Goal: Task Accomplishment & Management: Use online tool/utility

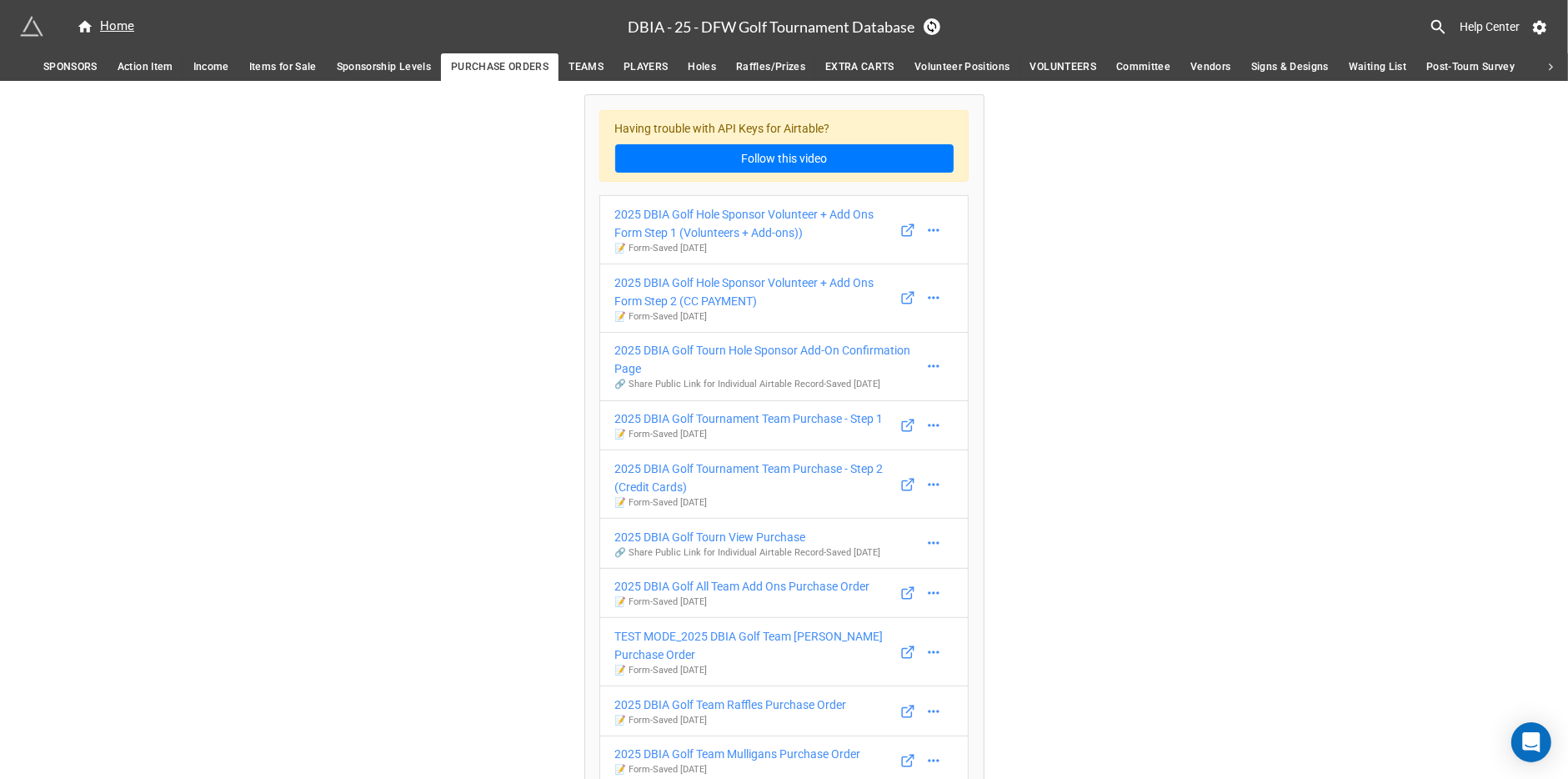
click at [601, 65] on span "TEAMS" at bounding box center [586, 67] width 35 height 17
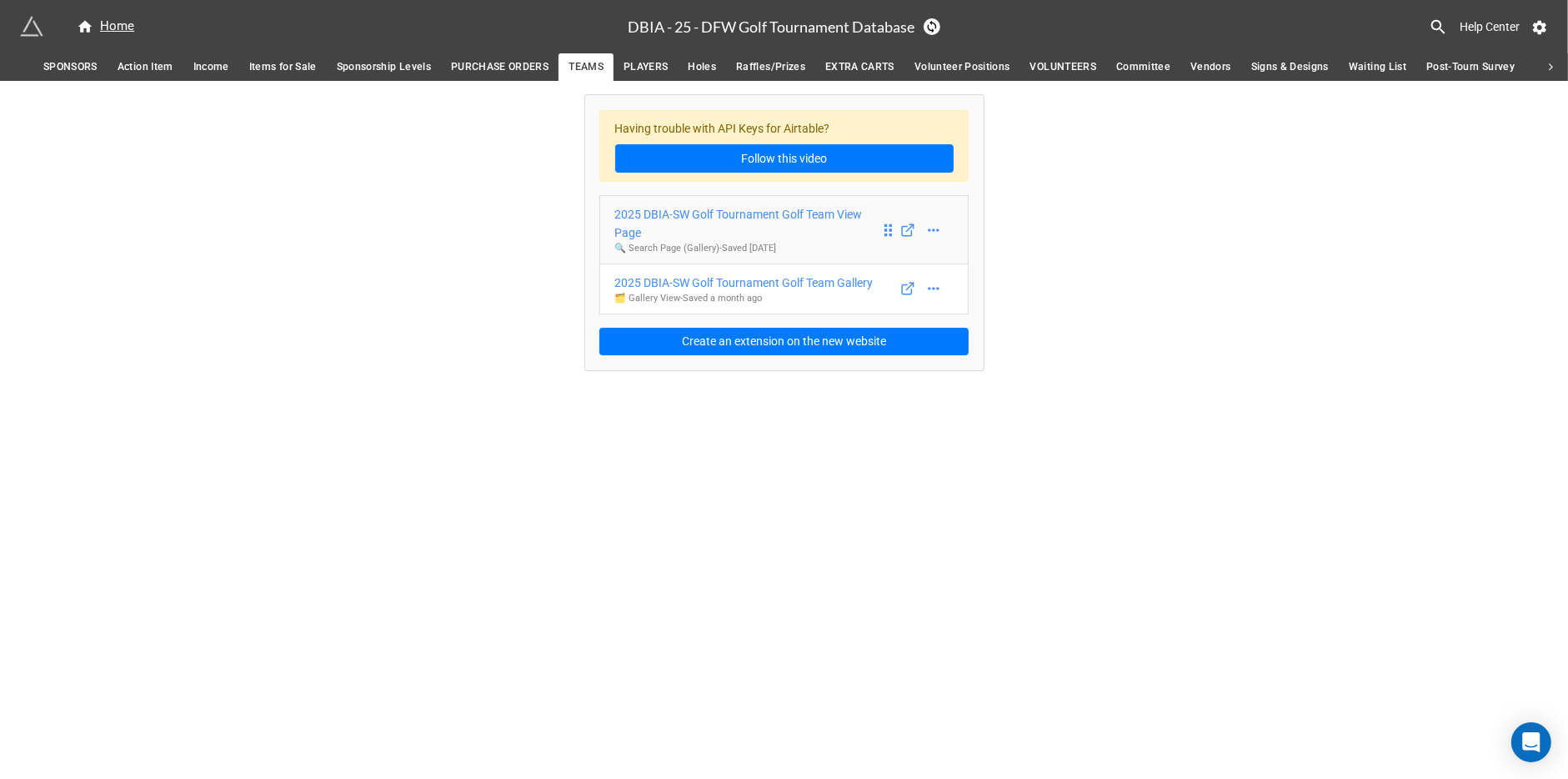
click at [800, 214] on div "2025 DBIA-SW Golf Tournament Golf Team View Page" at bounding box center [747, 223] width 265 height 37
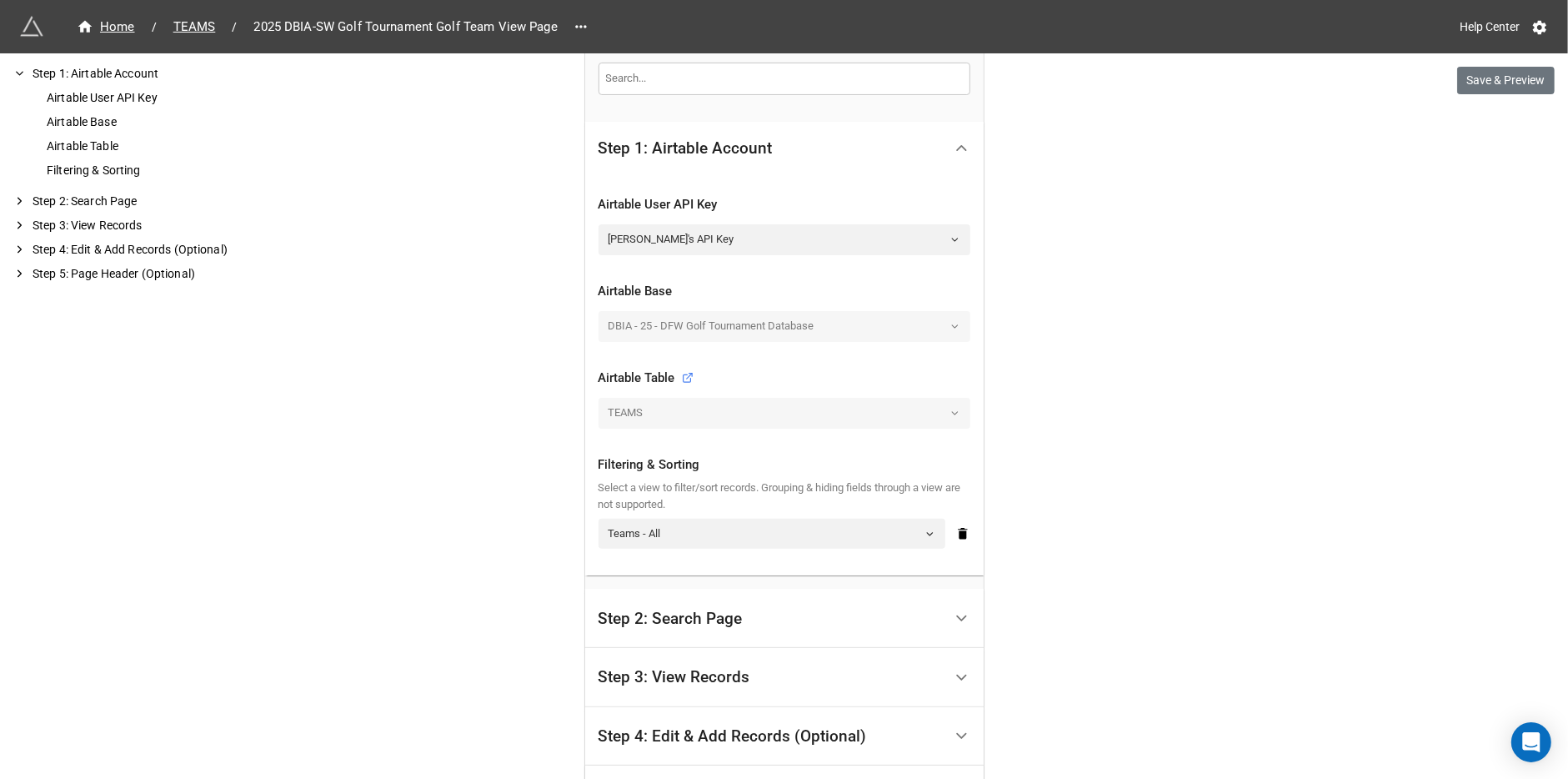
scroll to position [549, 0]
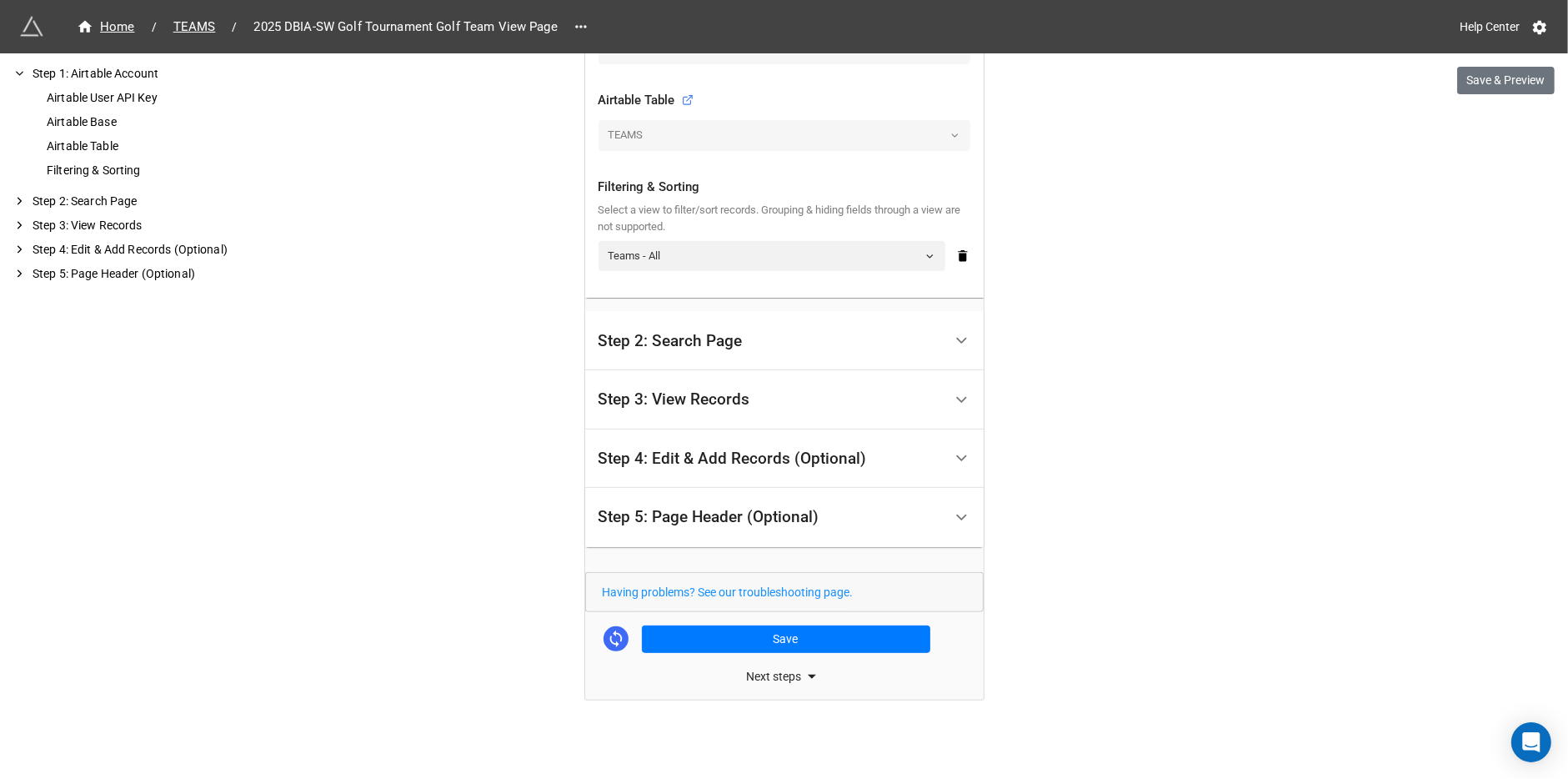
click at [751, 402] on div "Step 3: View Records" at bounding box center [770, 400] width 344 height 39
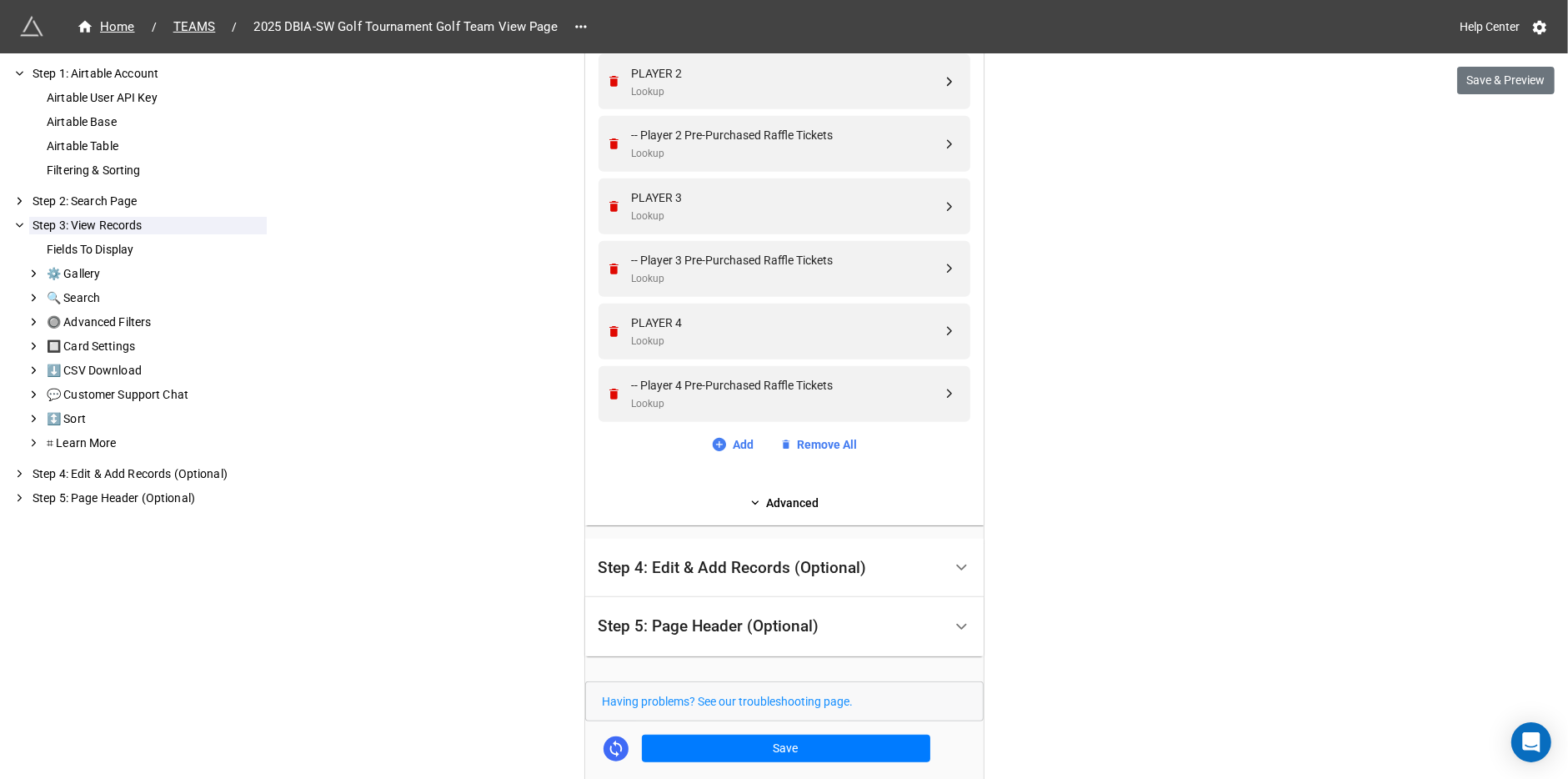
scroll to position [874, 0]
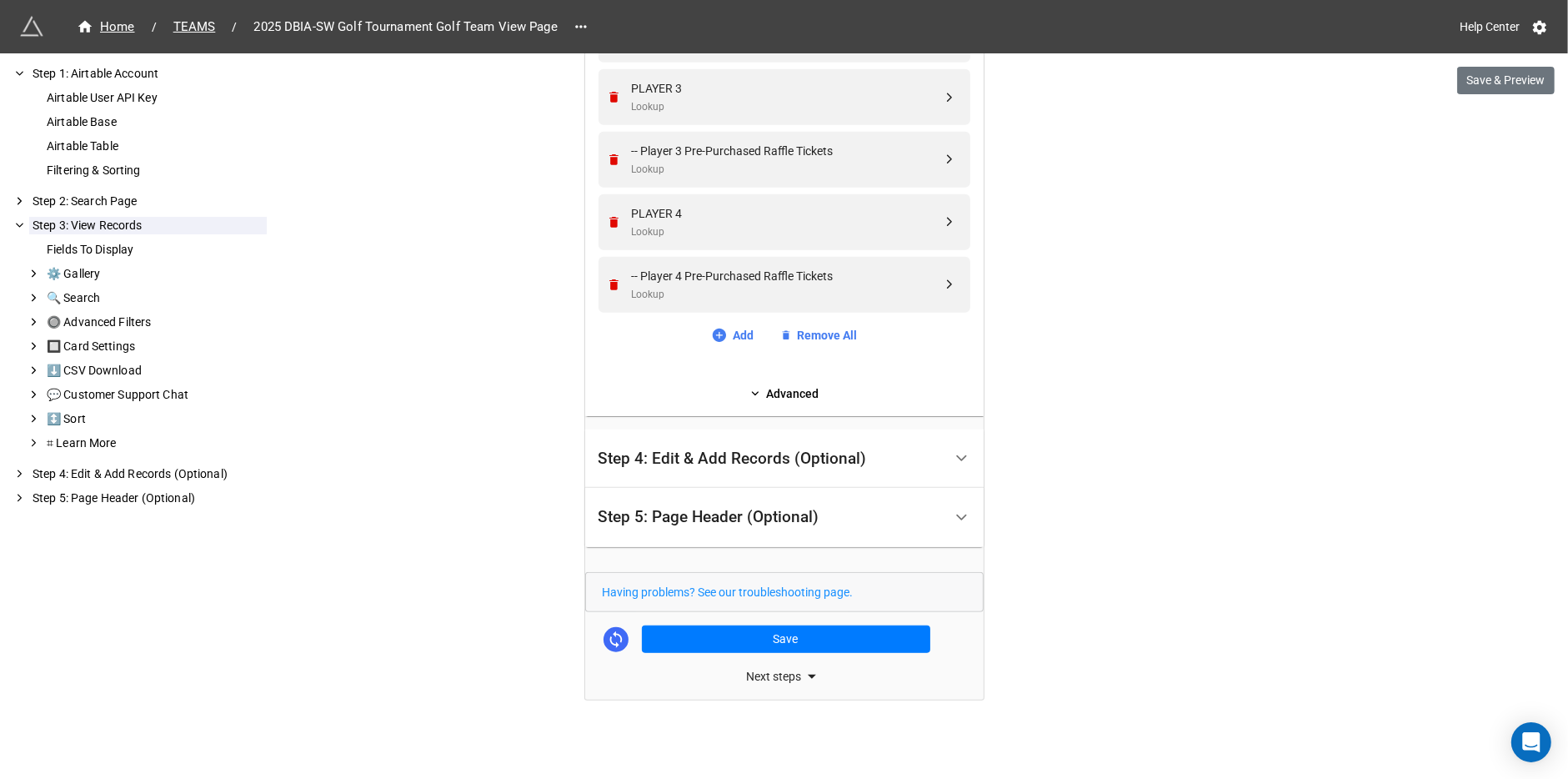
click at [758, 461] on div "Step 4: Edit & Add Records (Optional)" at bounding box center [733, 458] width 269 height 17
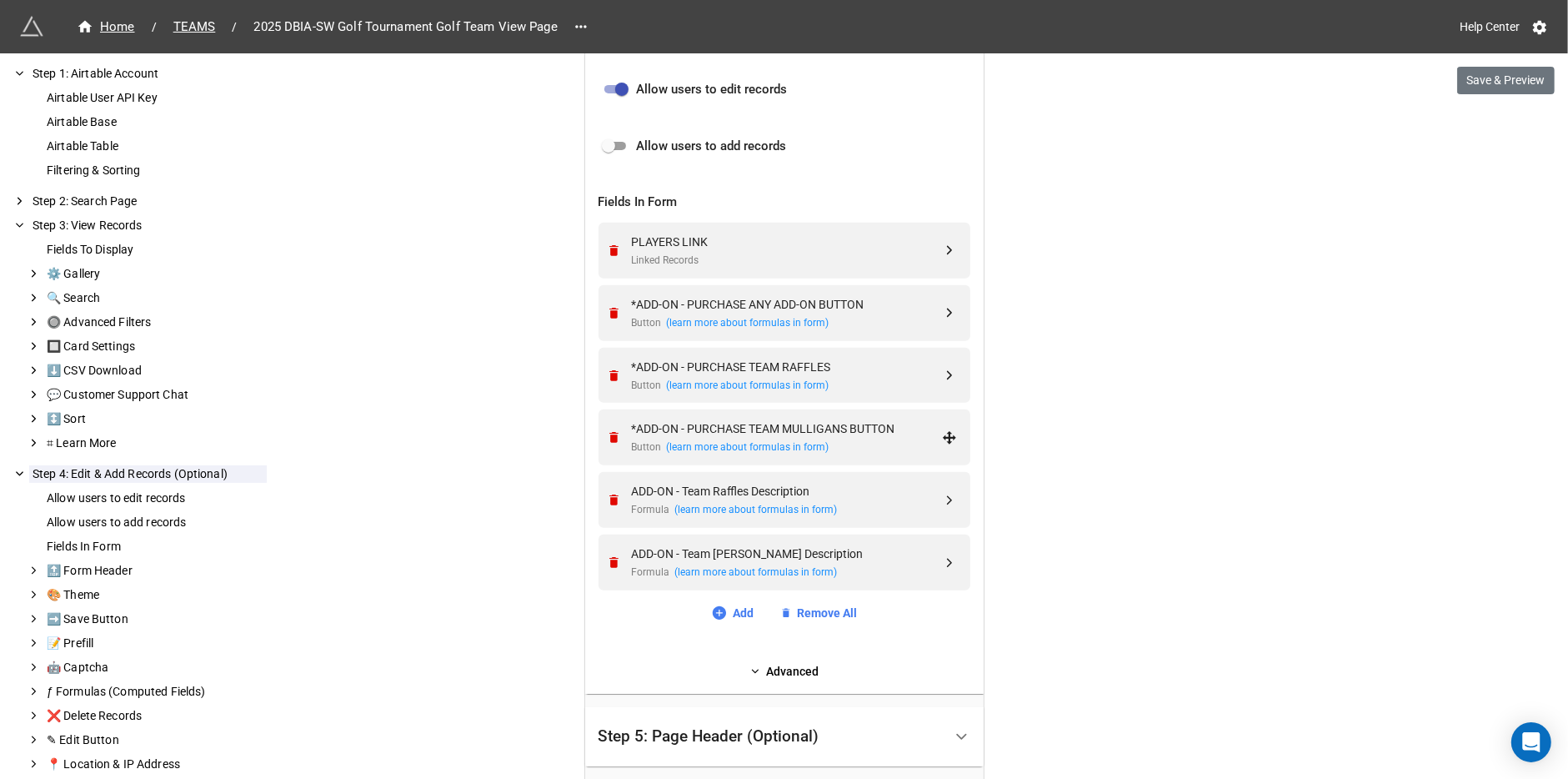
scroll to position [564, 0]
click at [621, 87] on input "checkbox" at bounding box center [621, 88] width 60 height 20
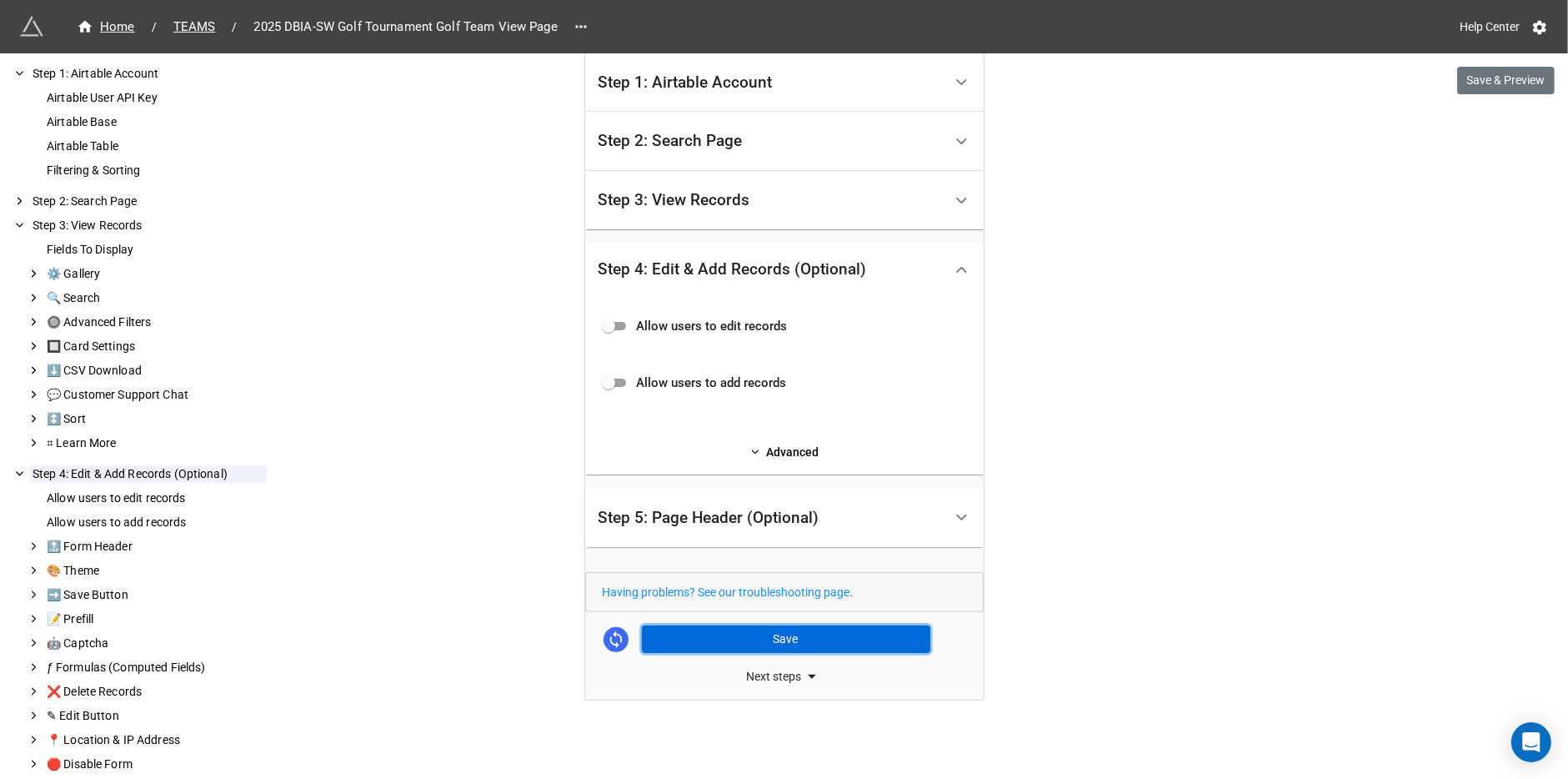
click at [752, 645] on button "Save" at bounding box center [786, 639] width 289 height 28
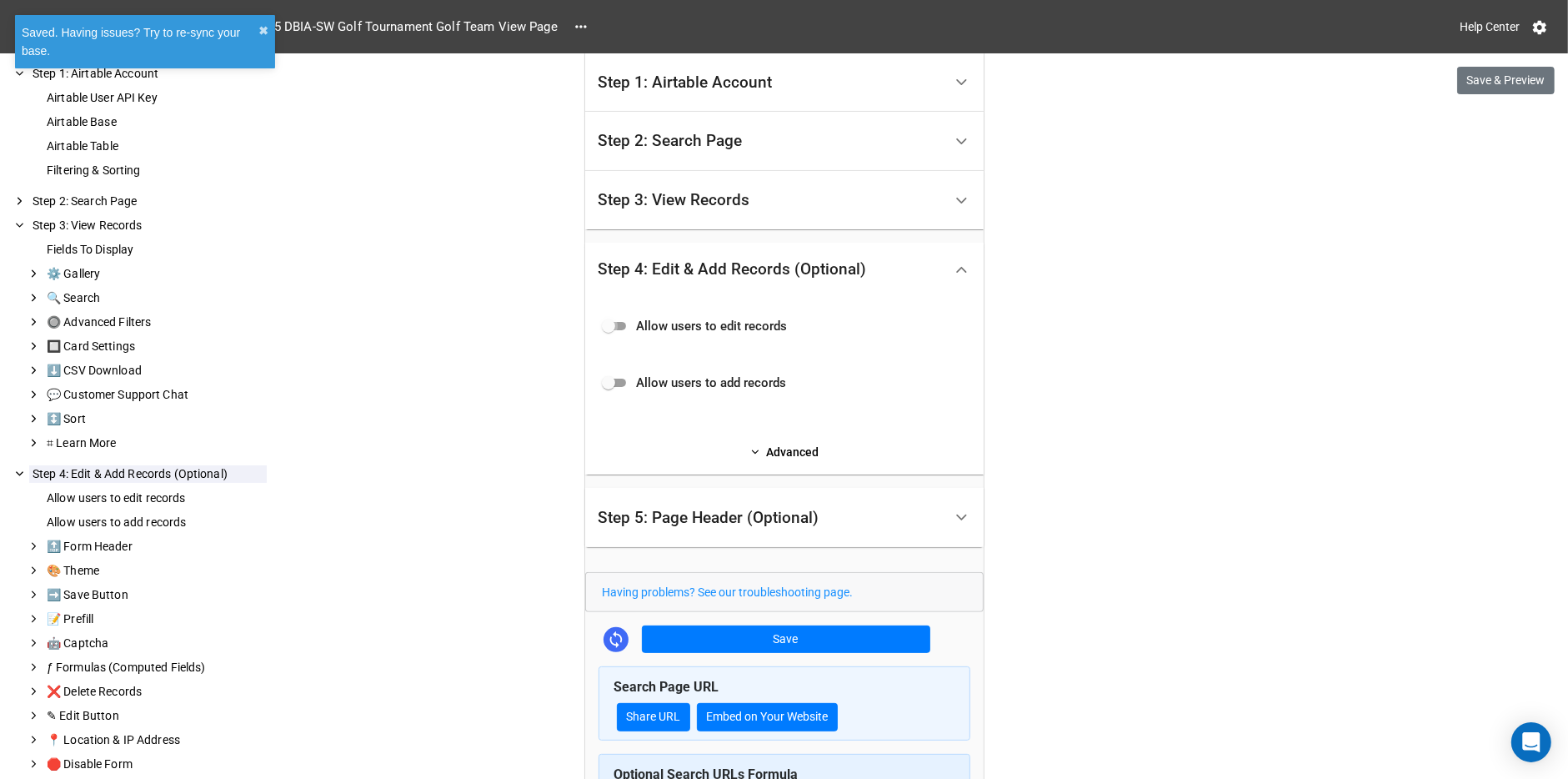
click at [599, 322] on input "checkbox" at bounding box center [608, 325] width 60 height 20
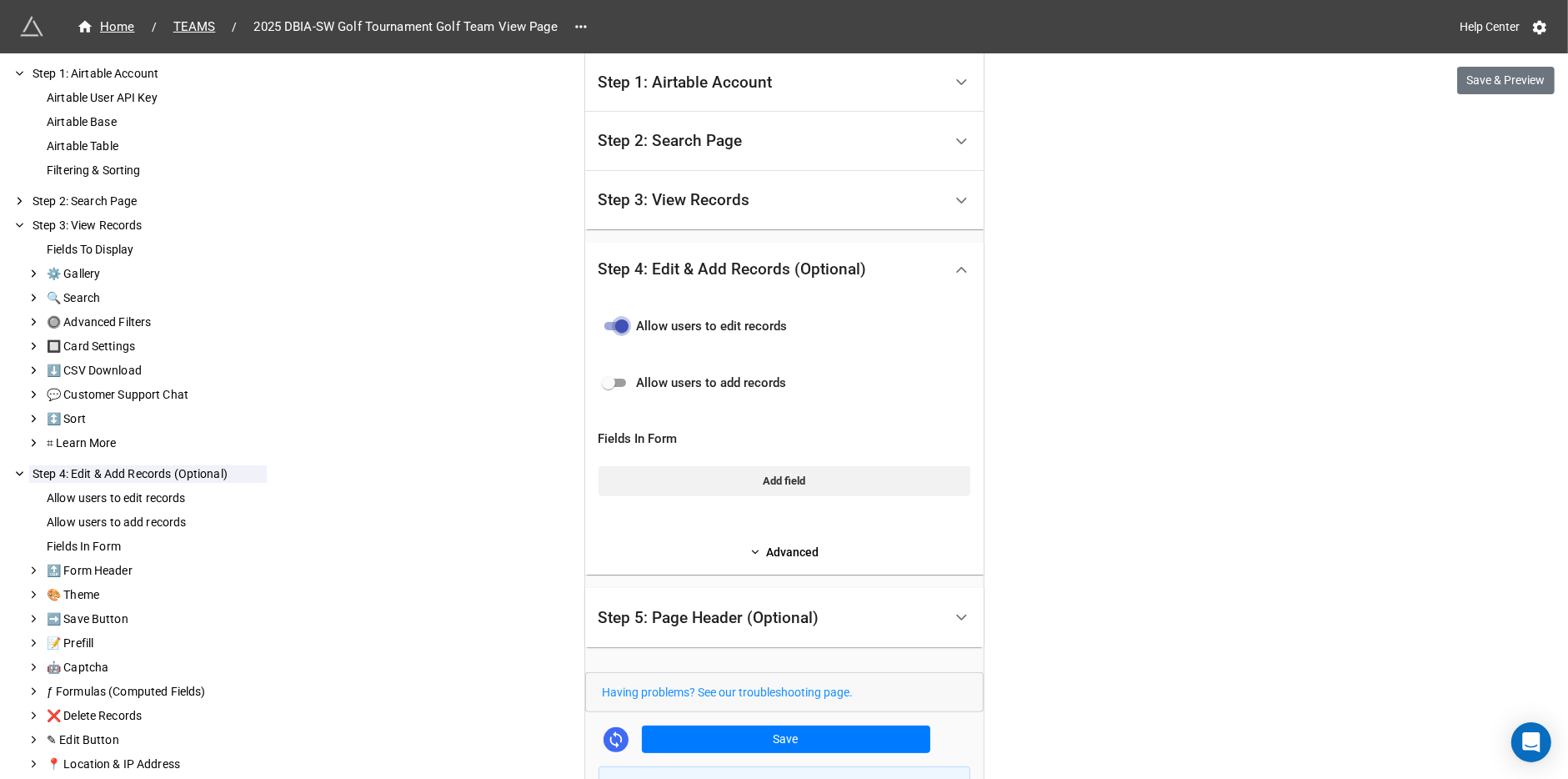
click at [615, 327] on input "checkbox" at bounding box center [621, 325] width 60 height 20
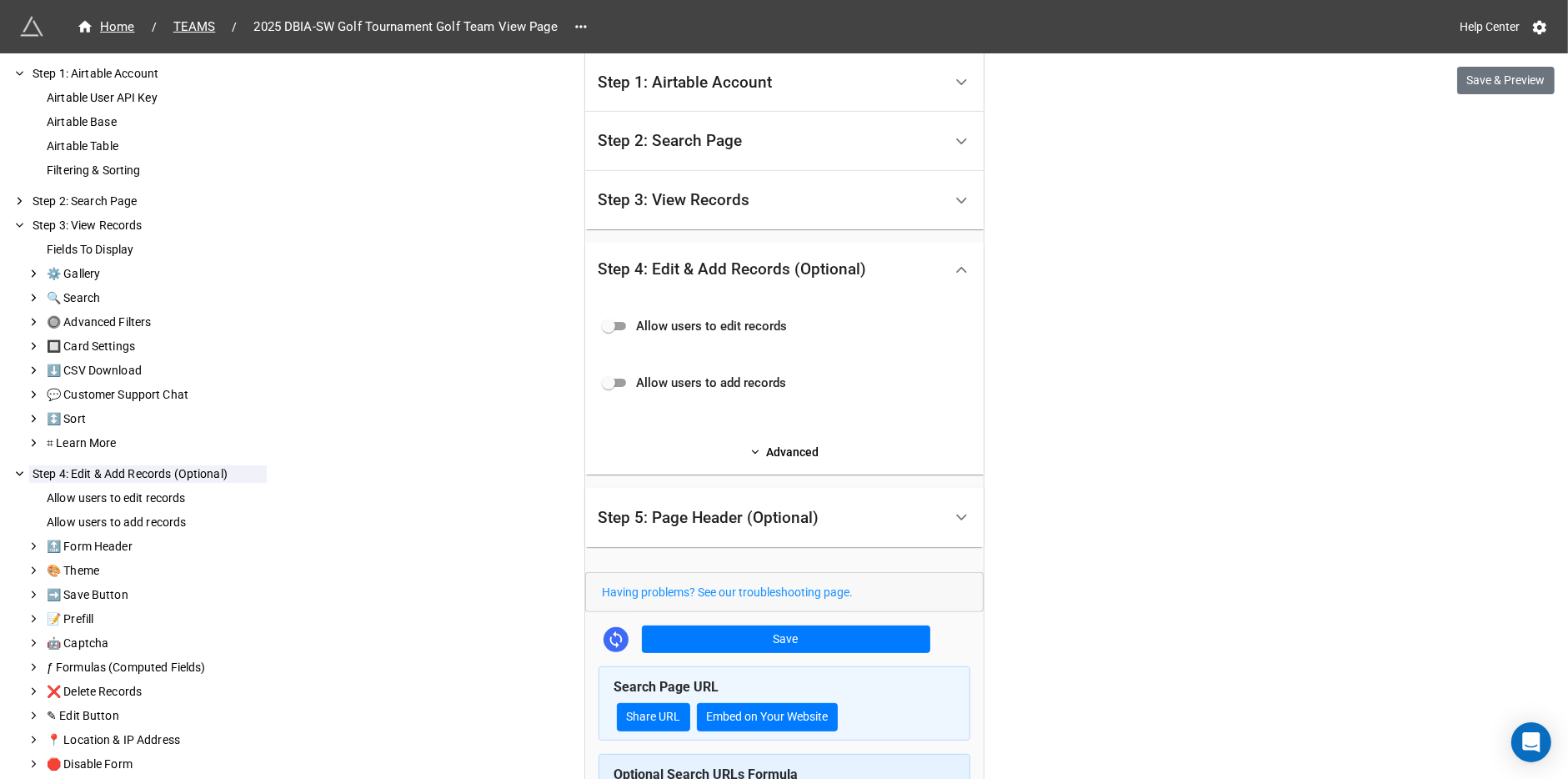
click at [599, 319] on input "checkbox" at bounding box center [608, 325] width 60 height 20
checkbox input "true"
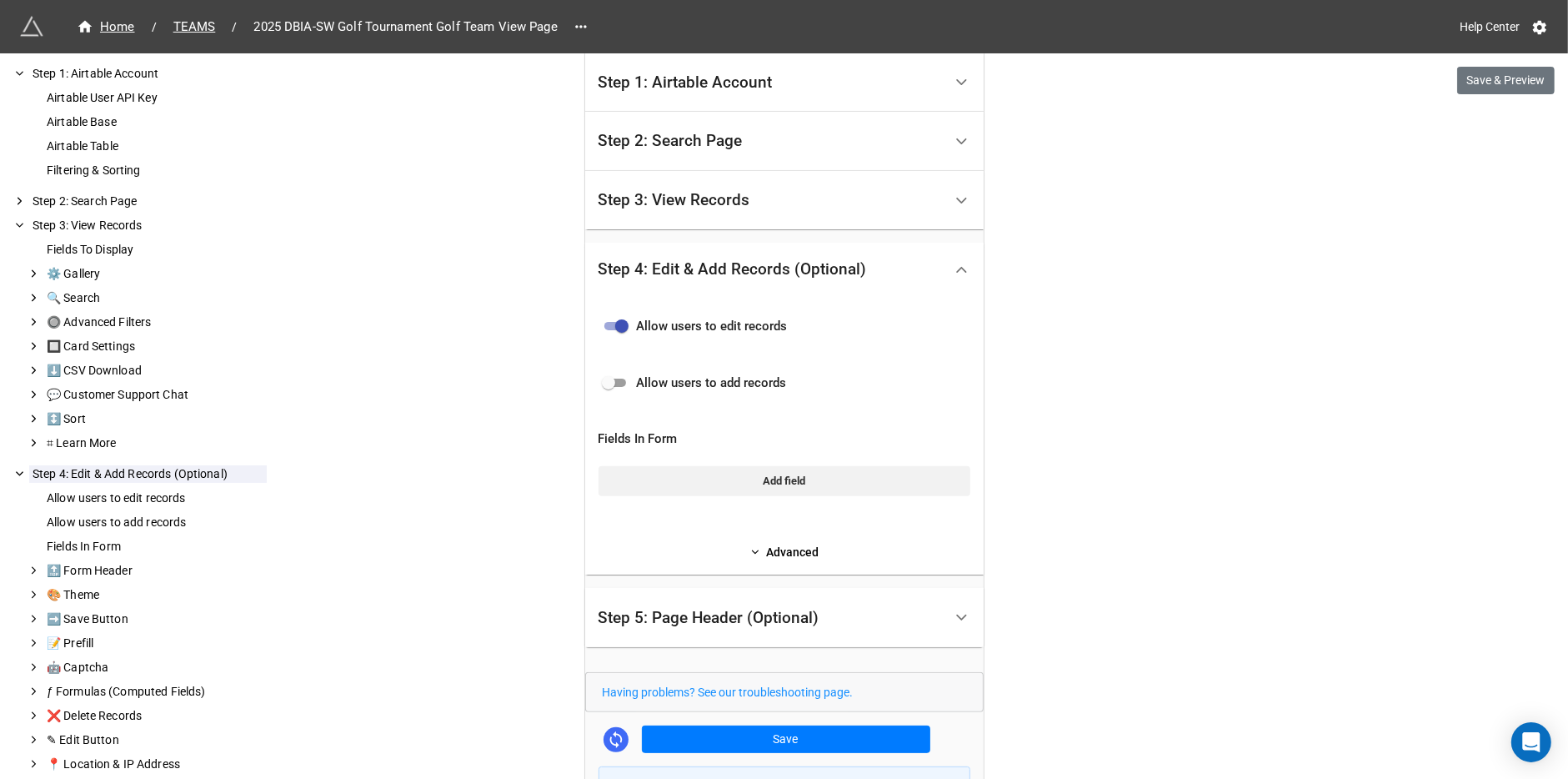
click at [798, 569] on div "Allow users to edit records Allow users to add records Fields In Form Add field…" at bounding box center [784, 434] width 399 height 278
click at [797, 554] on link "Advanced" at bounding box center [784, 551] width 372 height 18
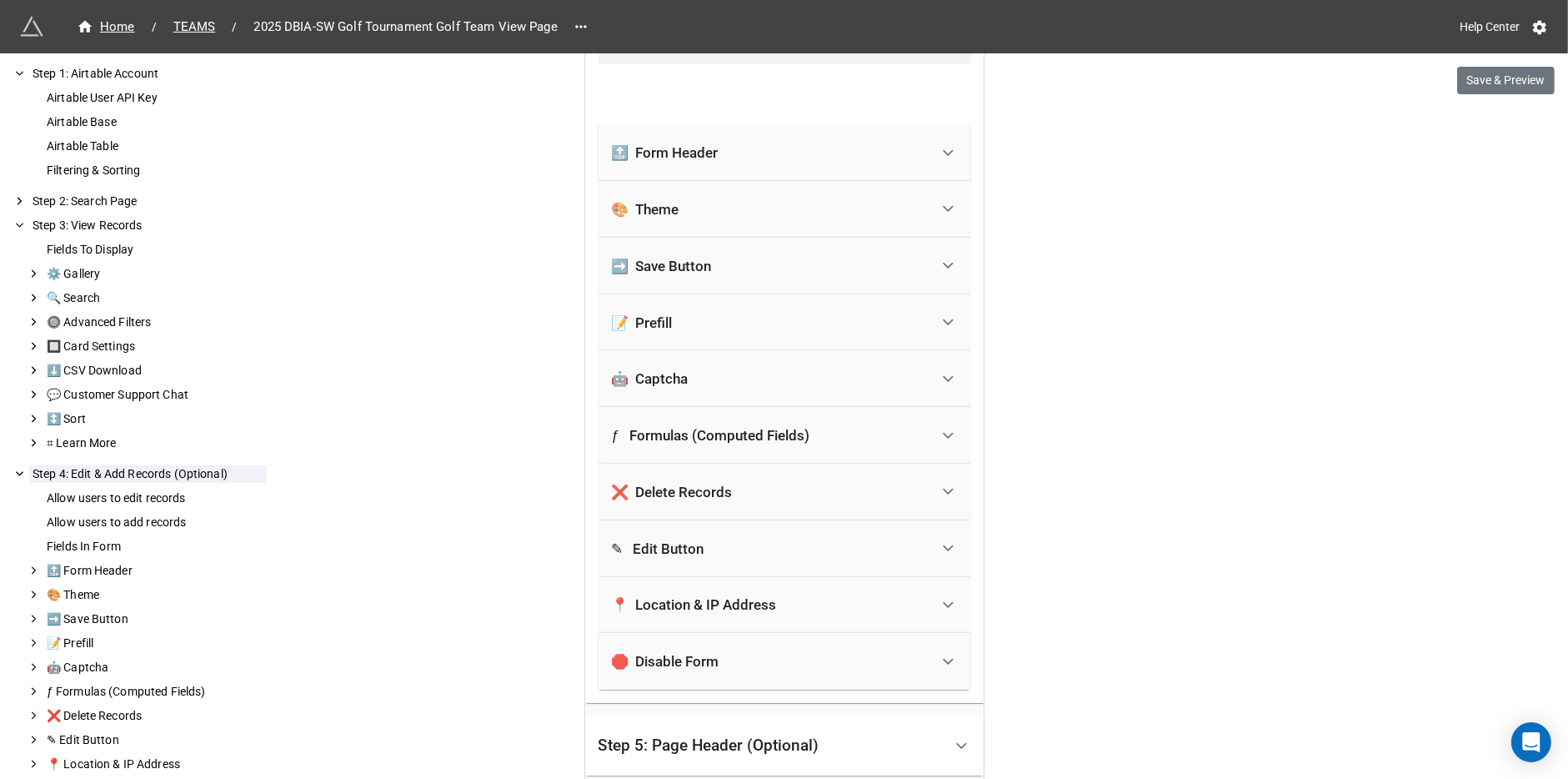
click at [796, 544] on div "✎ Edit Button" at bounding box center [770, 549] width 317 height 37
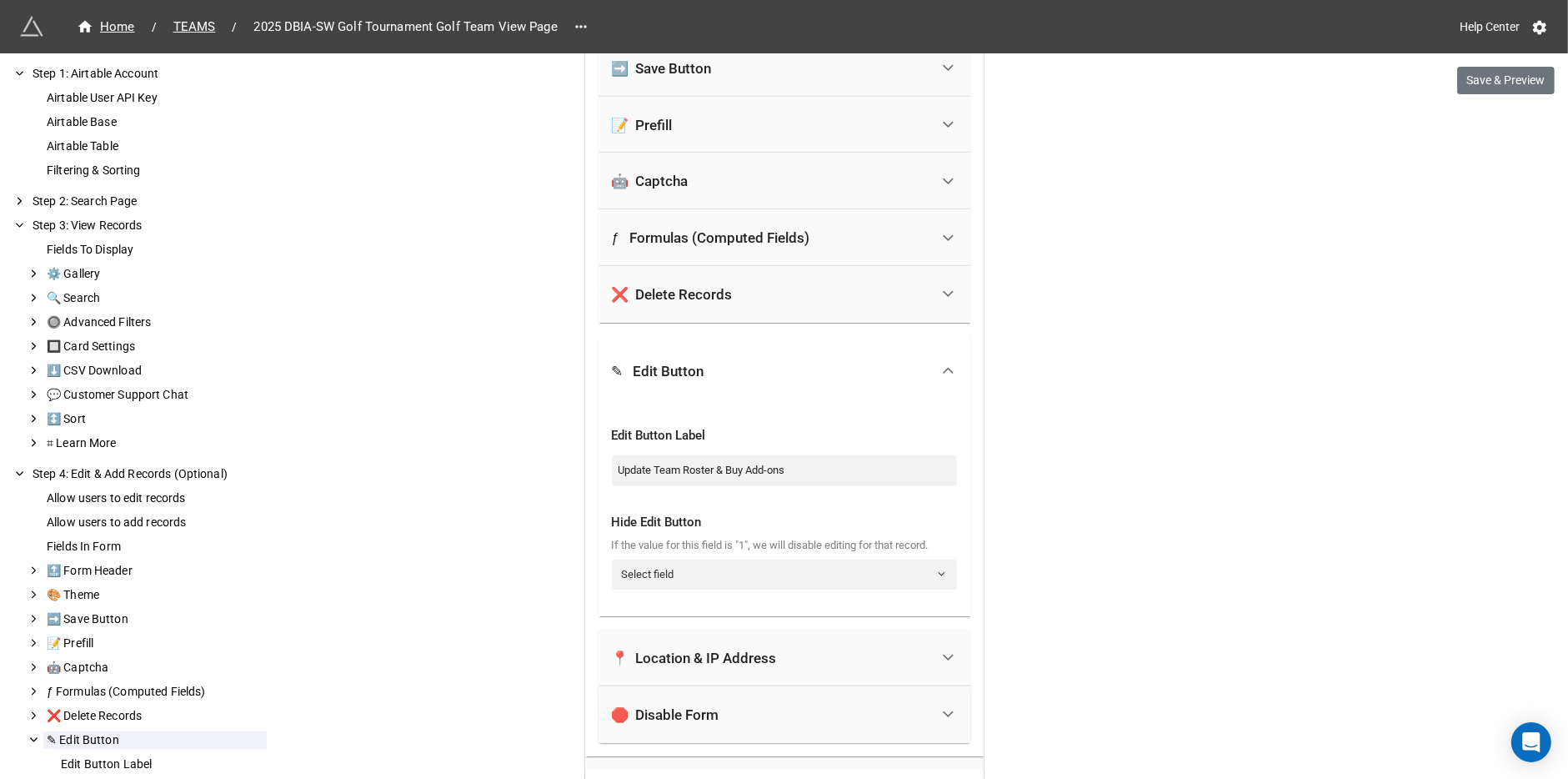
scroll to position [1083, 0]
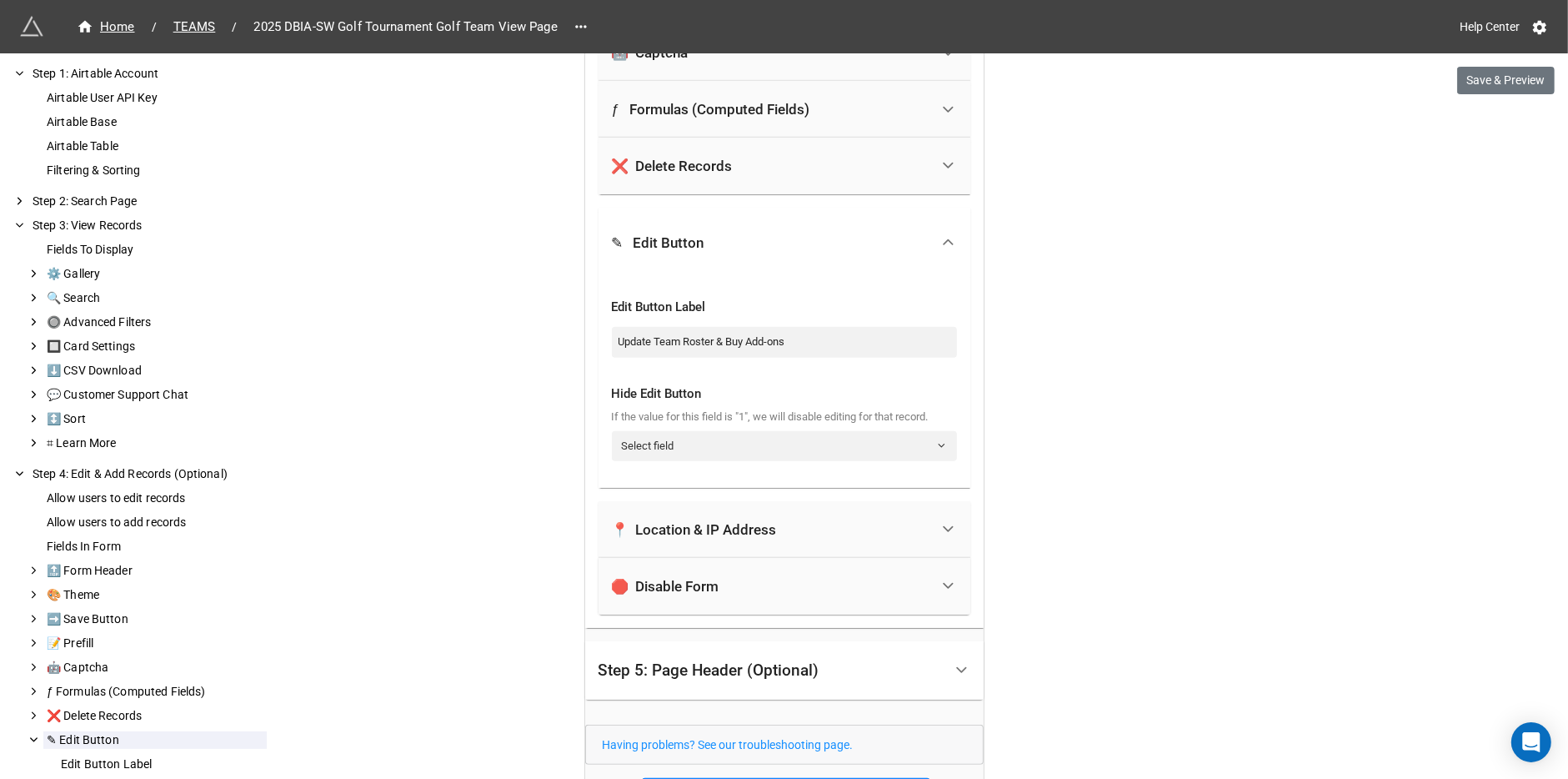
click at [785, 573] on div "🛑 Disable Form" at bounding box center [770, 586] width 317 height 37
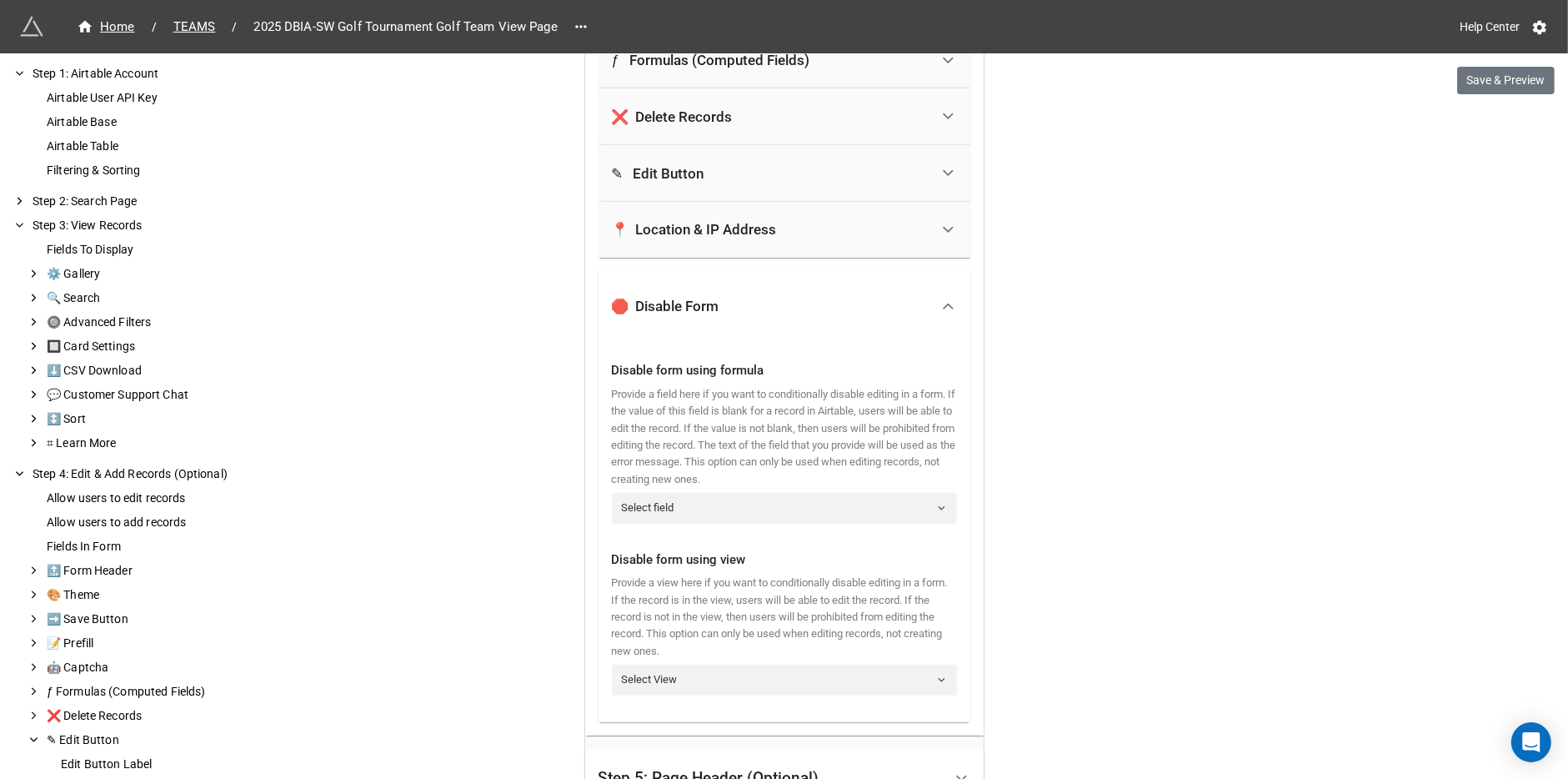
scroll to position [1135, 0]
click at [723, 505] on link "Select field" at bounding box center [784, 506] width 345 height 30
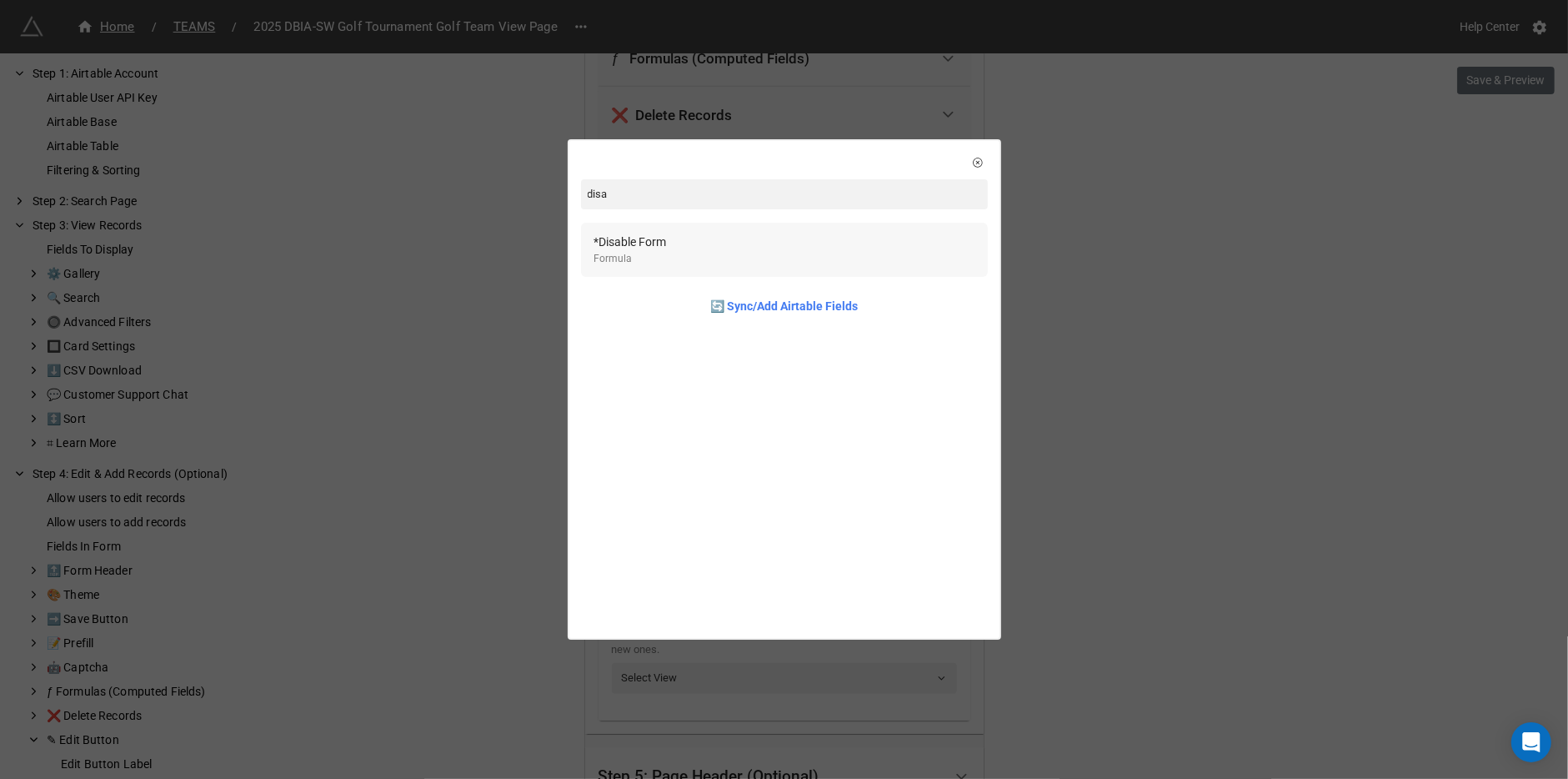
type input "disa"
click at [677, 236] on div "*Disable Form Formula" at bounding box center [784, 249] width 380 height 34
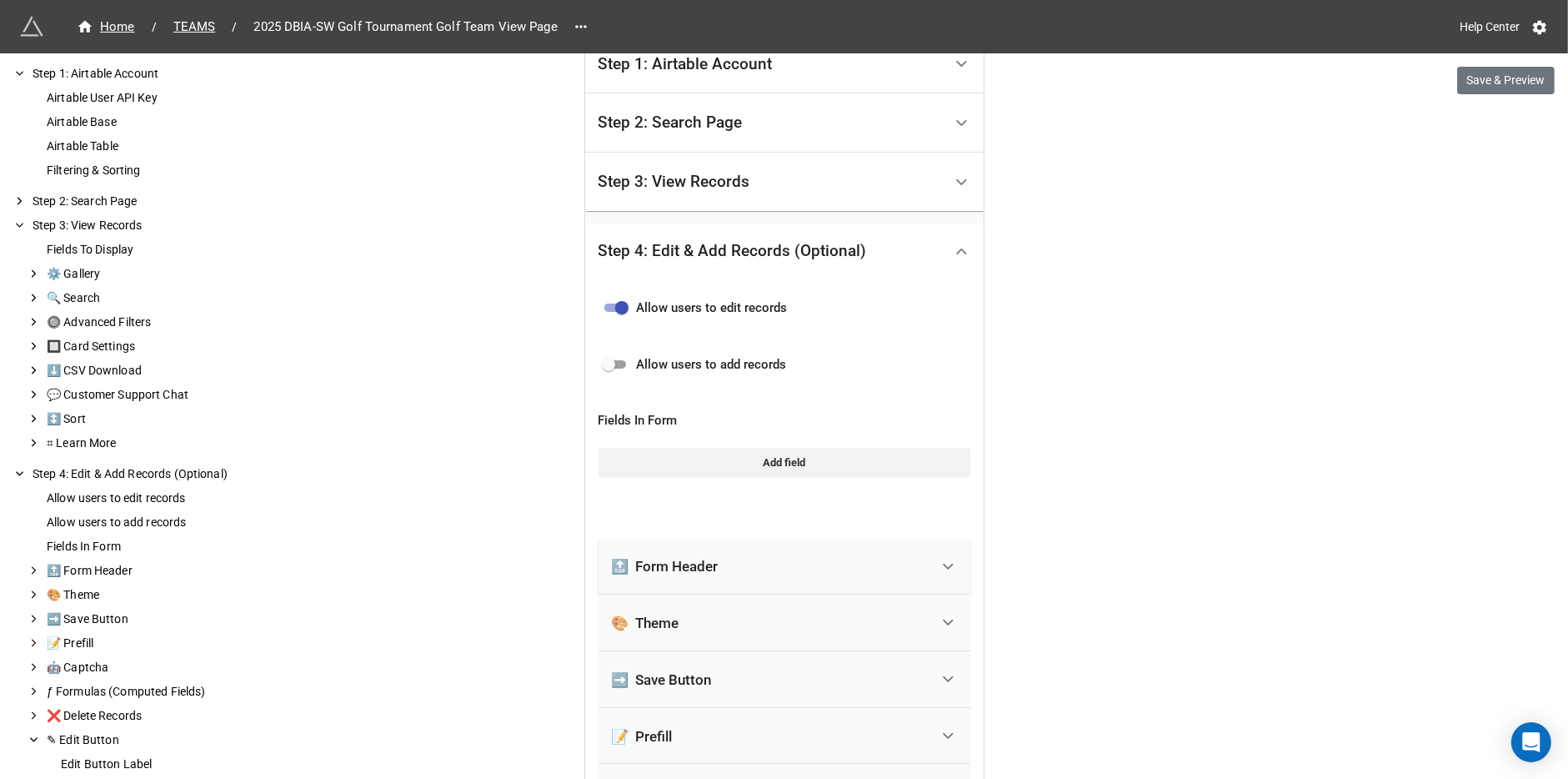
scroll to position [333, 0]
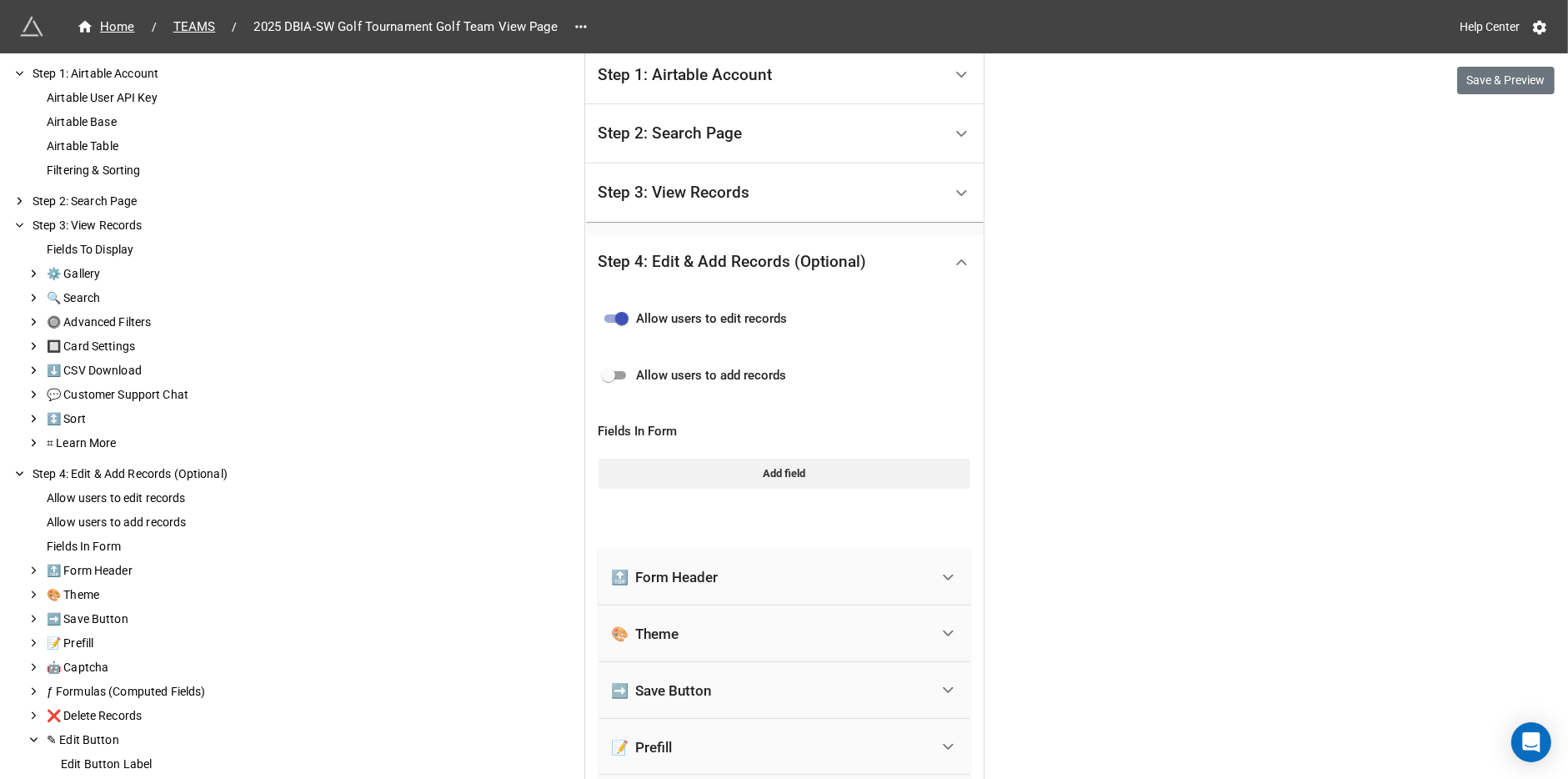
click at [698, 454] on div "Add field" at bounding box center [784, 474] width 372 height 44
click at [697, 473] on link "Add field" at bounding box center [784, 474] width 372 height 30
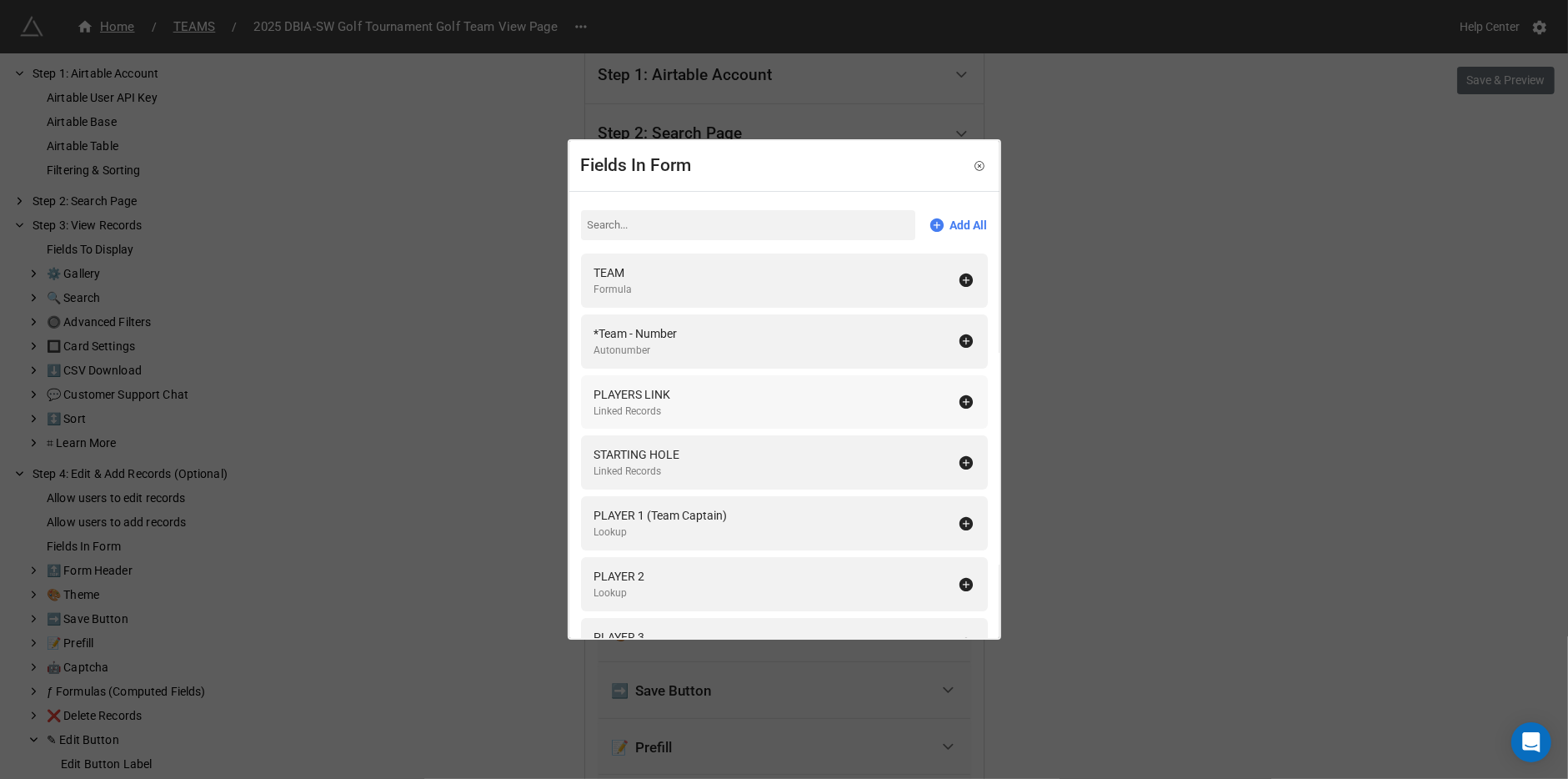
click at [804, 407] on div "PLAYERS LINK Linked Records" at bounding box center [775, 401] width 364 height 34
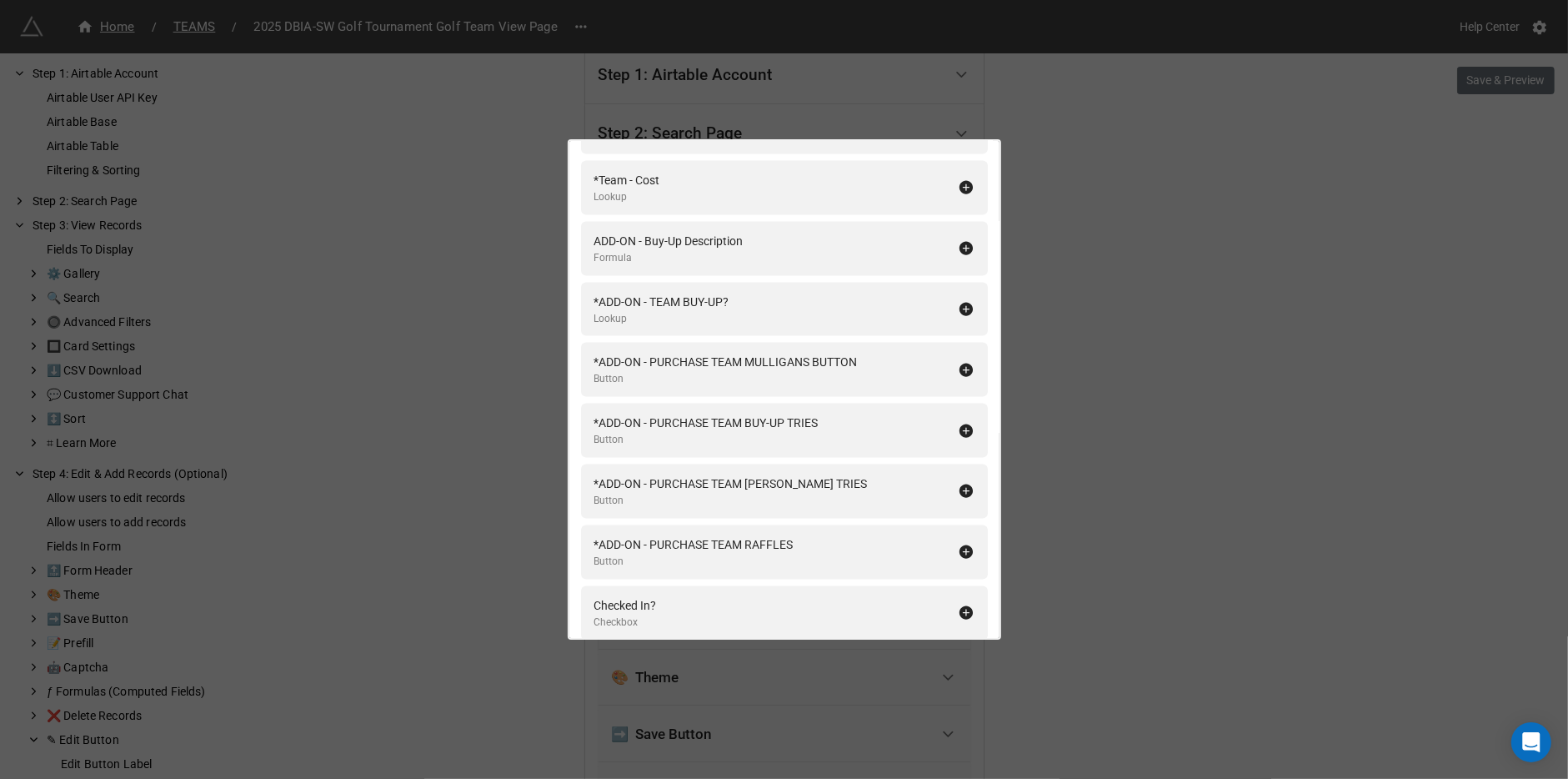
scroll to position [2470, 0]
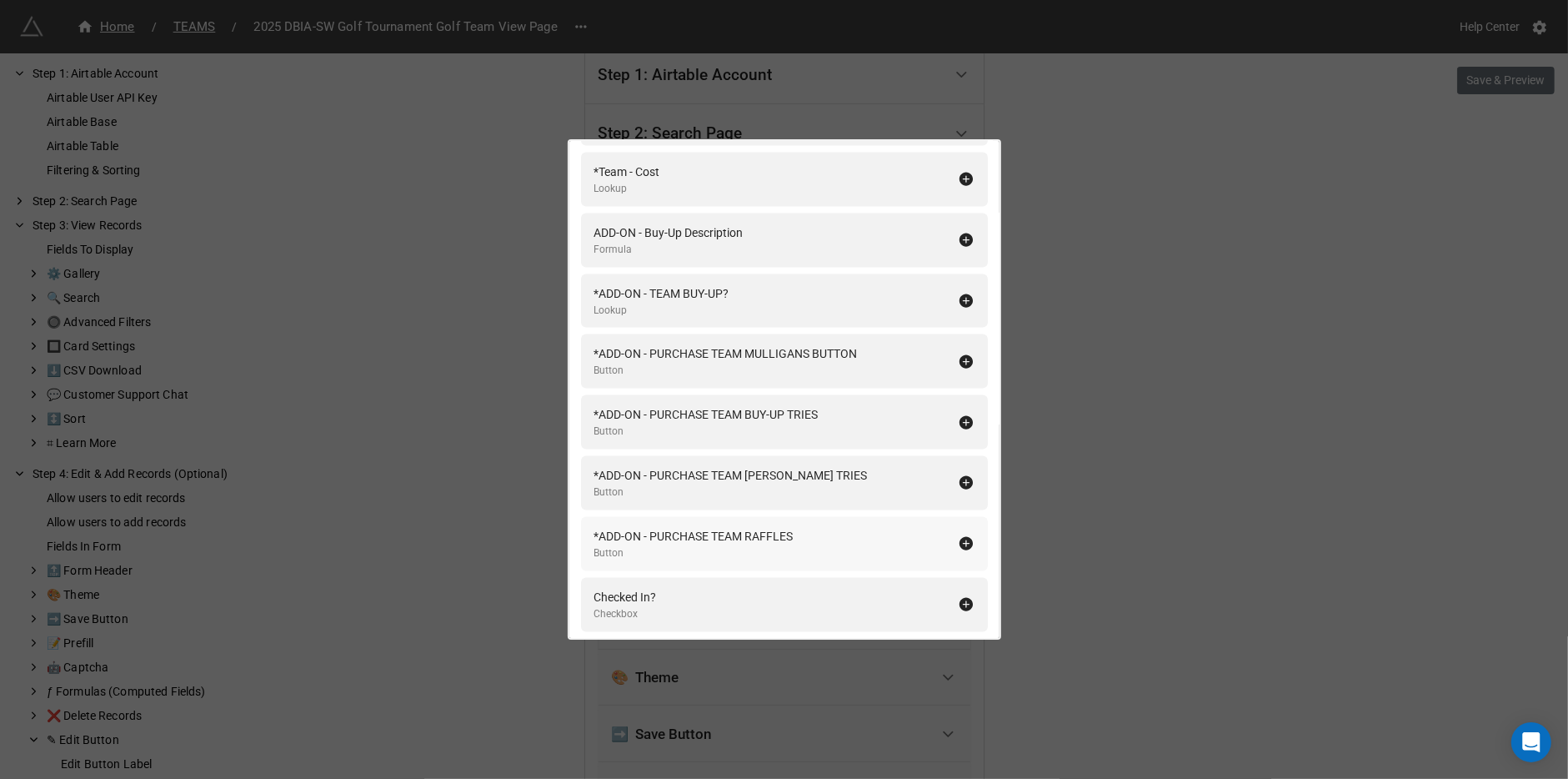
click at [810, 519] on div "*ADD-ON - PURCHASE TEAM RAFFLES Button" at bounding box center [784, 543] width 406 height 54
click at [855, 365] on div "Button" at bounding box center [726, 371] width 263 height 16
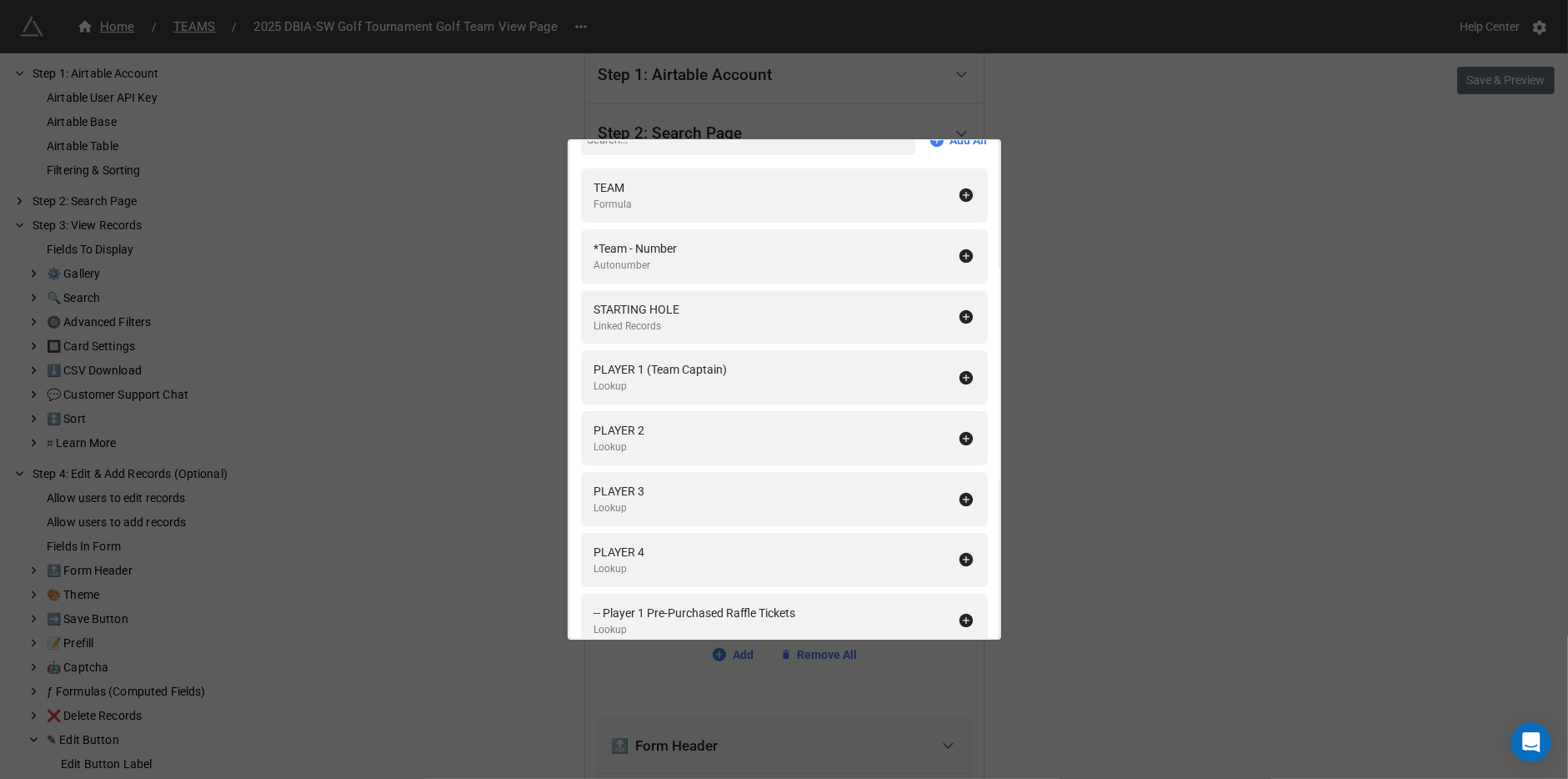
scroll to position [0, 0]
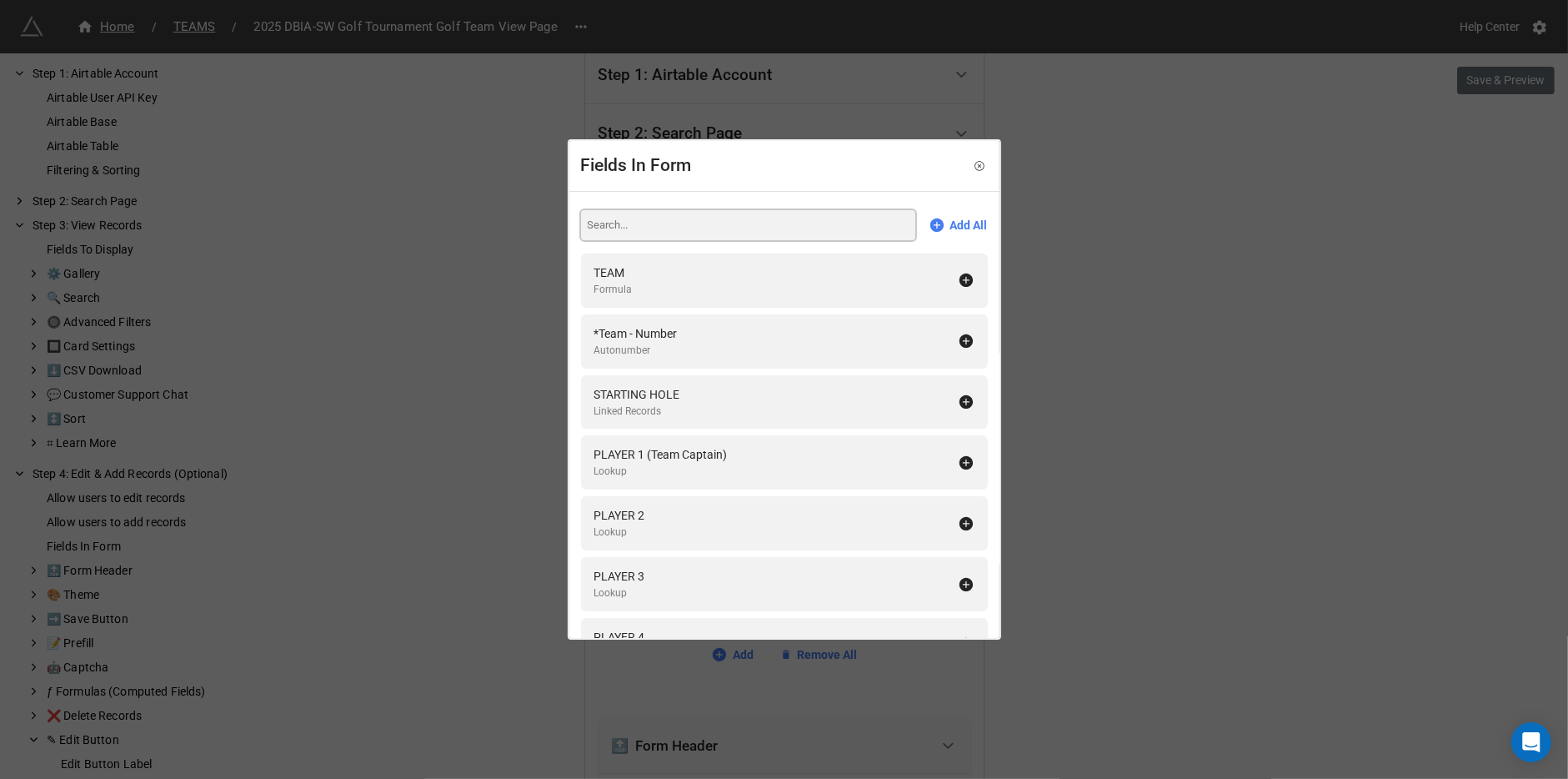
click at [681, 216] on input at bounding box center [747, 225] width 334 height 30
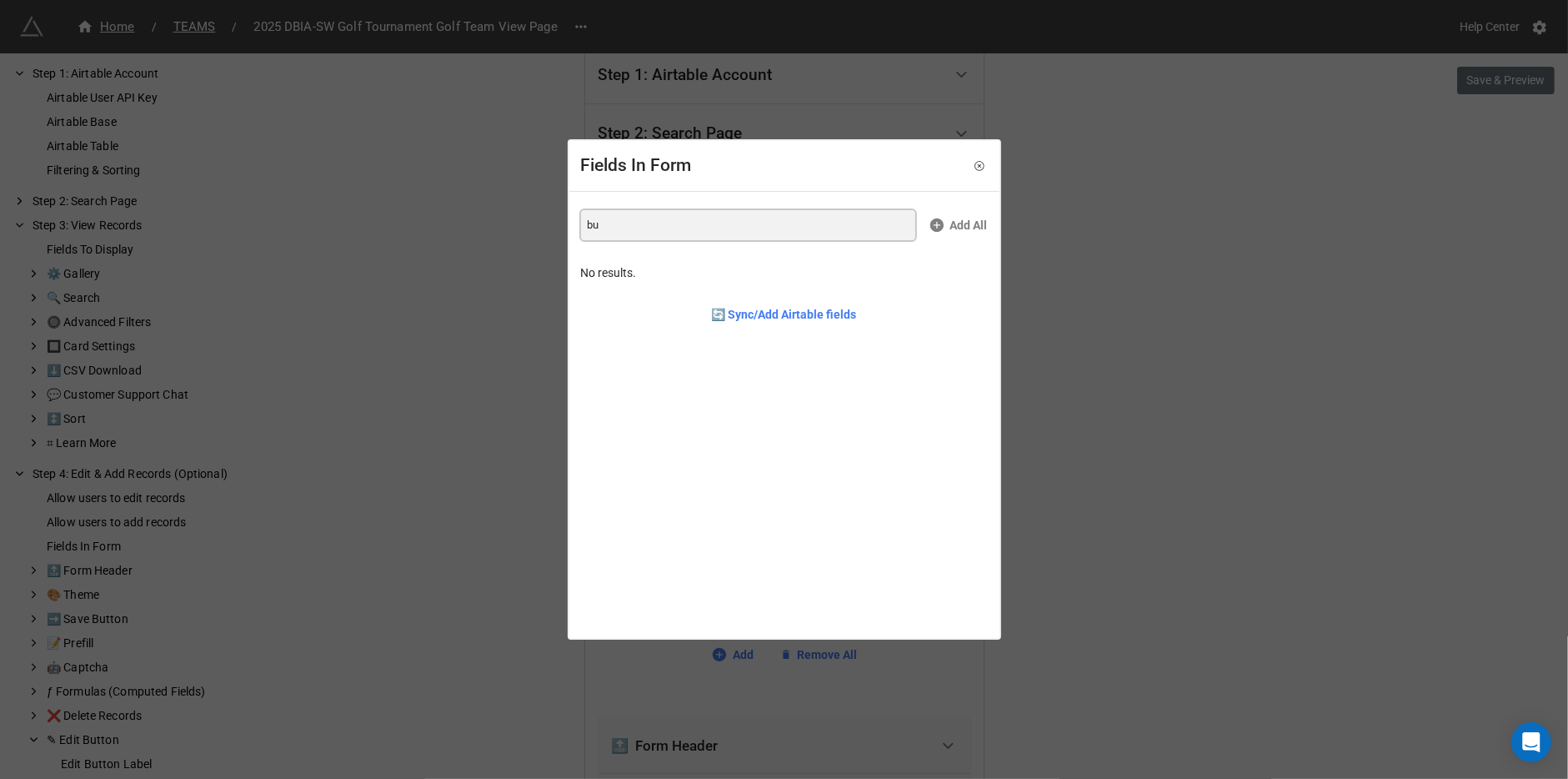
type input "b"
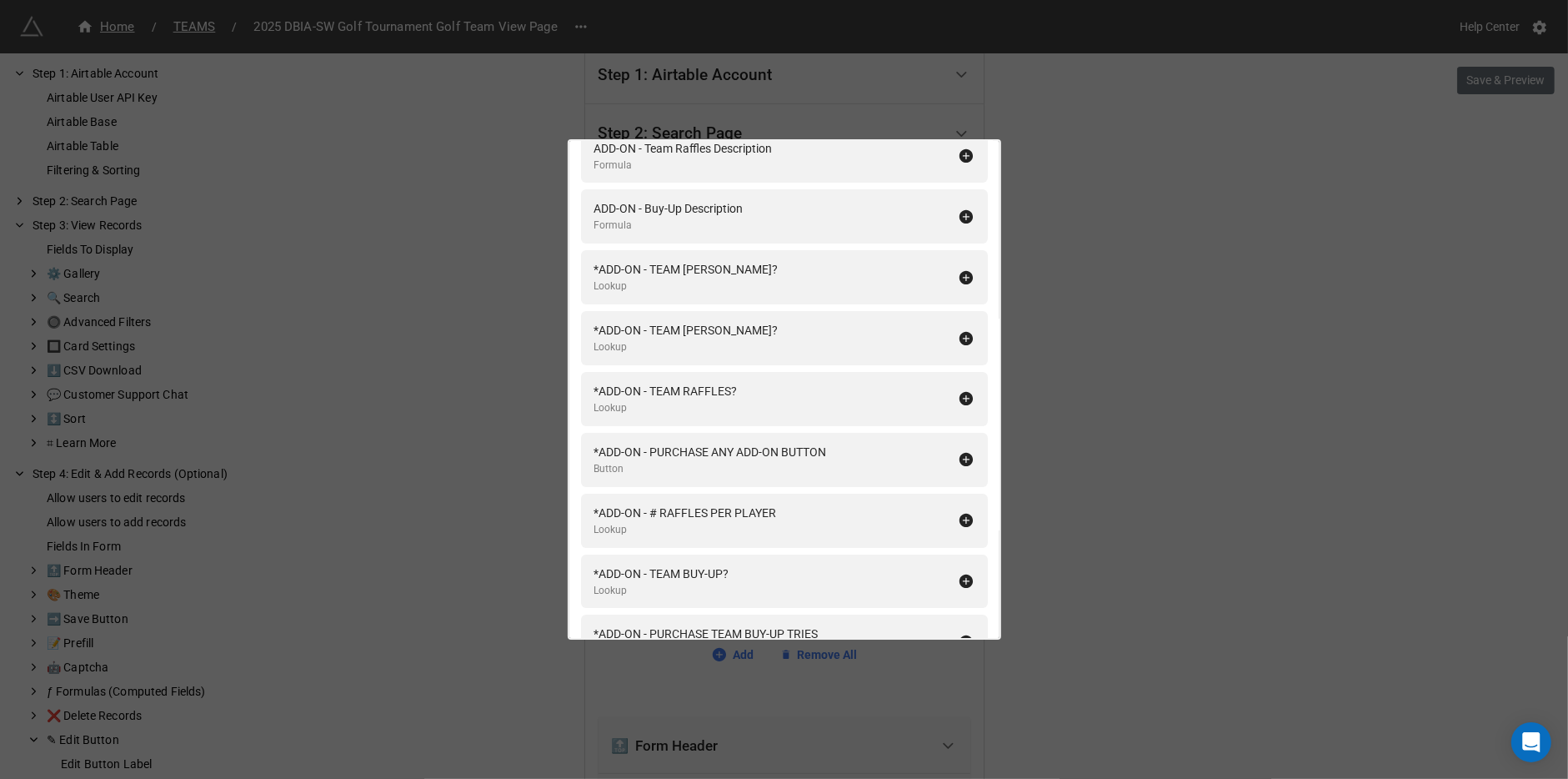
scroll to position [250, 0]
type input "add-on"
click at [763, 439] on div "*ADD-ON - PURCHASE ANY ADD-ON BUTTON" at bounding box center [710, 448] width 233 height 18
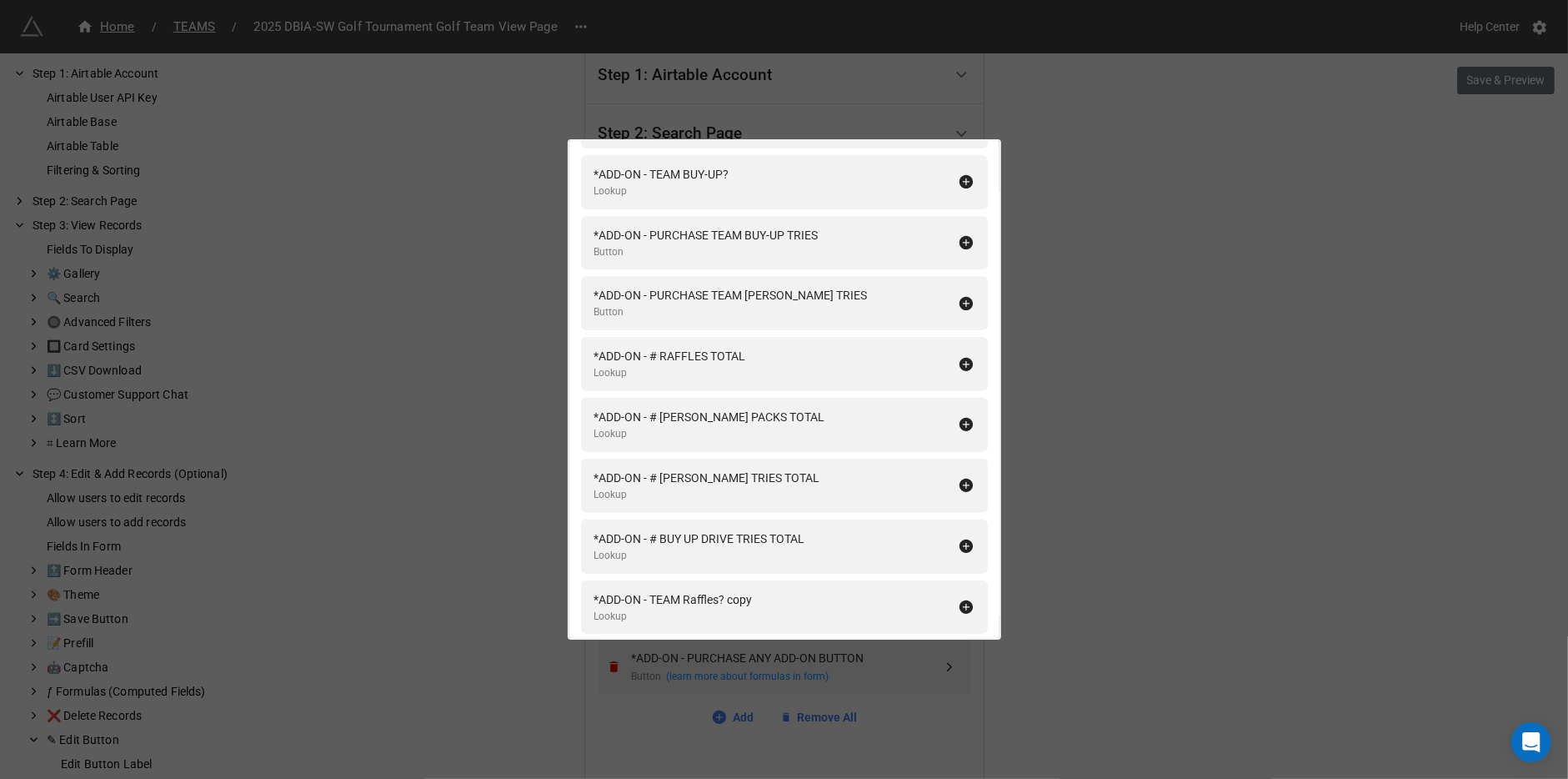
scroll to position [639, 0]
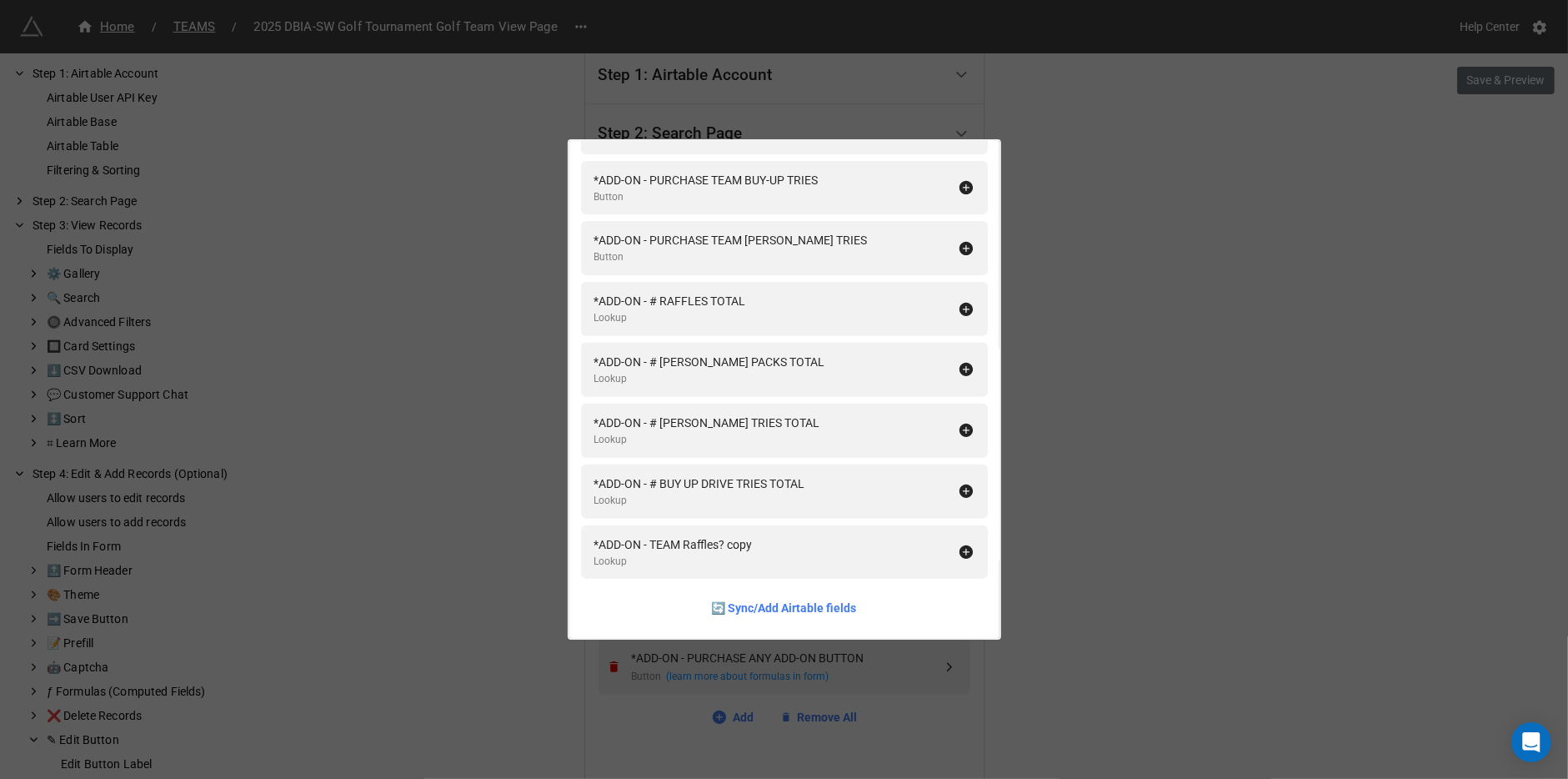
click at [1132, 368] on div "Fields In Form add-on Add All ADD-ON - Team [PERSON_NAME] Description Formula A…" at bounding box center [784, 389] width 1568 height 779
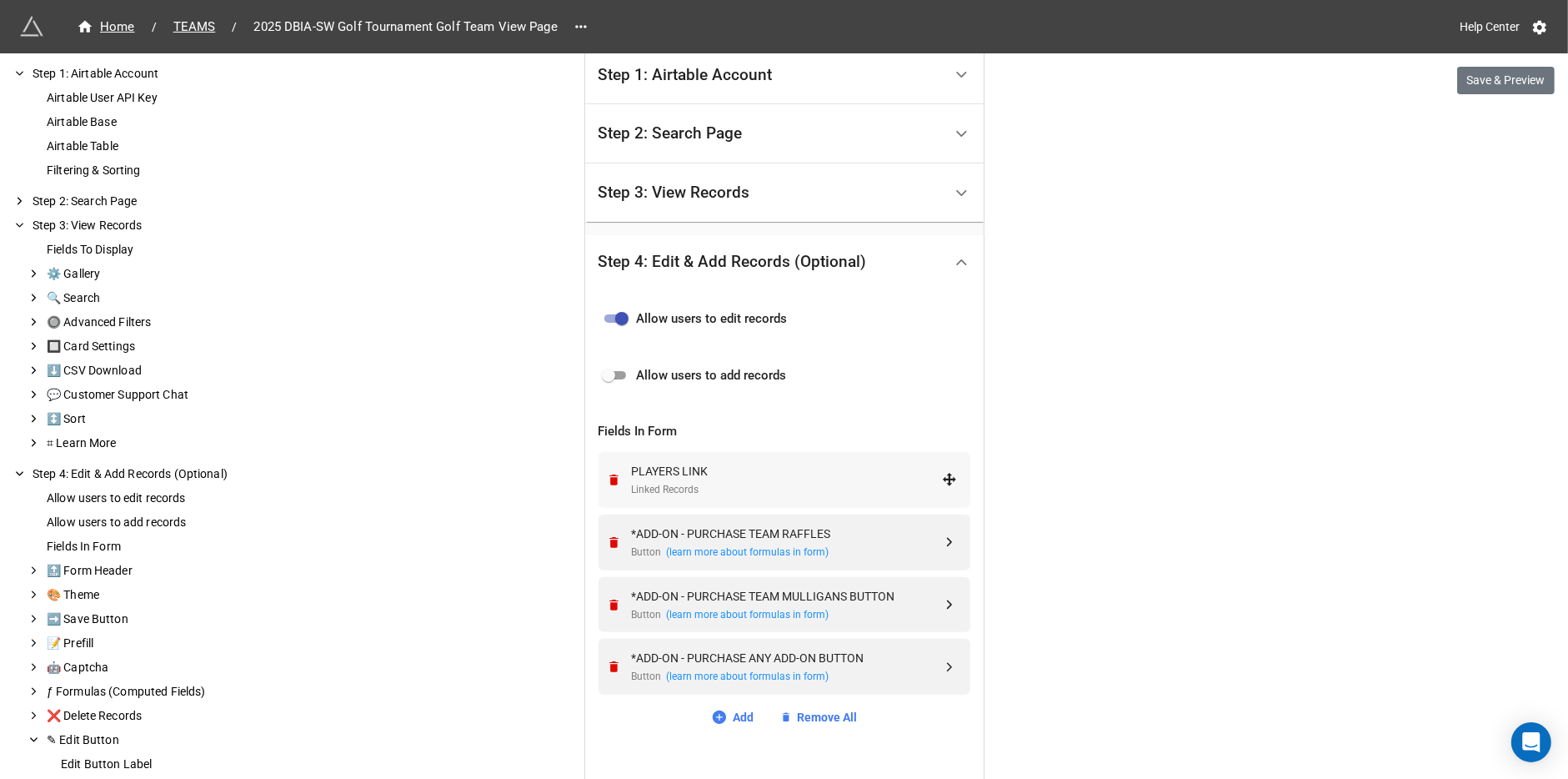
click at [856, 463] on div "PLAYERS LINK" at bounding box center [786, 470] width 310 height 18
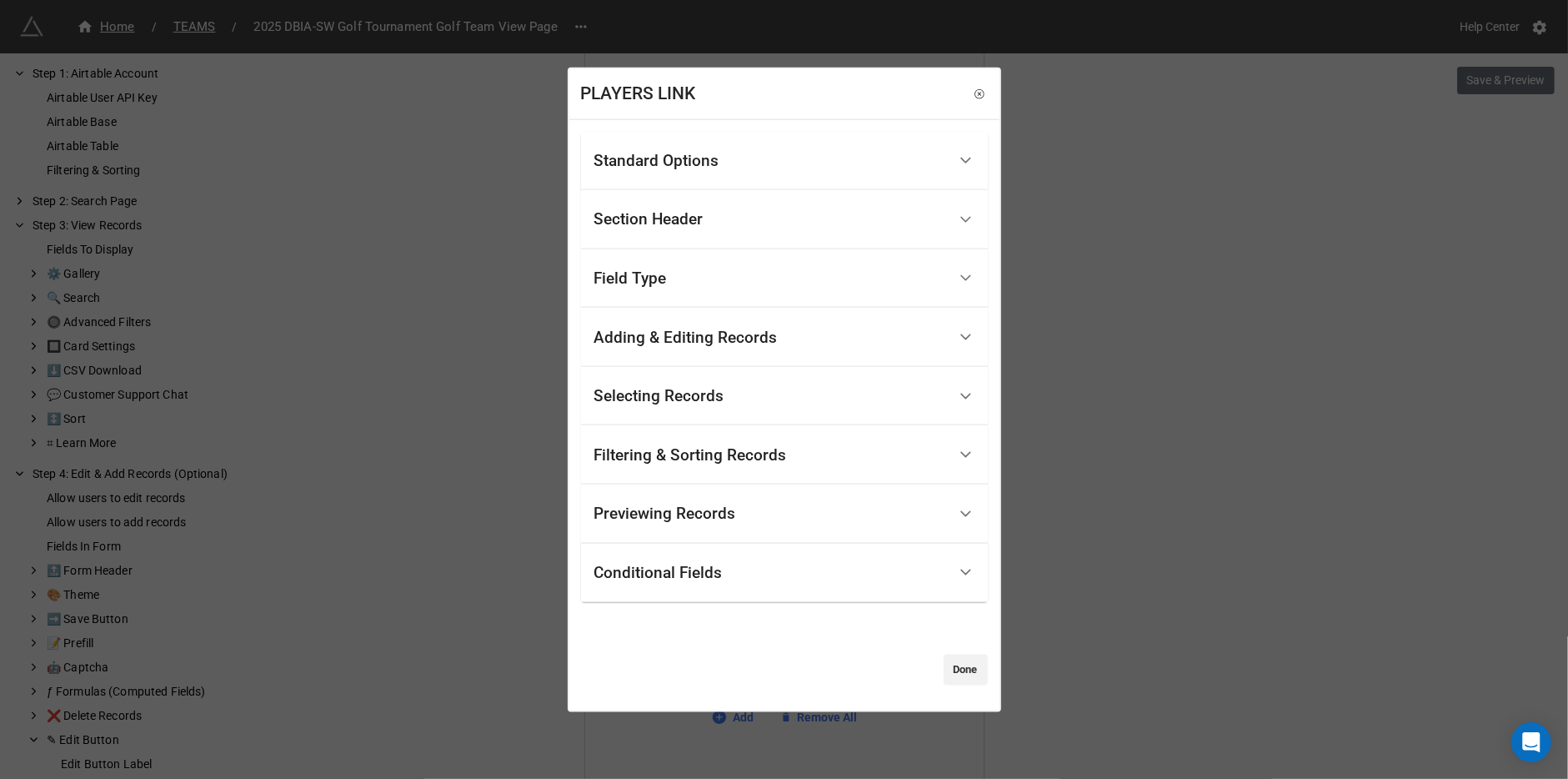
click at [793, 345] on div "Adding & Editing Records" at bounding box center [770, 337] width 352 height 39
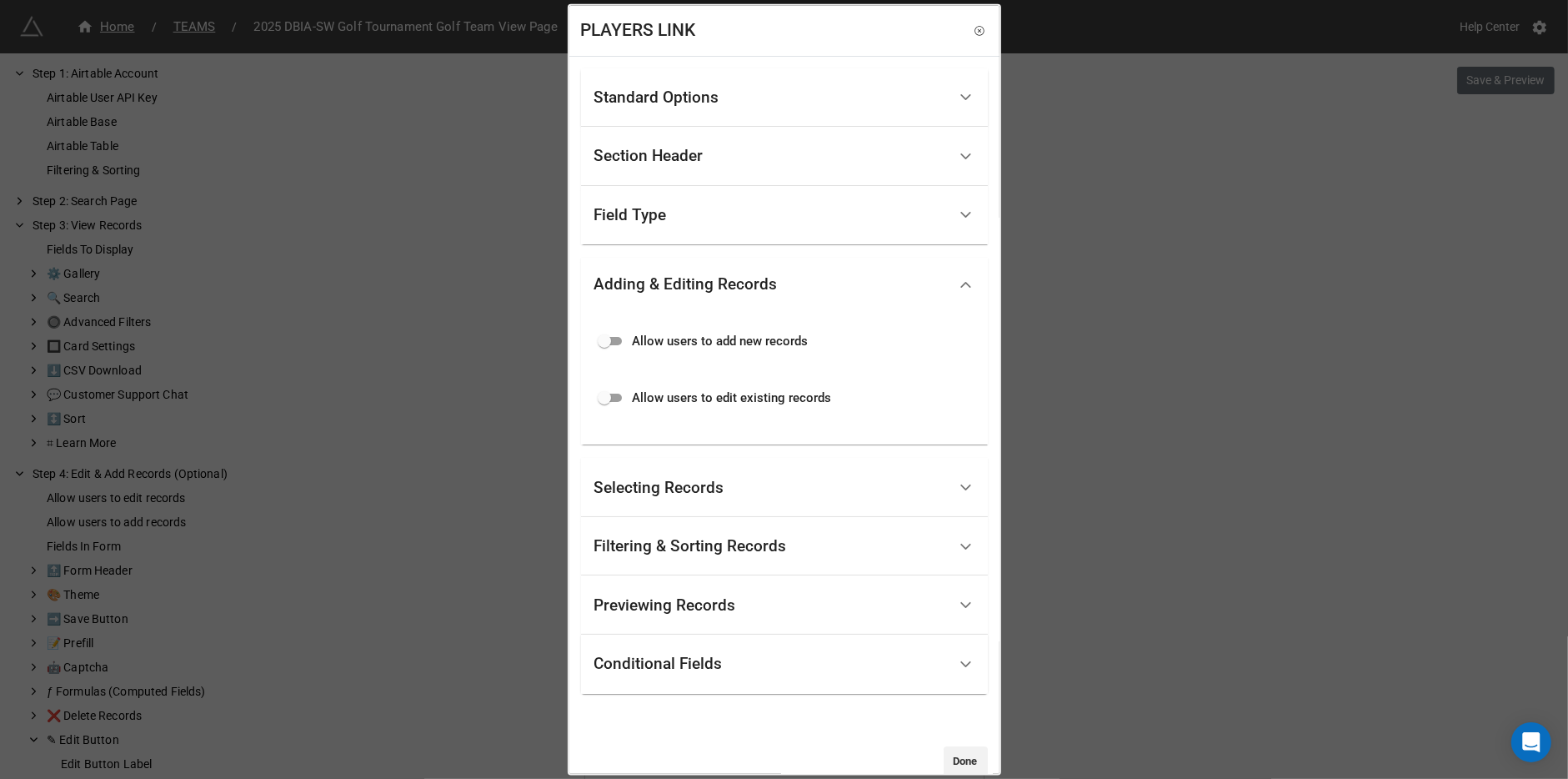
click at [613, 398] on input "checkbox" at bounding box center [603, 397] width 60 height 20
checkbox input "true"
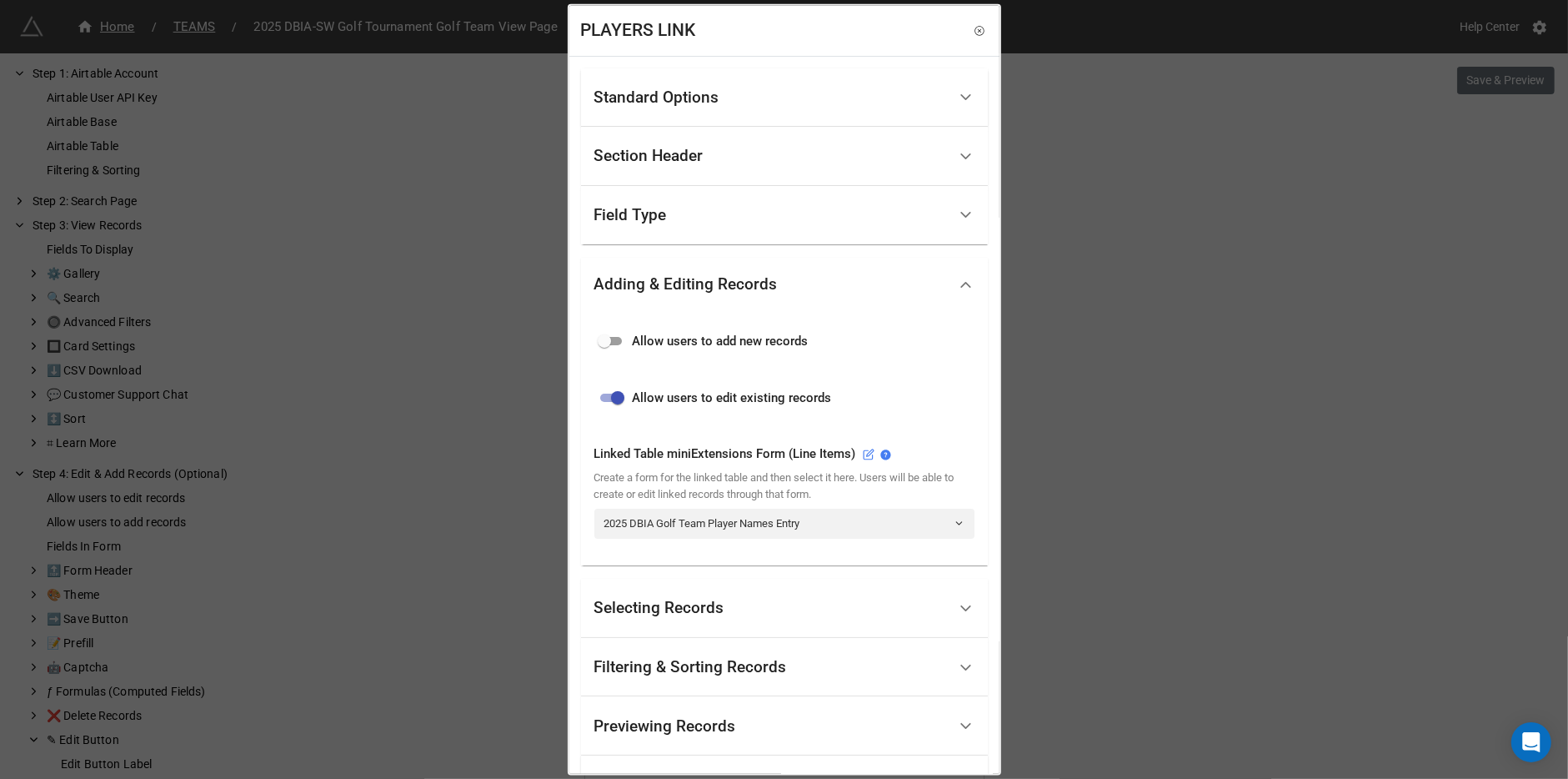
click at [704, 111] on div "Standard Options" at bounding box center [770, 97] width 352 height 39
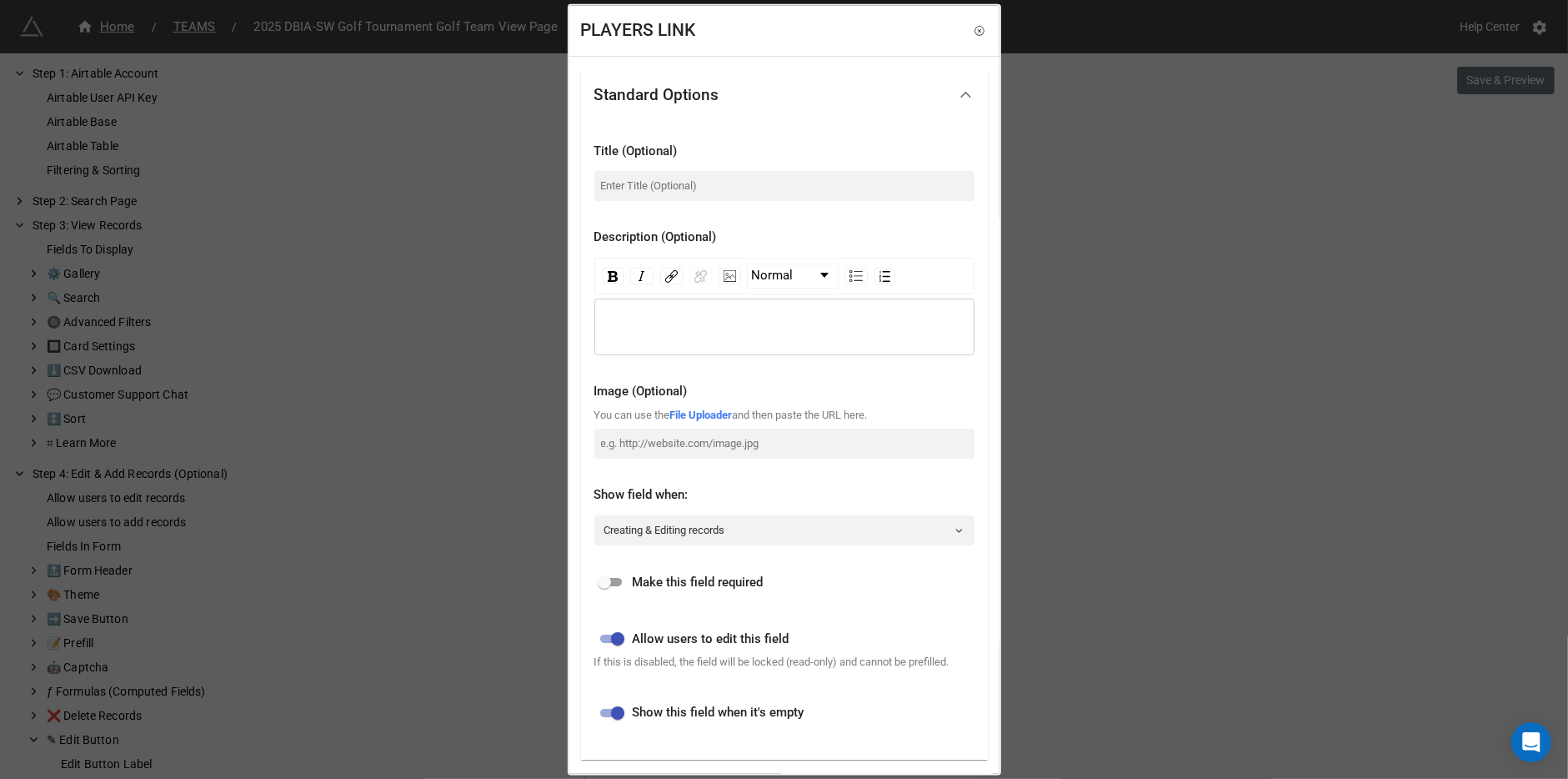
click at [613, 640] on input "checkbox" at bounding box center [617, 639] width 60 height 20
checkbox input "false"
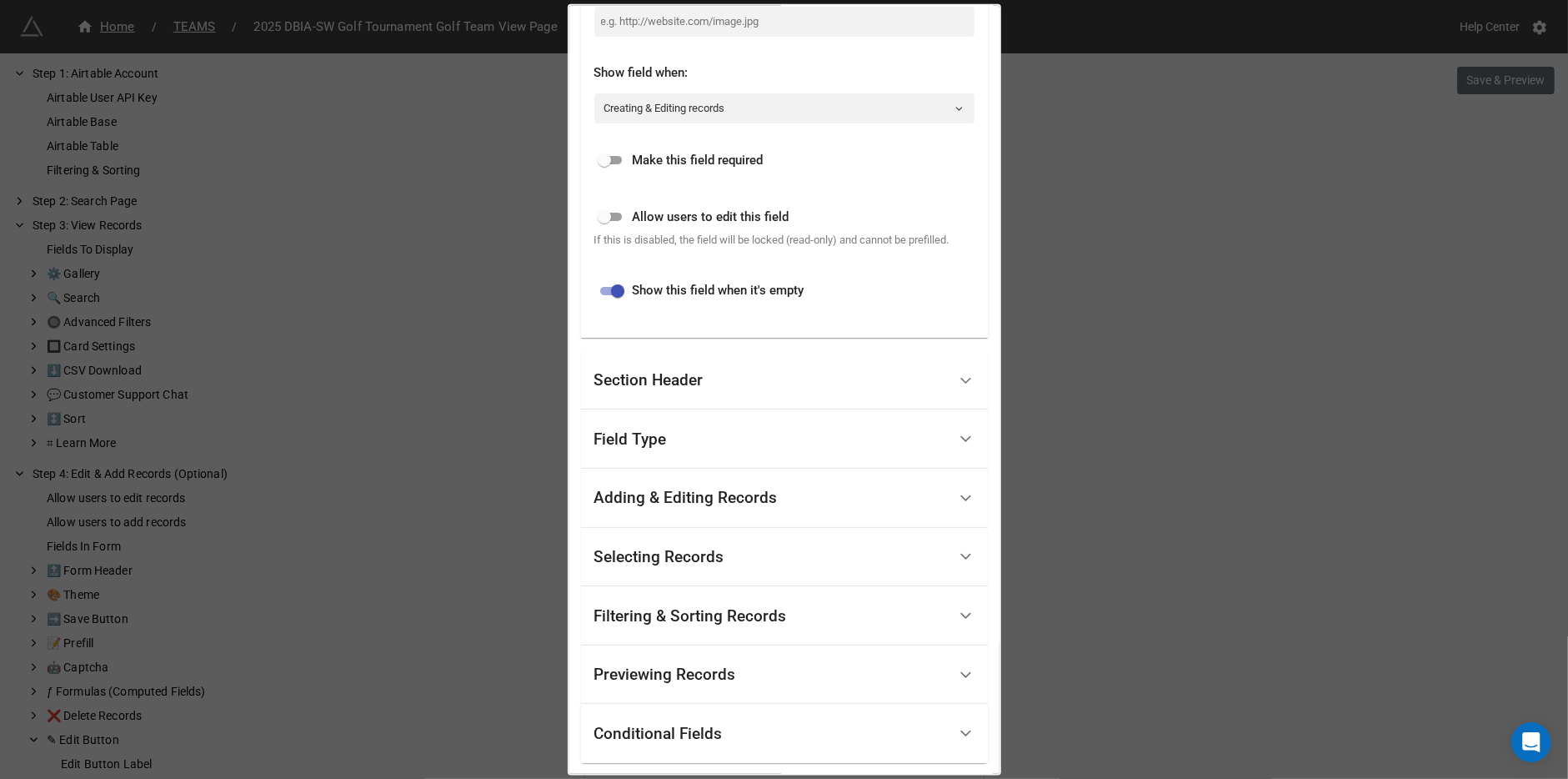
scroll to position [436, 0]
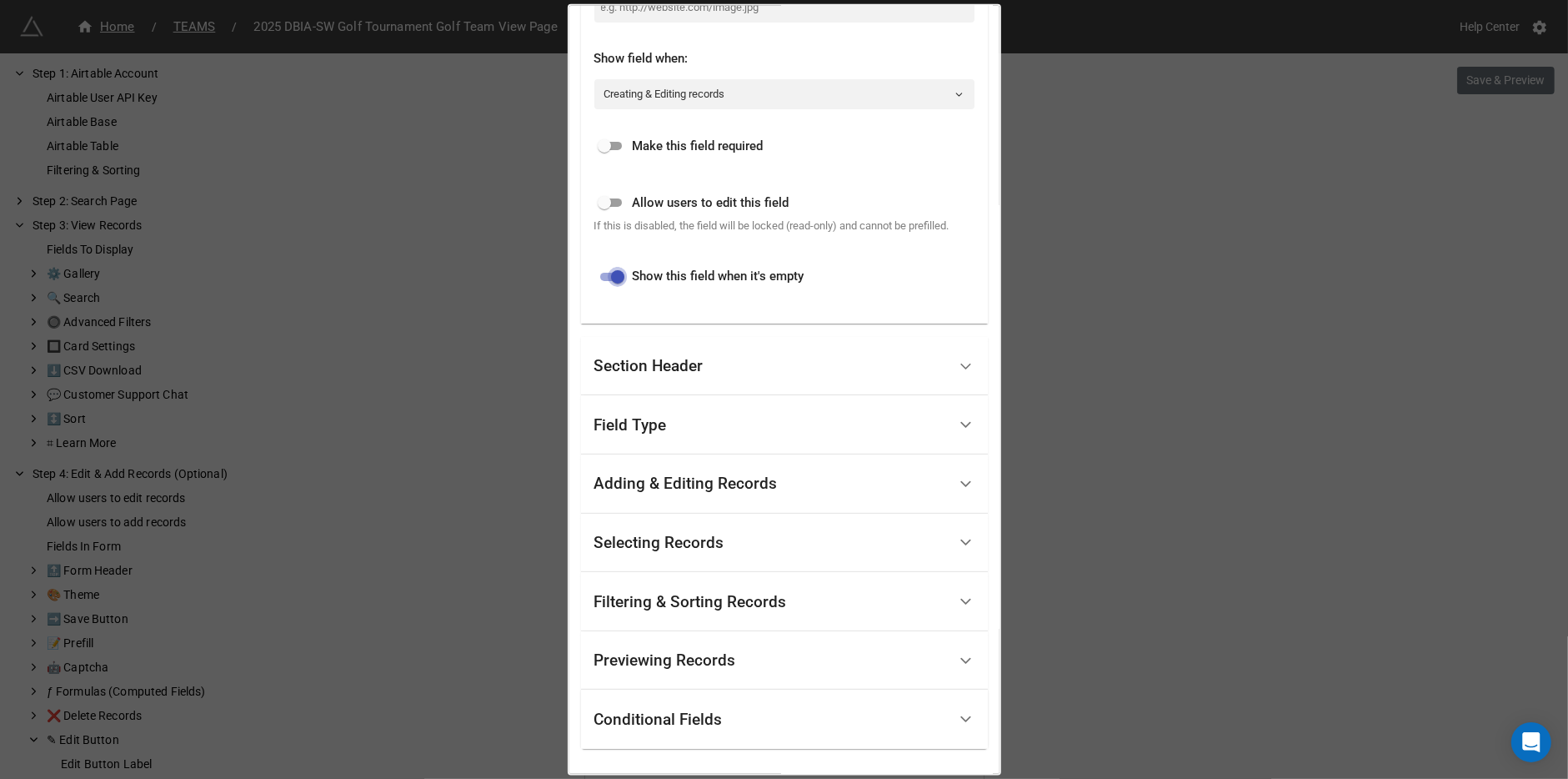
click at [617, 287] on input "checkbox" at bounding box center [617, 277] width 60 height 20
checkbox input "false"
click at [649, 425] on div "Field Type" at bounding box center [770, 424] width 352 height 39
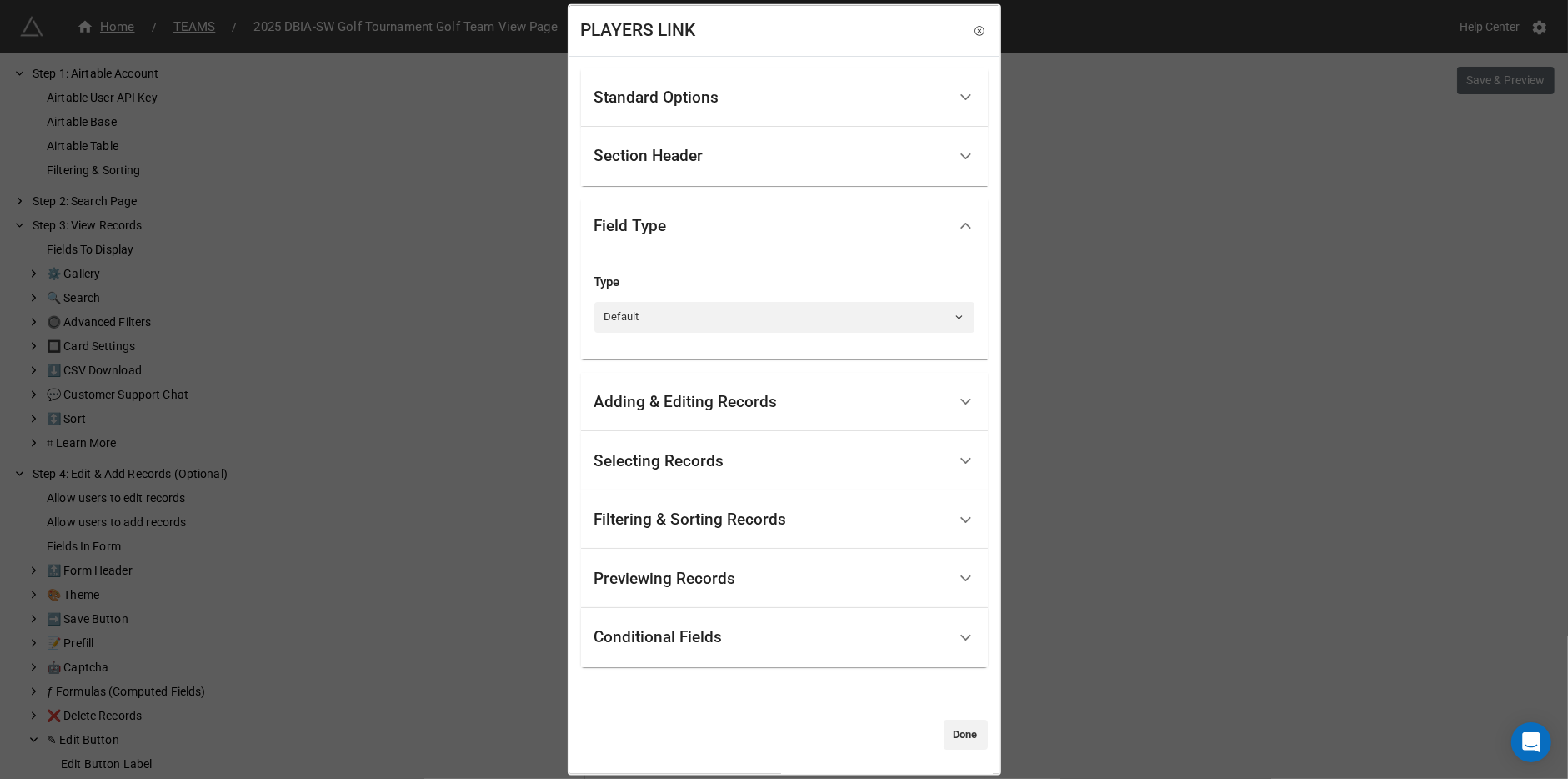
click at [674, 397] on div "Adding & Editing Records" at bounding box center [685, 401] width 183 height 17
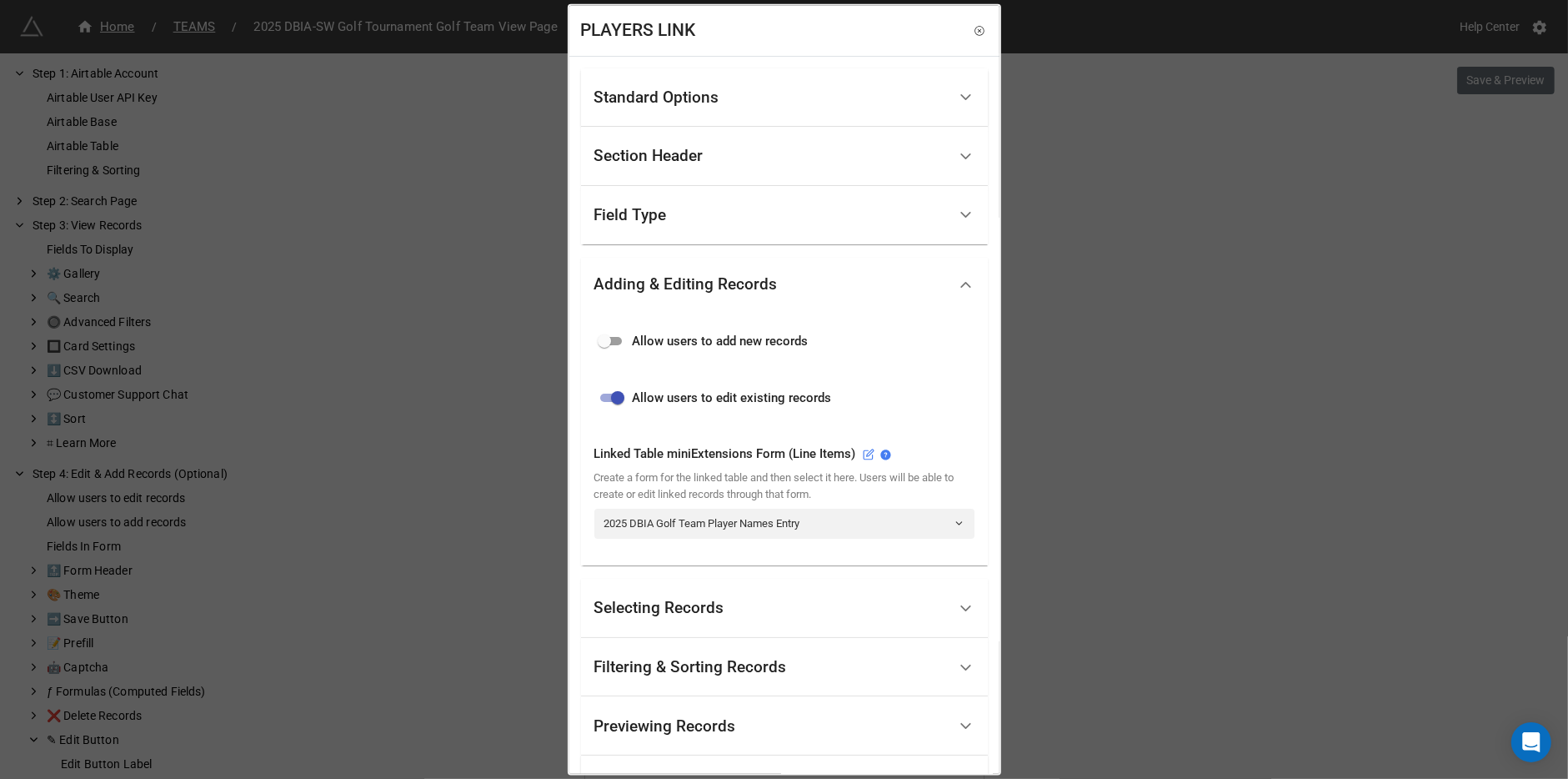
scroll to position [147, 0]
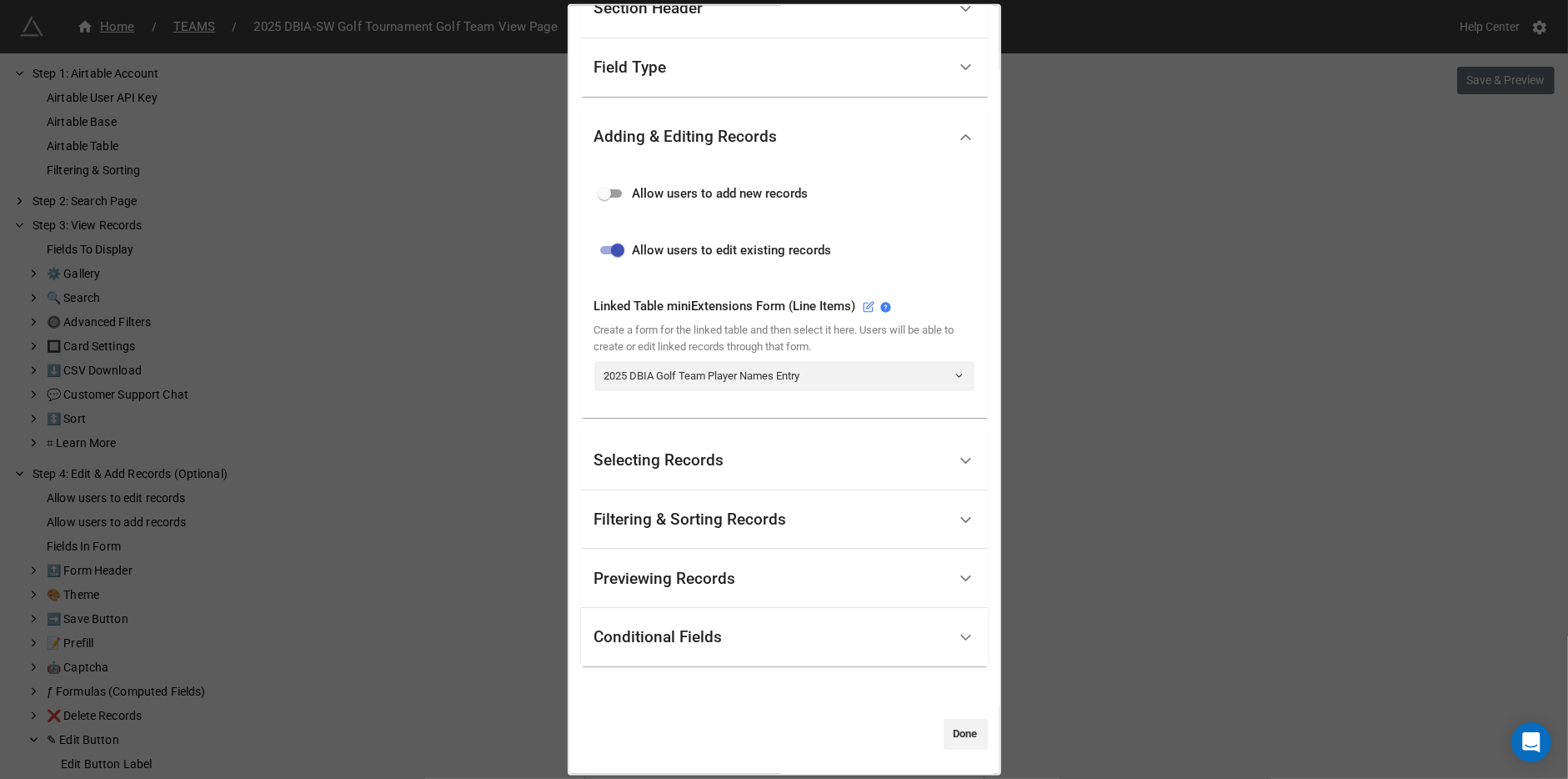
click at [684, 458] on div "Selecting Records" at bounding box center [658, 460] width 130 height 17
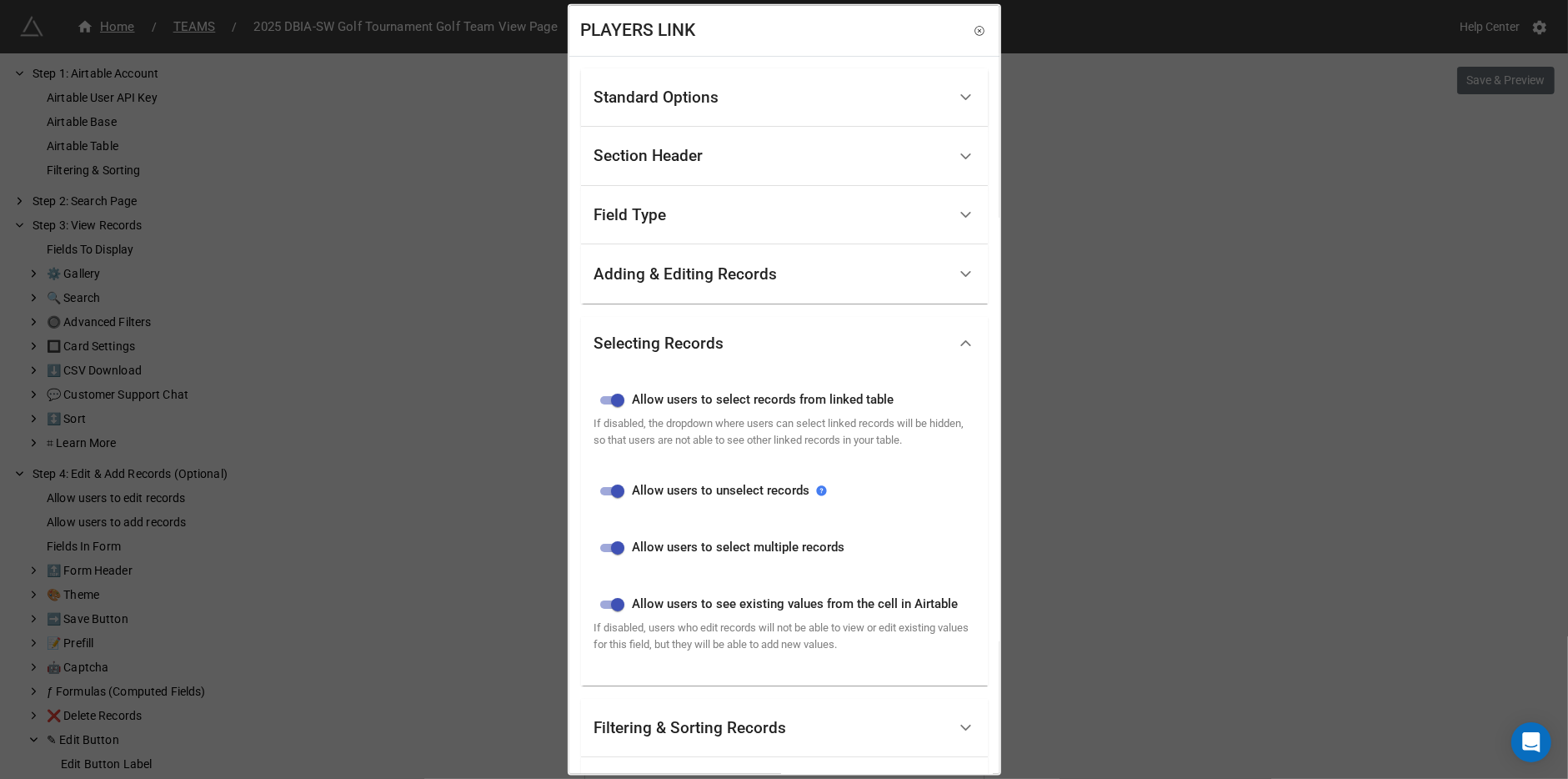
click at [609, 500] on input "checkbox" at bounding box center [617, 489] width 60 height 20
checkbox input "false"
click at [602, 395] on input "checkbox" at bounding box center [617, 400] width 60 height 20
checkbox input "false"
click at [607, 557] on input "checkbox" at bounding box center [617, 546] width 60 height 20
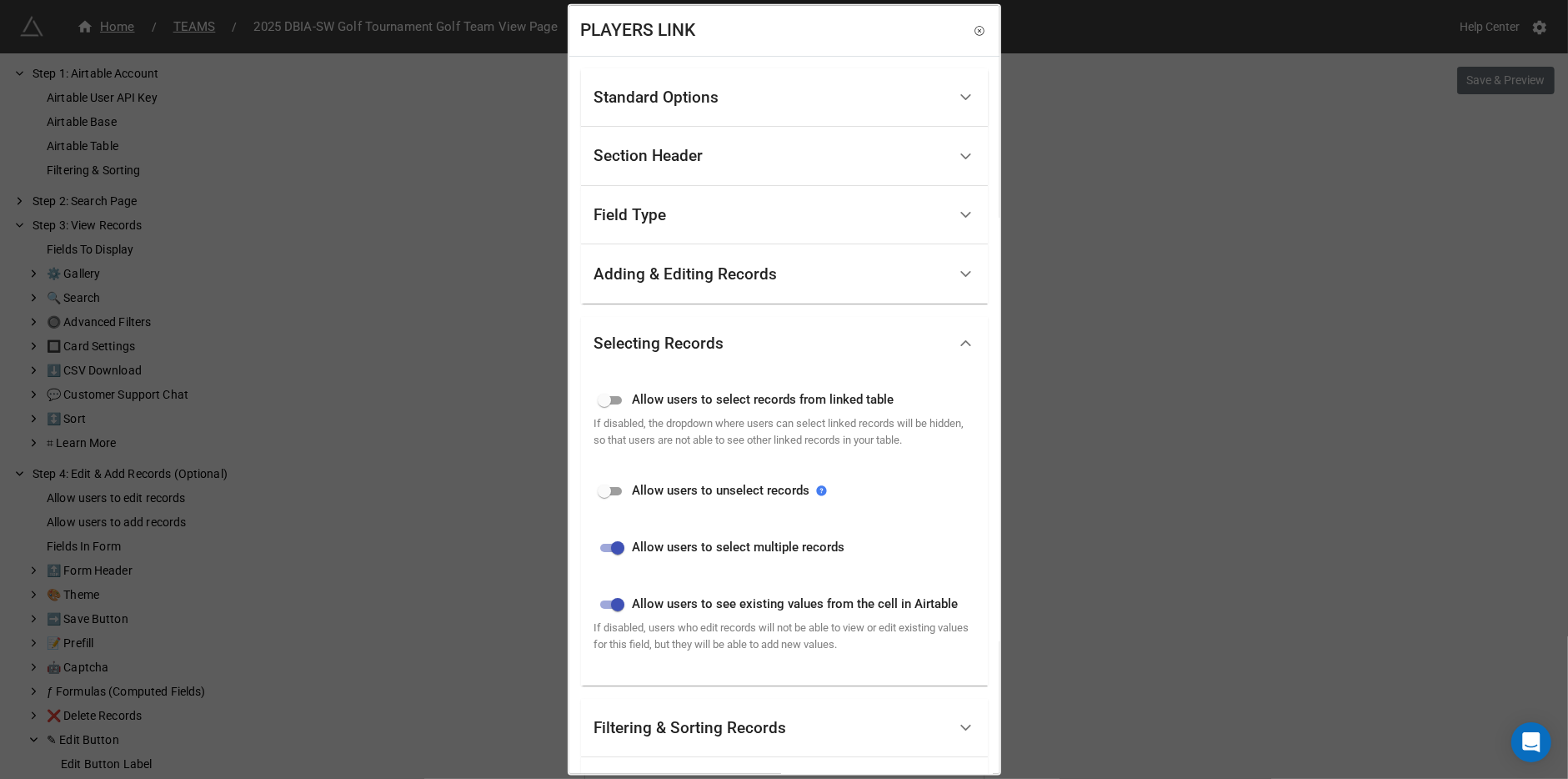
checkbox input "false"
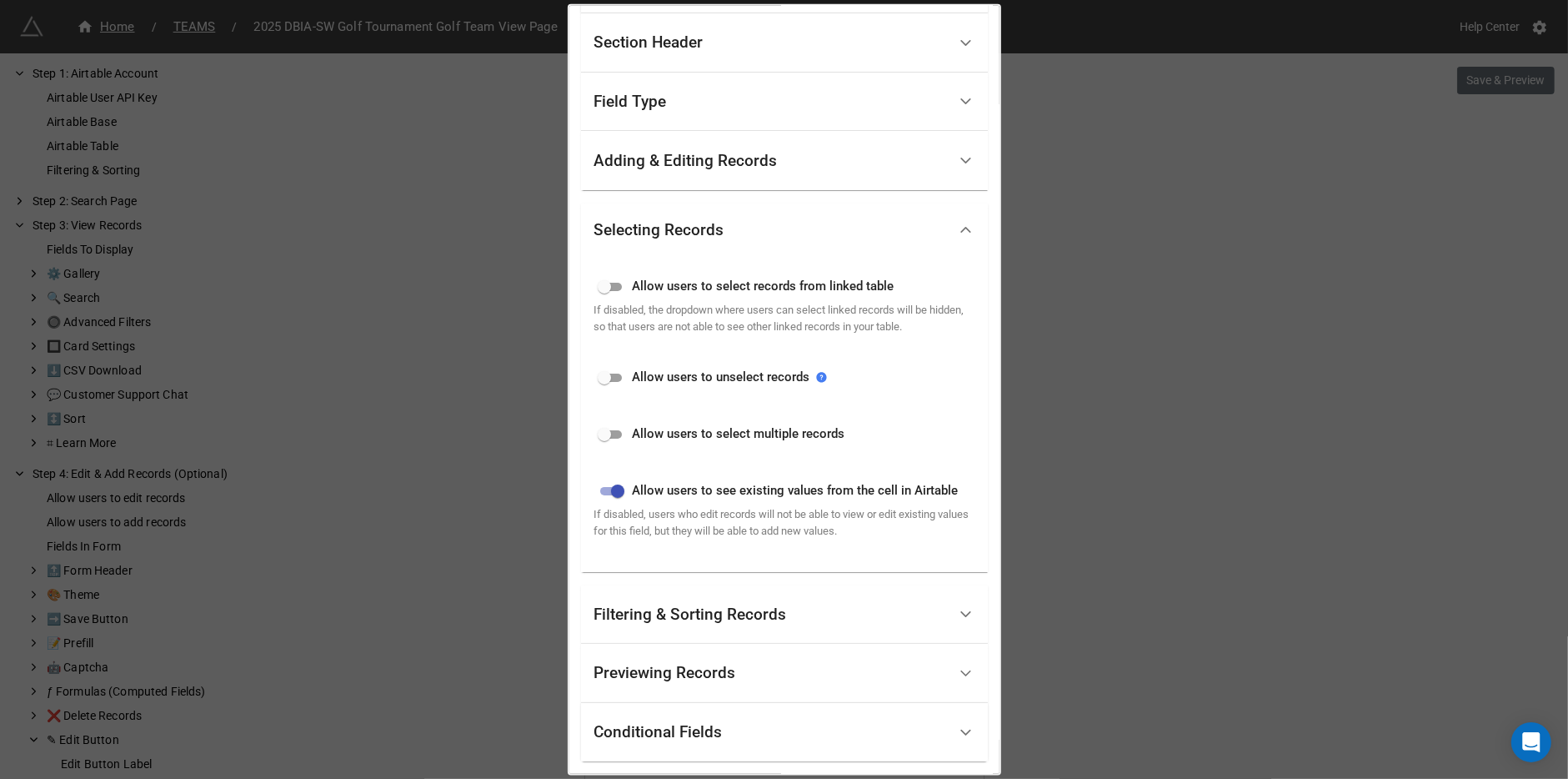
scroll to position [244, 0]
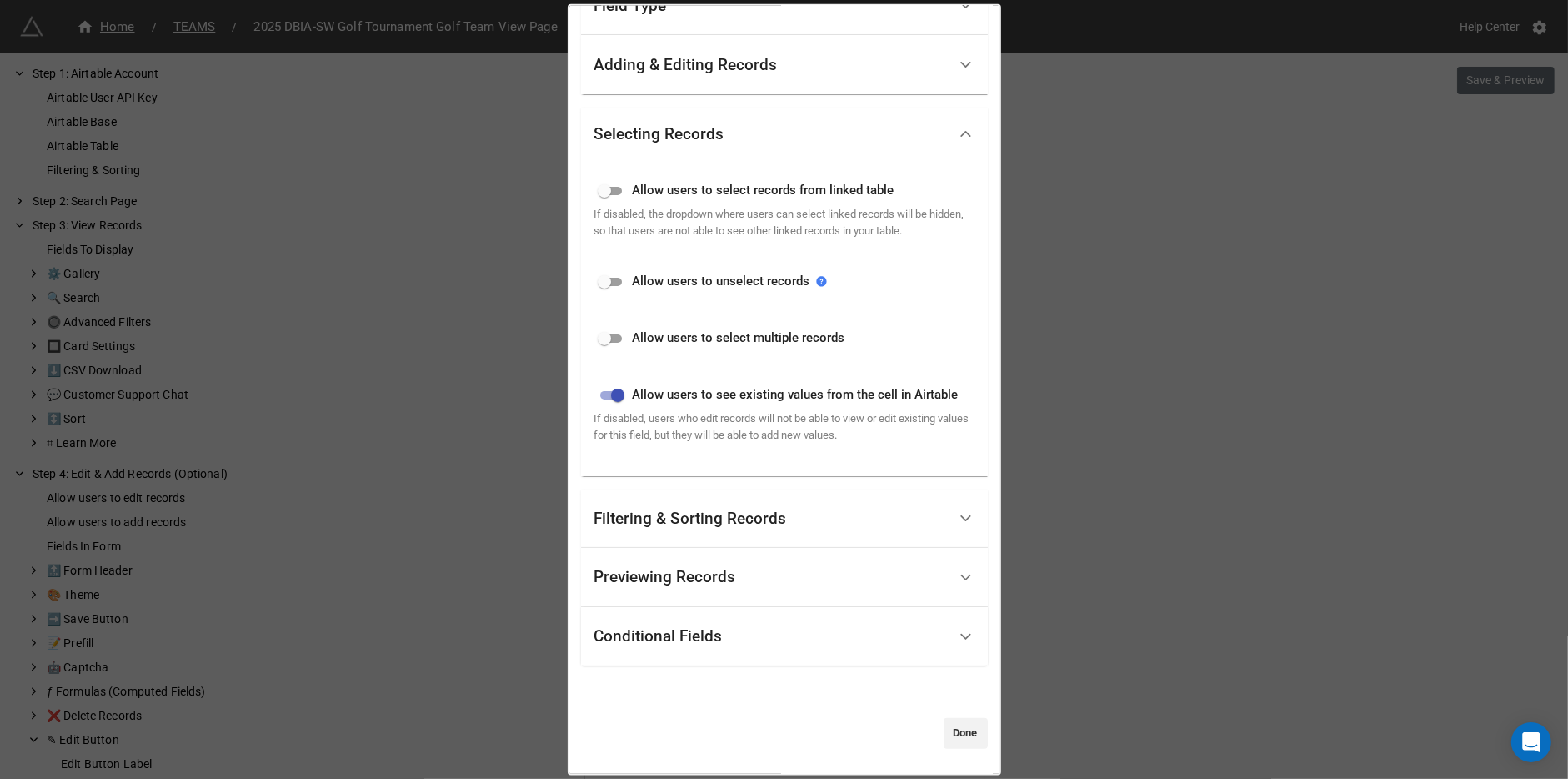
click at [667, 508] on div "Filtering & Sorting Records" at bounding box center [770, 517] width 352 height 39
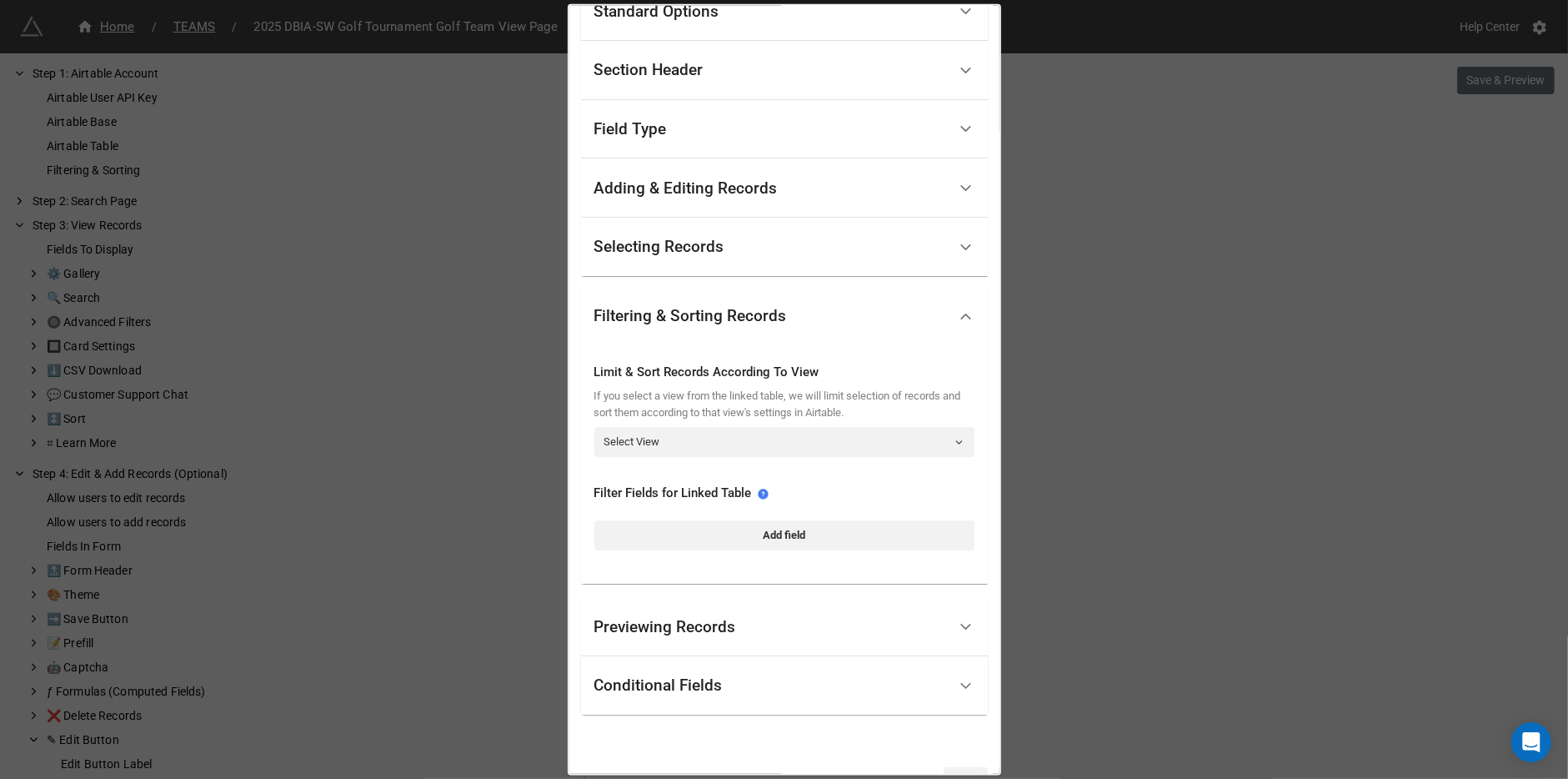
scroll to position [134, 0]
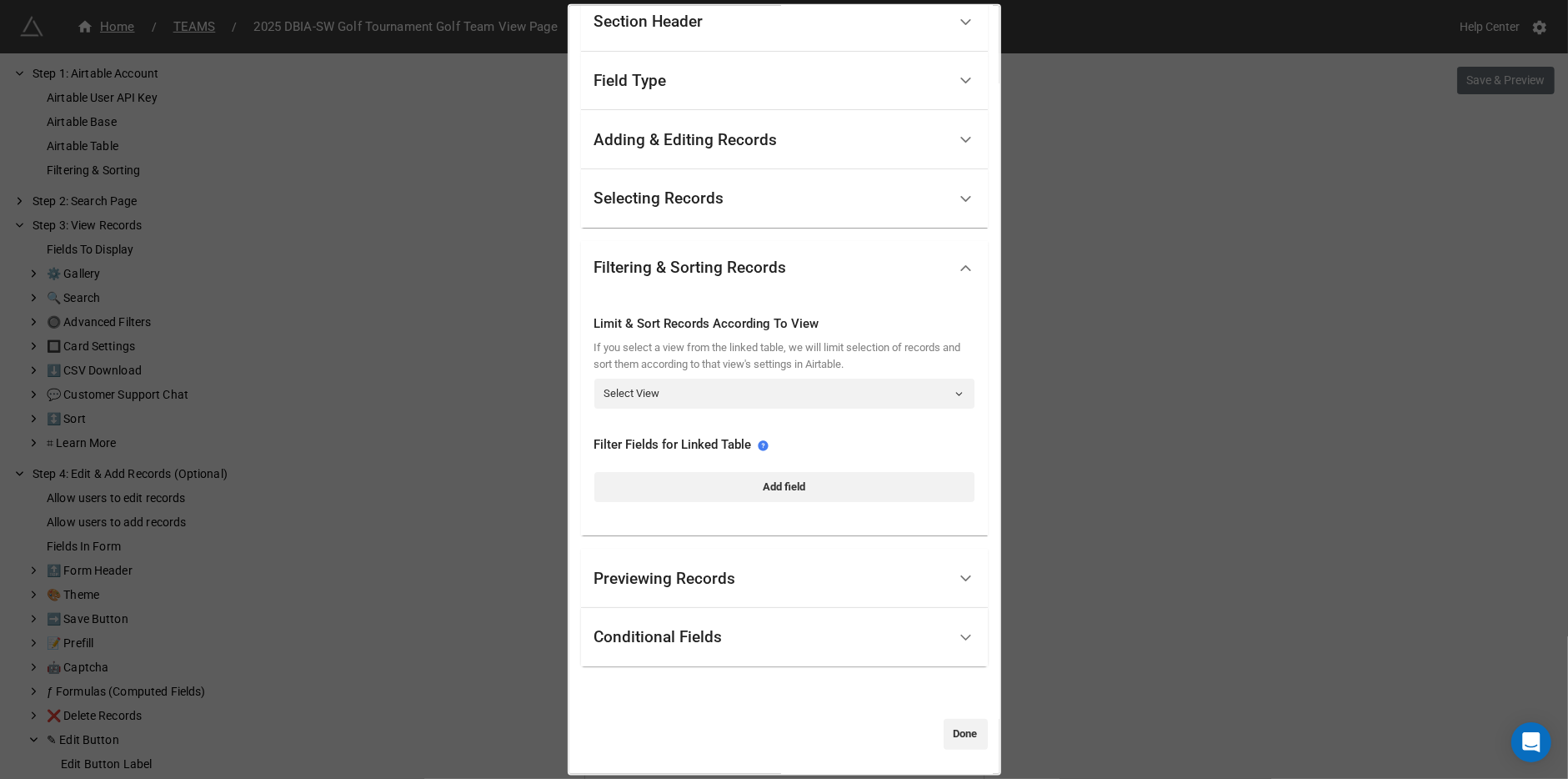
click at [667, 570] on div "Previewing Records" at bounding box center [665, 577] width 141 height 17
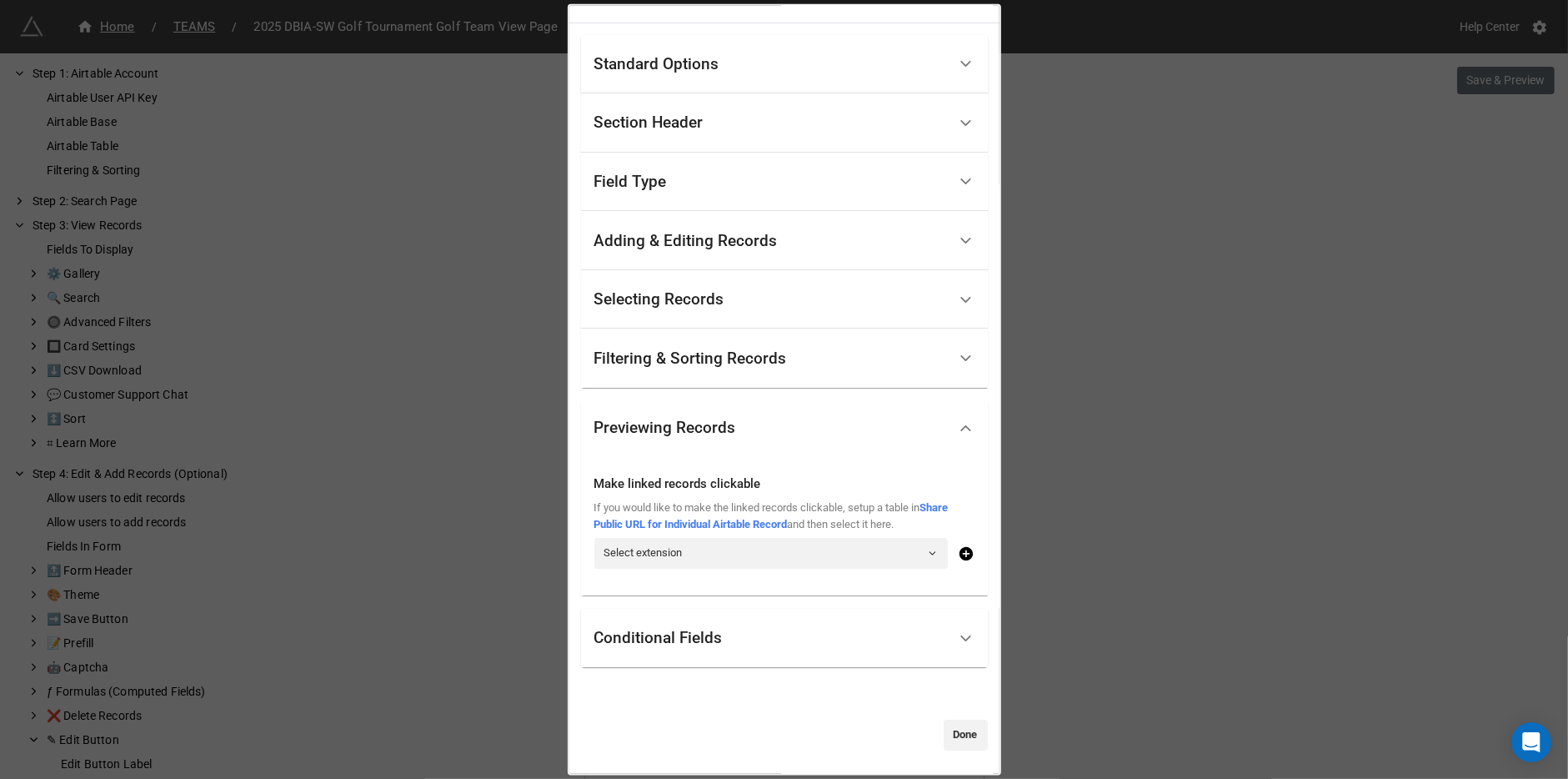
scroll to position [34, 0]
click at [667, 648] on div "Conditional Fields" at bounding box center [770, 637] width 352 height 39
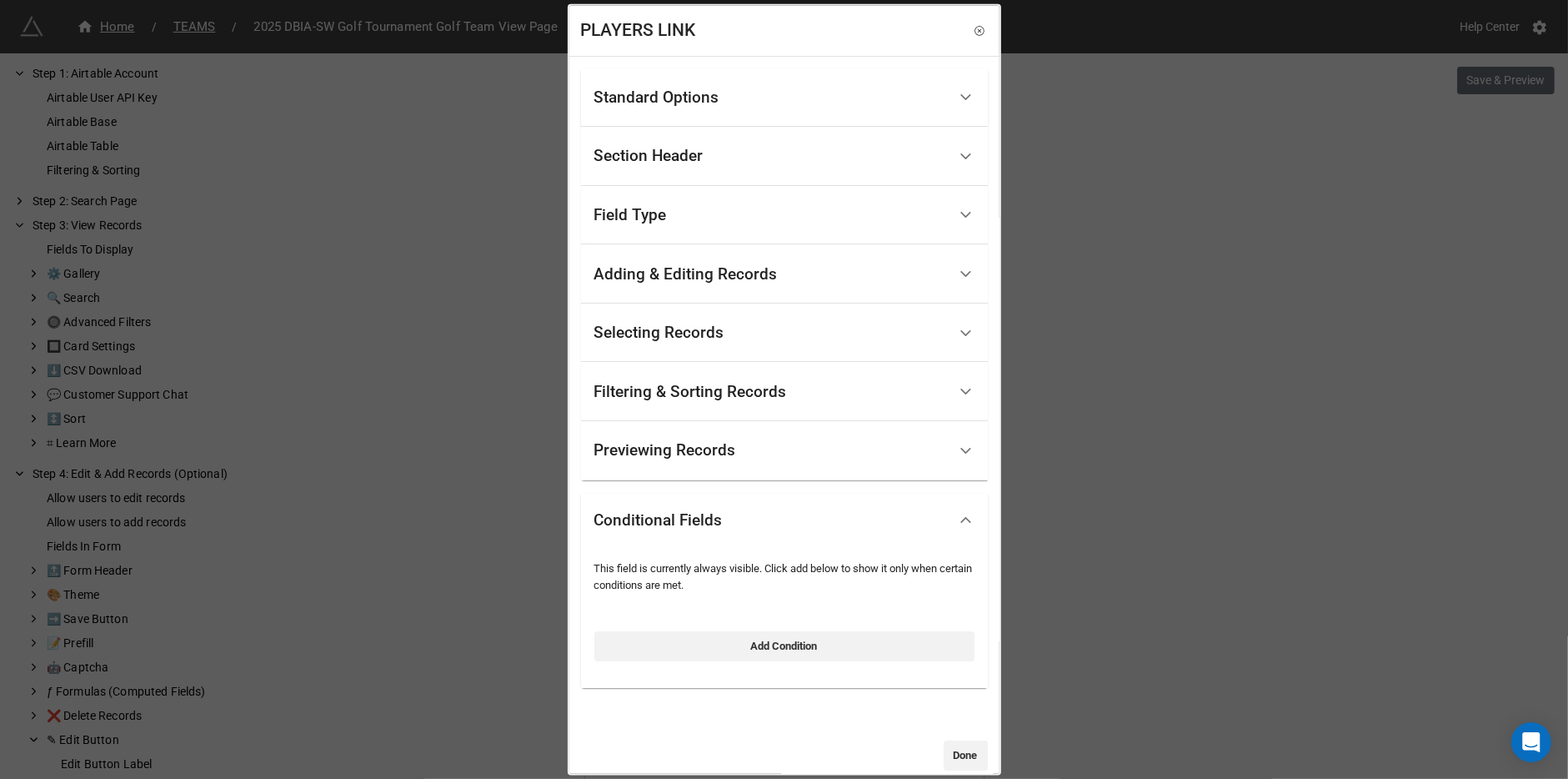
click at [667, 81] on div "Standard Options" at bounding box center [770, 97] width 352 height 39
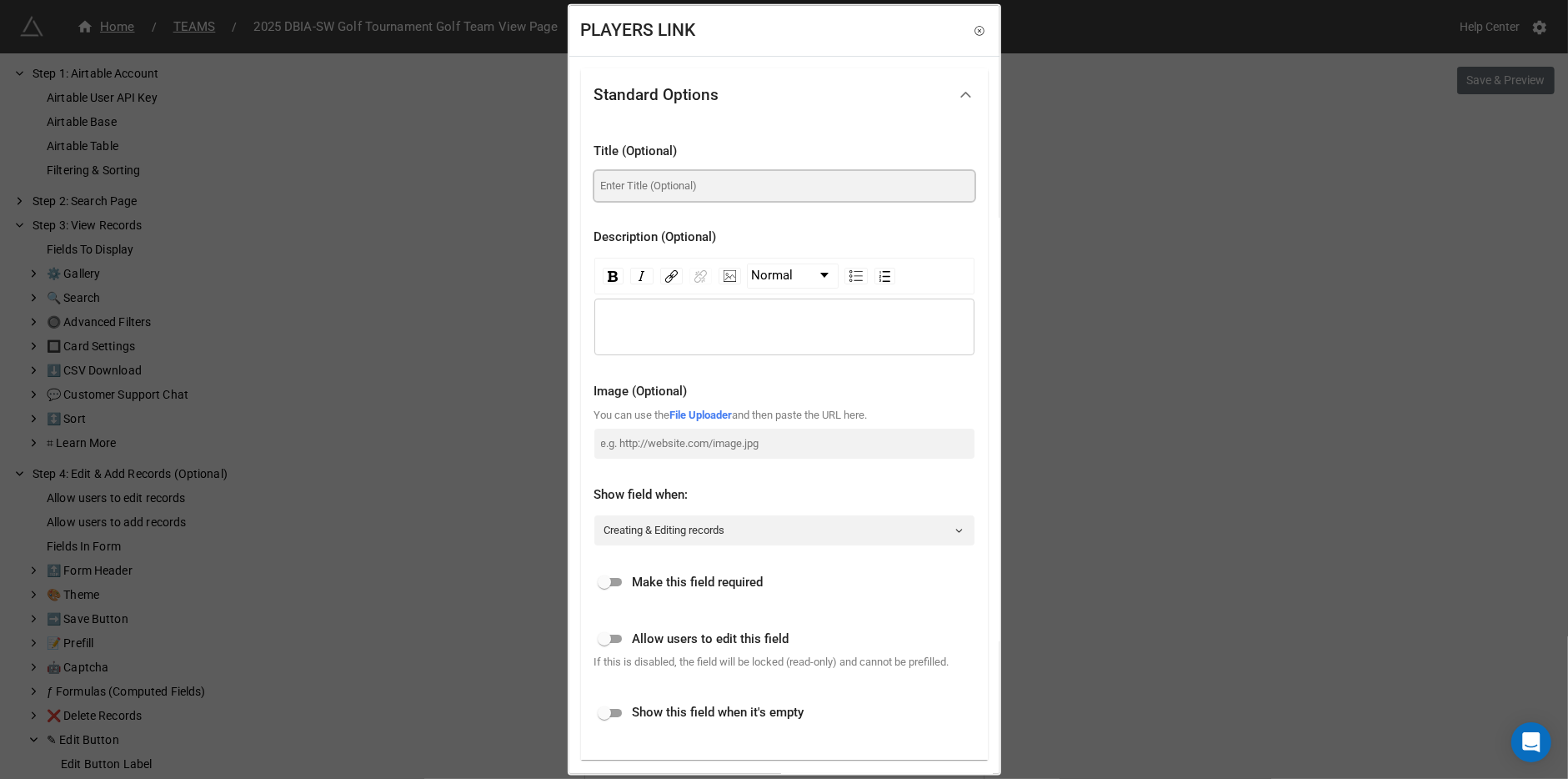
click at [699, 181] on input at bounding box center [784, 186] width 380 height 30
type input "Team Players"
click at [685, 310] on div "rdw-wrapper" at bounding box center [784, 326] width 380 height 57
click at [1061, 359] on div "PLAYERS LINK Standard Options Title (Optional) Team Players Description (Option…" at bounding box center [784, 389] width 1568 height 779
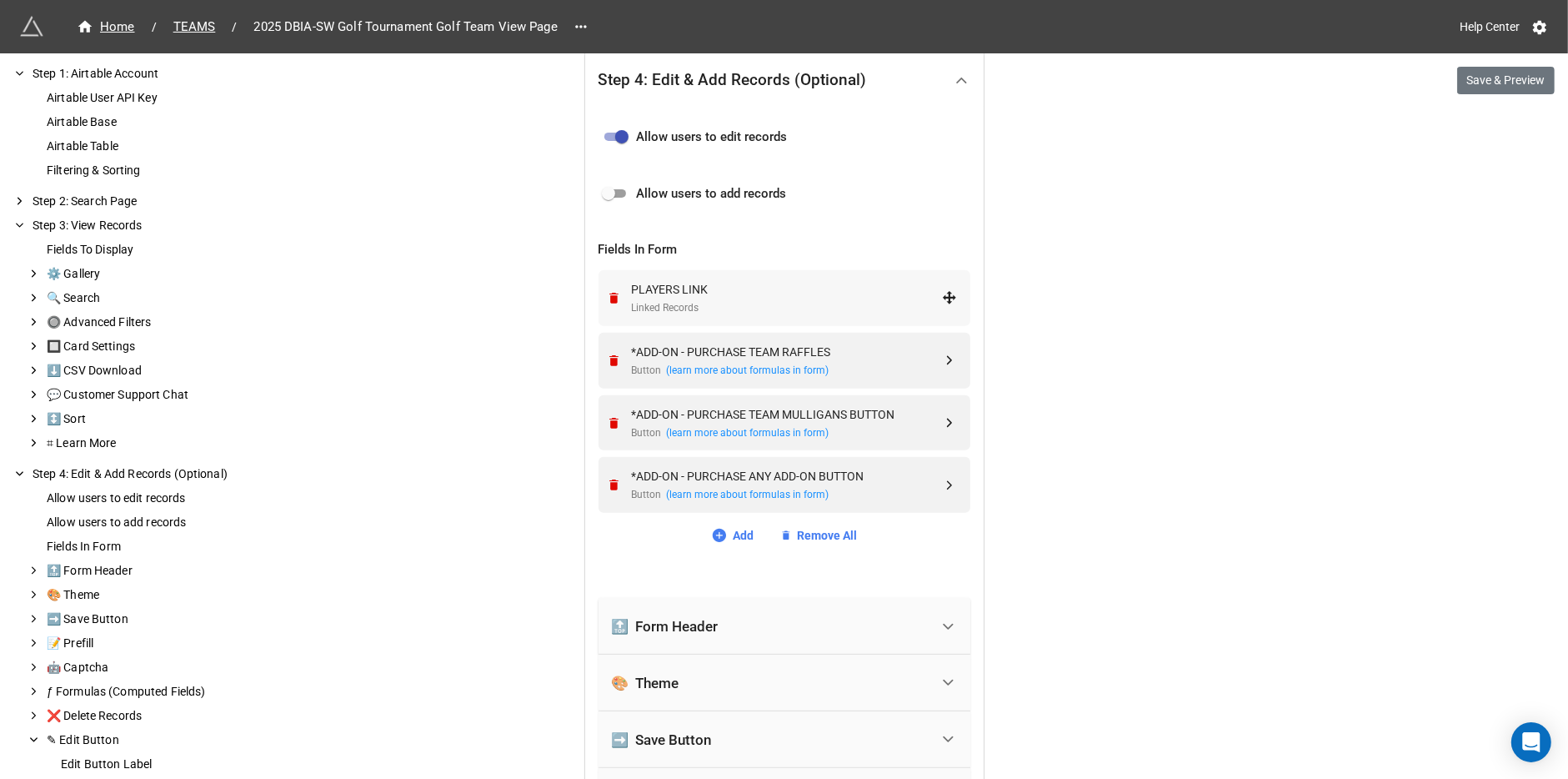
scroll to position [694, 0]
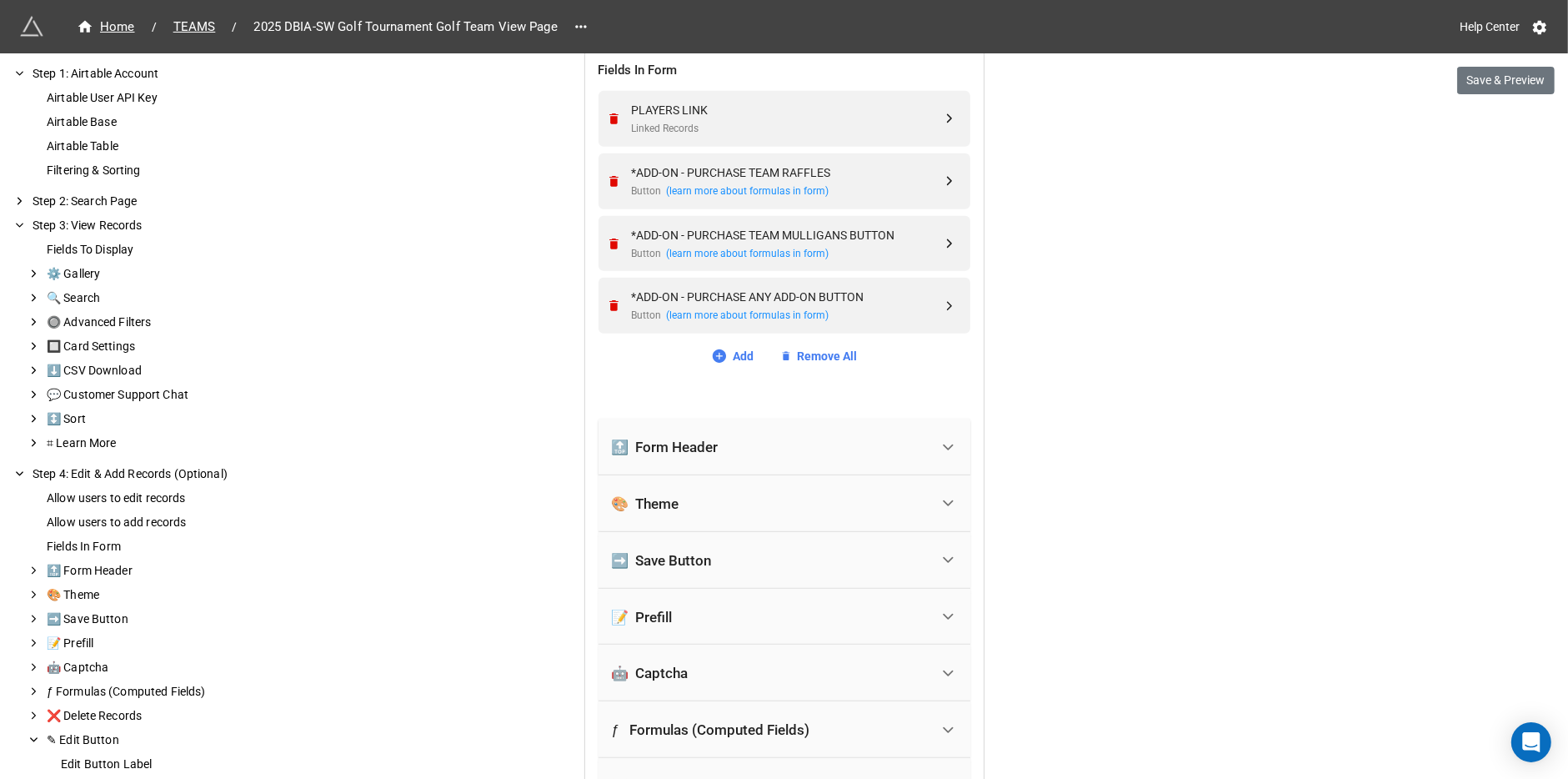
click at [767, 455] on div "🔝 Form Header" at bounding box center [770, 447] width 317 height 37
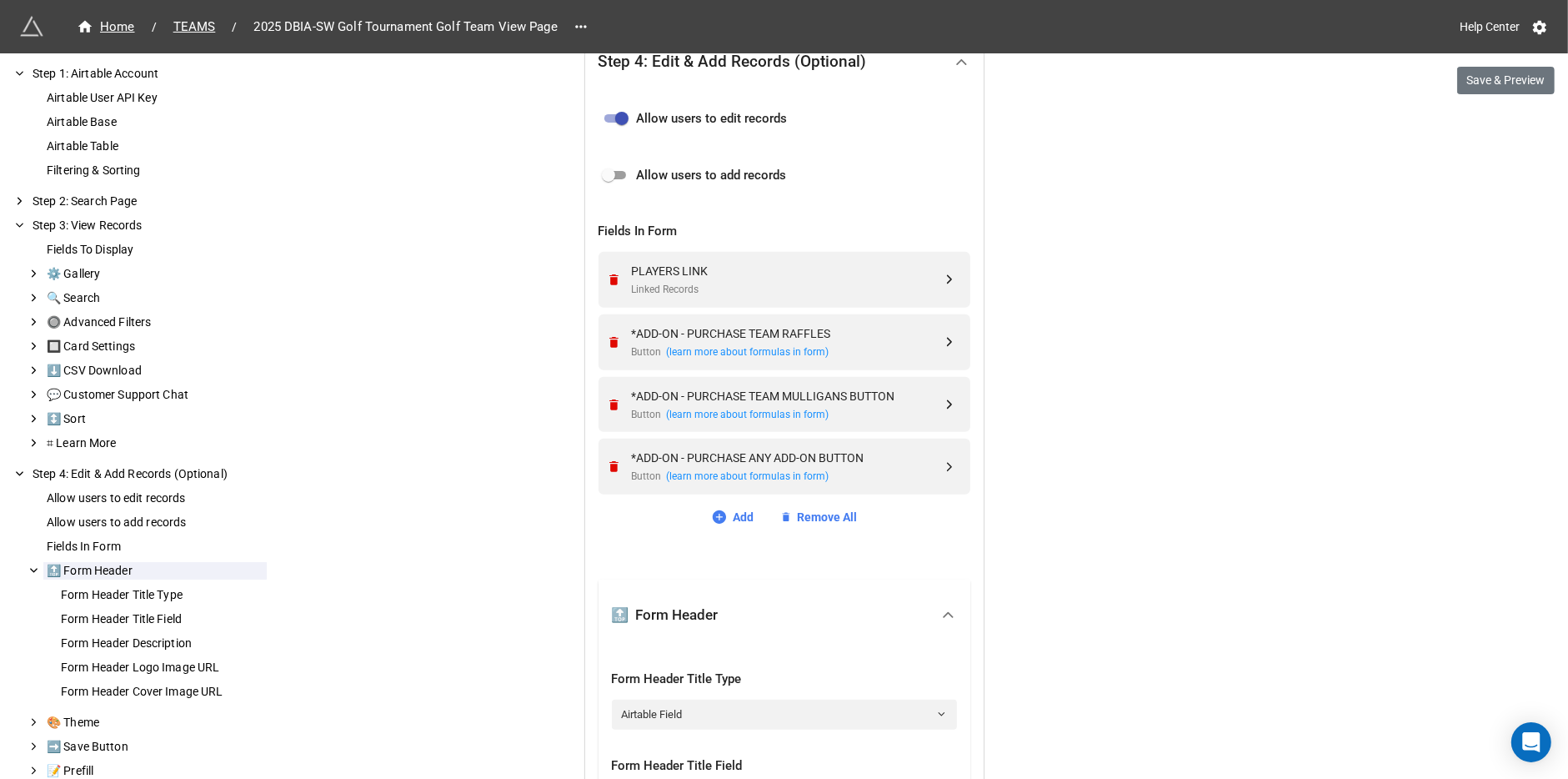
scroll to position [508, 0]
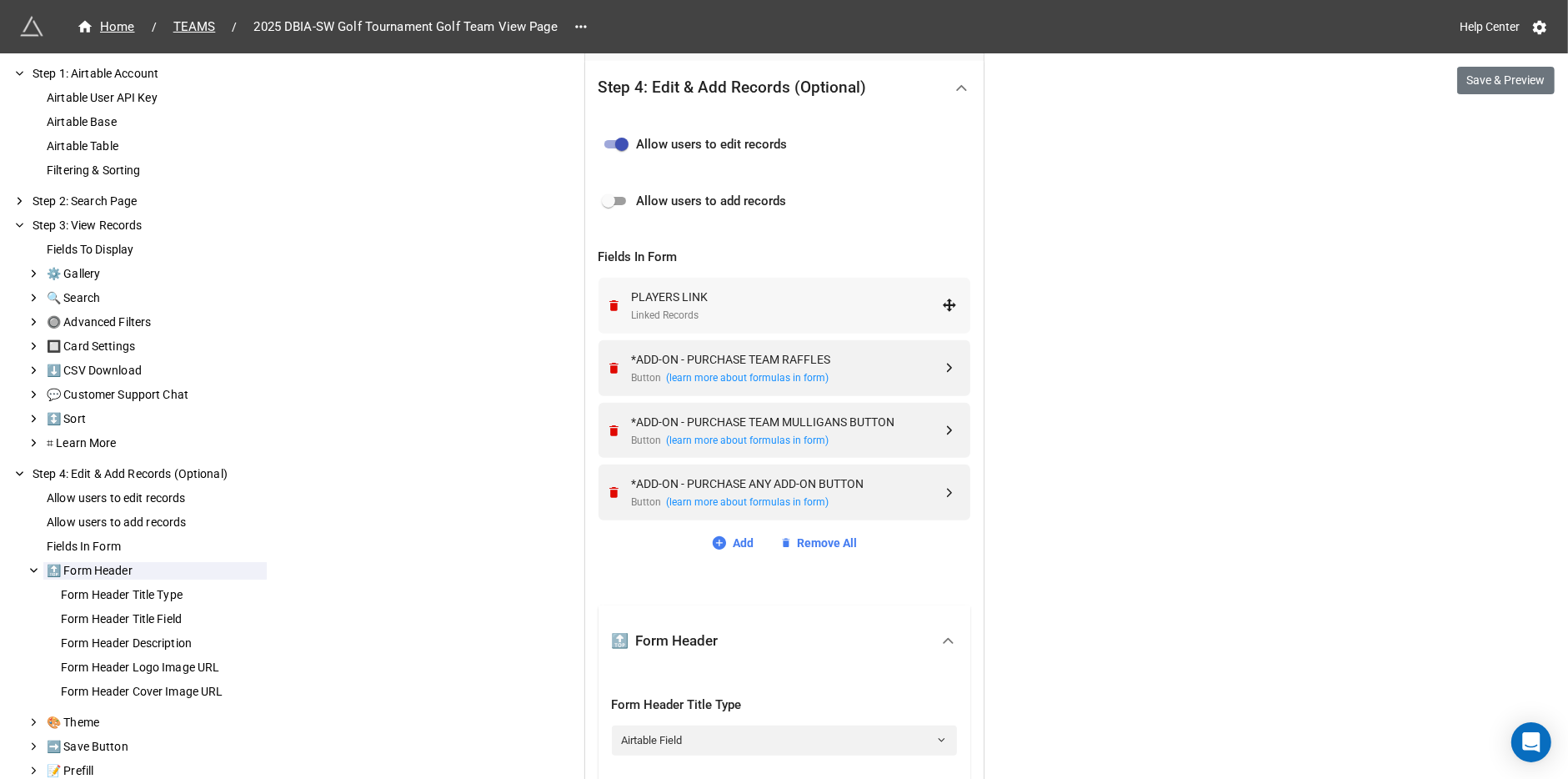
click at [739, 318] on div "Linked Records" at bounding box center [786, 316] width 310 height 16
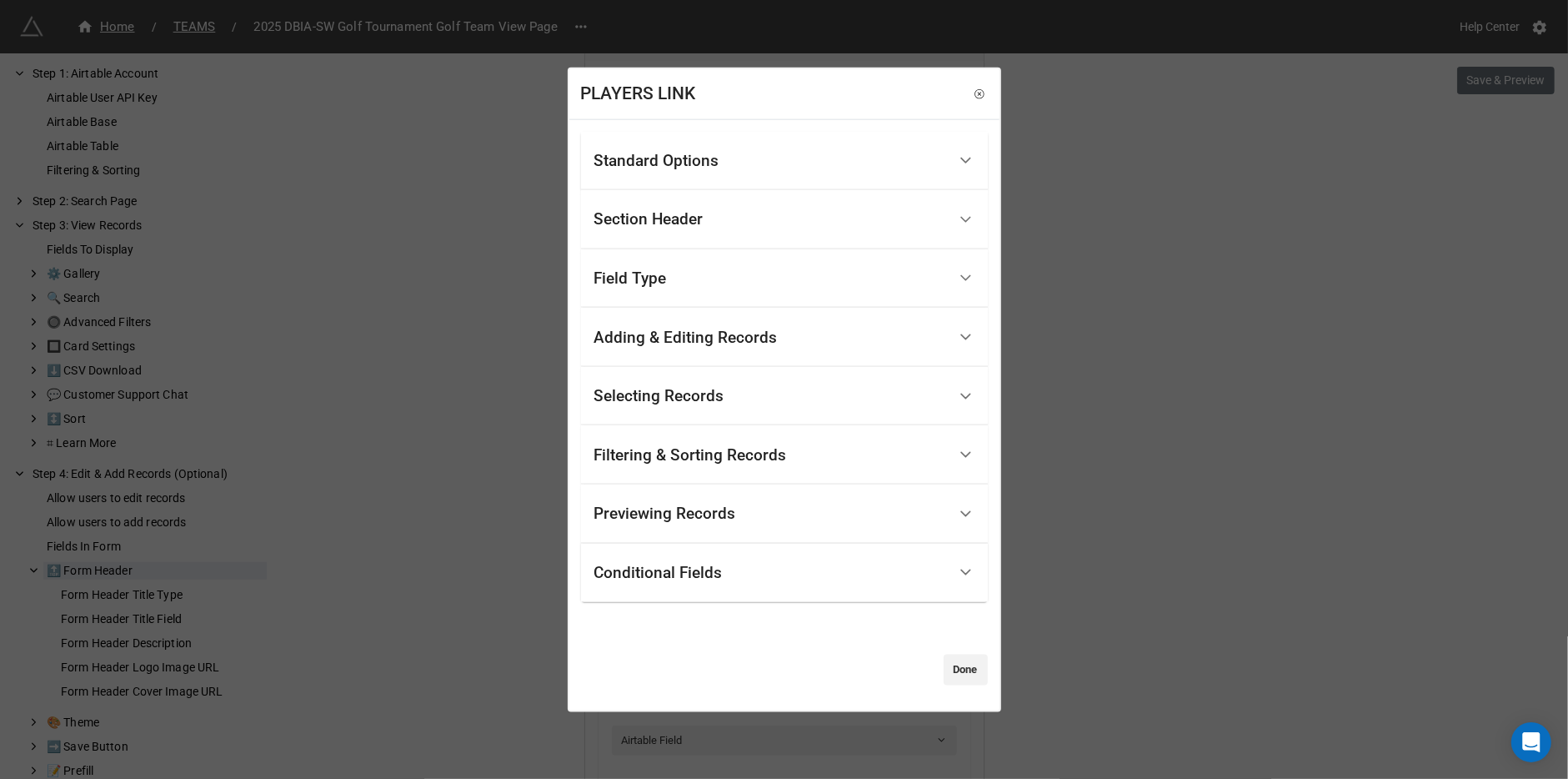
click at [712, 173] on div "Standard Options" at bounding box center [770, 161] width 352 height 39
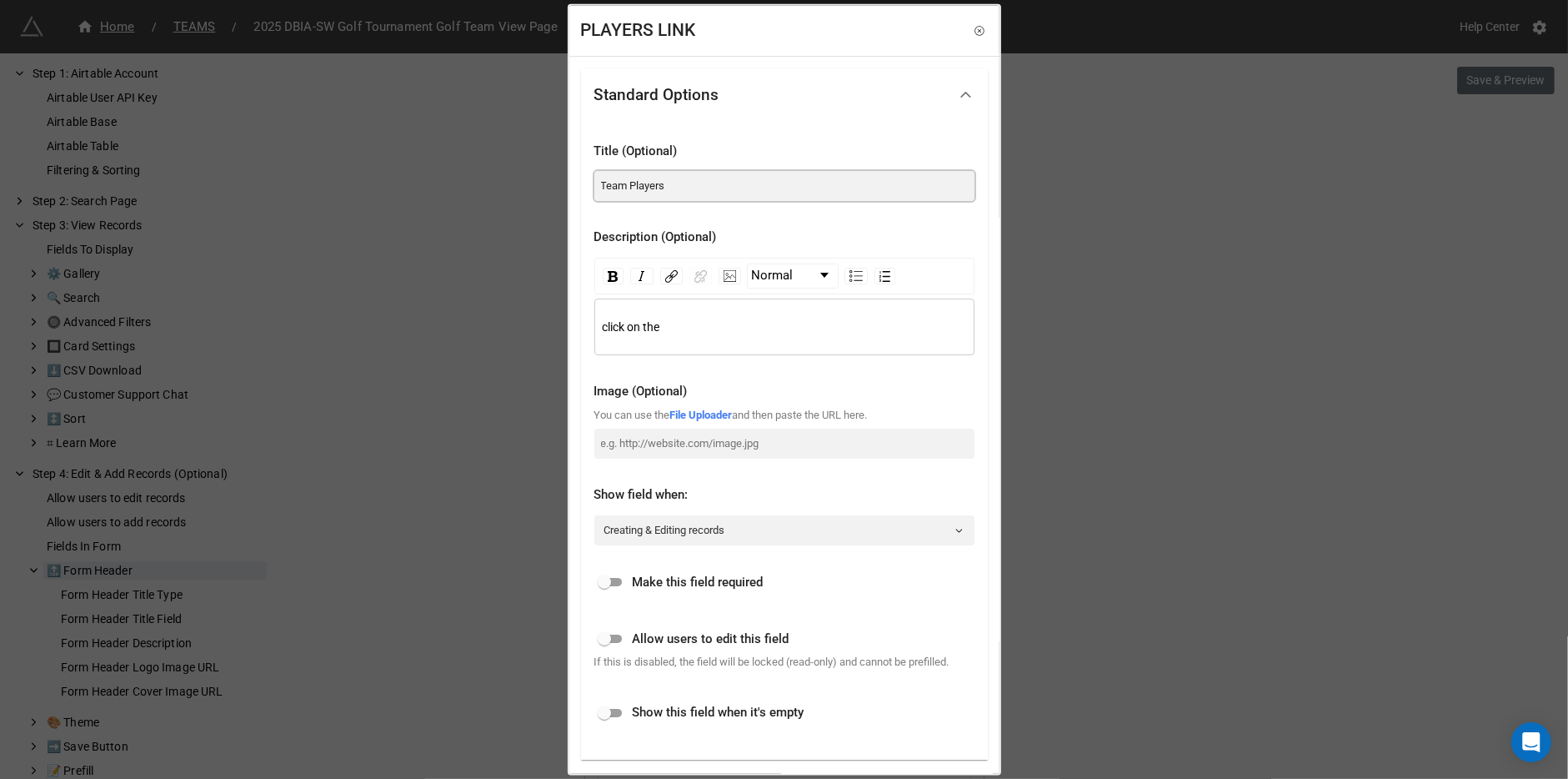
click at [714, 200] on input "Team Players" at bounding box center [784, 186] width 380 height 30
click at [661, 335] on div "click on the" at bounding box center [784, 326] width 380 height 57
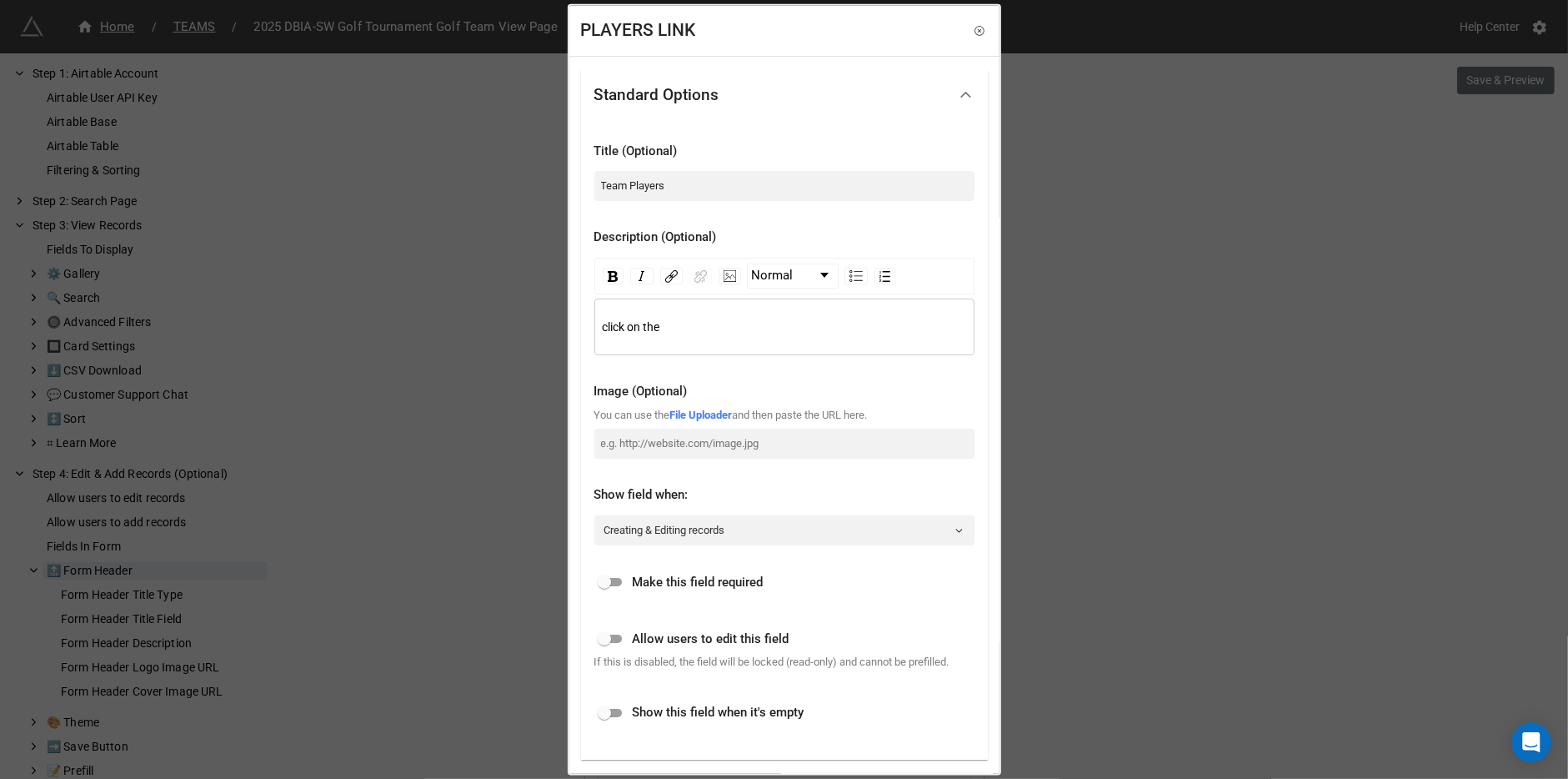
click at [656, 330] on span "click on the" at bounding box center [631, 326] width 58 height 13
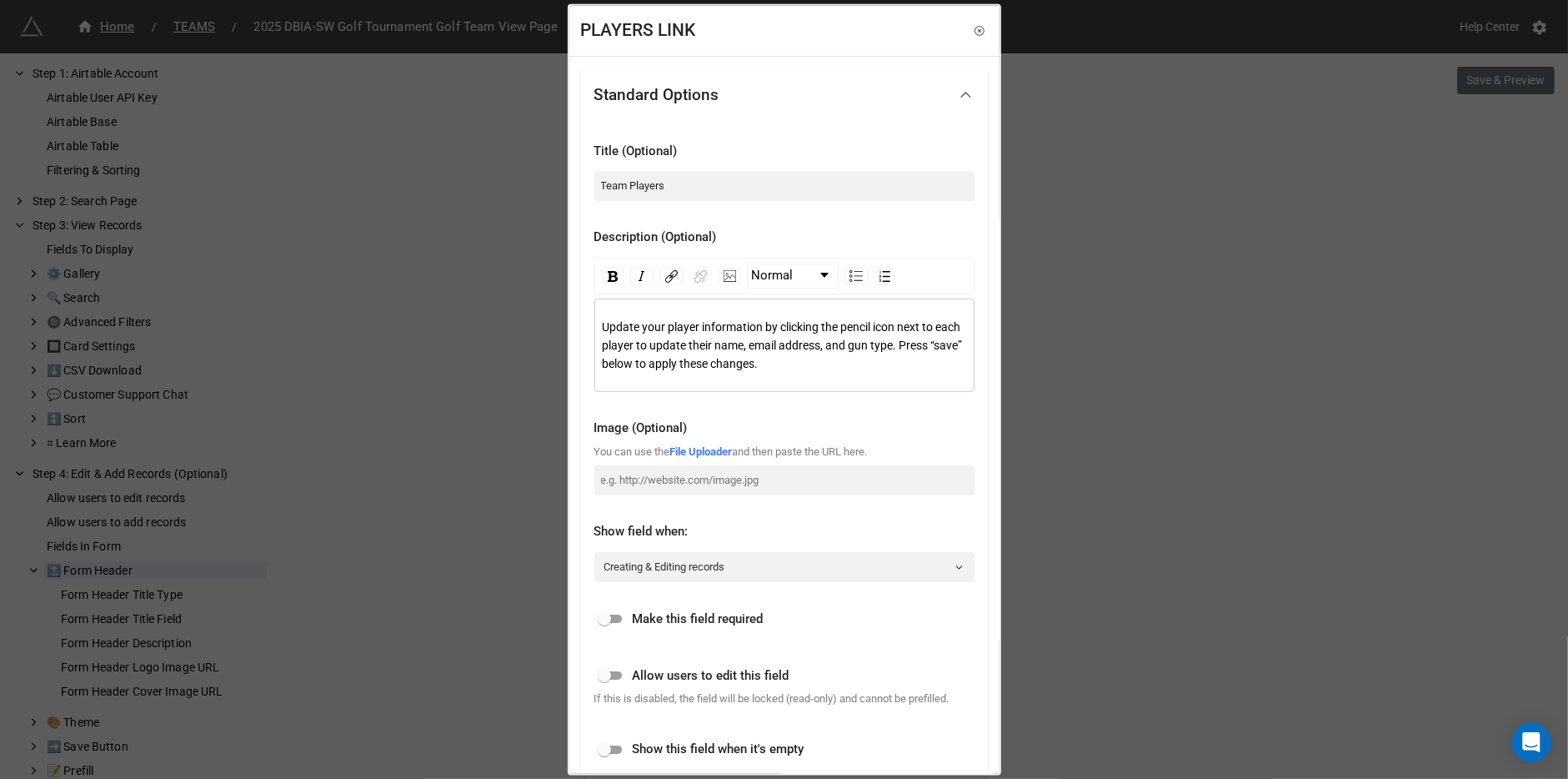
click at [600, 322] on div "Update your player information by clicking the pencil icon next to each player …" at bounding box center [784, 345] width 380 height 93
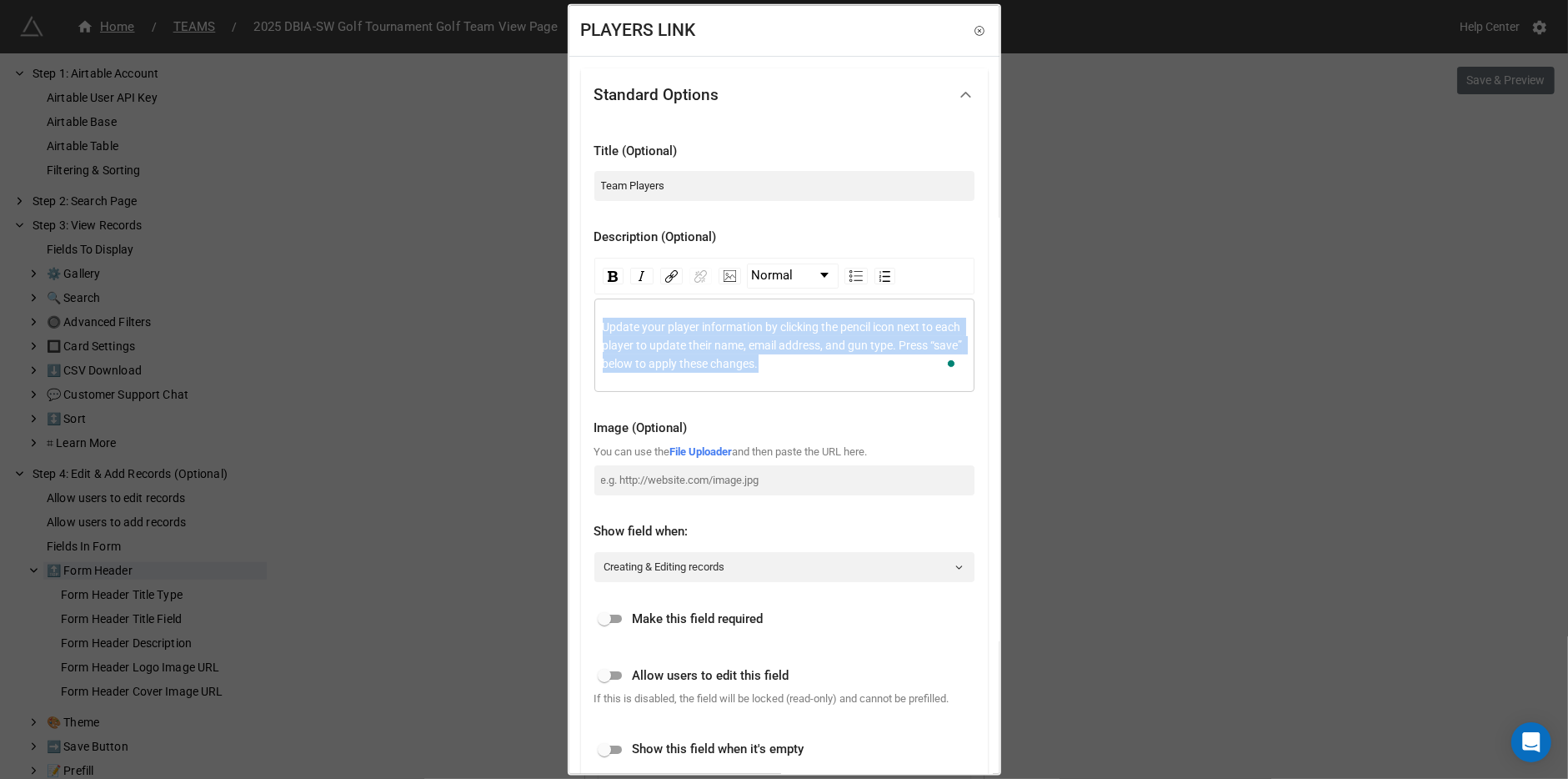
drag, startPoint x: 602, startPoint y: 324, endPoint x: 887, endPoint y: 364, distance: 287.8
click at [887, 364] on div "Update your player information by clicking the pencil icon next to each player …" at bounding box center [785, 345] width 365 height 55
click at [643, 275] on img "rdw-inline-control" at bounding box center [641, 276] width 13 height 13
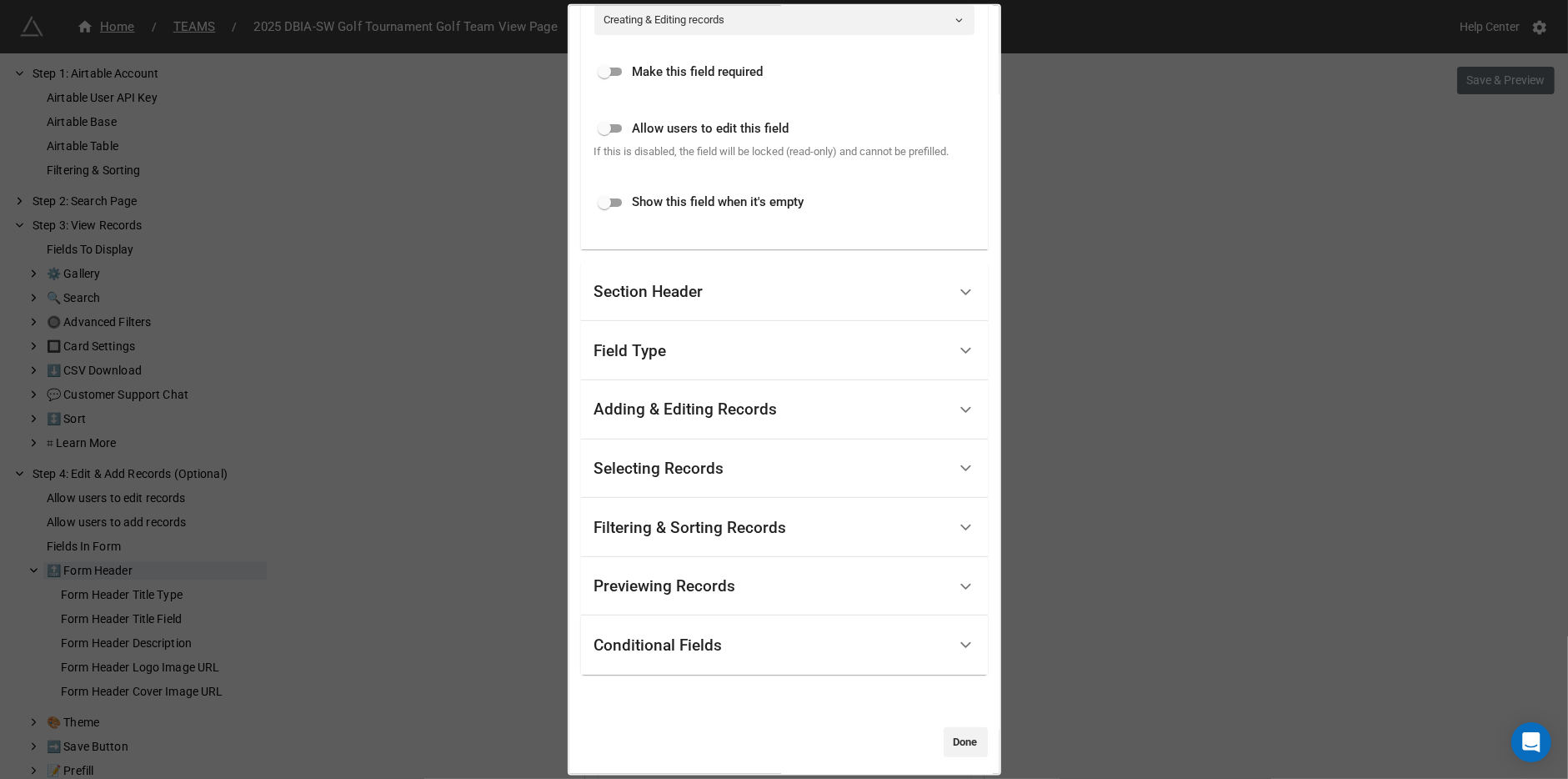
scroll to position [572, 0]
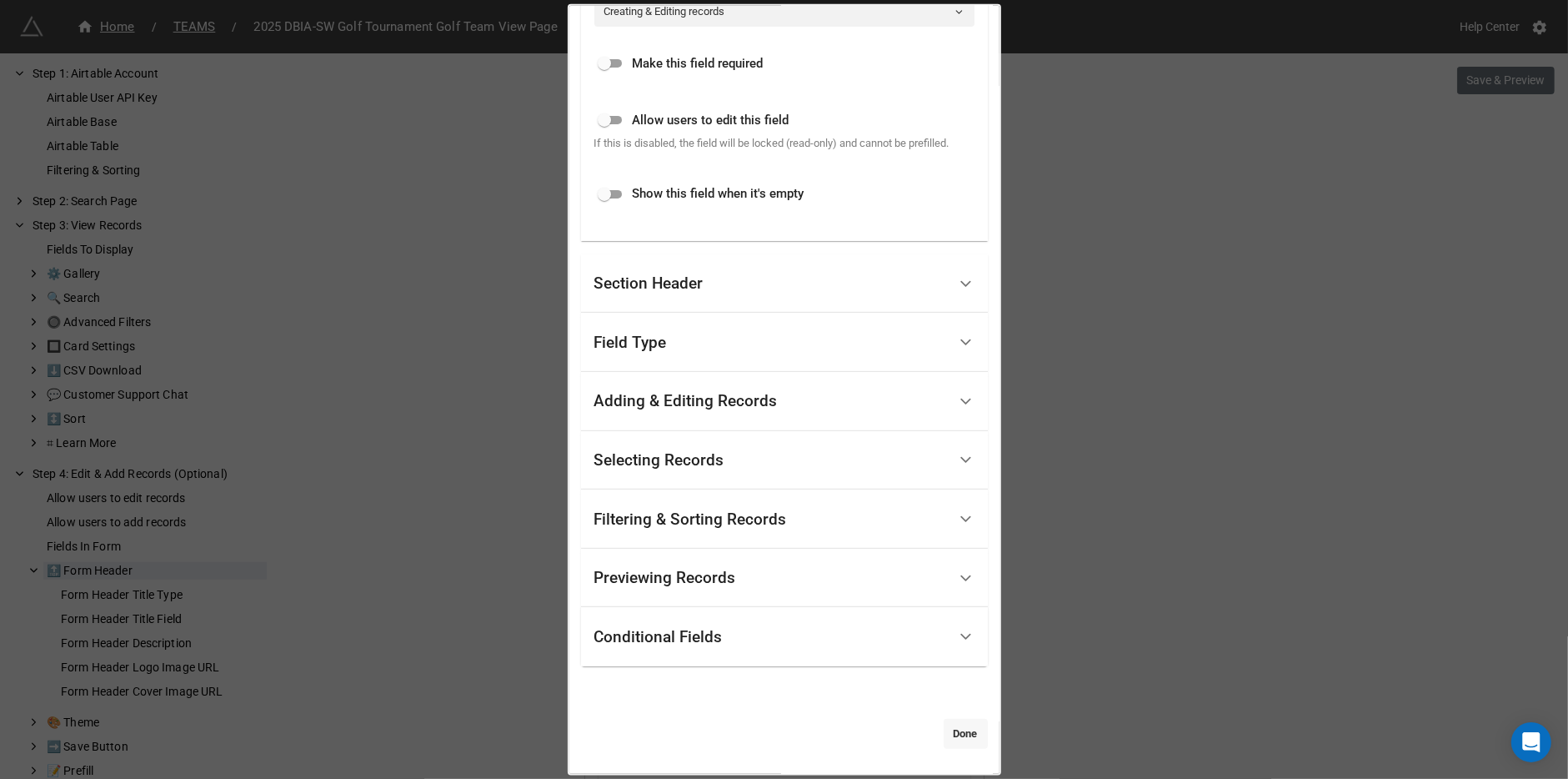
click at [947, 733] on link "Done" at bounding box center [965, 734] width 44 height 30
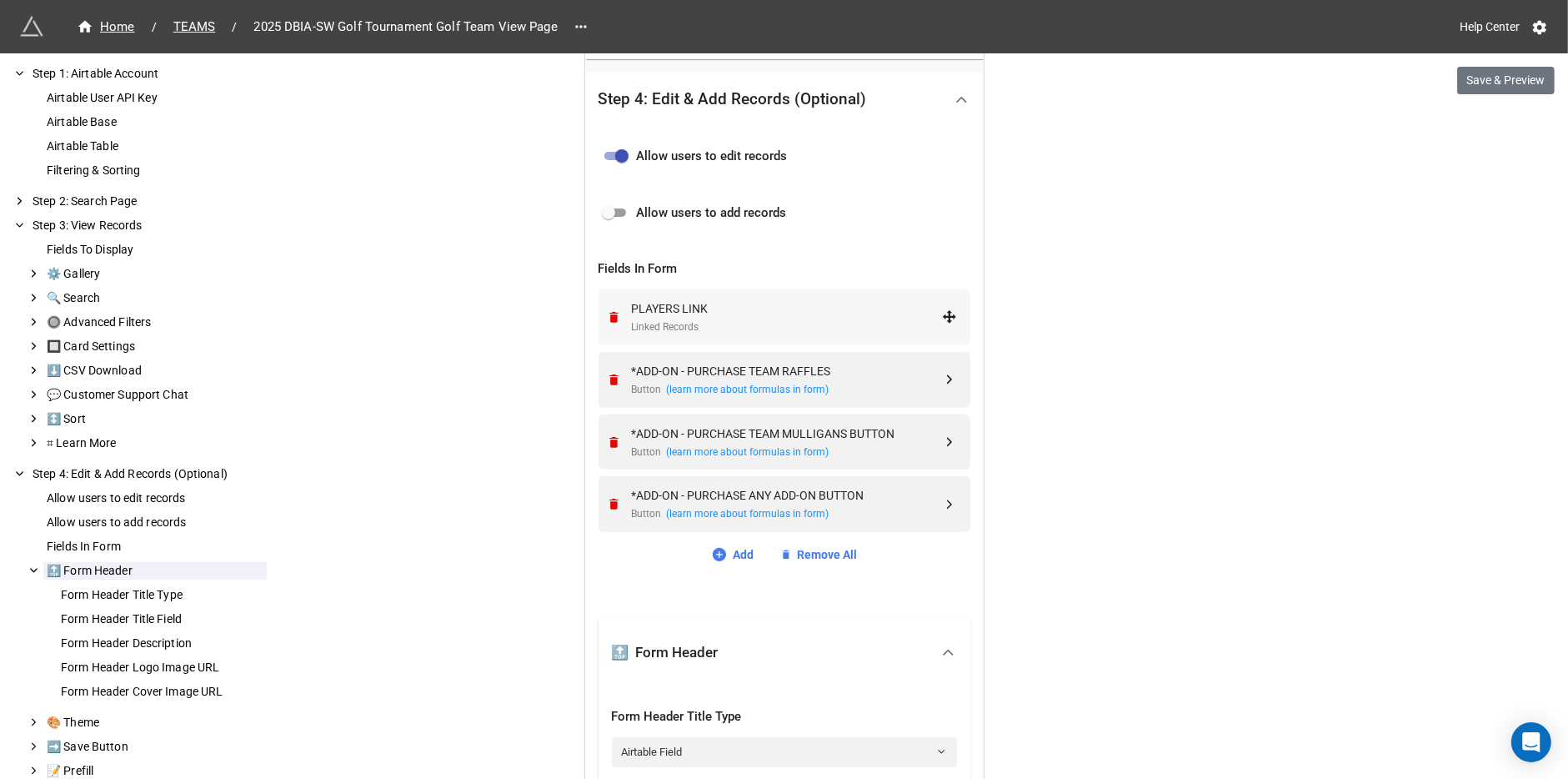
scroll to position [495, 0]
click at [752, 375] on div "*ADD-ON - PURCHASE TEAM RAFFLES" at bounding box center [786, 372] width 310 height 18
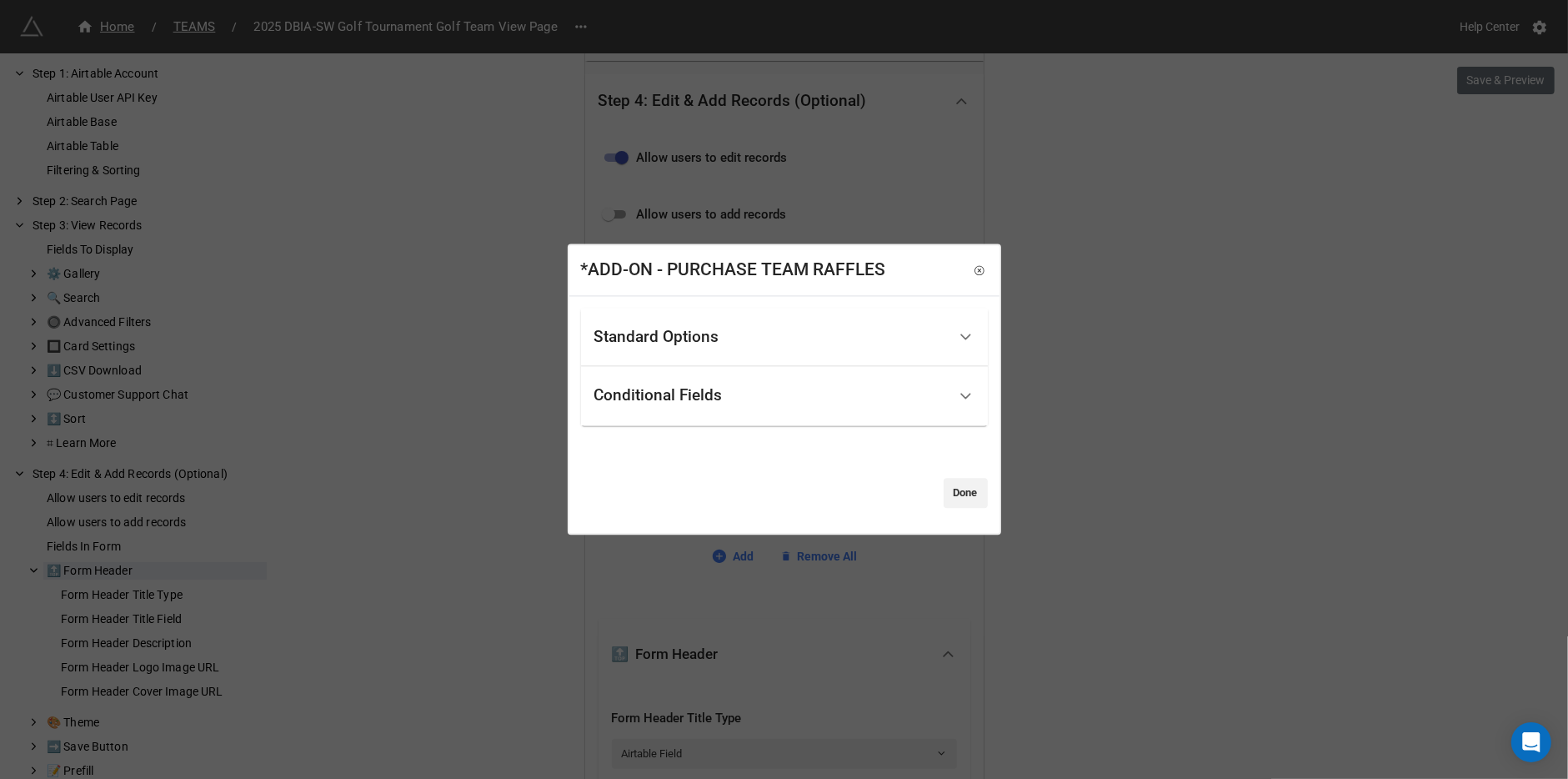
click at [1109, 299] on div "*ADD-ON - PURCHASE TEAM RAFFLES Standard Options Title (Optional) Show this fie…" at bounding box center [784, 389] width 1568 height 779
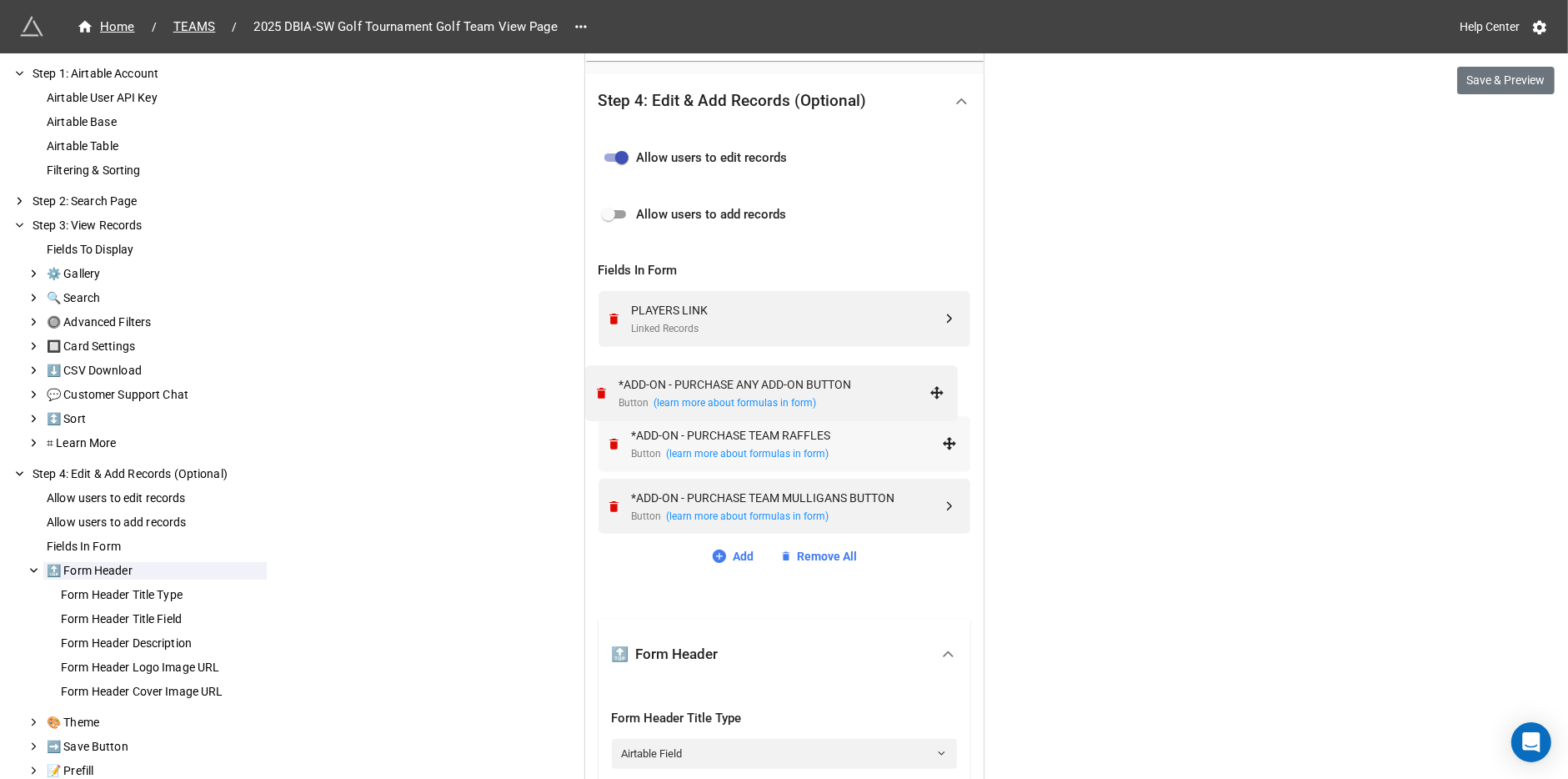
drag, startPoint x: 950, startPoint y: 508, endPoint x: 942, endPoint y: 396, distance: 112.3
click at [850, 379] on div "*ADD-ON - PURCHASE ANY ADD-ON BUTTON" at bounding box center [786, 372] width 310 height 18
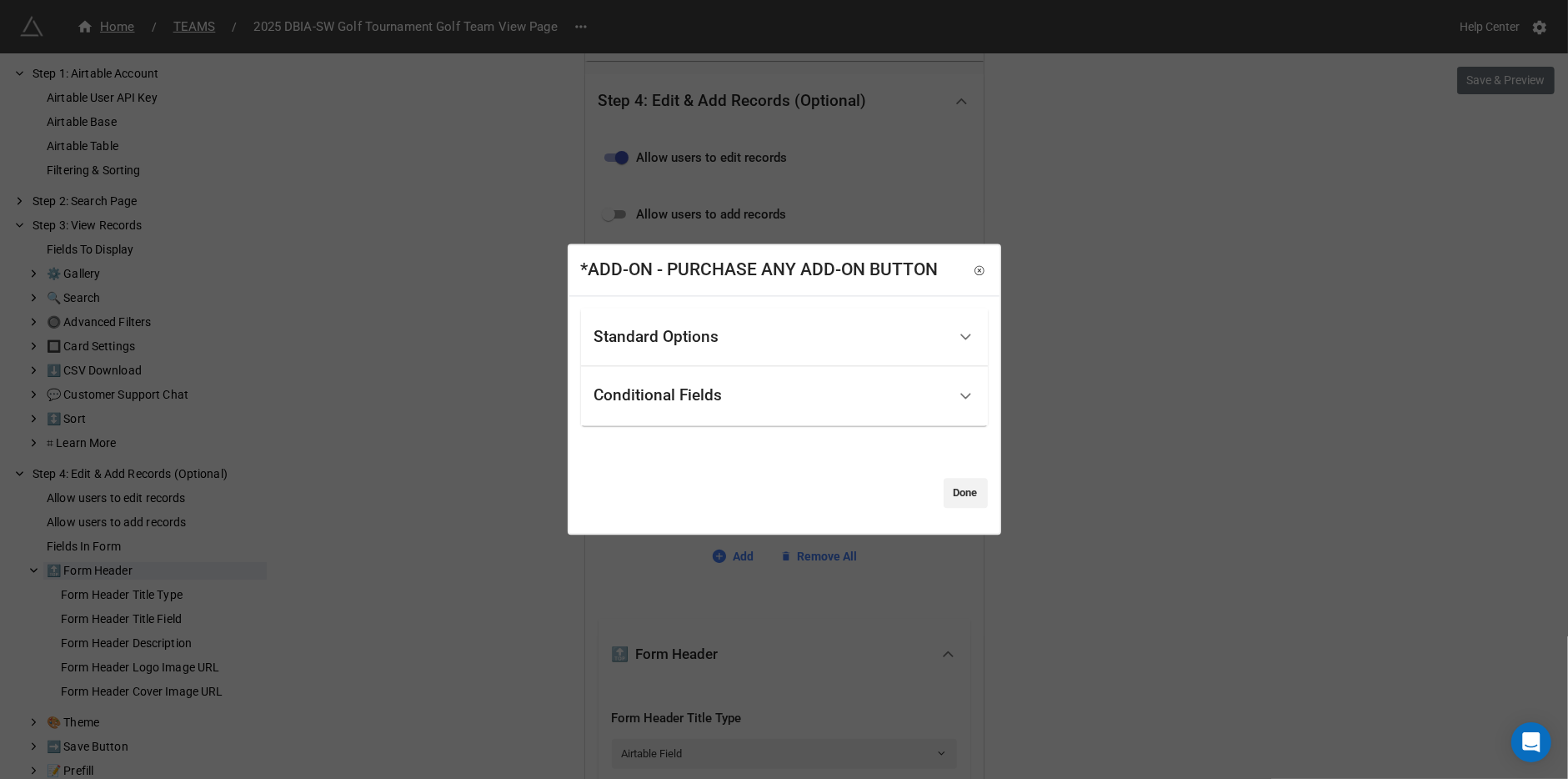
click at [795, 340] on div "Standard Options" at bounding box center [770, 337] width 352 height 39
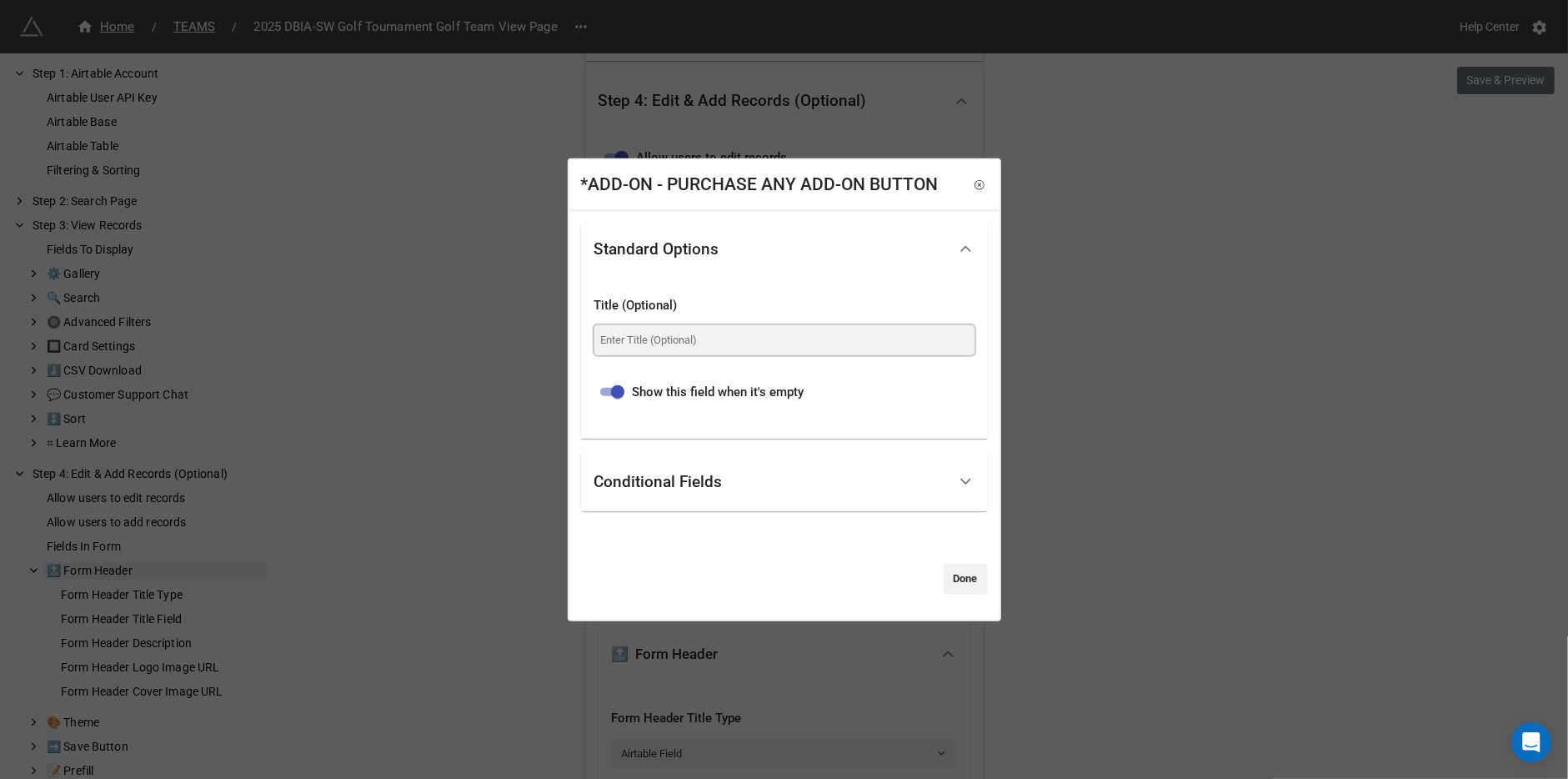
click at [792, 339] on input at bounding box center [784, 340] width 380 height 30
paste input "Purchase Team Raffles (Clicking this button will take you to a different form)"
drag, startPoint x: 656, startPoint y: 339, endPoint x: 692, endPoint y: 339, distance: 36.0
click at [692, 339] on input "Purchase Team Raffles (Clicking this button will take you to a different form)" at bounding box center [784, 340] width 380 height 30
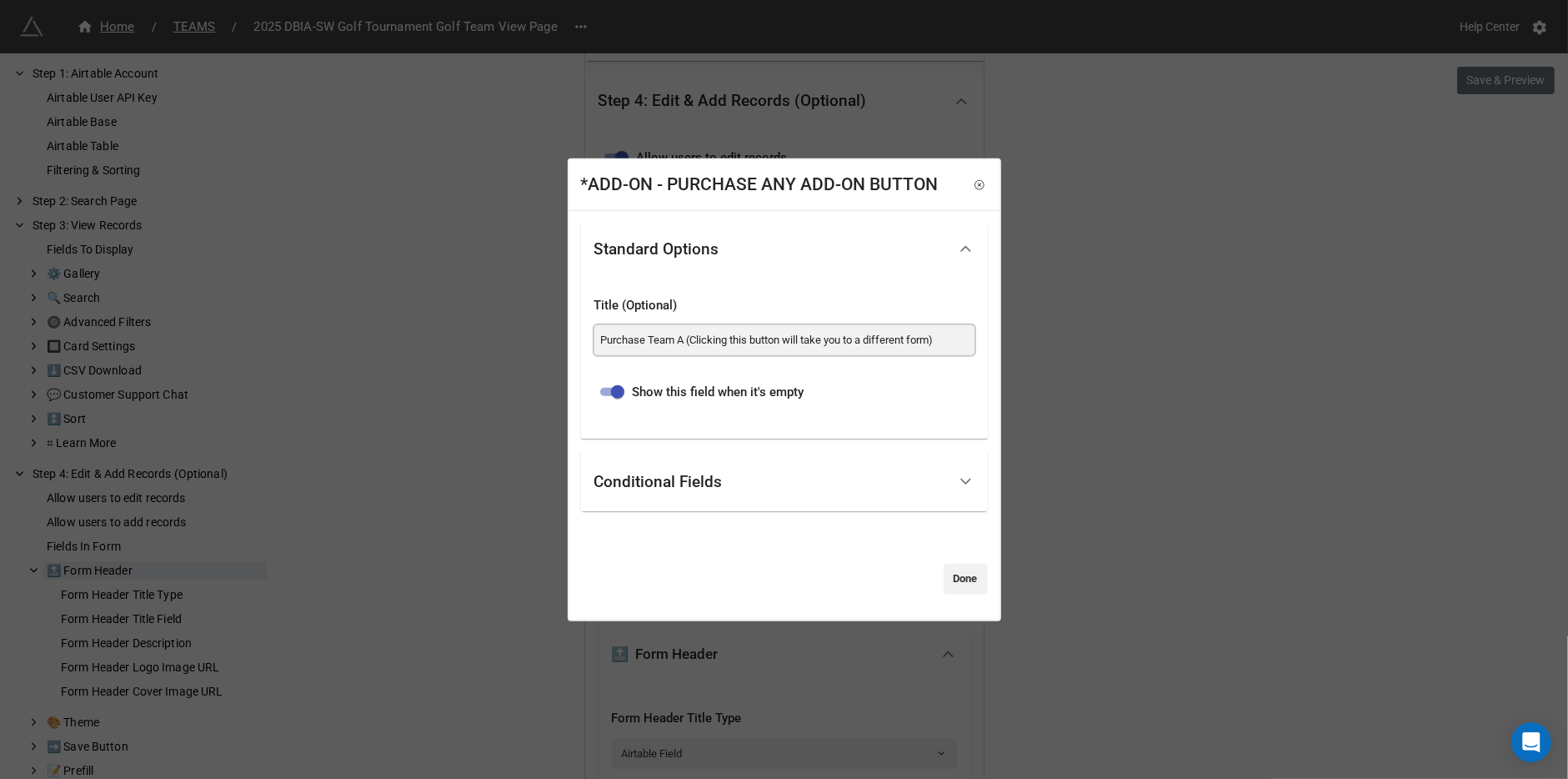
scroll to position [0, 0]
type input "Purchase Team Add-Ons (Clicking this button will take you to a different form)"
click at [617, 391] on input "checkbox" at bounding box center [617, 392] width 60 height 20
checkbox input "false"
click at [958, 586] on link "Done" at bounding box center [965, 578] width 44 height 30
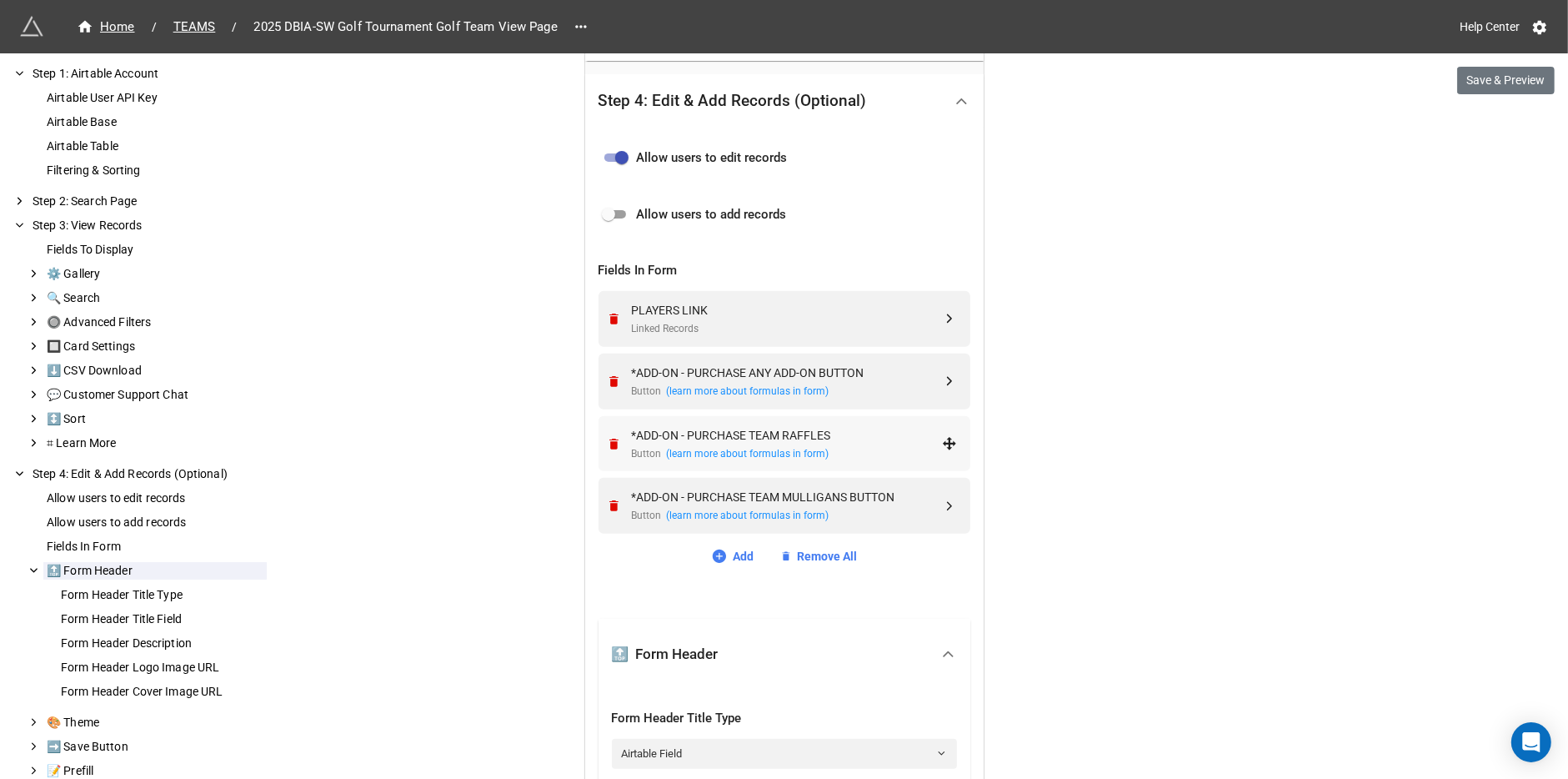
click at [780, 433] on div "*ADD-ON - PURCHASE TEAM RAFFLES" at bounding box center [786, 434] width 310 height 18
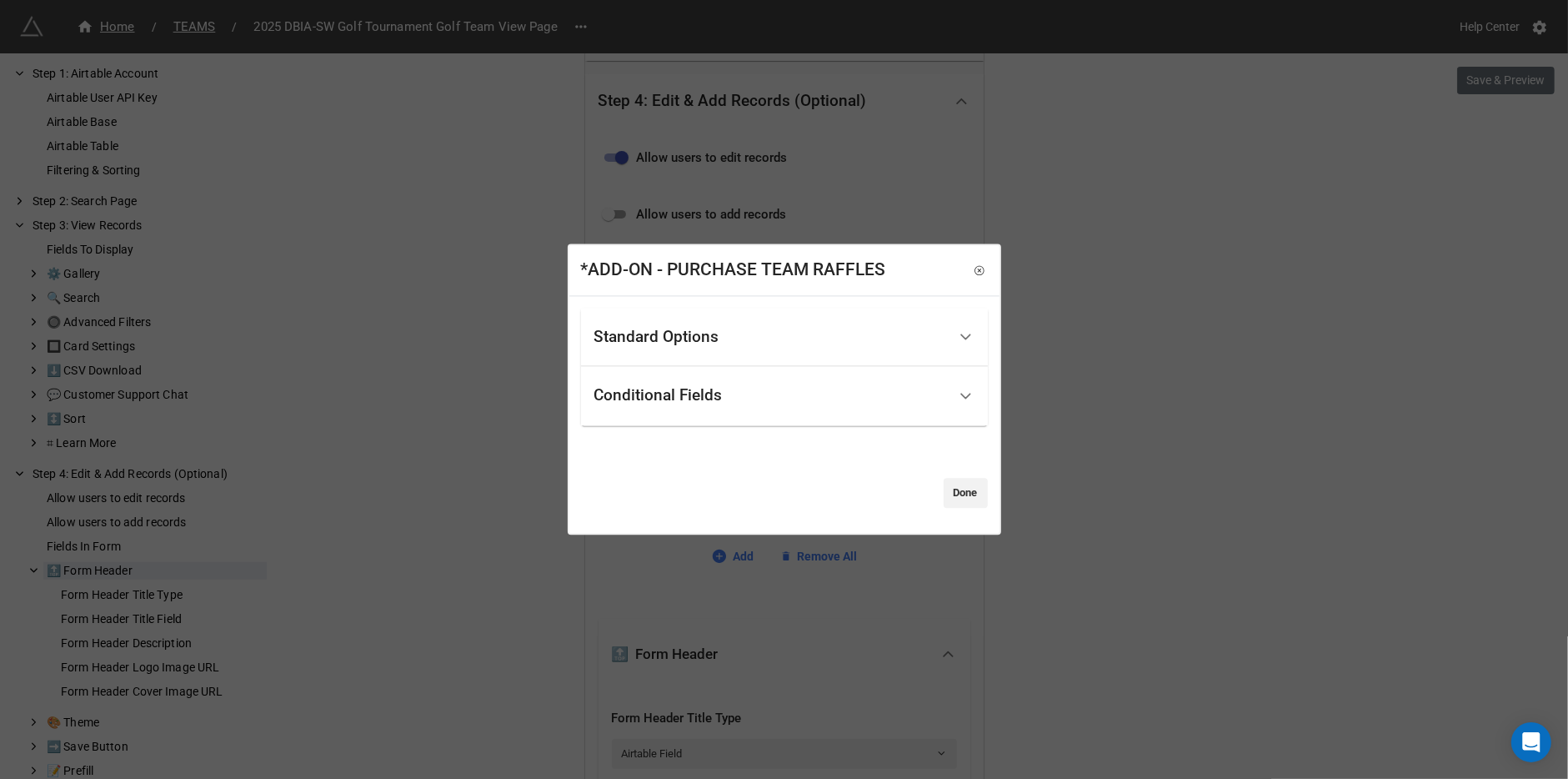
click at [755, 359] on div "Standard Options" at bounding box center [784, 338] width 406 height 59
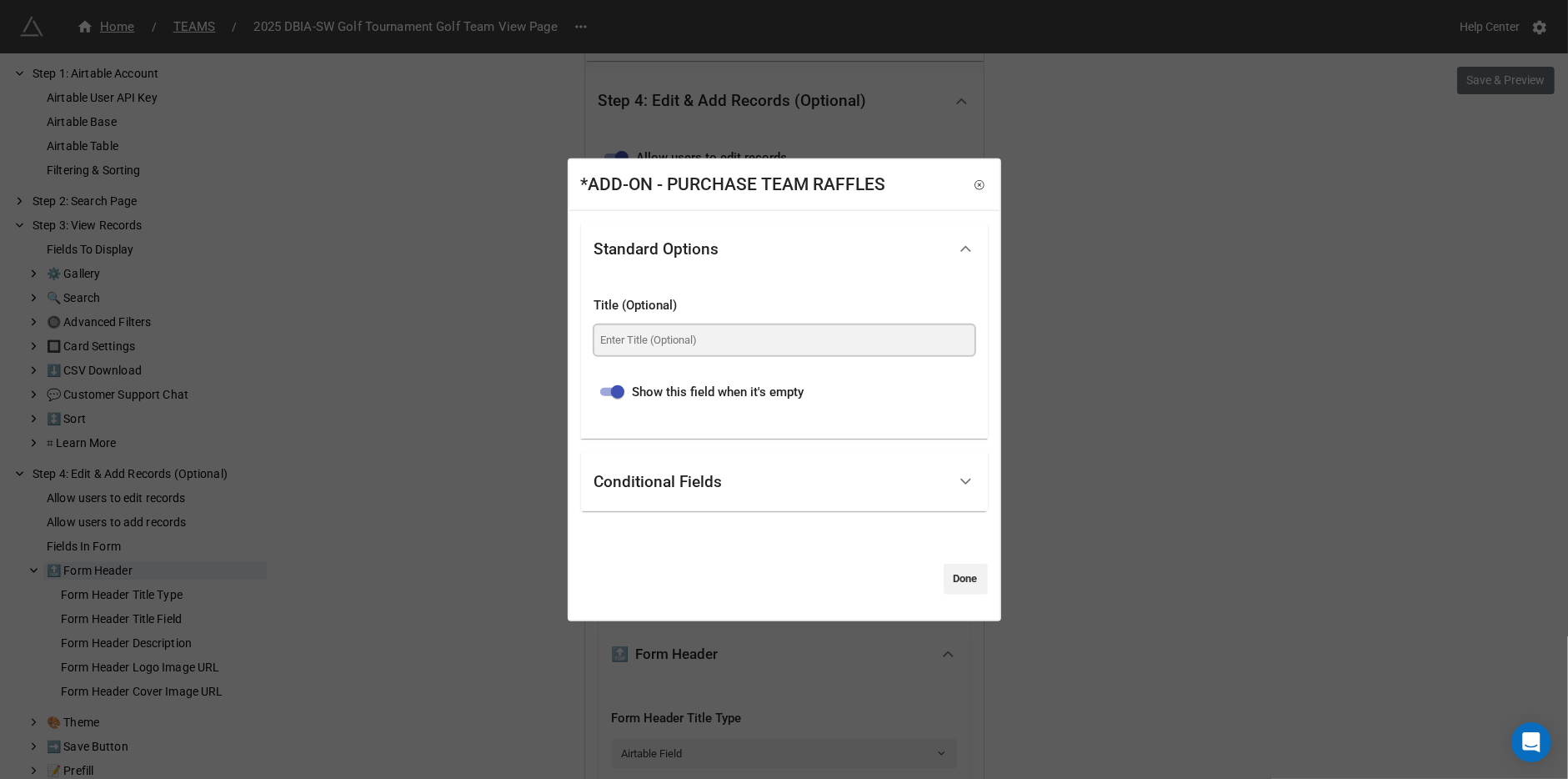
click at [729, 329] on input at bounding box center [784, 340] width 380 height 30
paste input "Purchase Team Raffles (Clicking this button will take you to a different form)"
type input "Purchase Team Raffles (Clicking this button will take you to a different form)"
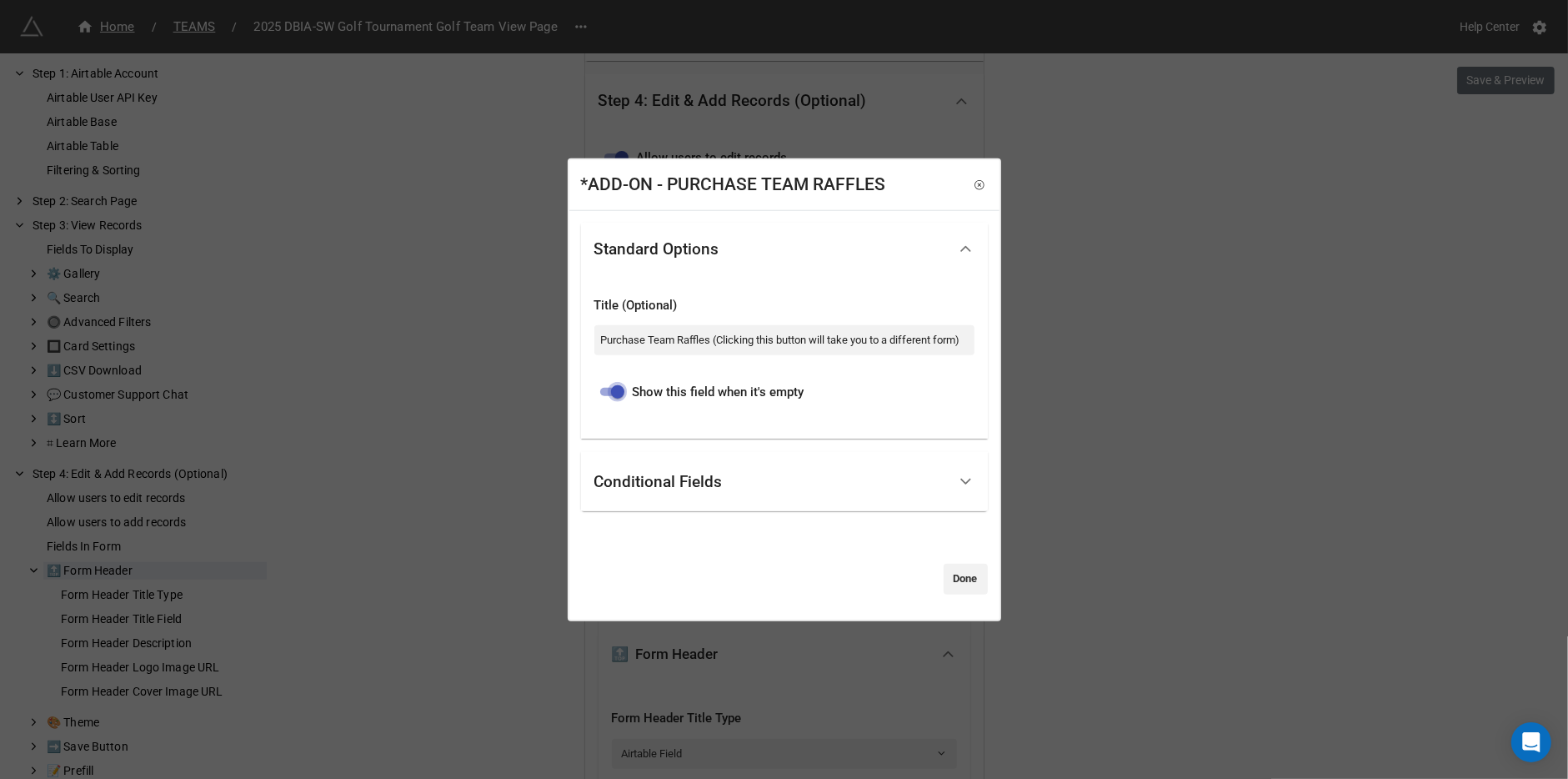
click at [614, 392] on input "checkbox" at bounding box center [617, 392] width 60 height 20
checkbox input "false"
click at [967, 583] on link "Done" at bounding box center [965, 578] width 44 height 30
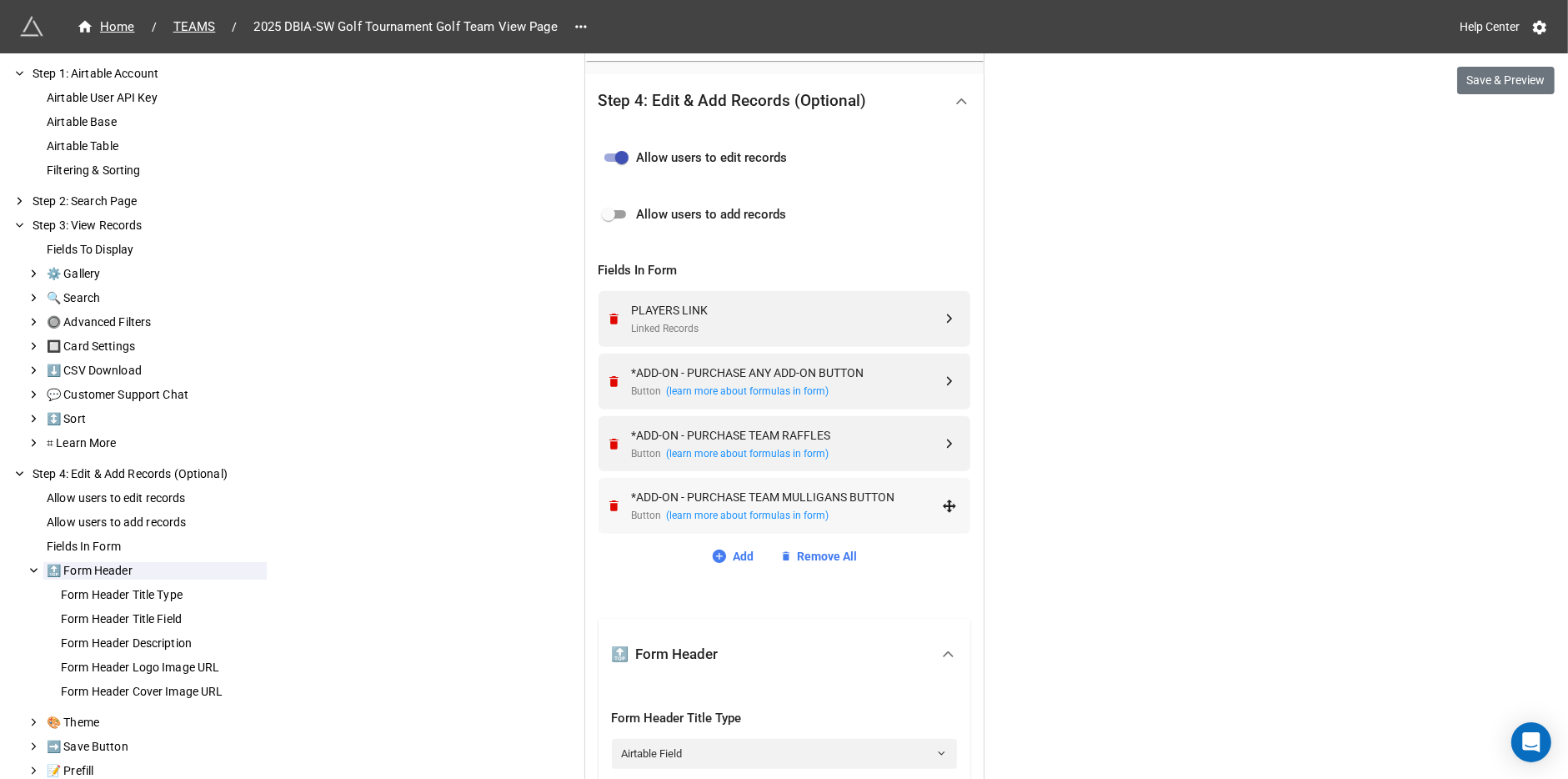
click at [676, 492] on div "*ADD-ON - PURCHASE TEAM MULLIGANS BUTTON" at bounding box center [786, 496] width 310 height 18
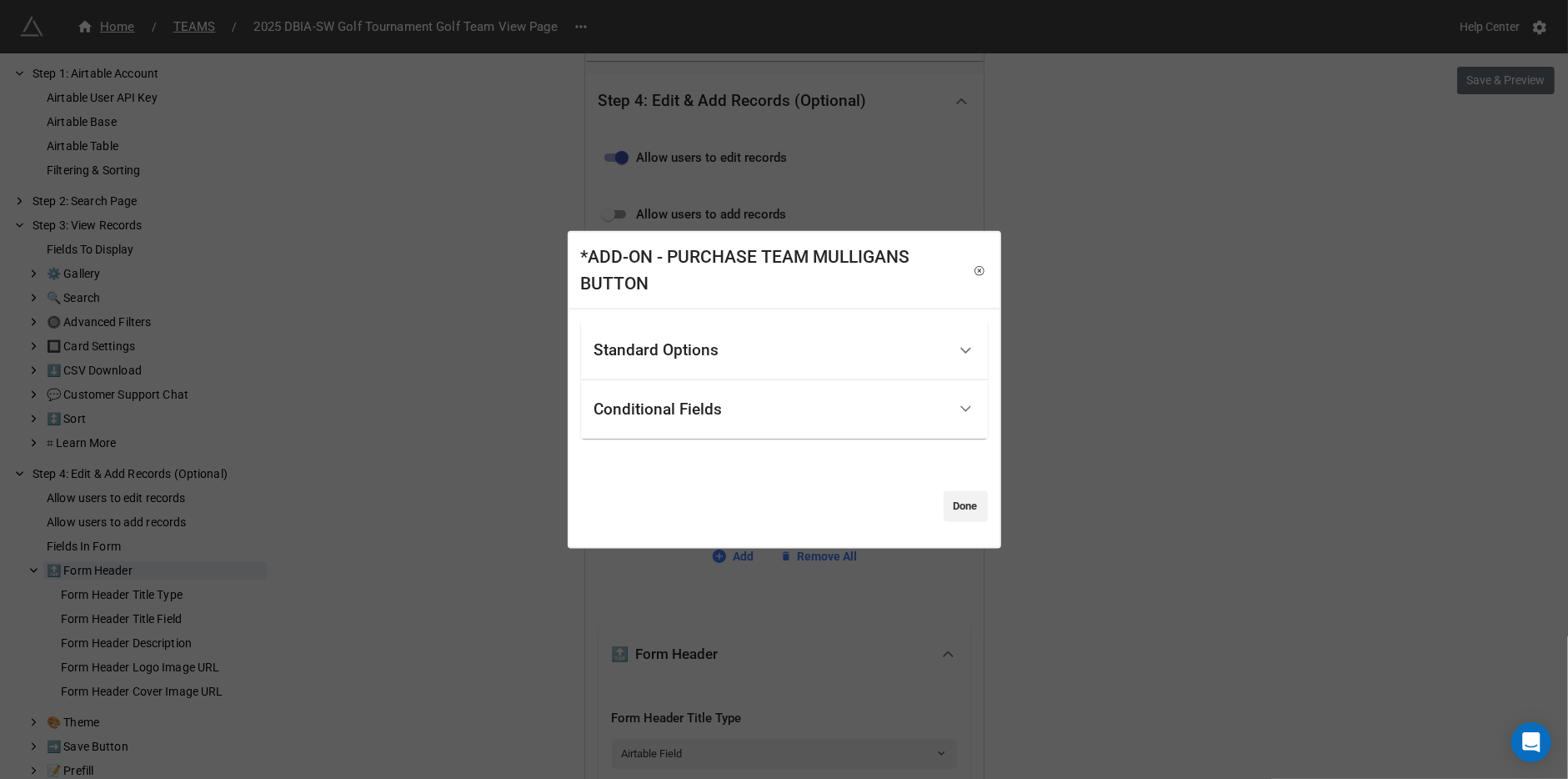
click at [729, 319] on div "Standard Options Title (Optional) Show this field when it's empty Conditional F…" at bounding box center [784, 428] width 430 height 237
click at [712, 348] on div "Standard Options" at bounding box center [656, 350] width 125 height 17
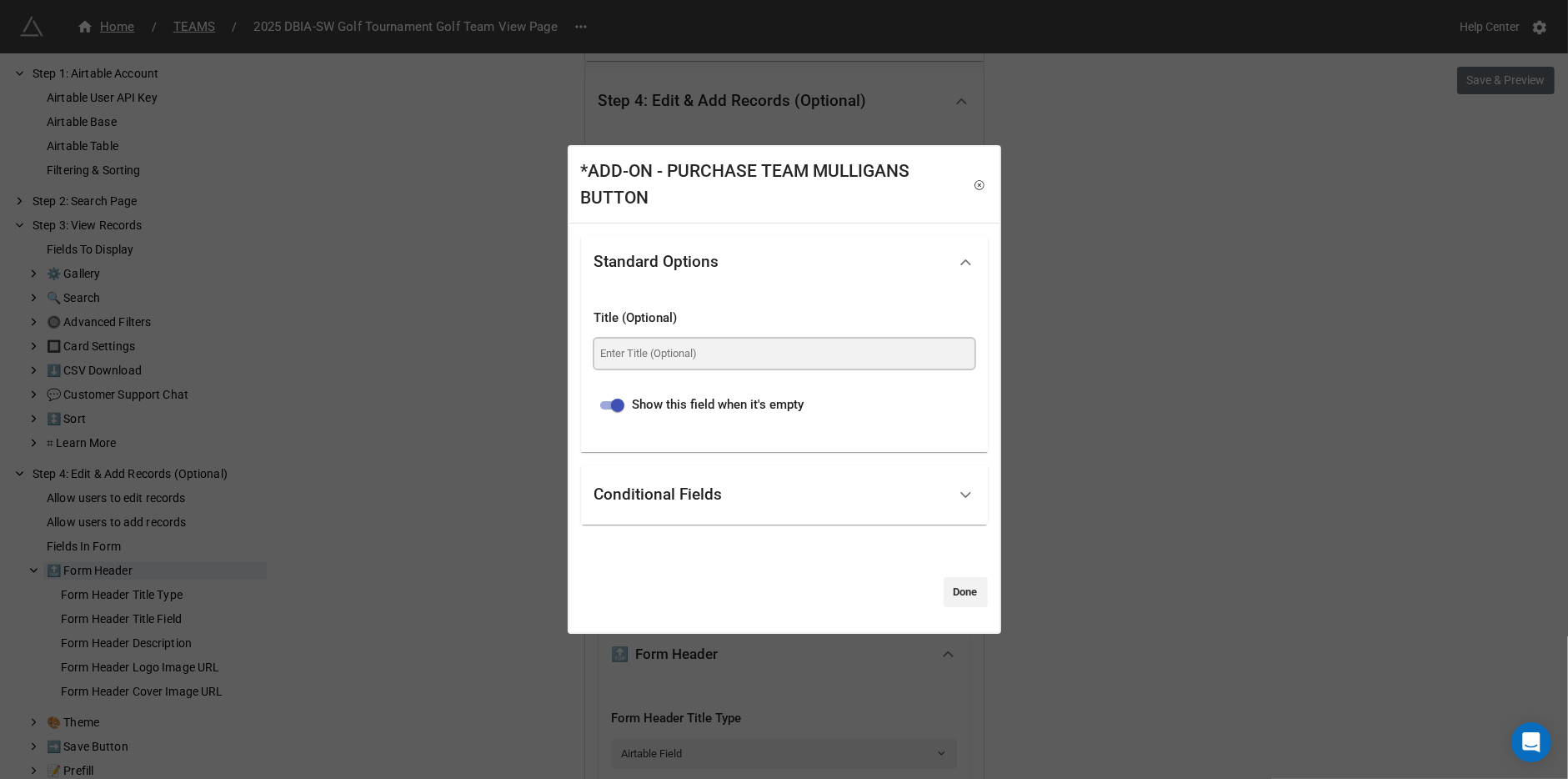
click at [712, 356] on input at bounding box center [784, 353] width 380 height 30
paste input "Purchase Team Mulligans (Clicking this button will take you to a different form)"
type input "Purchase Team Mulligans (Clicking this button will take you to a different form)"
click at [627, 409] on input "checkbox" at bounding box center [617, 405] width 60 height 20
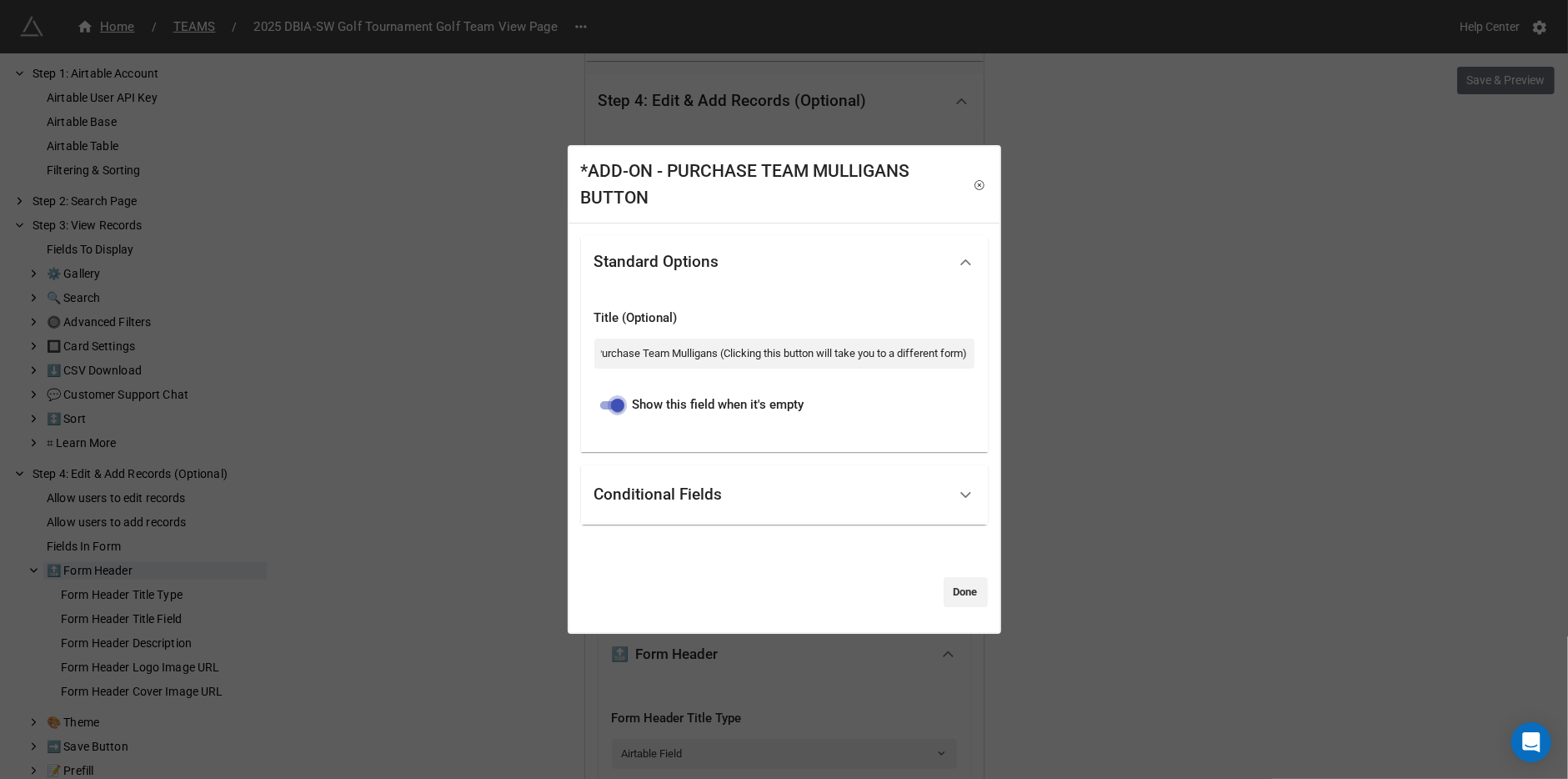
checkbox input "false"
click at [958, 604] on link "Done" at bounding box center [965, 591] width 44 height 30
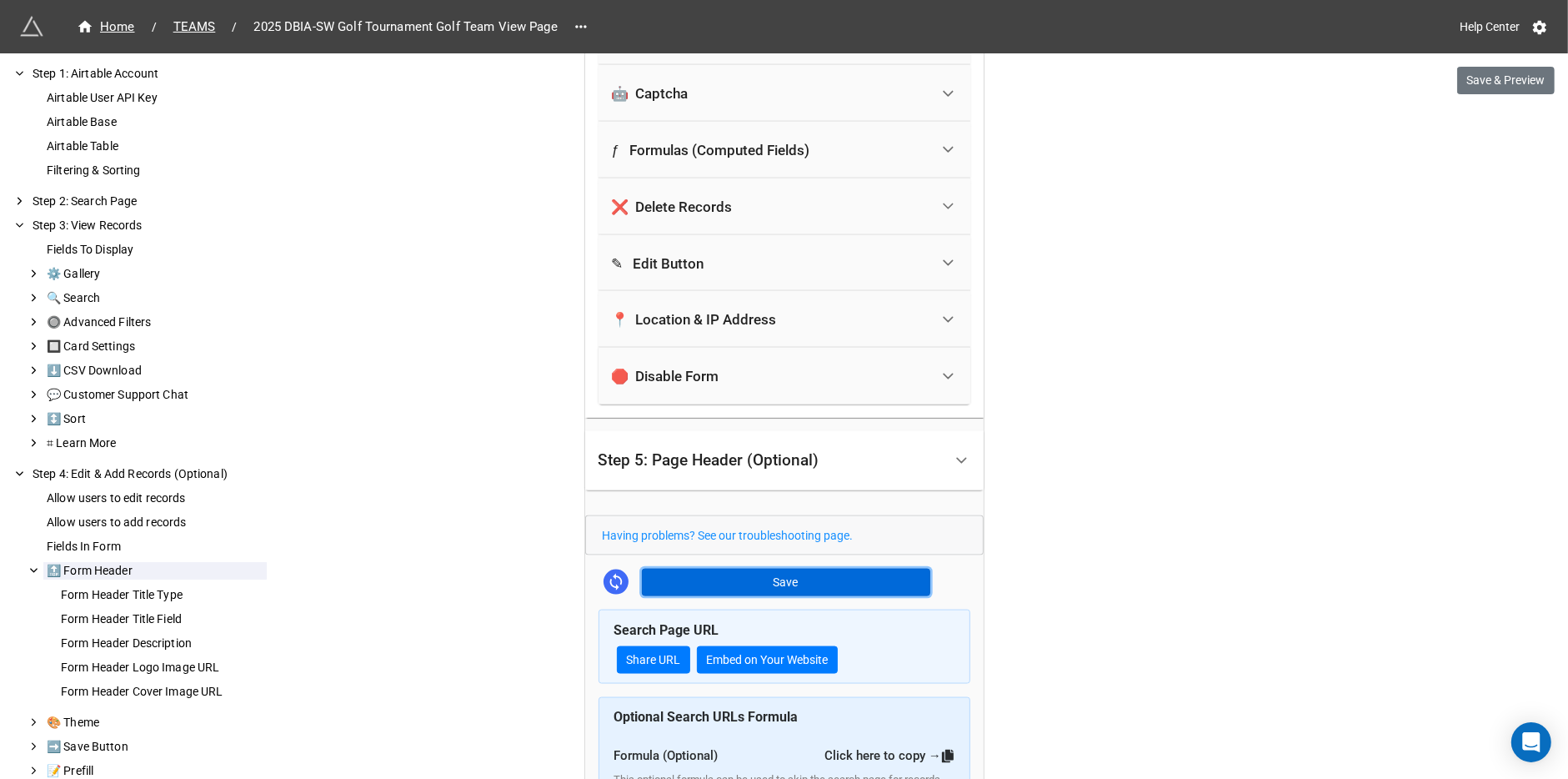
click at [868, 569] on button "Save" at bounding box center [786, 583] width 289 height 28
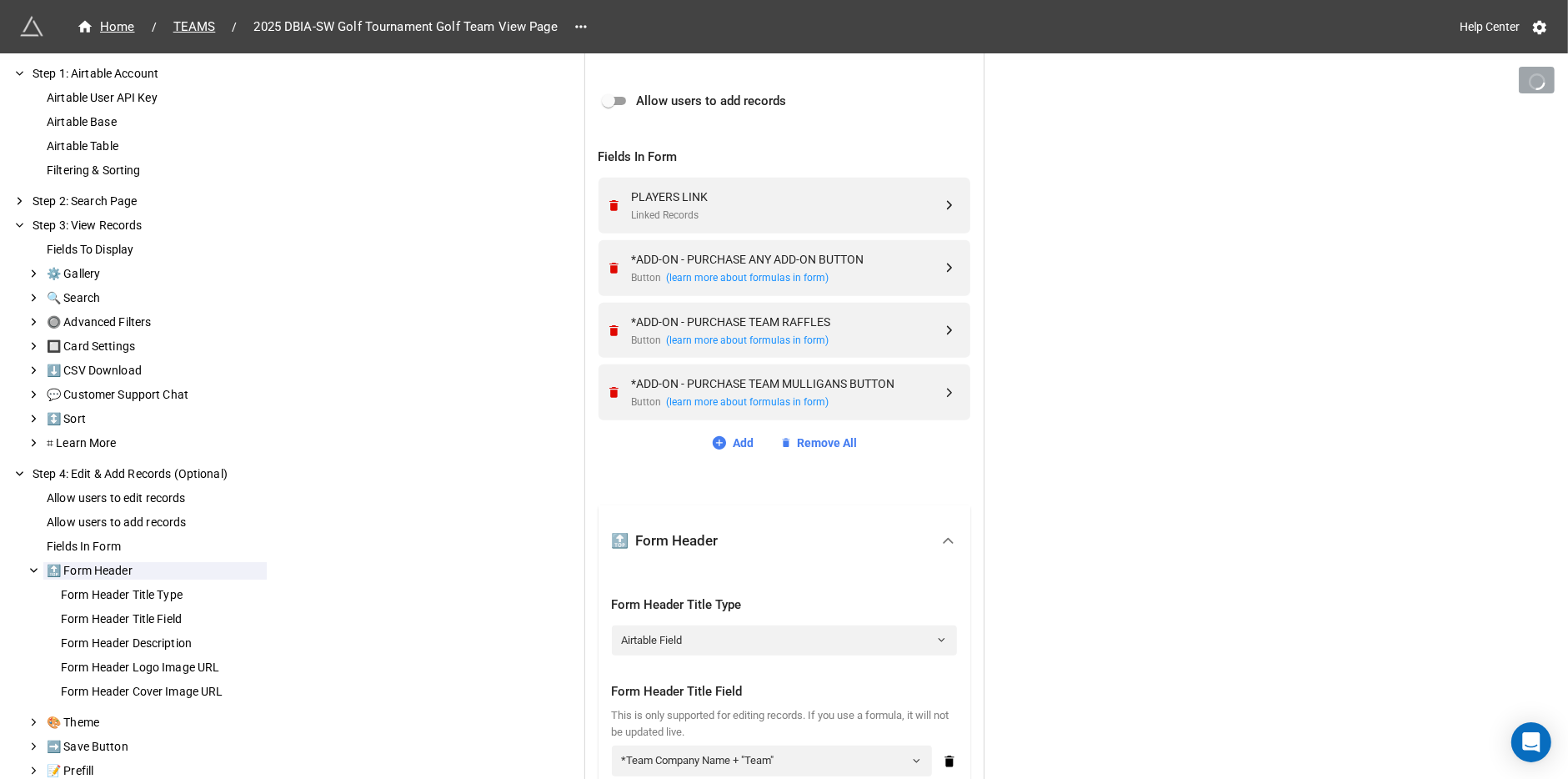
scroll to position [592, 0]
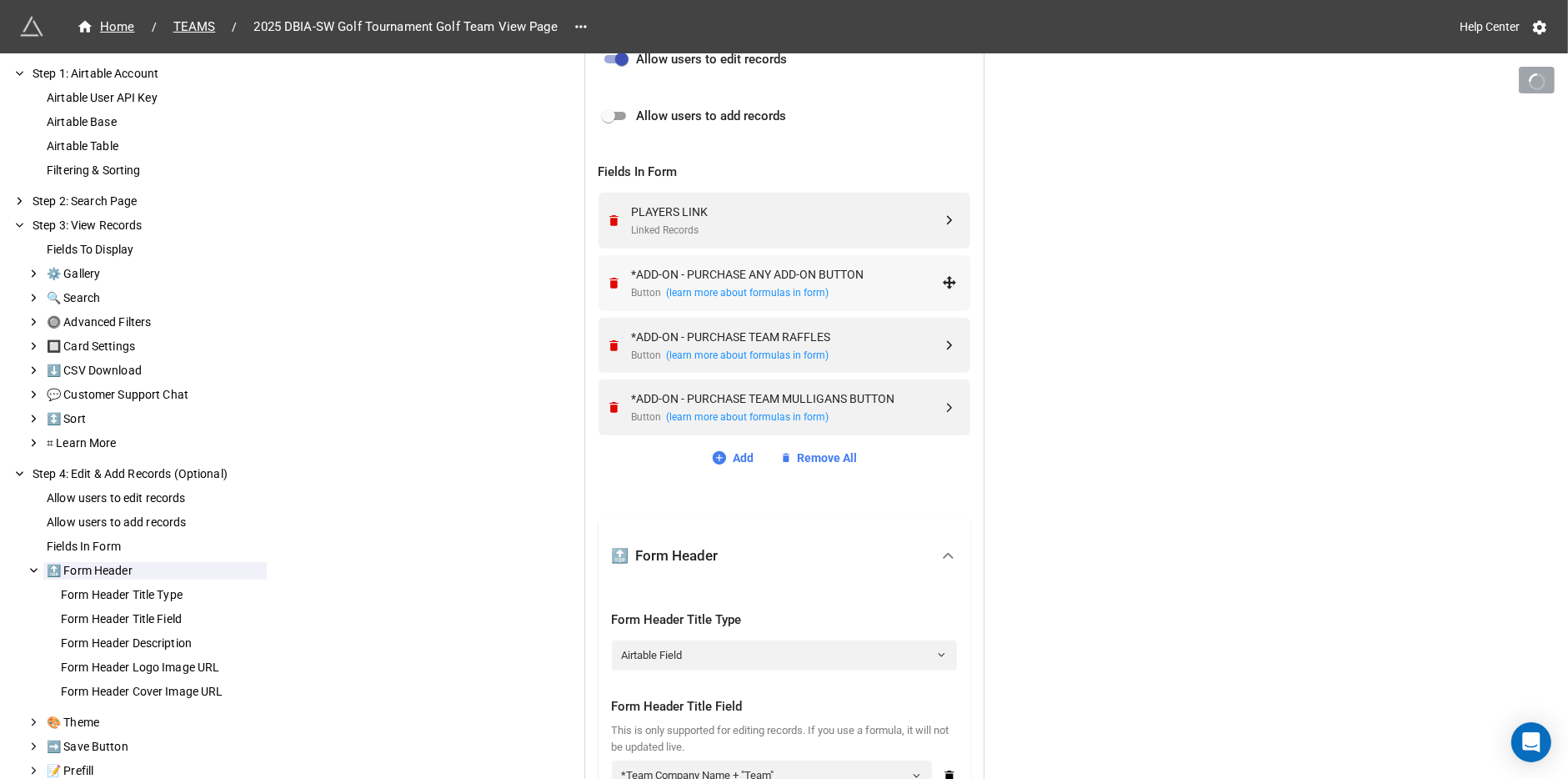
click at [842, 277] on div "*ADD-ON - PURCHASE ANY ADD-ON BUTTON" at bounding box center [786, 274] width 310 height 18
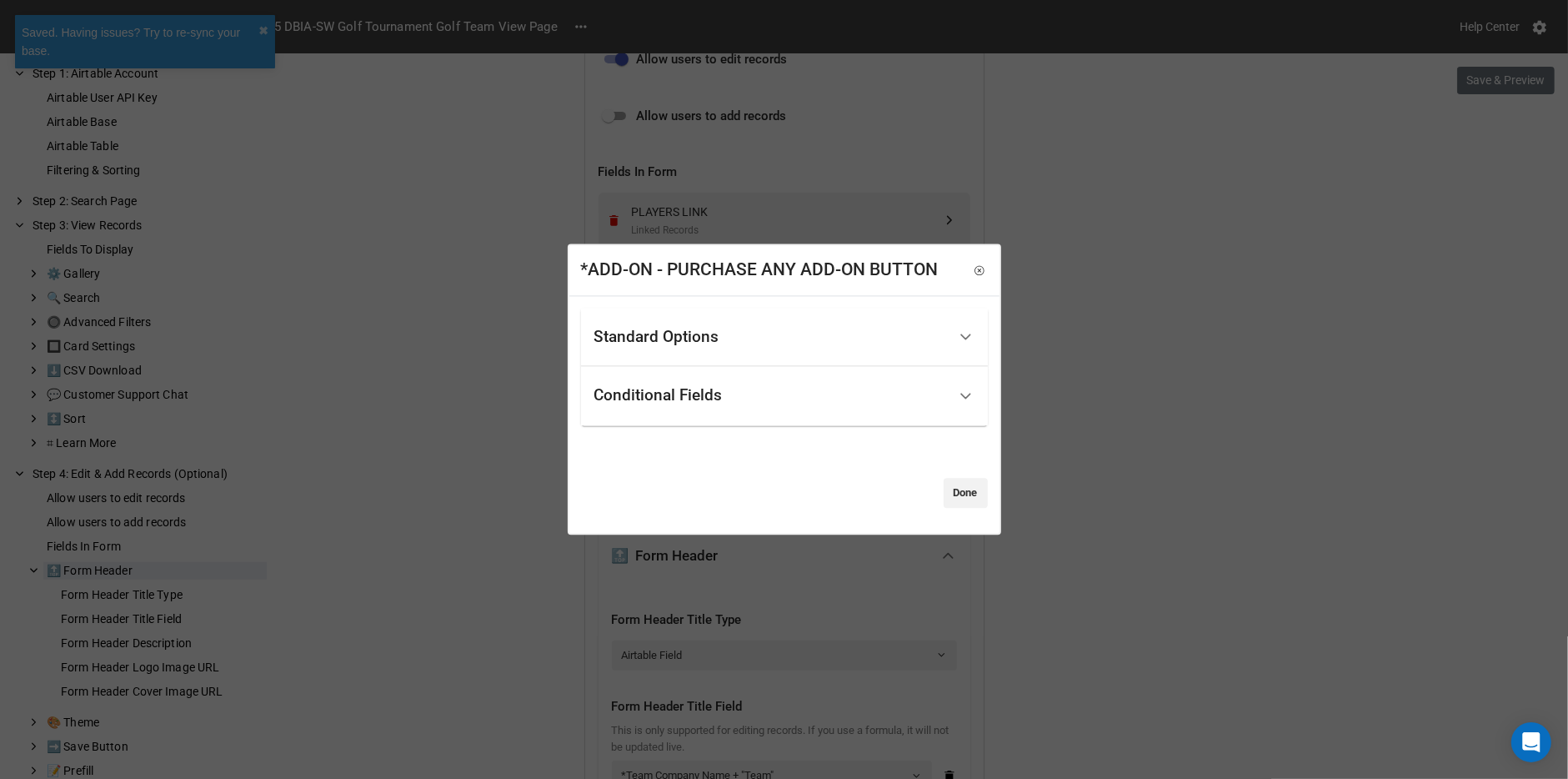
click at [662, 410] on div "Conditional Fields" at bounding box center [770, 396] width 352 height 39
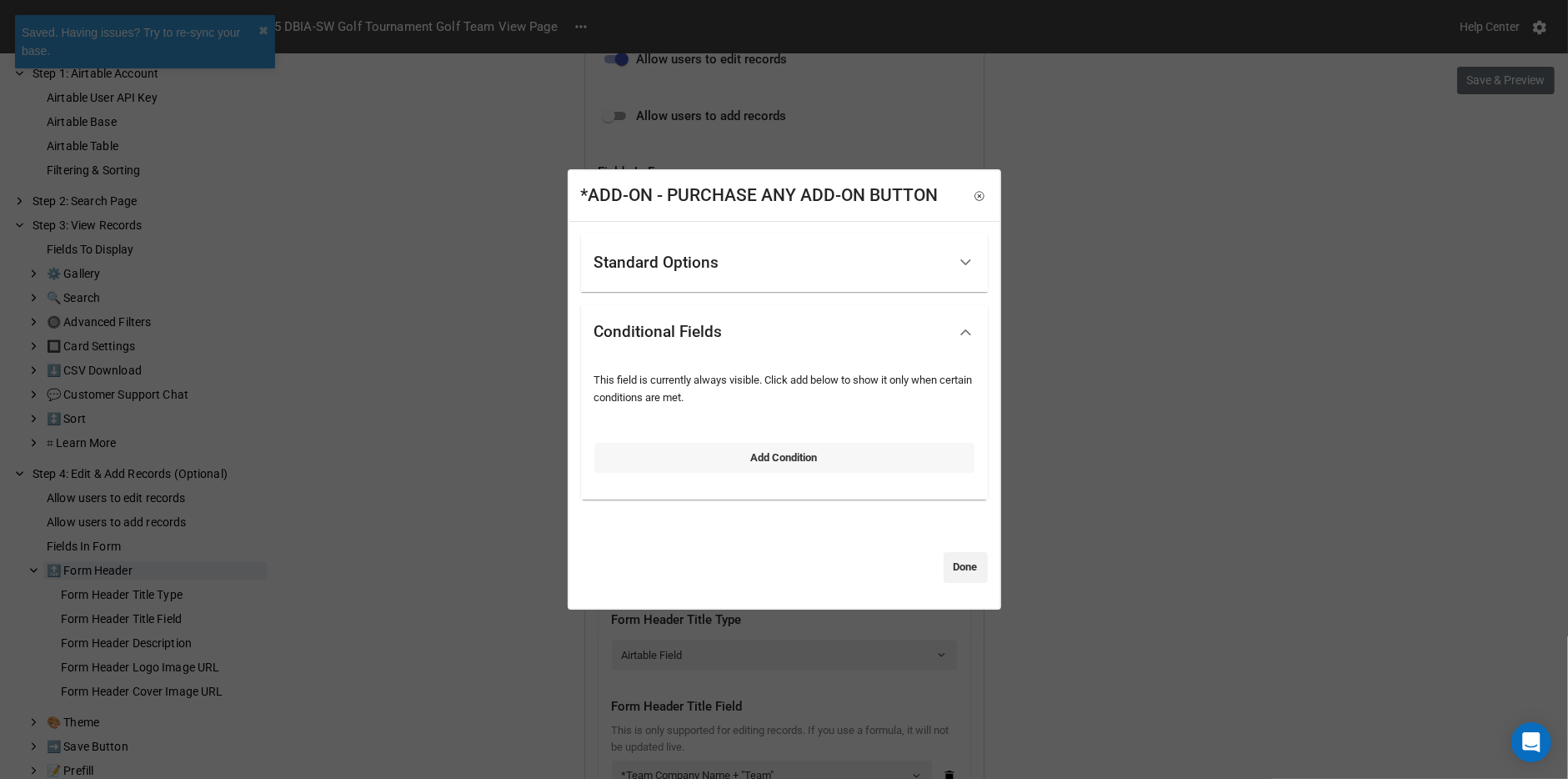
click at [661, 461] on link "Add Condition" at bounding box center [784, 457] width 380 height 30
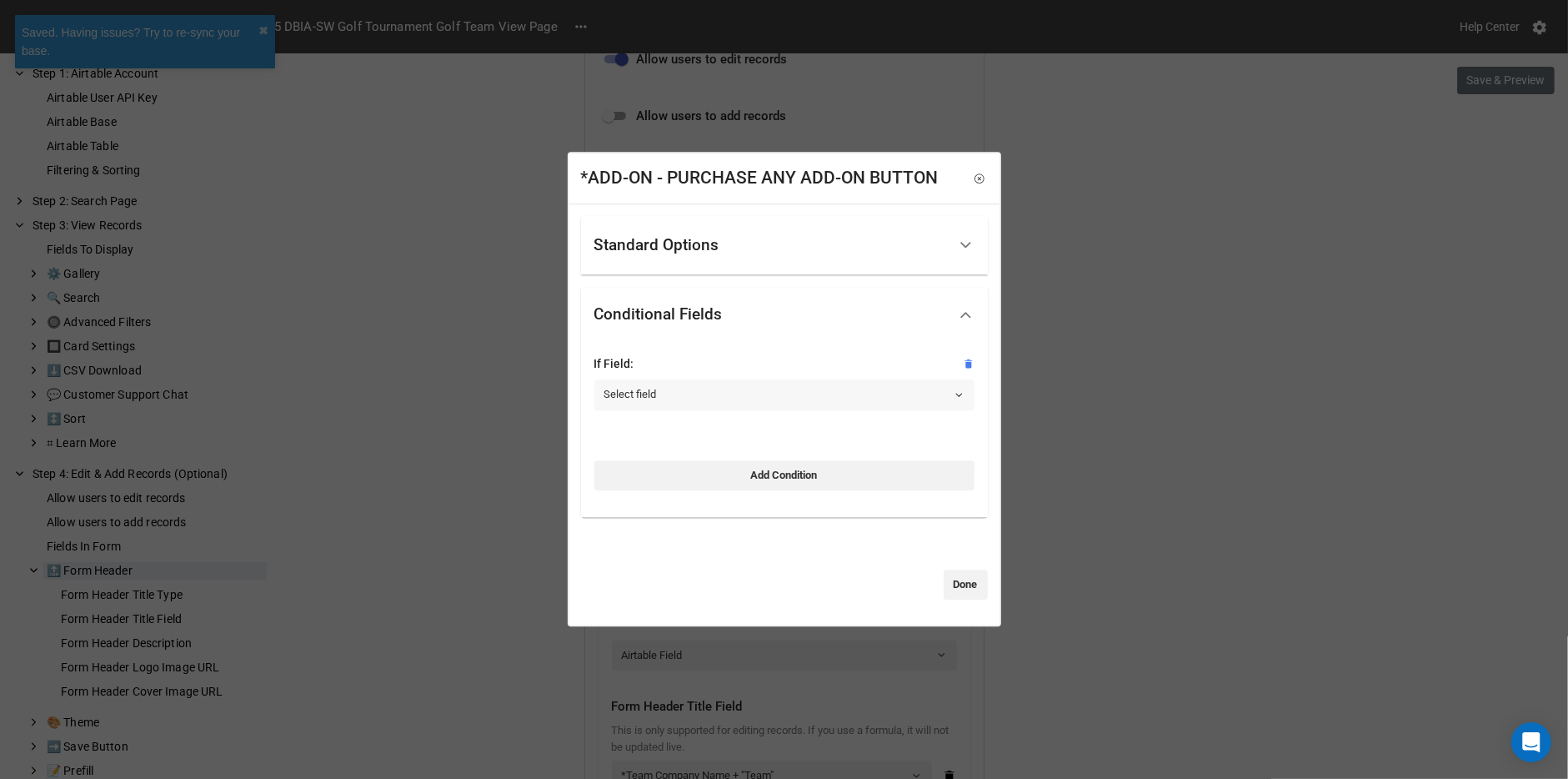
click at [693, 379] on link "Select field" at bounding box center [784, 394] width 380 height 30
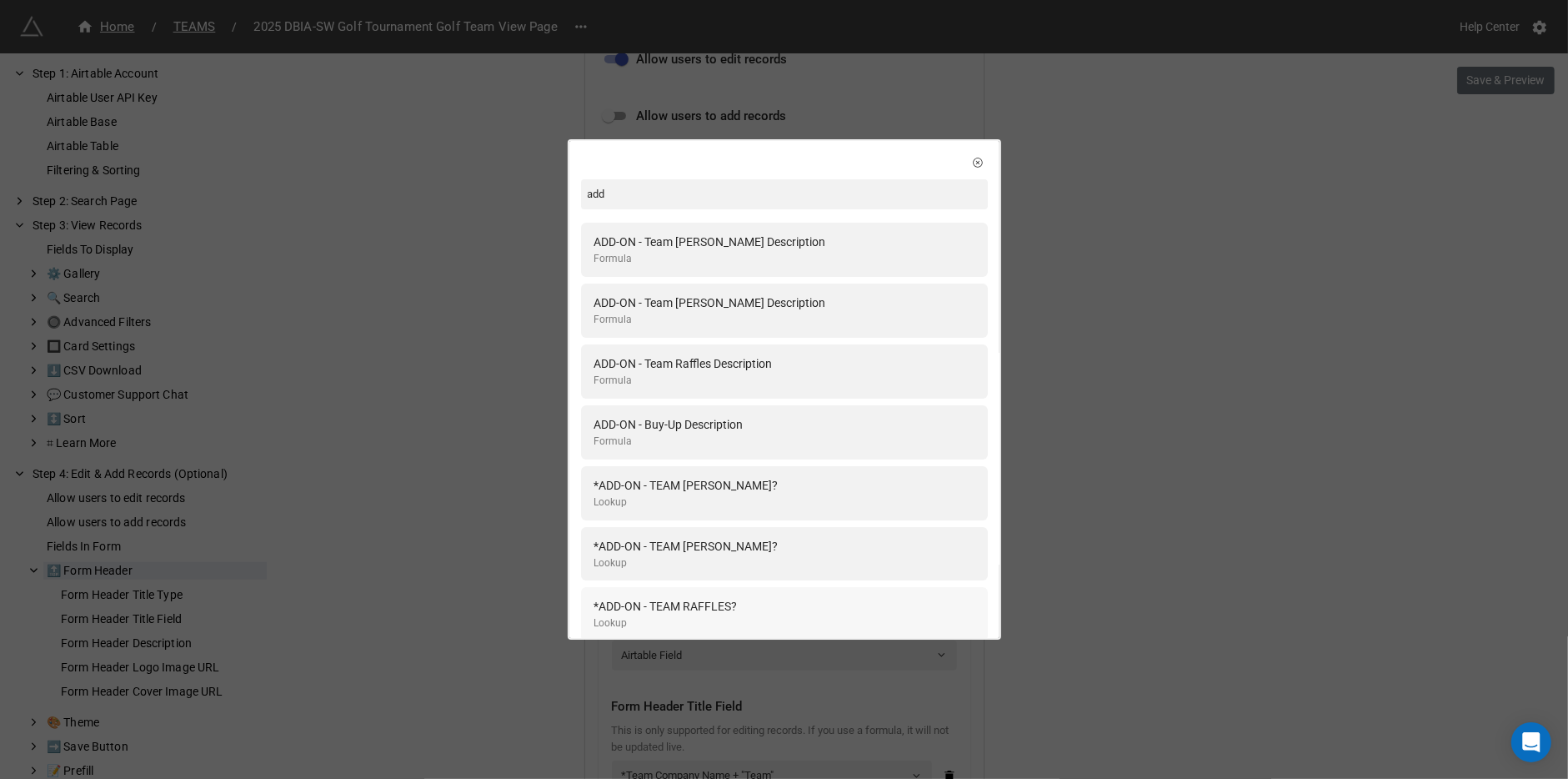
type input "add"
click at [790, 605] on div "*ADD-ON - TEAM RAFFLES? Lookup" at bounding box center [784, 613] width 380 height 34
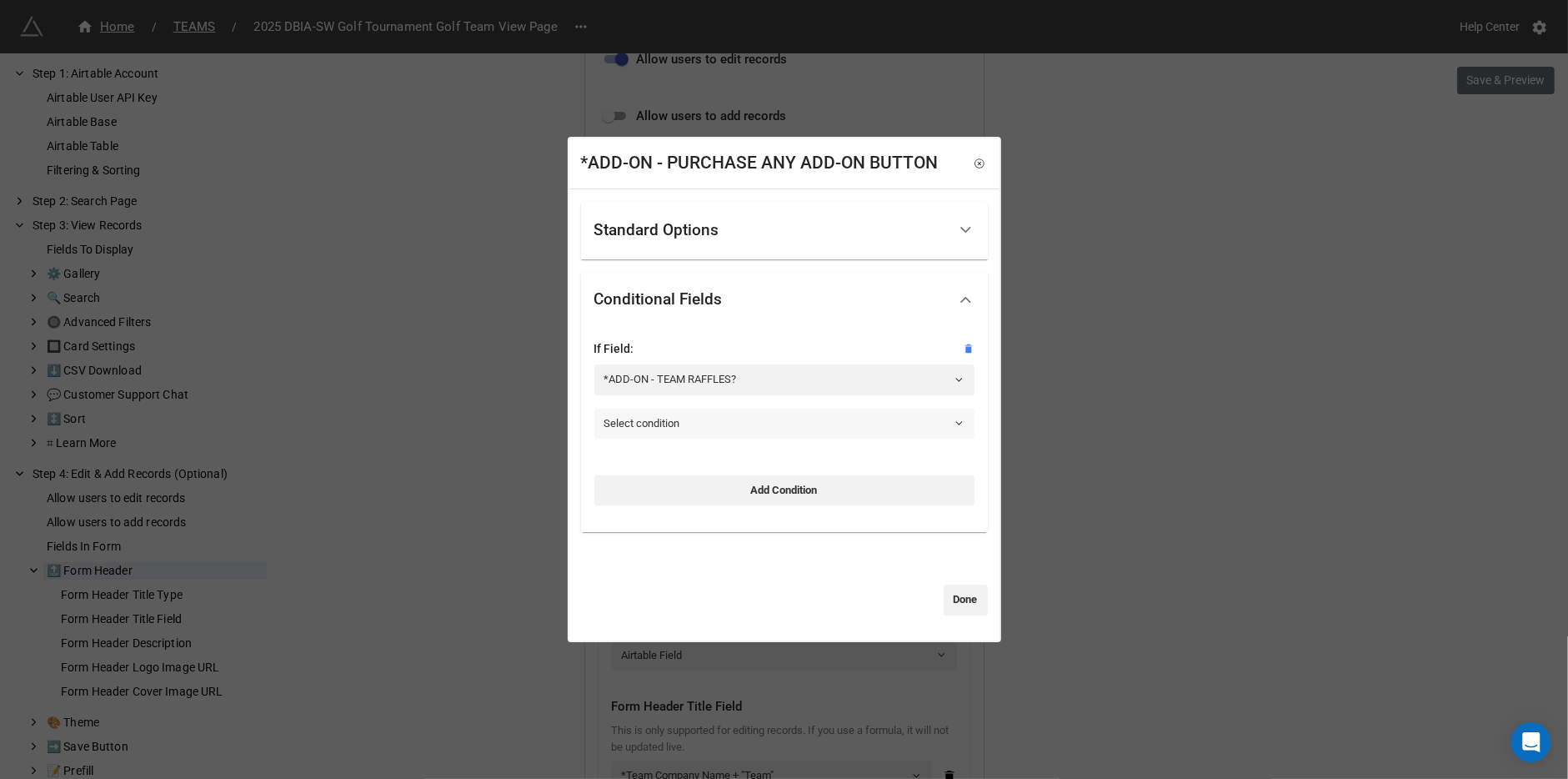
click at [754, 421] on link "Select condition" at bounding box center [784, 423] width 380 height 30
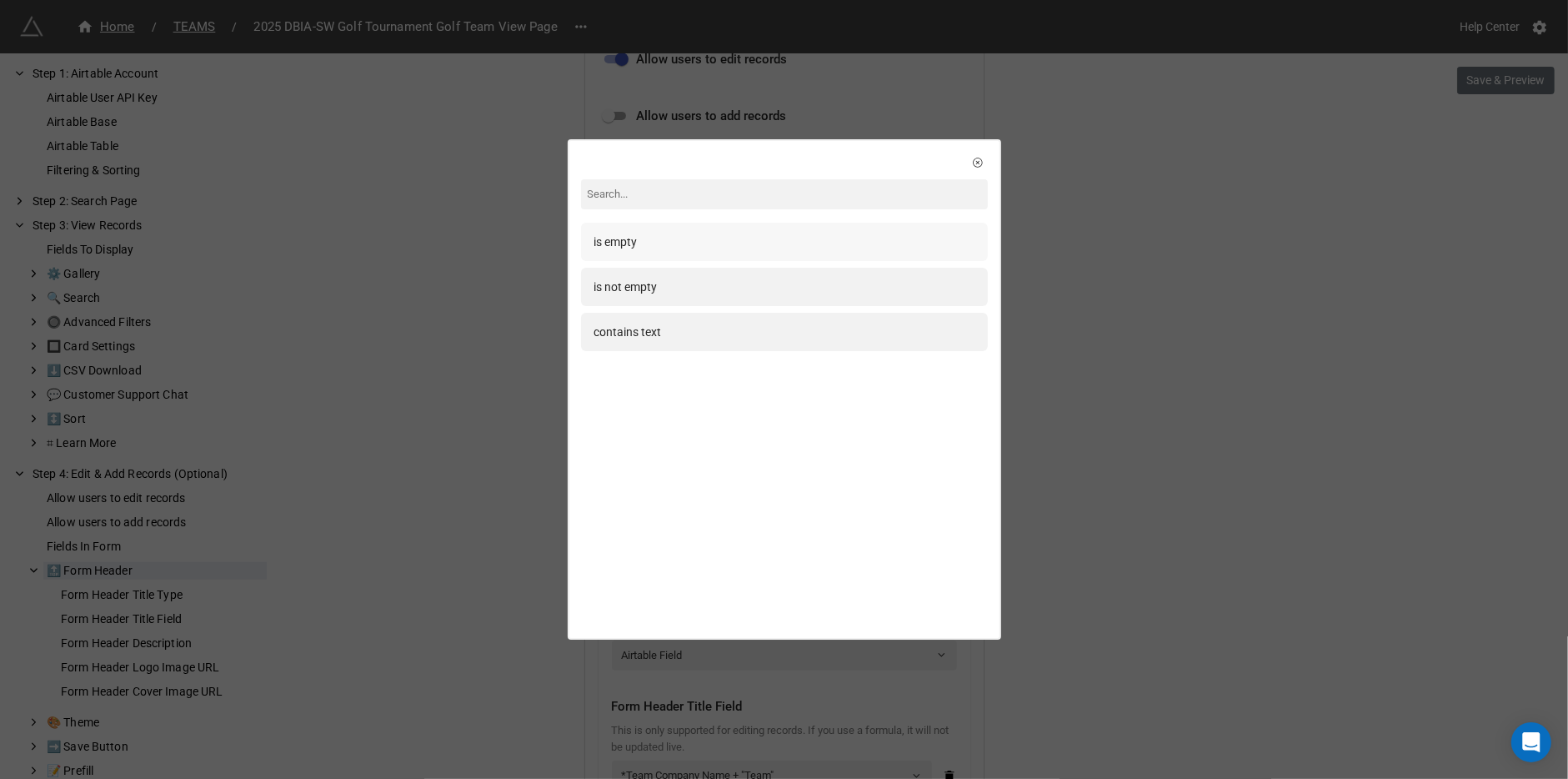
click at [725, 255] on div "is empty" at bounding box center [784, 242] width 406 height 38
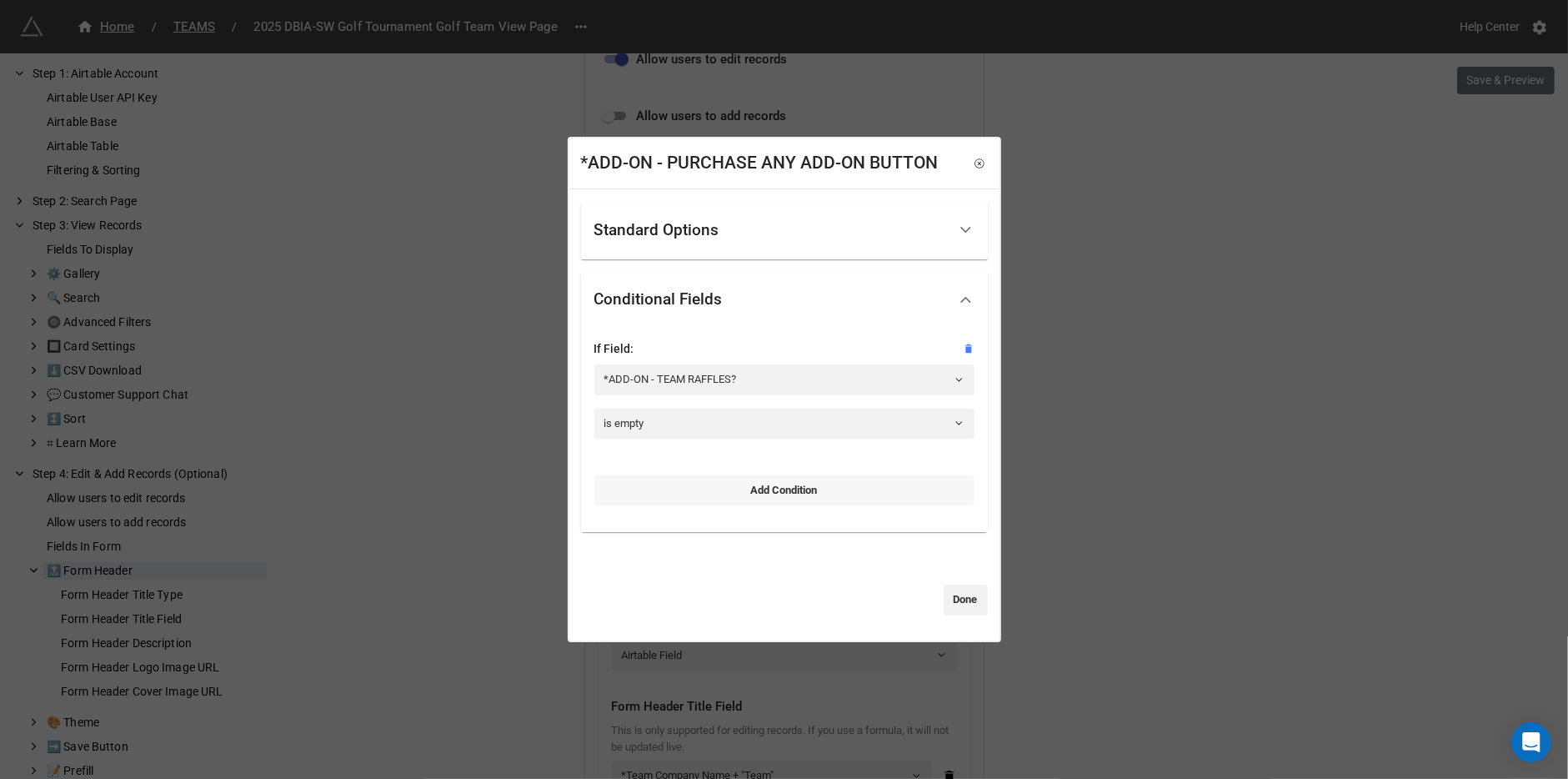
click at [700, 495] on link "Add Condition" at bounding box center [784, 490] width 380 height 30
select select "all-are-met"
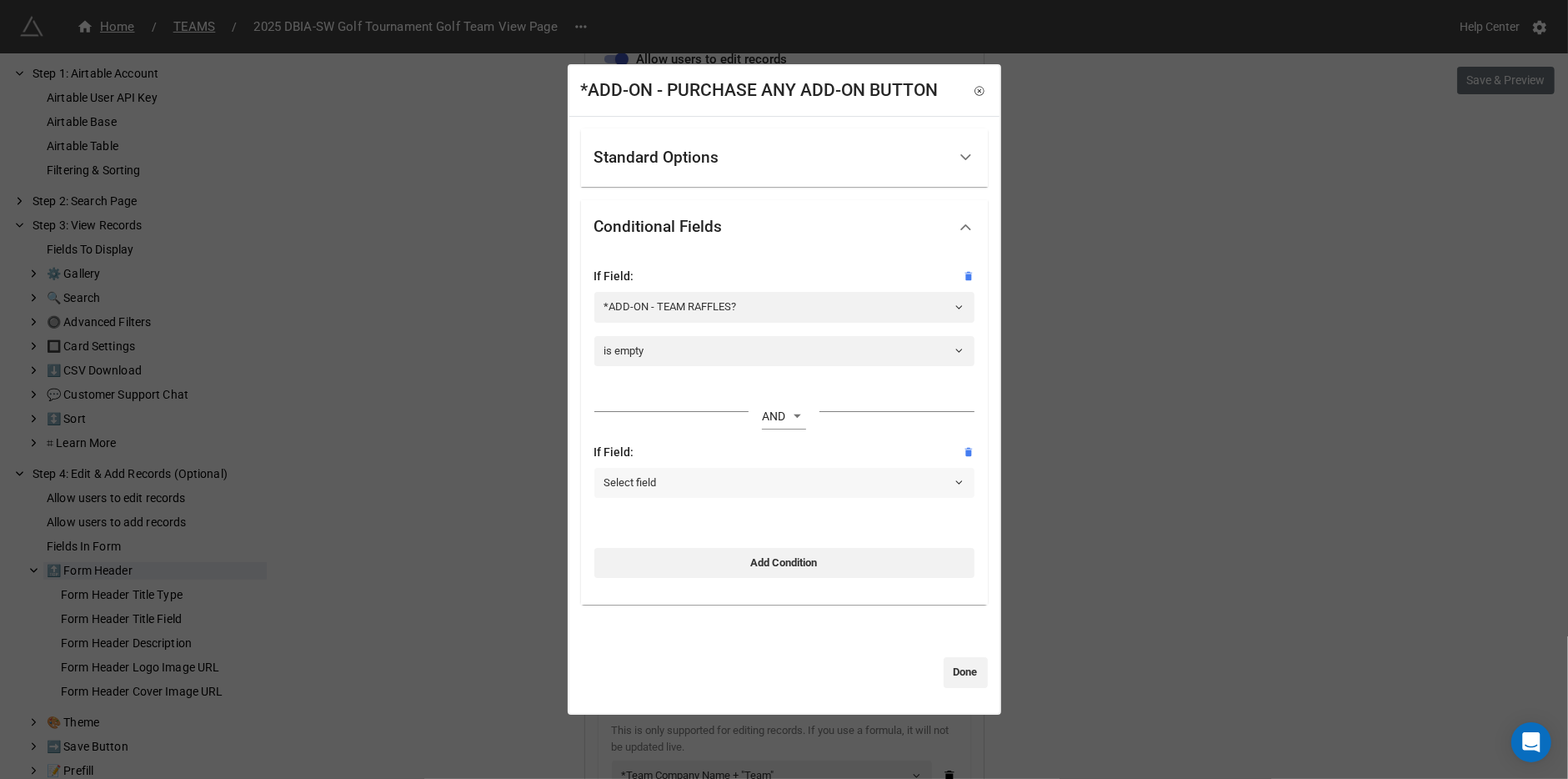
click at [667, 468] on link "Select field" at bounding box center [784, 482] width 380 height 30
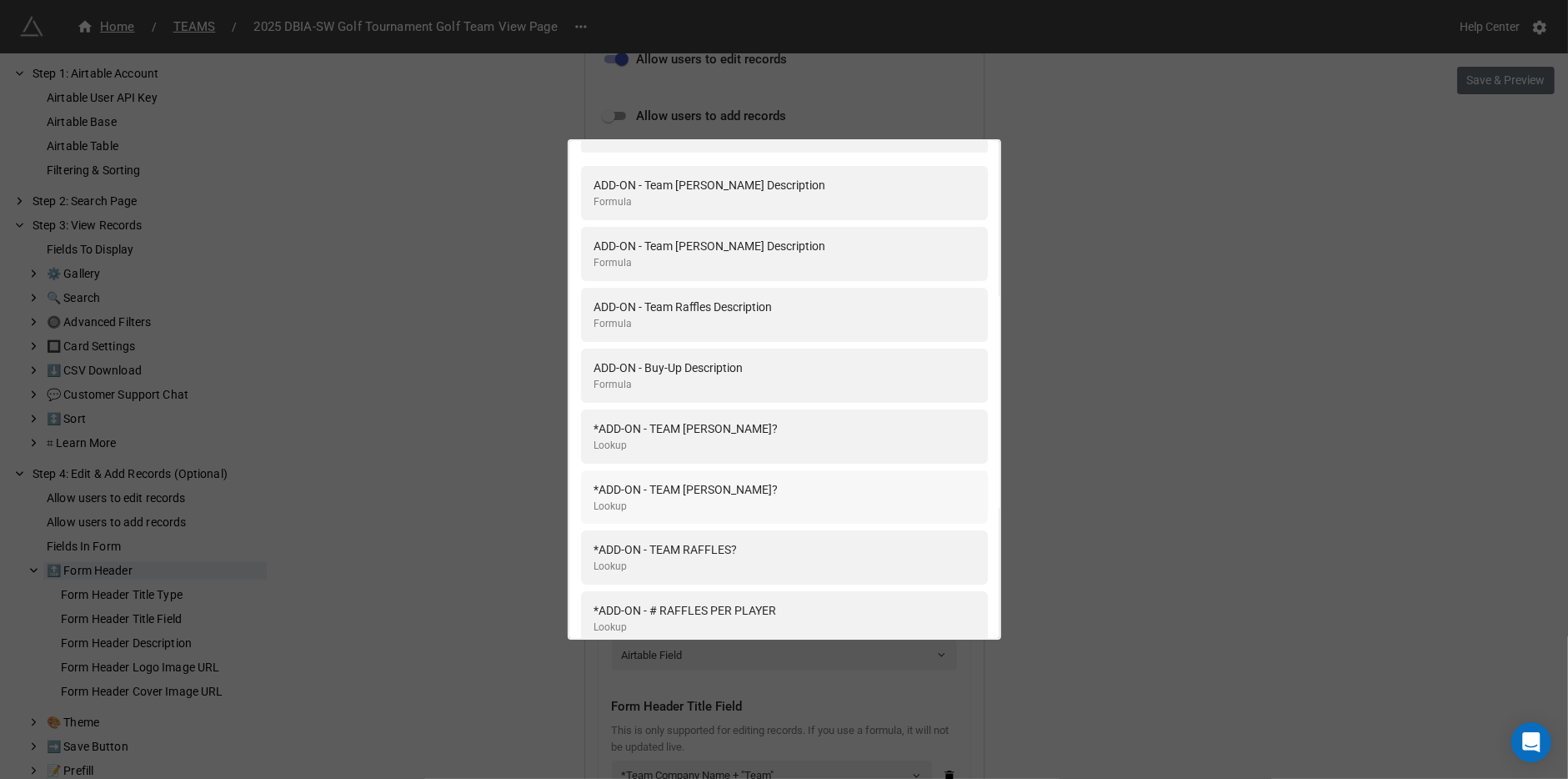
scroll to position [60, 0]
type input "add-on"
click at [792, 555] on div "*ADD-ON - TEAM RAFFLES? Lookup" at bounding box center [784, 553] width 380 height 34
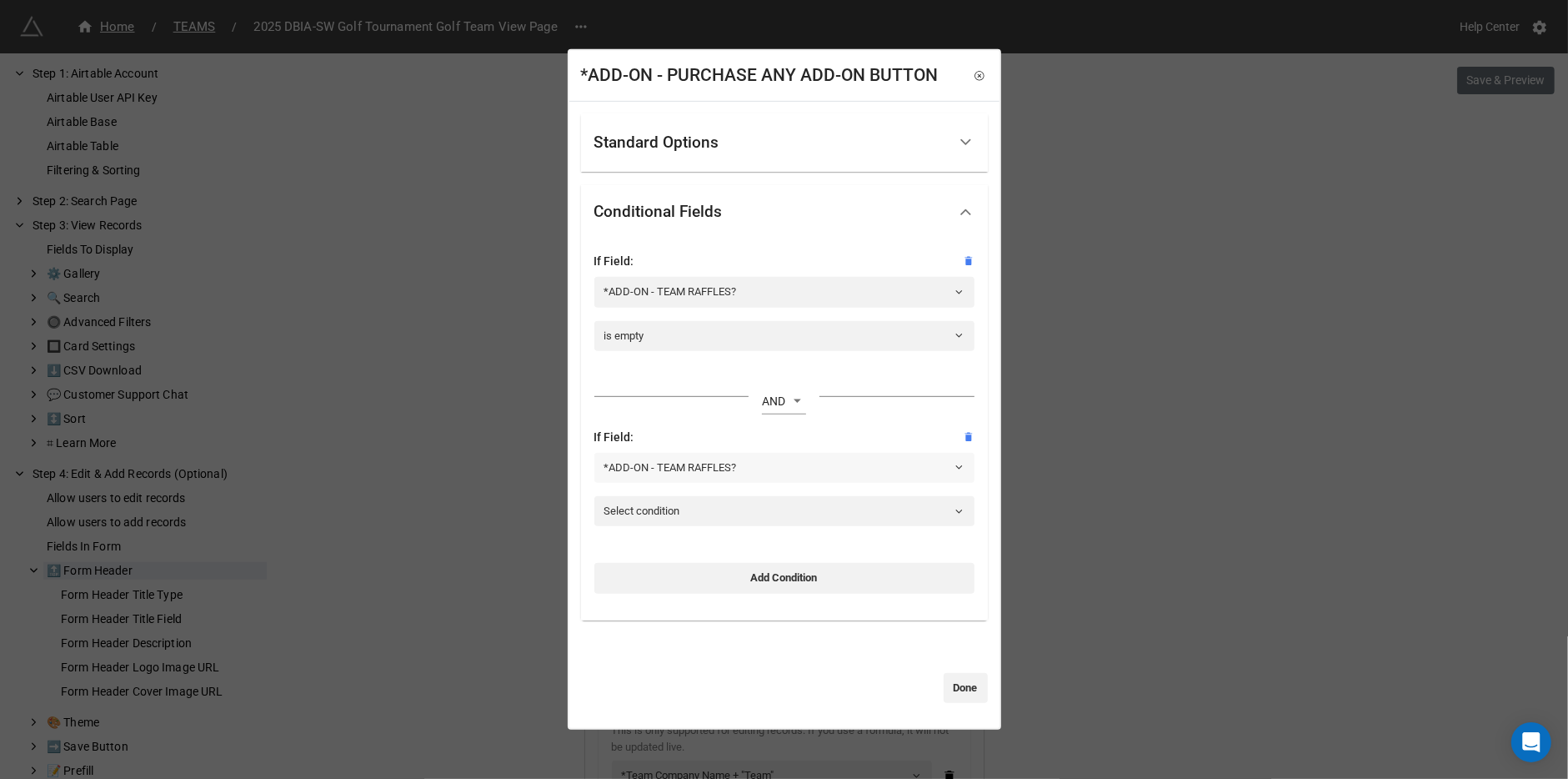
click at [783, 476] on link "*ADD-ON - TEAM RAFFLES?" at bounding box center [784, 467] width 380 height 30
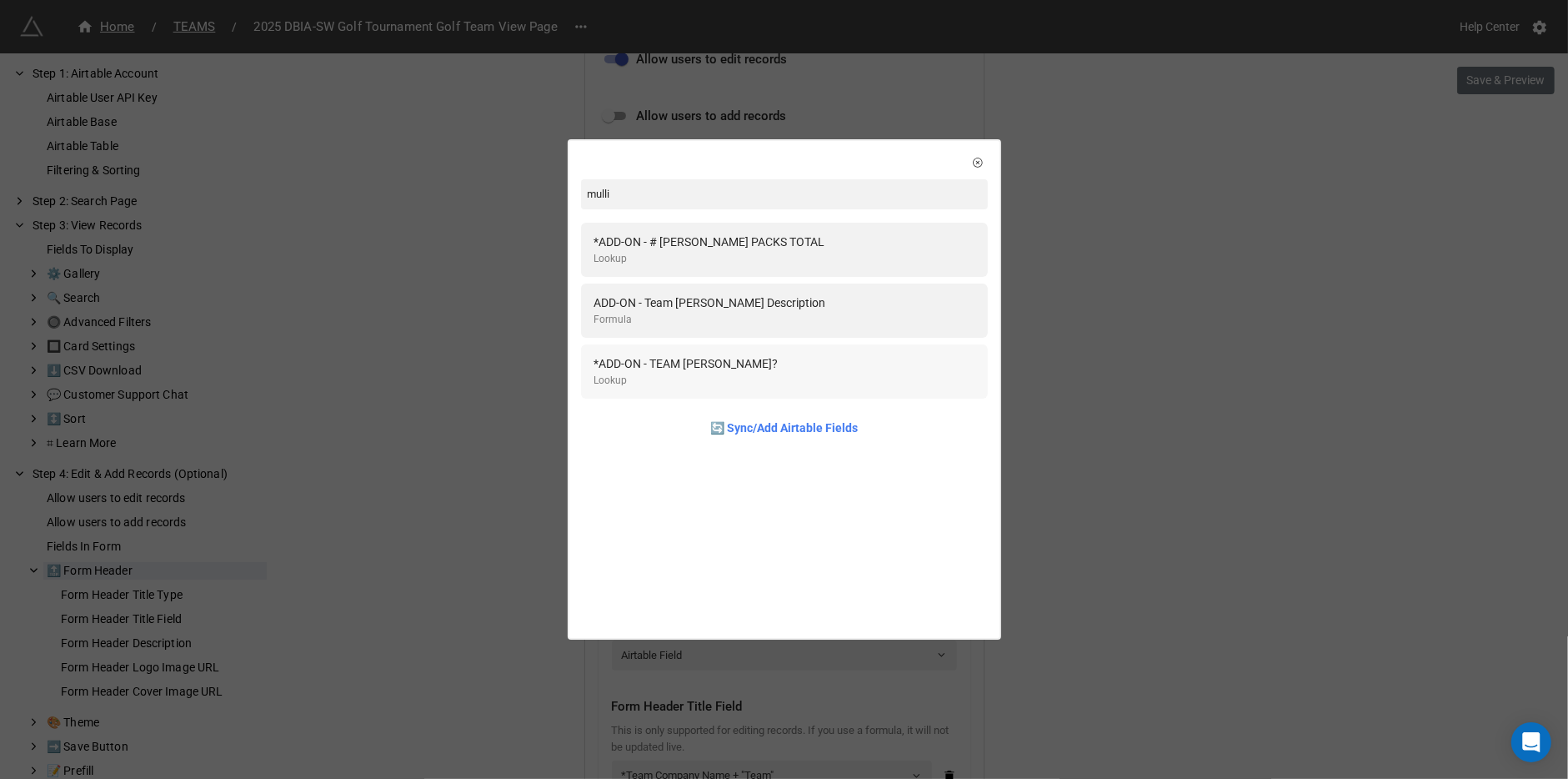
type input "mulli"
click at [863, 355] on div "*ADD-ON - TEAM [PERSON_NAME]? Lookup" at bounding box center [784, 371] width 380 height 34
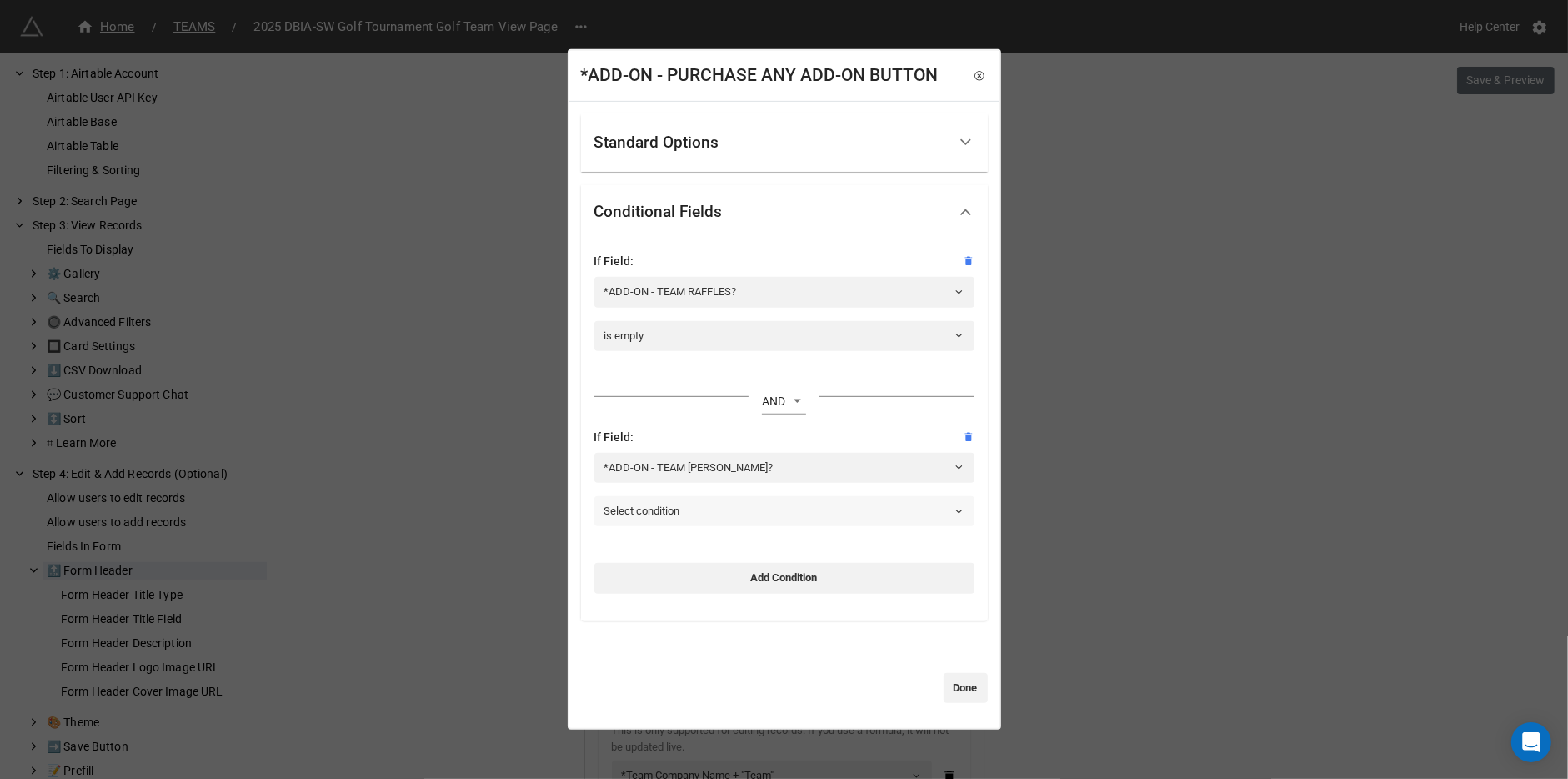
click at [740, 518] on link "Select condition" at bounding box center [784, 511] width 380 height 30
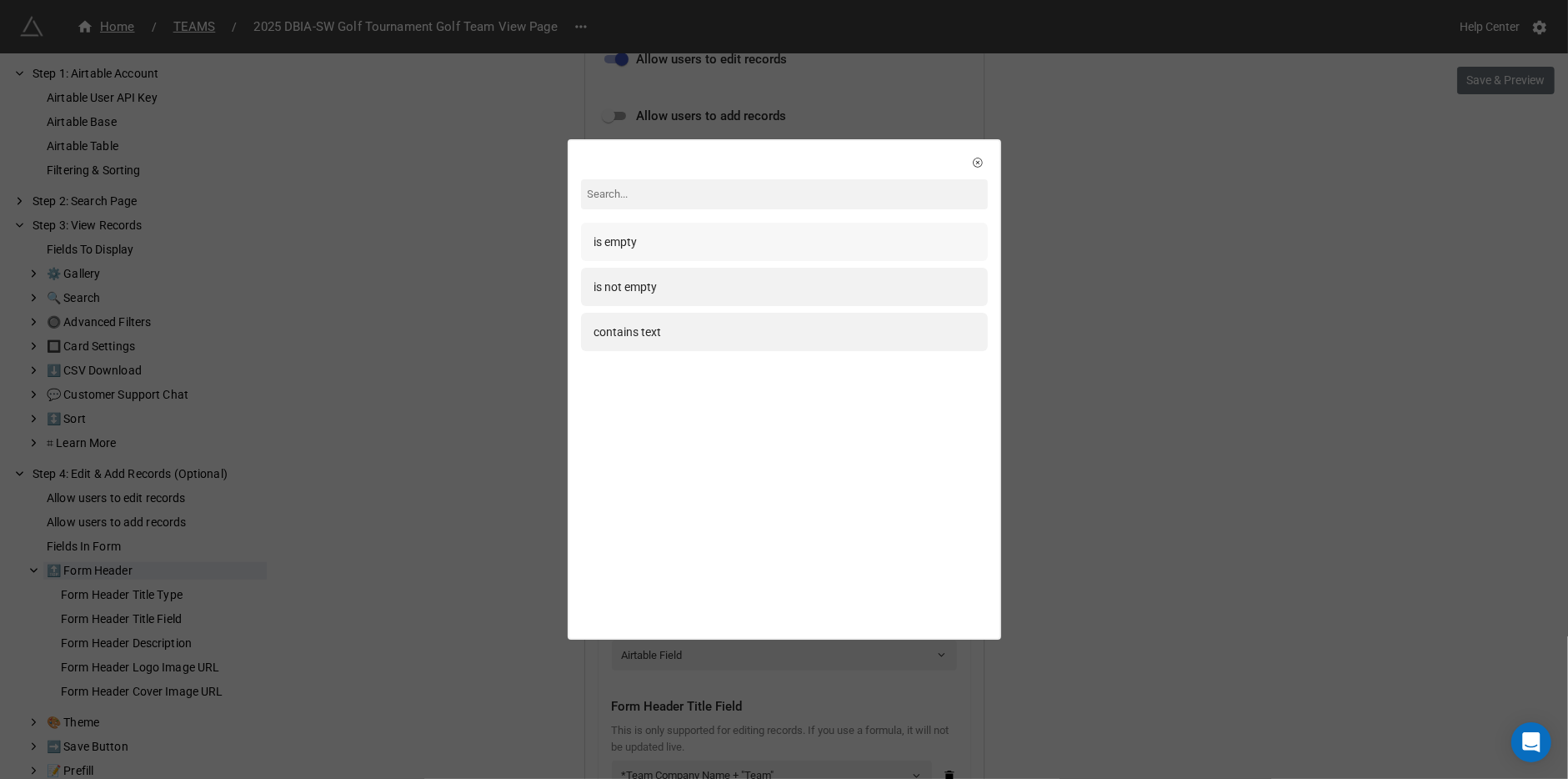
click at [703, 239] on div "is empty" at bounding box center [784, 242] width 380 height 18
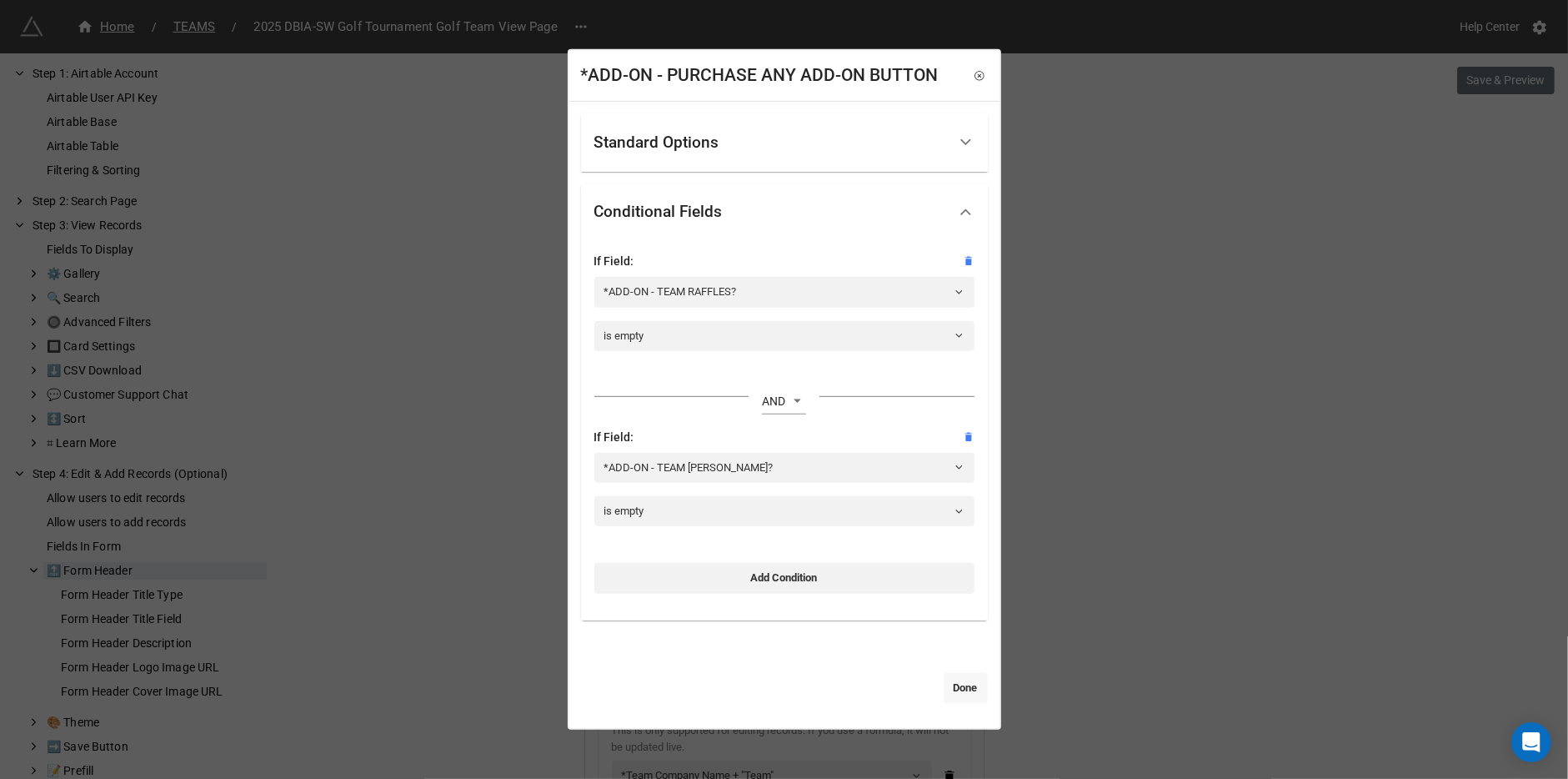
click at [960, 696] on link "Done" at bounding box center [965, 687] width 44 height 30
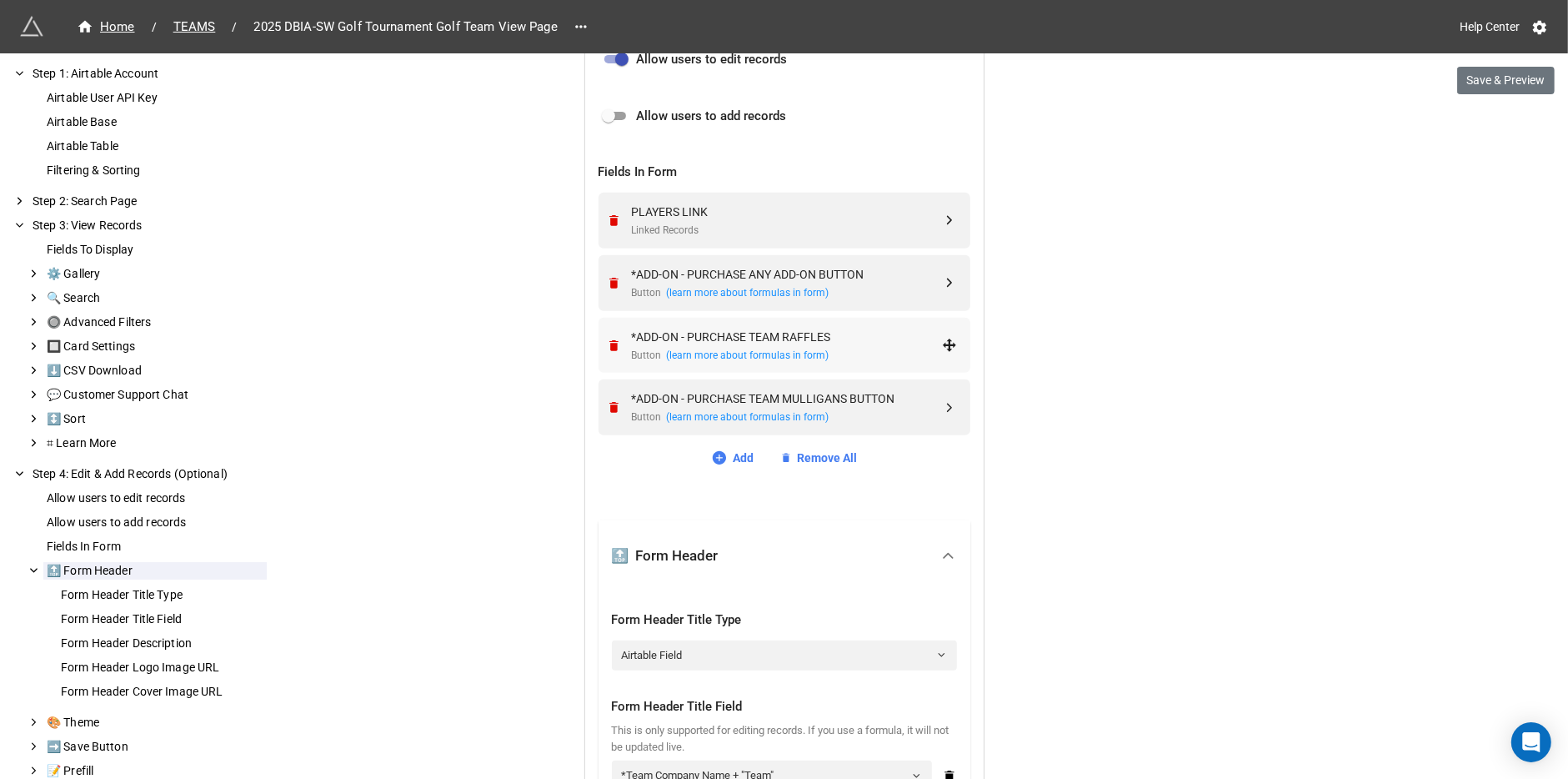
click at [811, 335] on div "*ADD-ON - PURCHASE TEAM RAFFLES" at bounding box center [786, 337] width 310 height 18
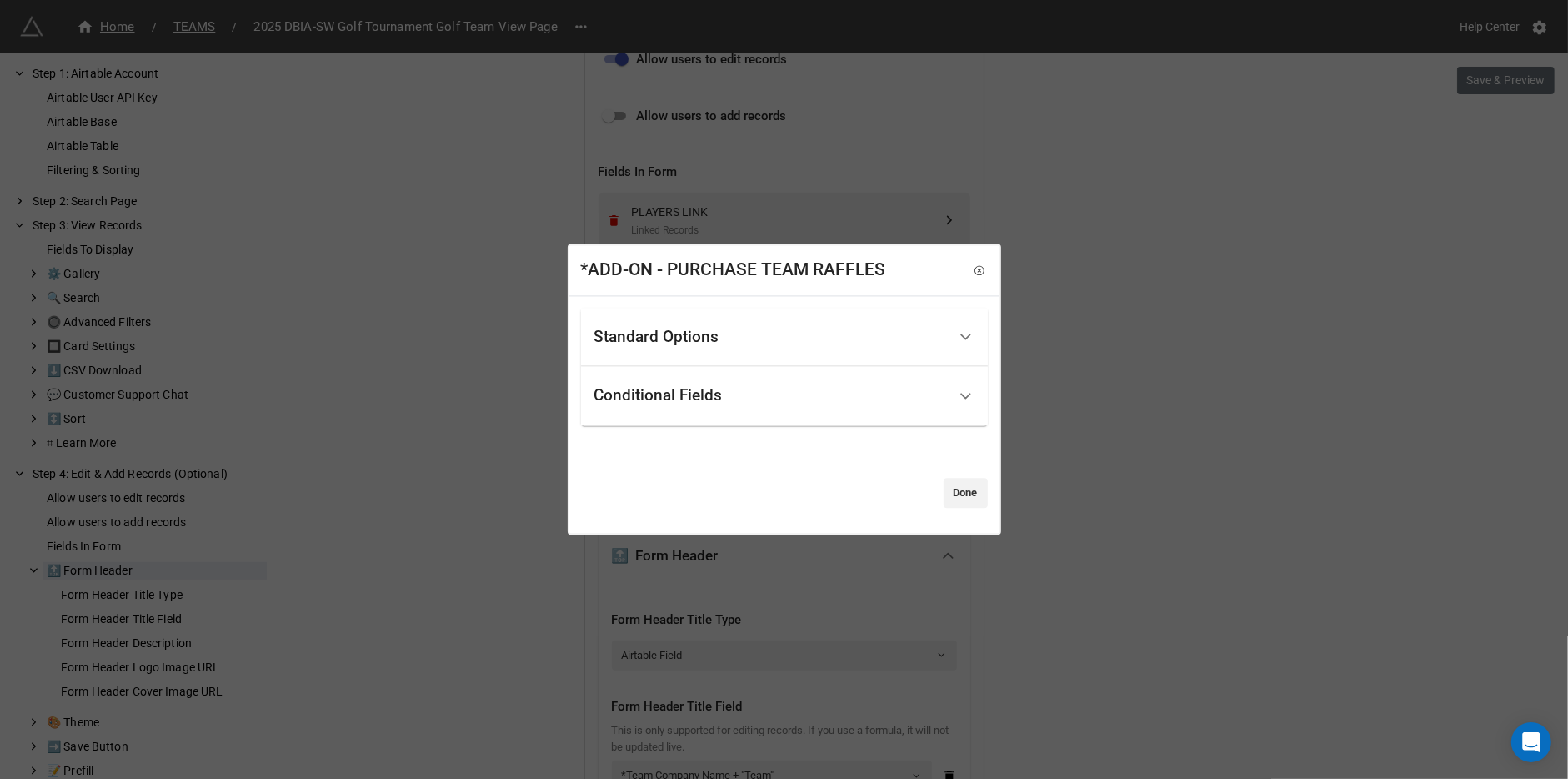
click at [691, 383] on div "Conditional Fields" at bounding box center [770, 396] width 352 height 39
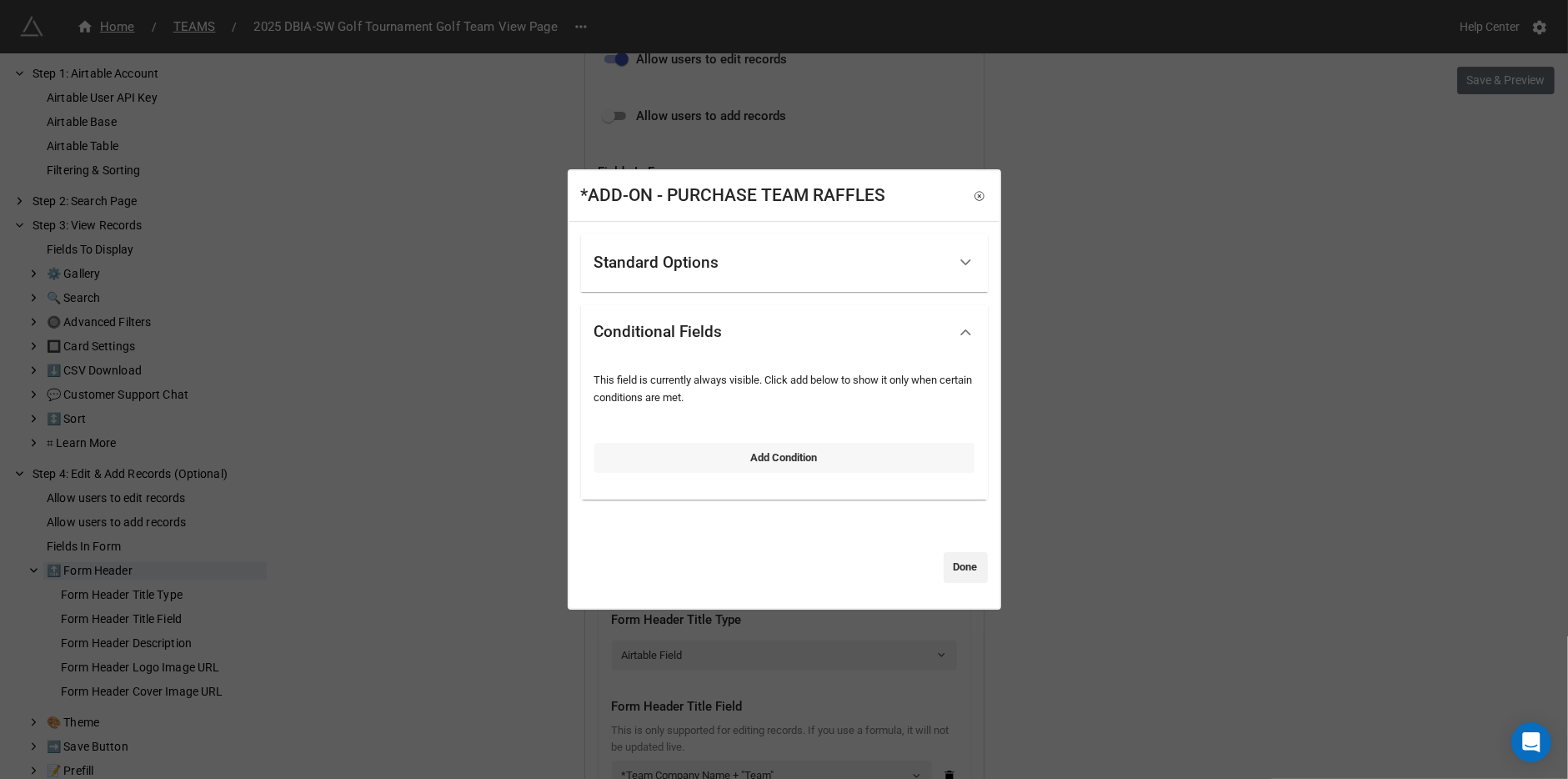
click at [723, 458] on link "Add Condition" at bounding box center [784, 457] width 380 height 30
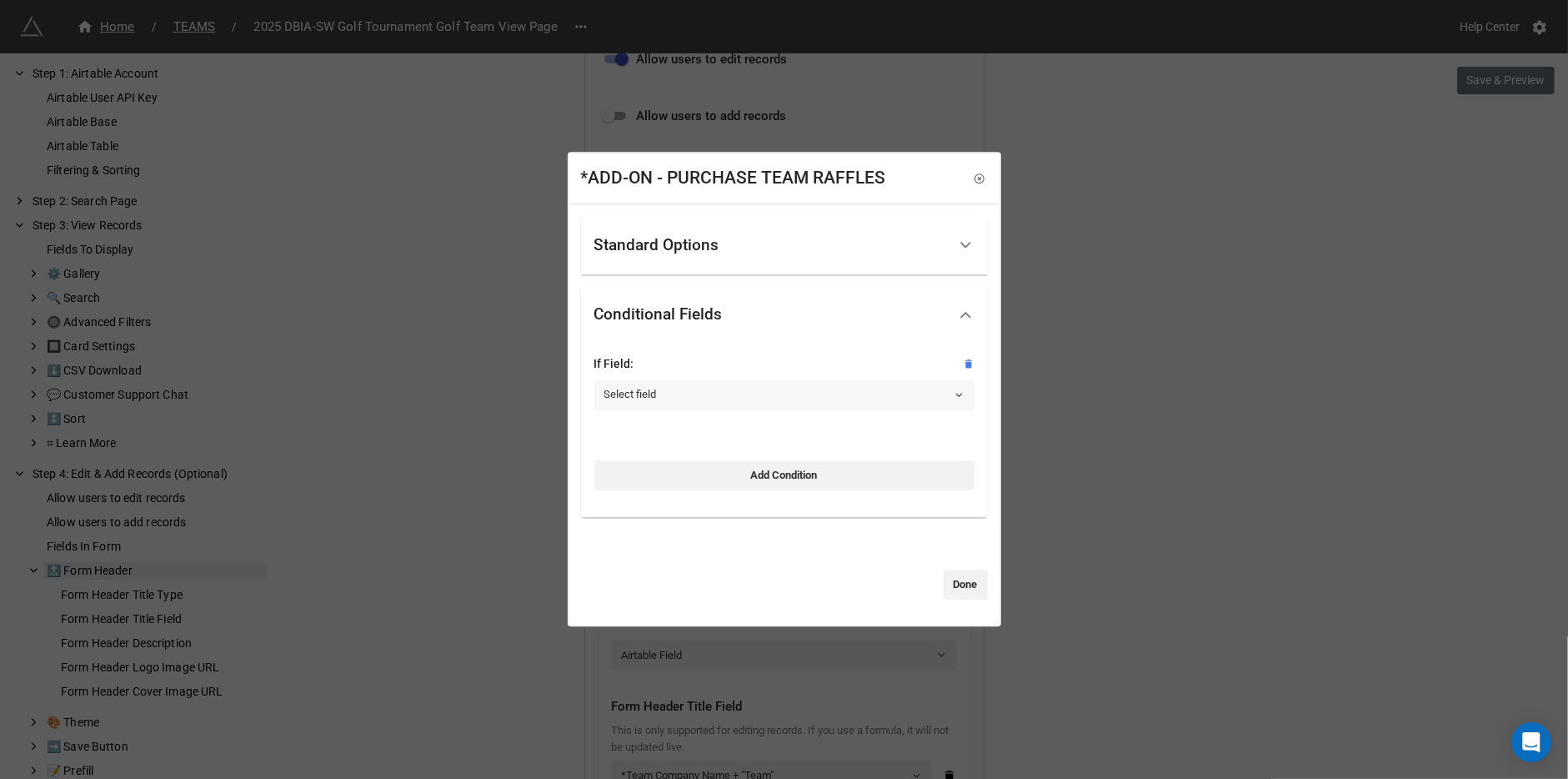
click at [728, 403] on link "Select field" at bounding box center [784, 394] width 380 height 30
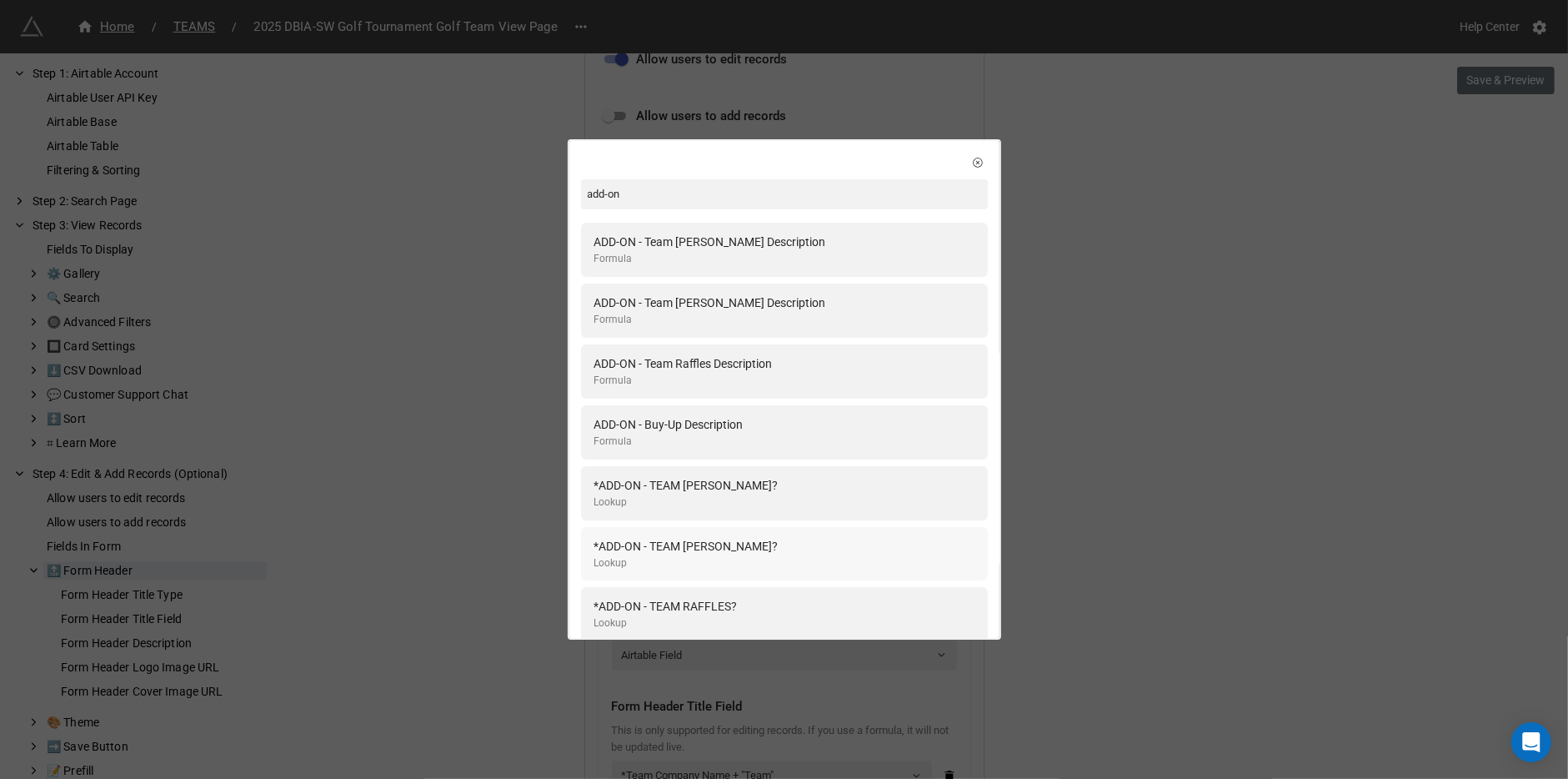
scroll to position [25, 0]
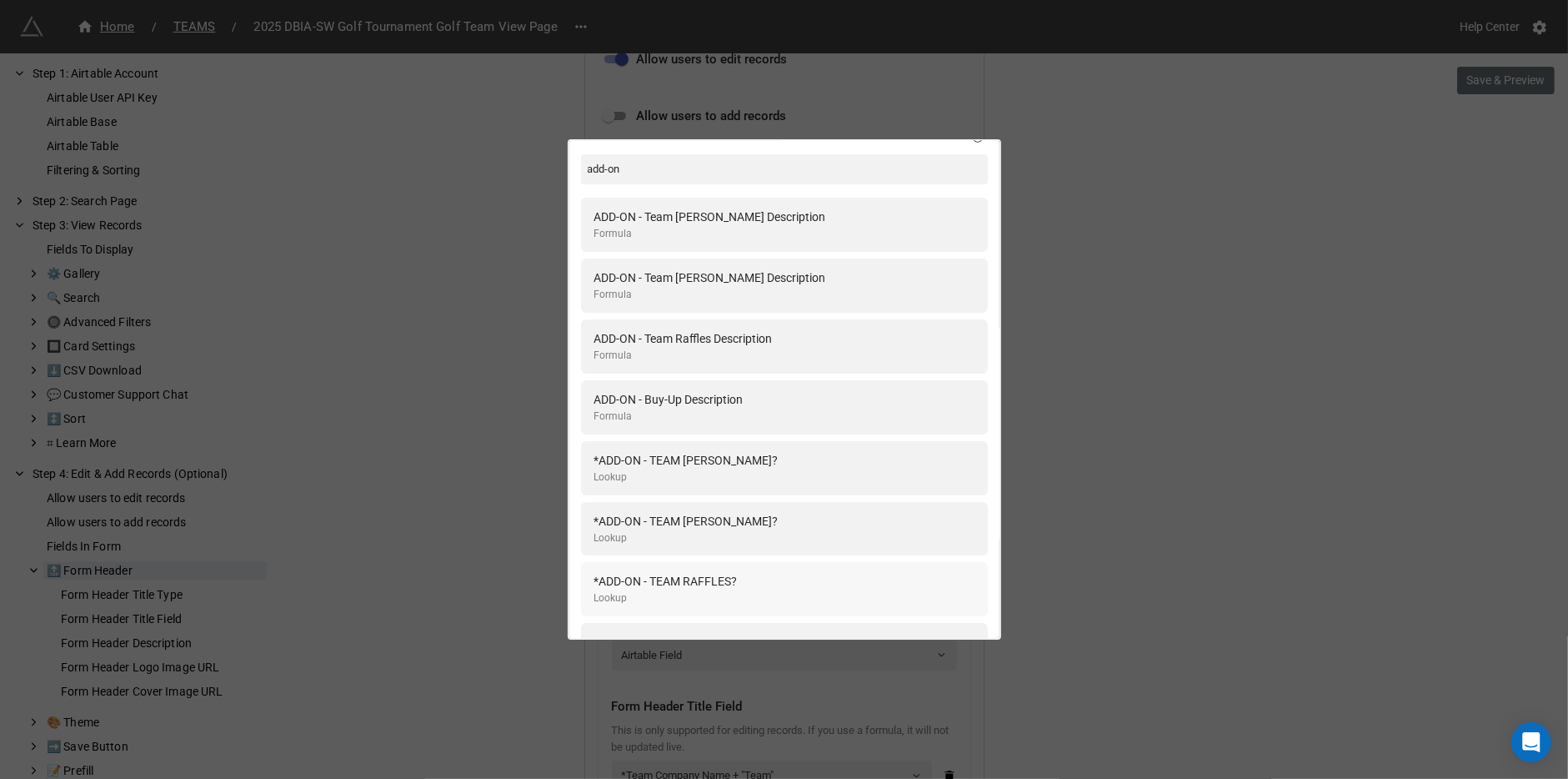
type input "add-on"
click at [815, 570] on div "*ADD-ON - TEAM RAFFLES? Lookup" at bounding box center [784, 589] width 406 height 54
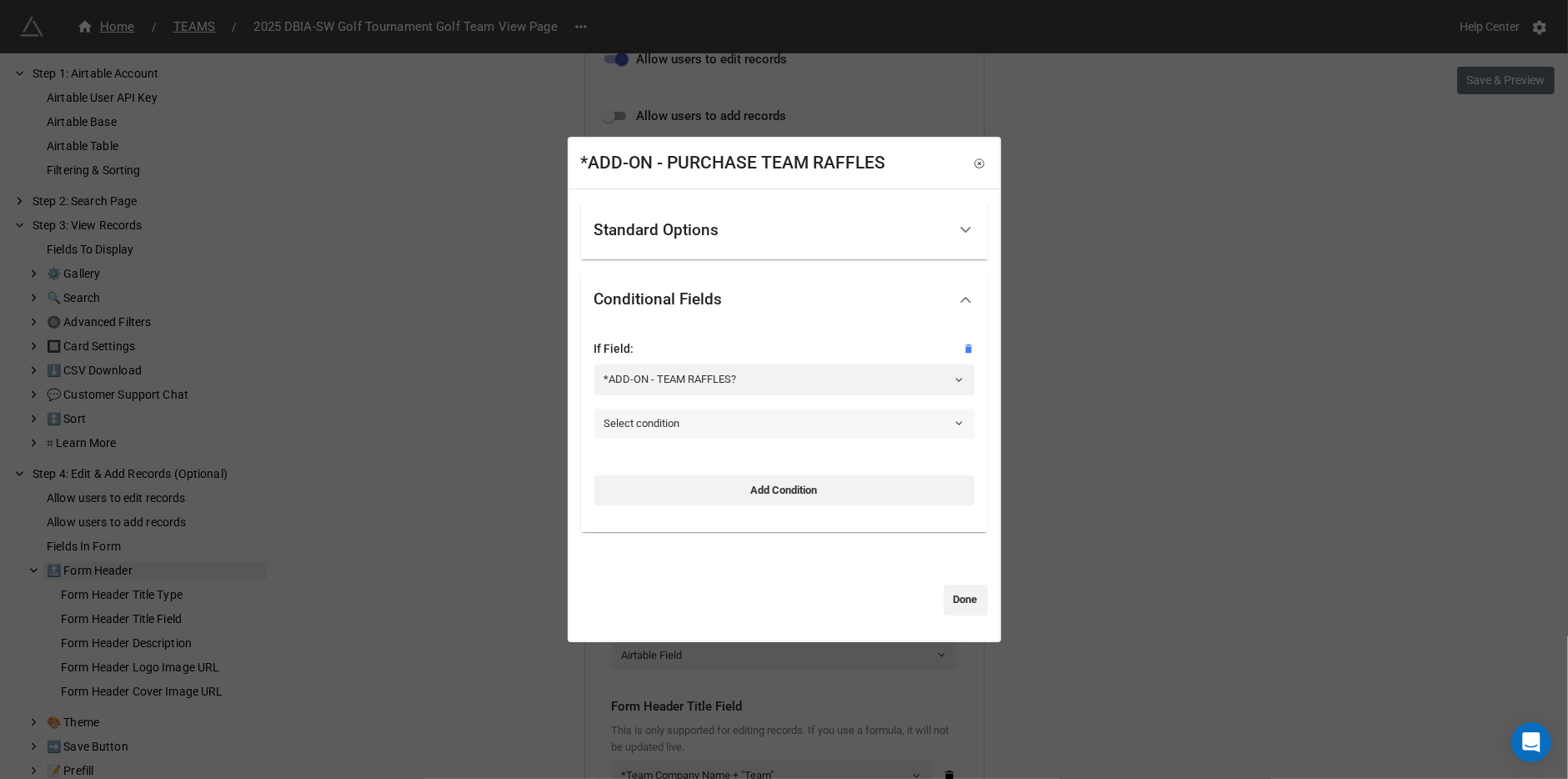
click at [753, 424] on link "Select condition" at bounding box center [784, 423] width 380 height 30
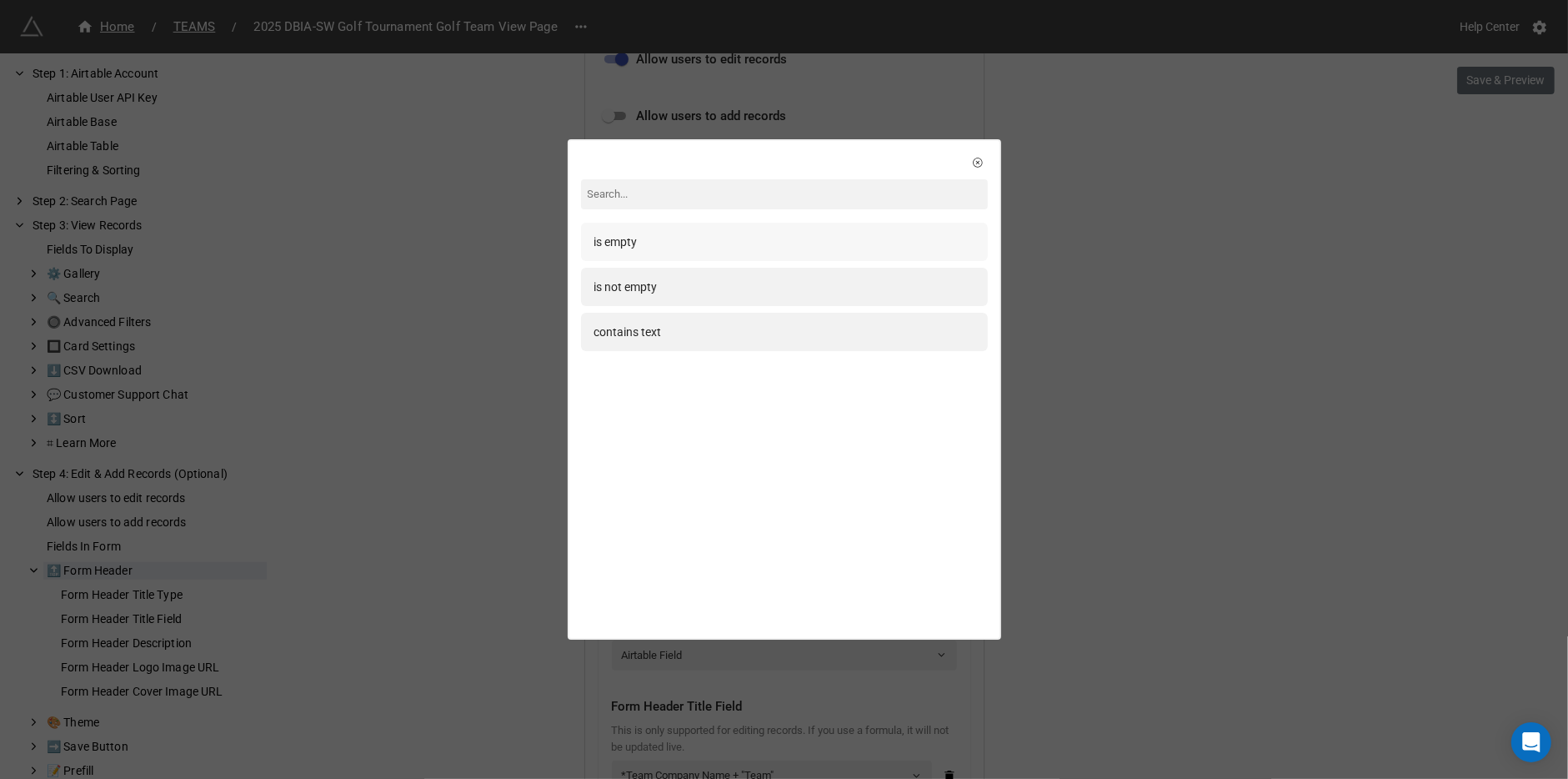
click at [692, 250] on div "is empty" at bounding box center [784, 242] width 380 height 18
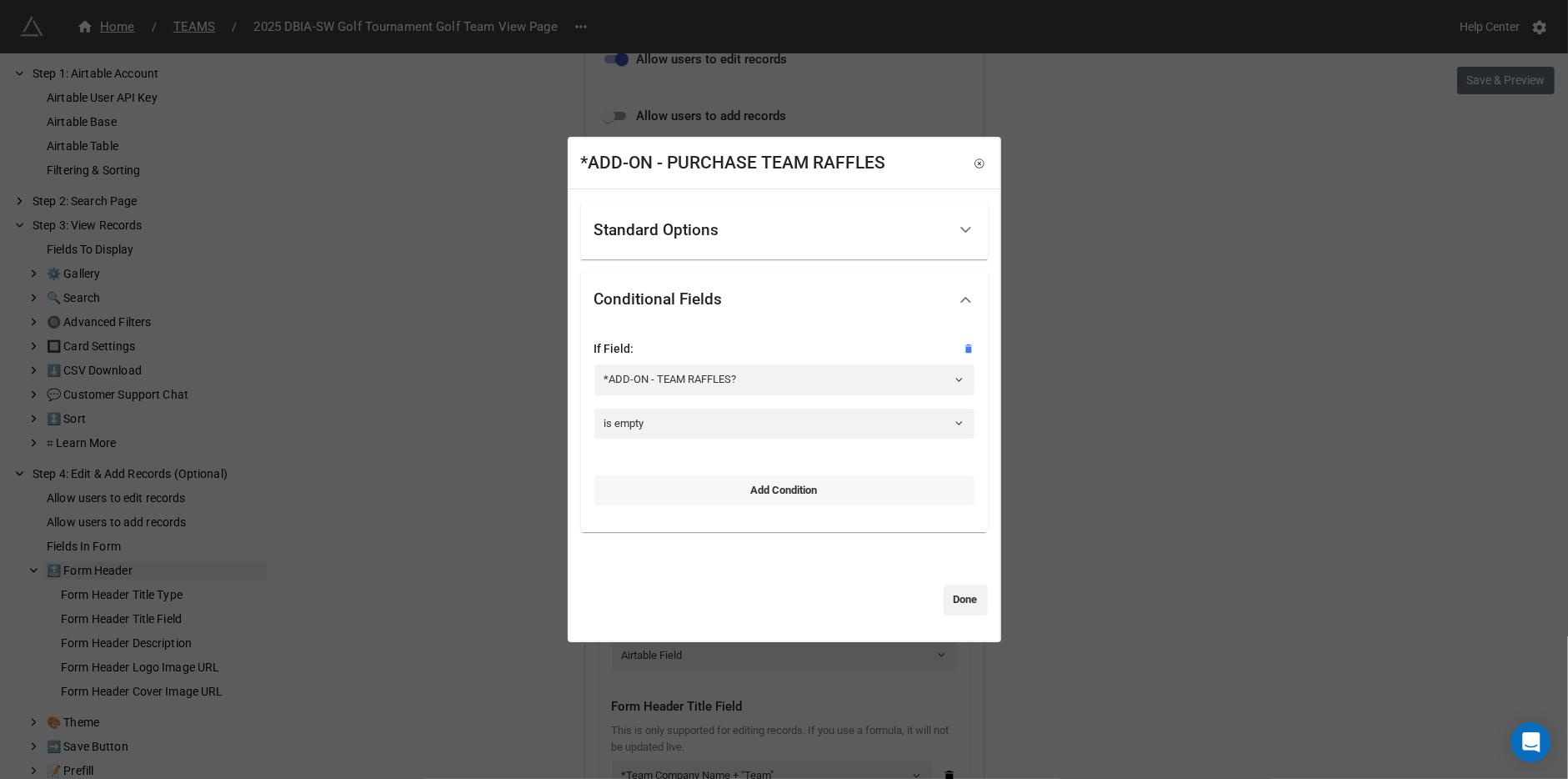
click at [689, 503] on link "Add Condition" at bounding box center [784, 490] width 380 height 30
select select "all-are-met"
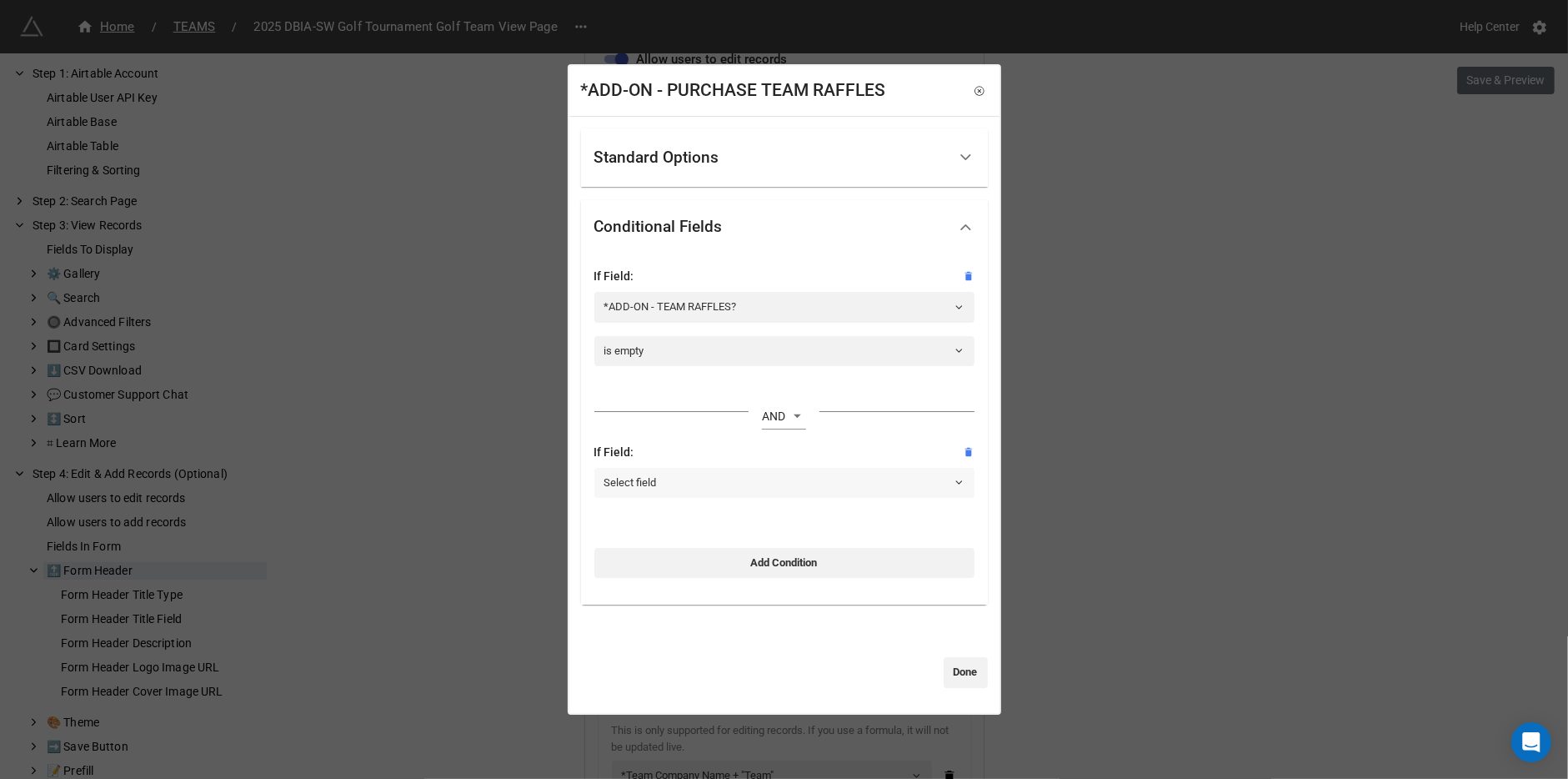
click at [728, 479] on link "Select field" at bounding box center [784, 482] width 380 height 30
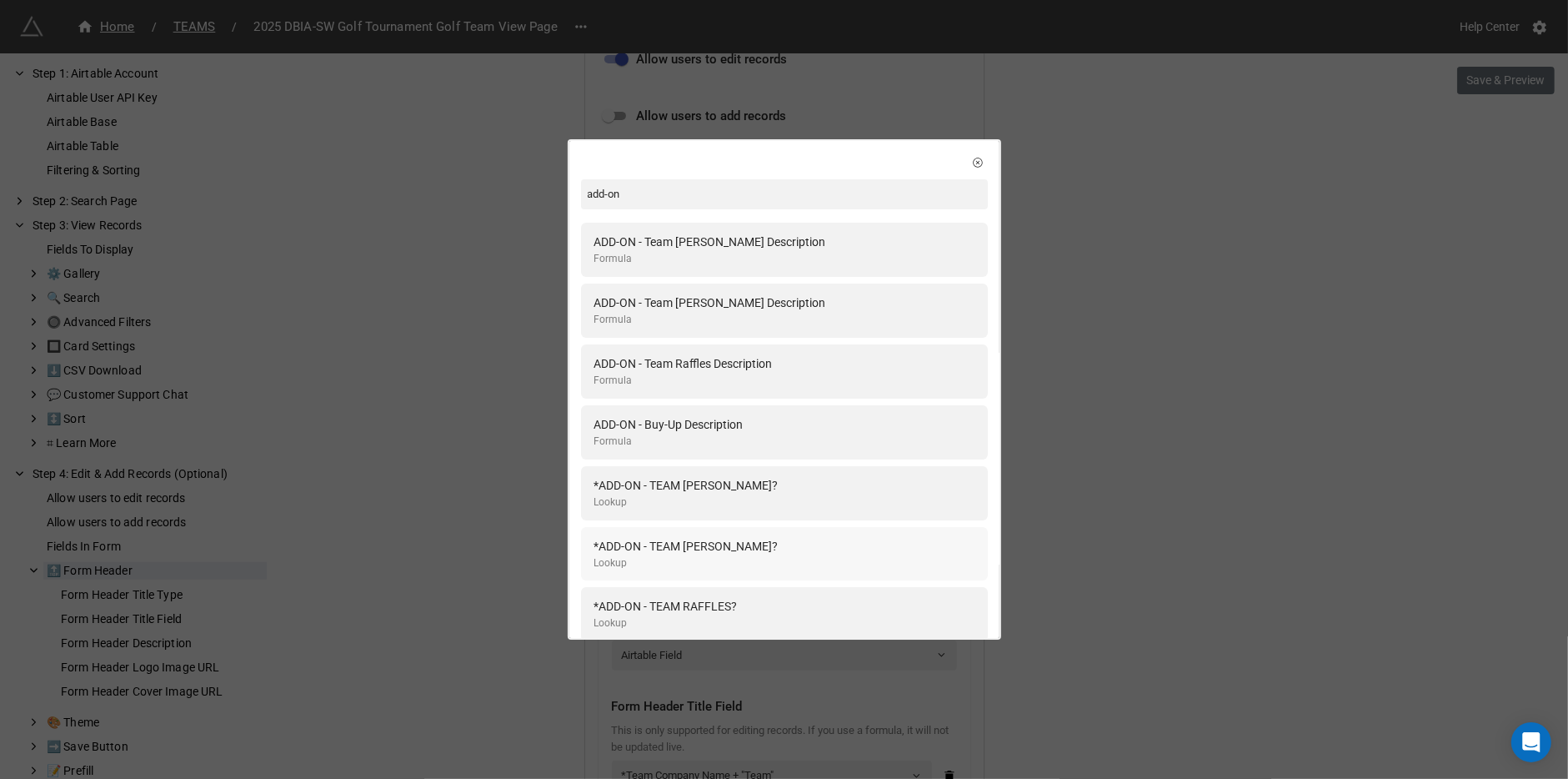
type input "add-on"
click at [931, 548] on div "*ADD-ON - TEAM [PERSON_NAME]? Lookup" at bounding box center [784, 553] width 380 height 34
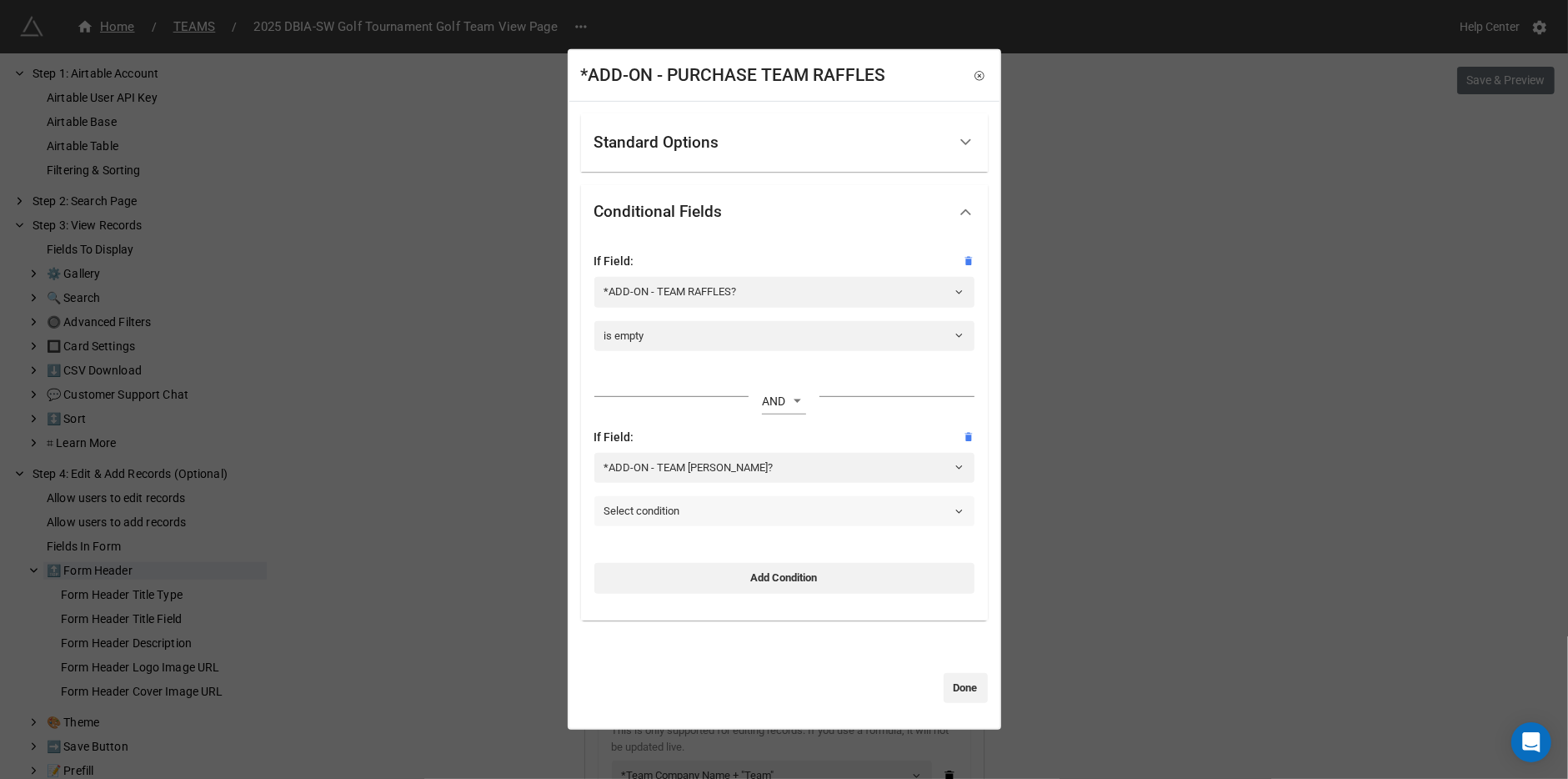
click at [805, 503] on link "Select condition" at bounding box center [784, 511] width 380 height 30
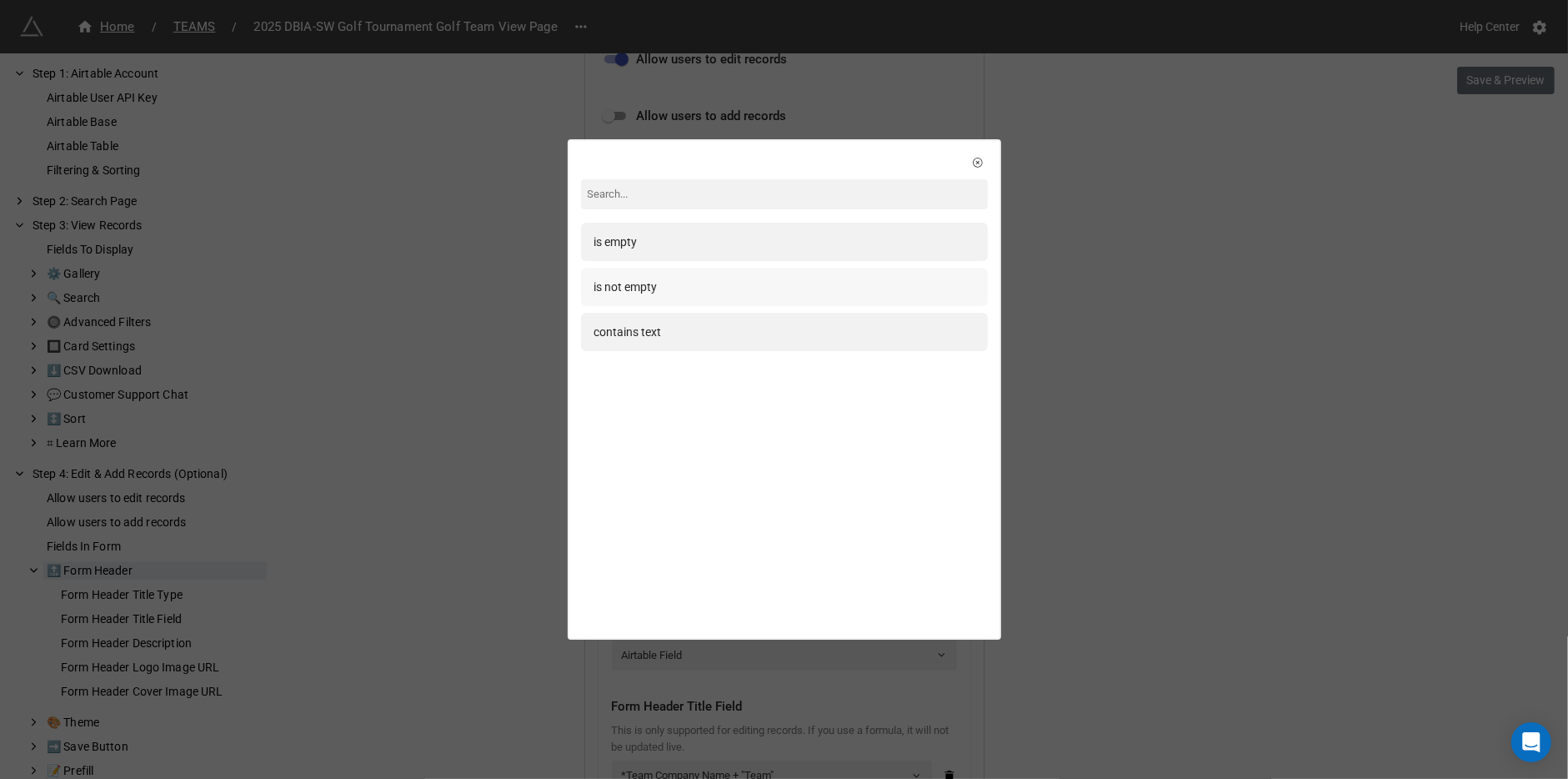
click at [747, 282] on div "is not empty" at bounding box center [784, 286] width 380 height 18
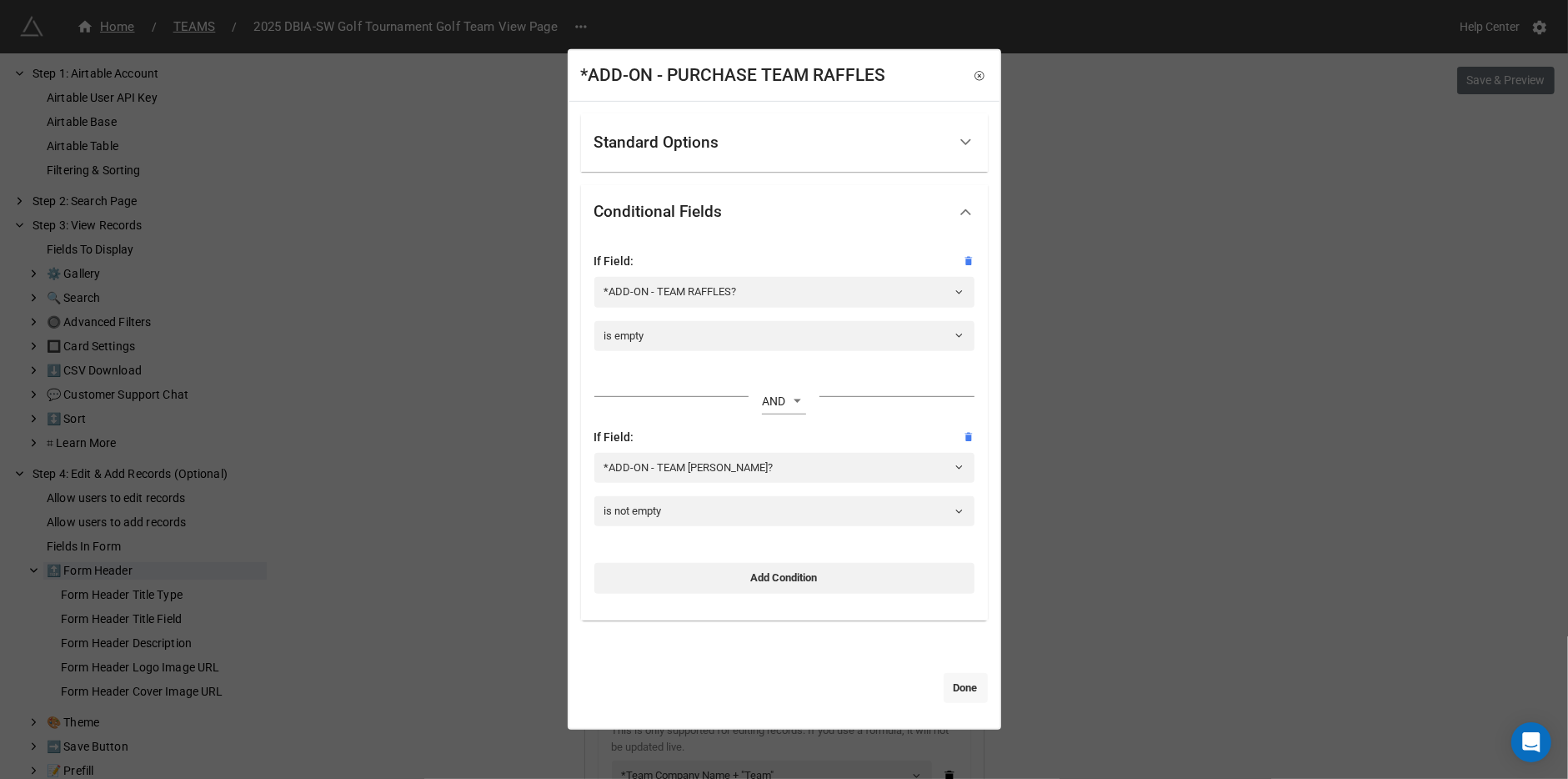
click at [954, 673] on link "Done" at bounding box center [965, 687] width 44 height 30
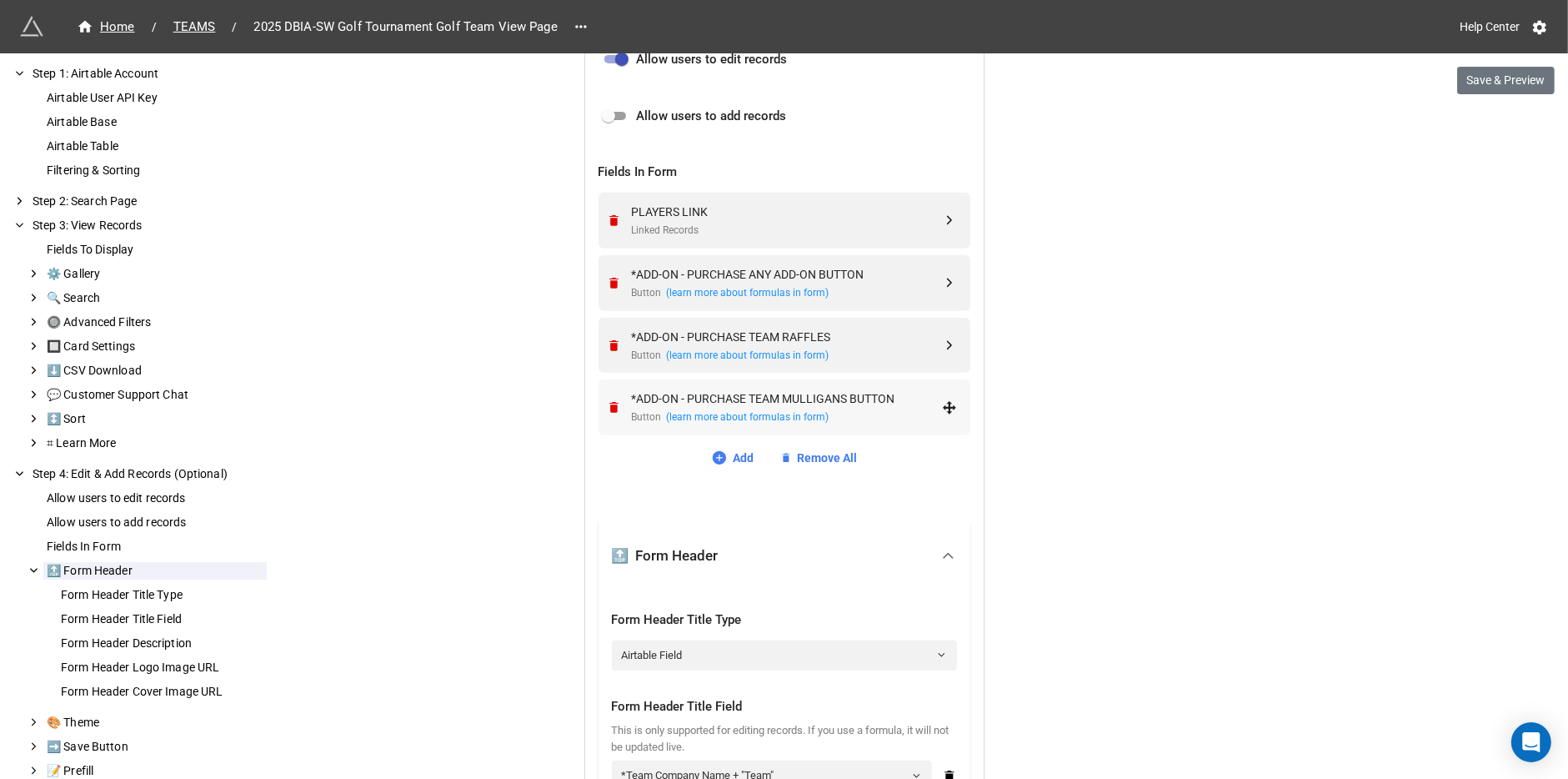
click at [806, 402] on div "*ADD-ON - PURCHASE TEAM MULLIGANS BUTTON" at bounding box center [786, 398] width 310 height 18
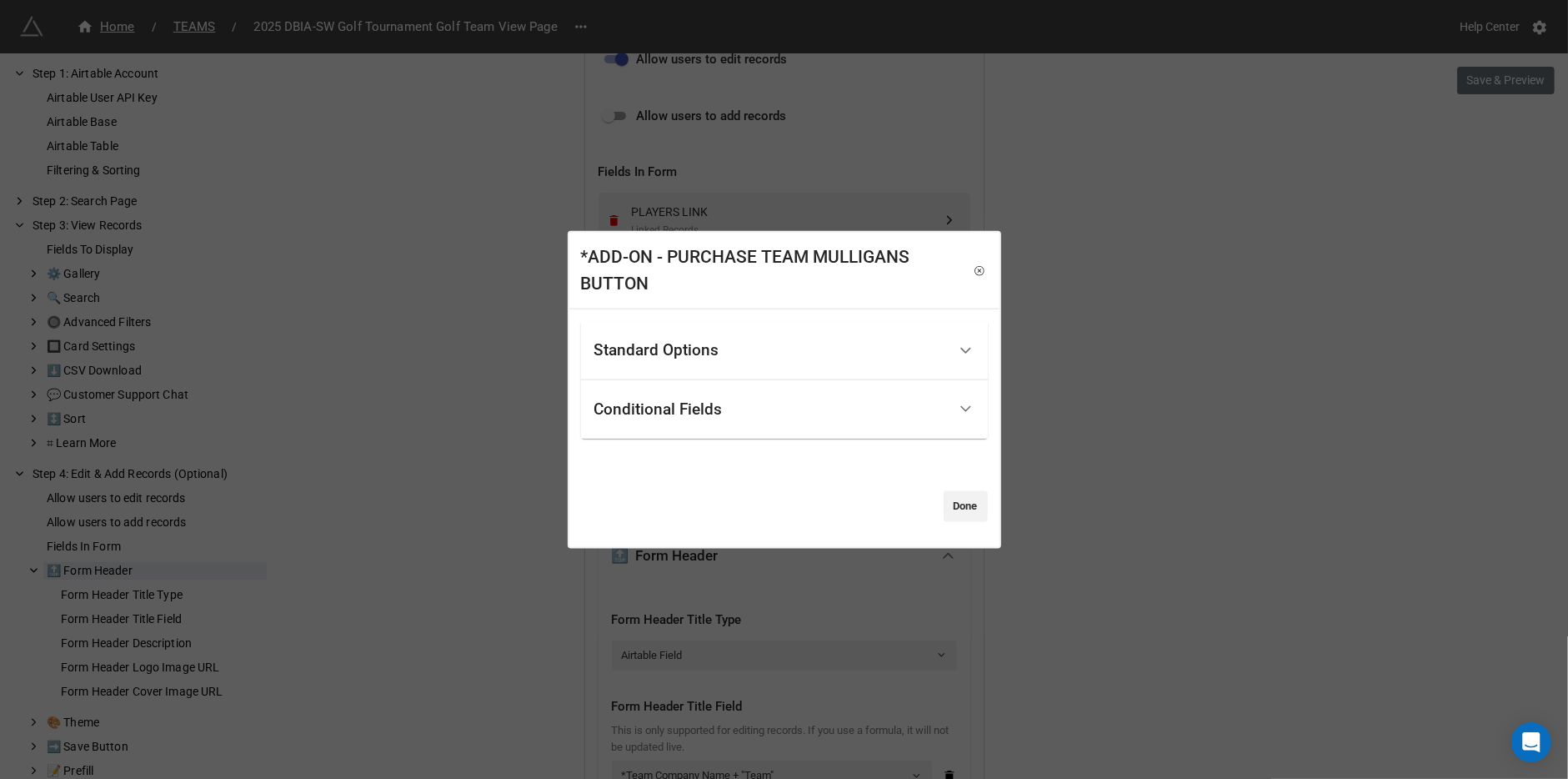
click at [753, 396] on div "Conditional Fields" at bounding box center [770, 408] width 352 height 39
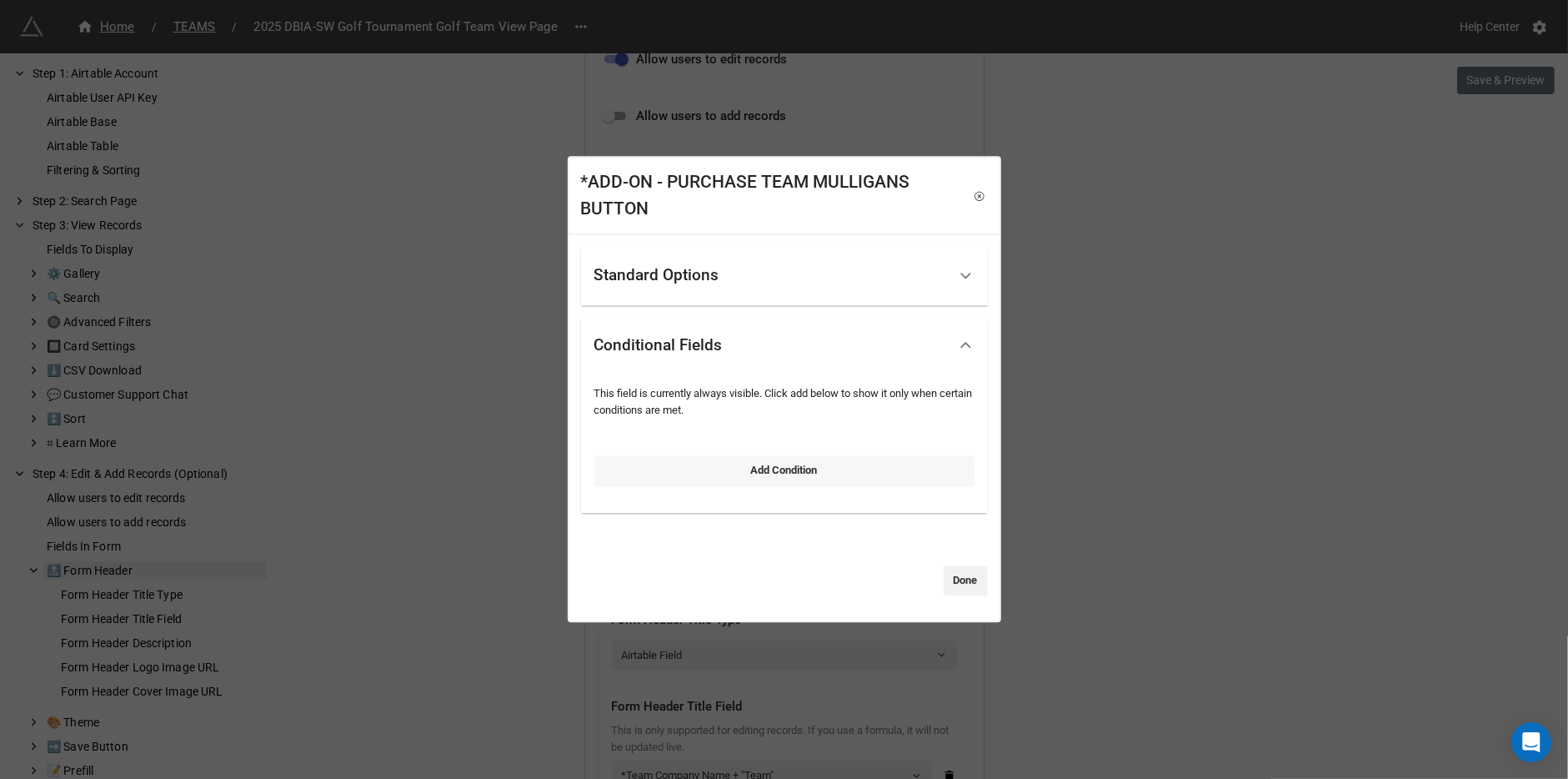
click at [669, 466] on link "Add Condition" at bounding box center [784, 471] width 380 height 30
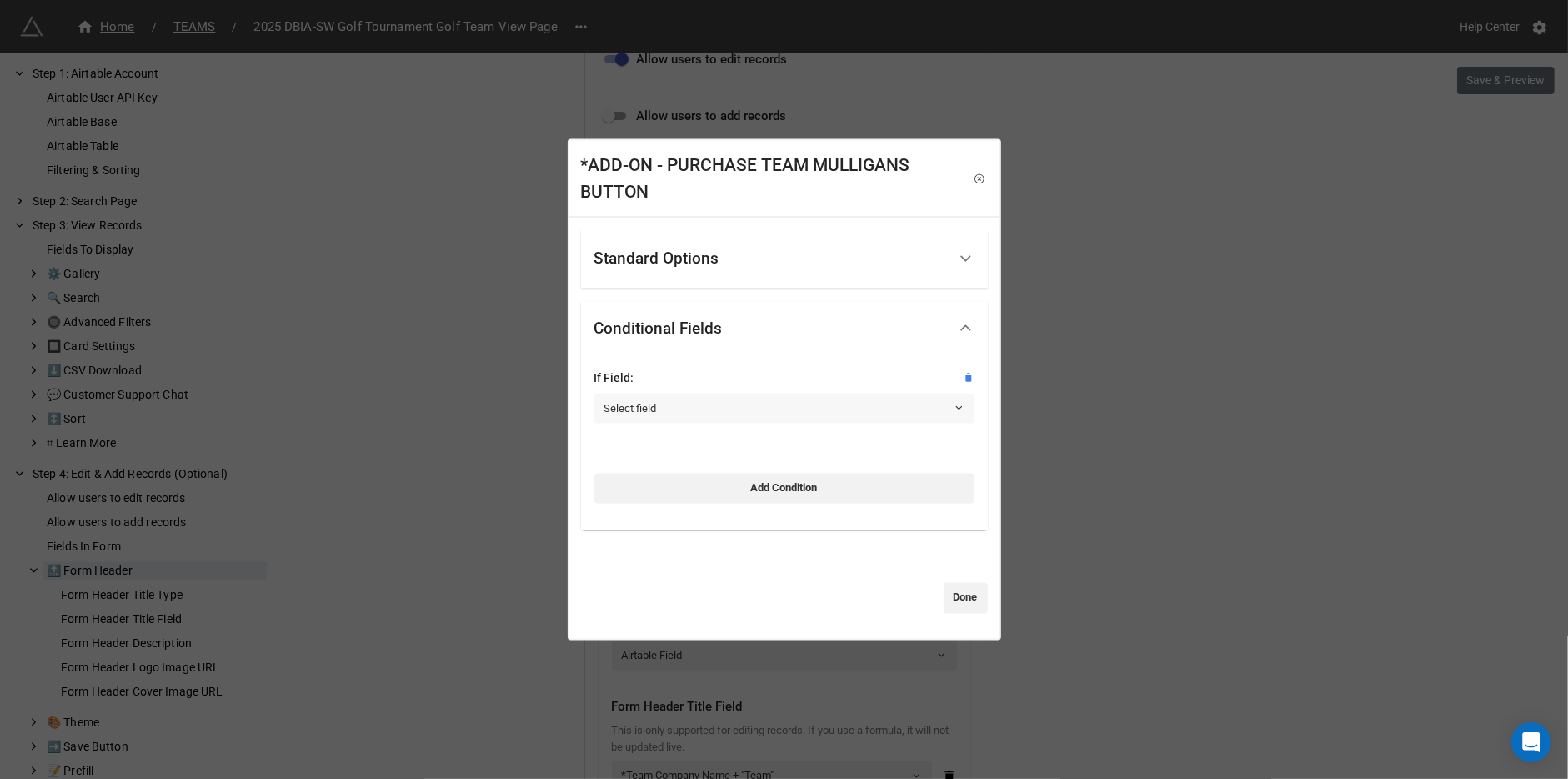
click at [701, 405] on link "Select field" at bounding box center [784, 407] width 380 height 30
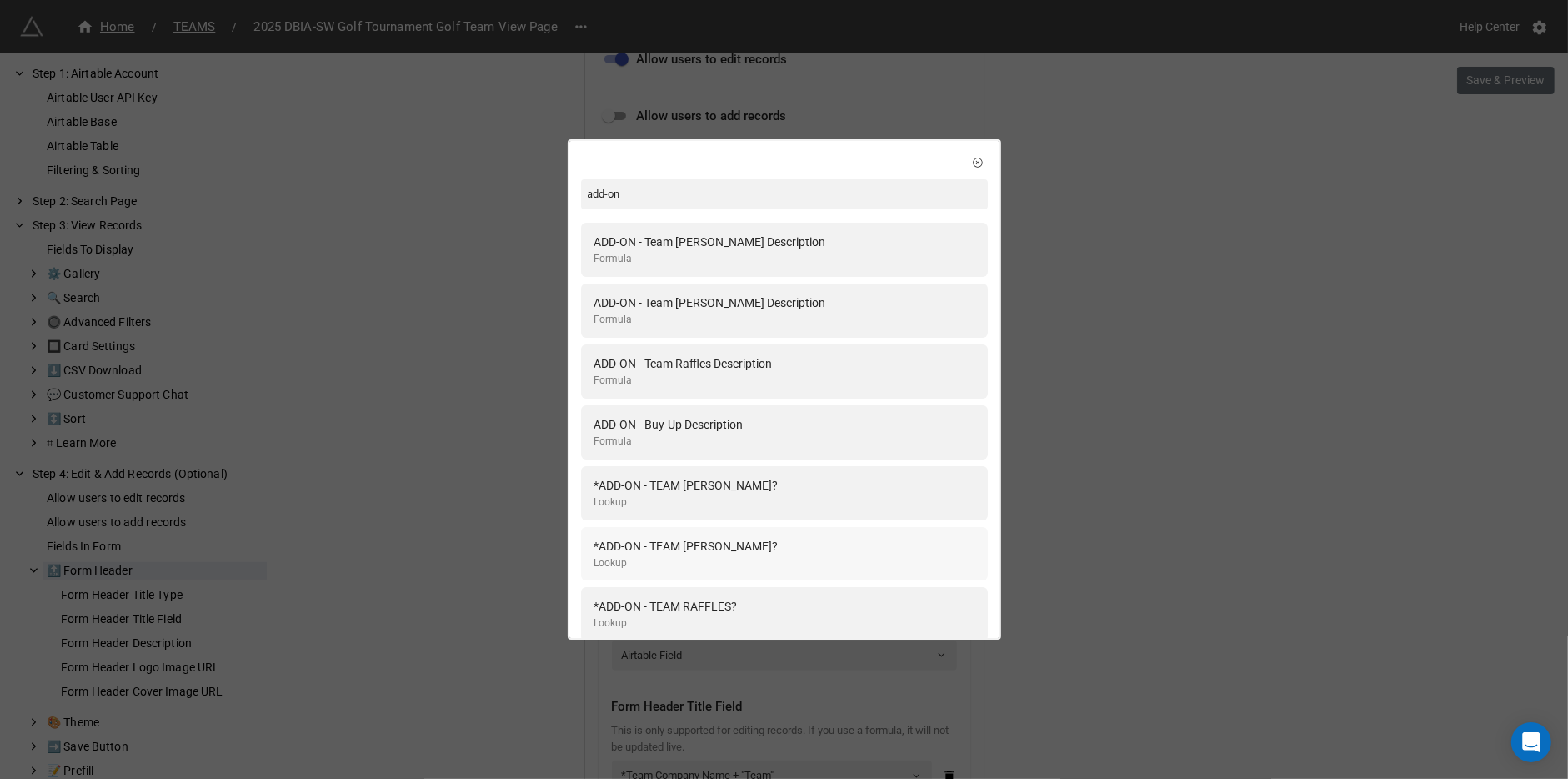
type input "add-on"
click at [797, 558] on div "*ADD-ON - TEAM [PERSON_NAME]? Lookup" at bounding box center [784, 553] width 380 height 34
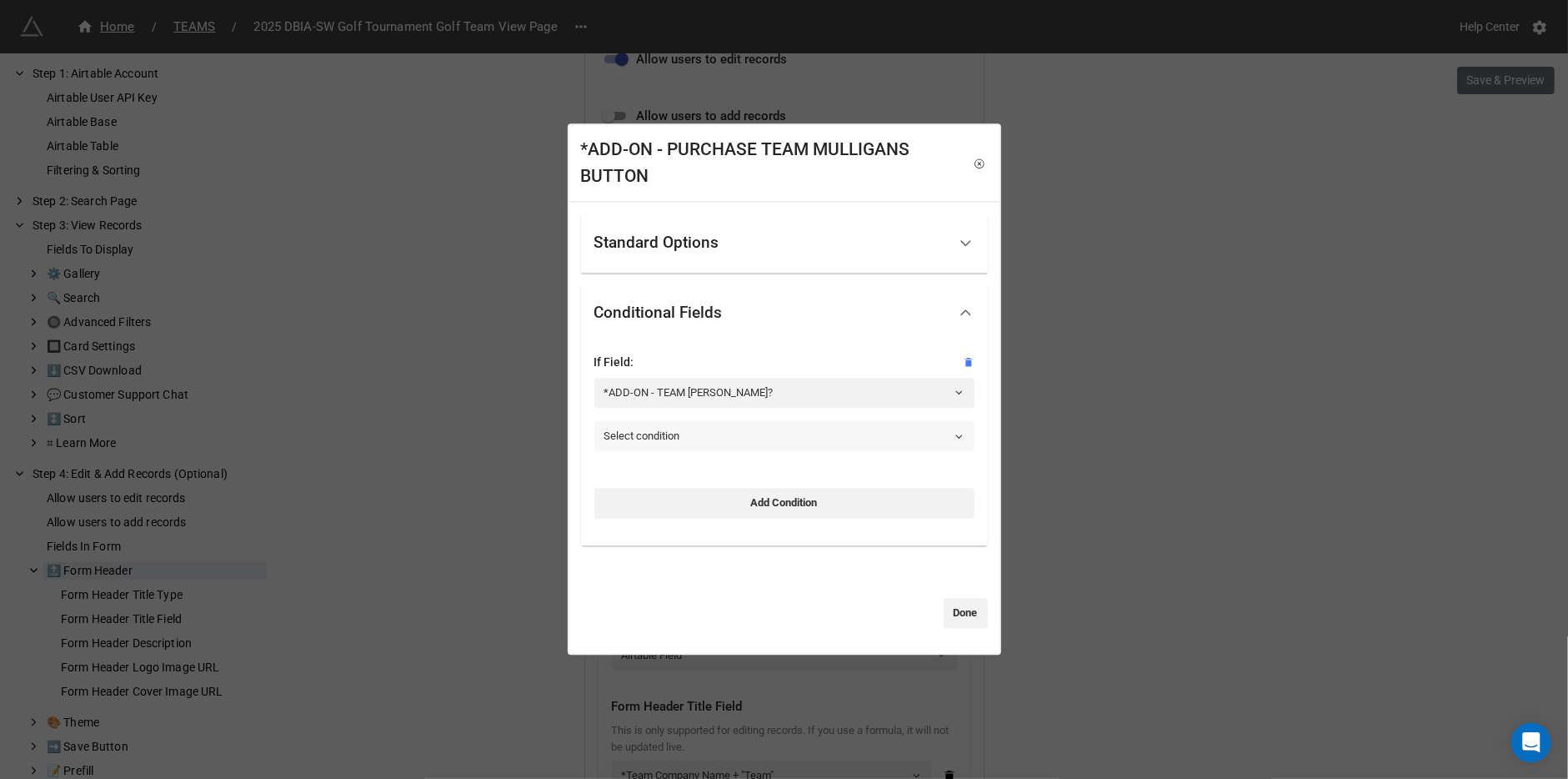
click at [702, 421] on link "Select condition" at bounding box center [784, 436] width 380 height 30
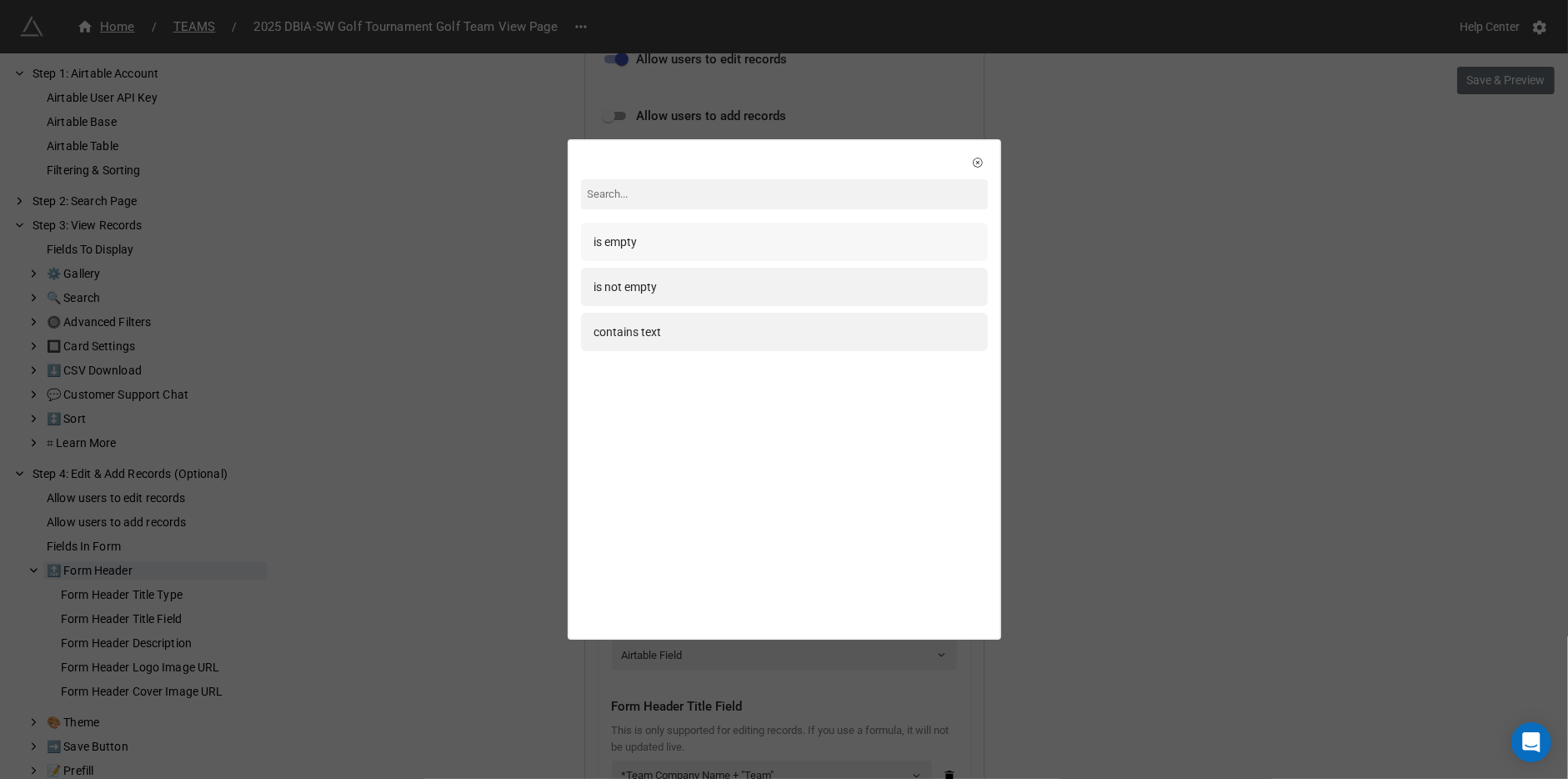
click at [706, 249] on div "is empty" at bounding box center [784, 242] width 380 height 18
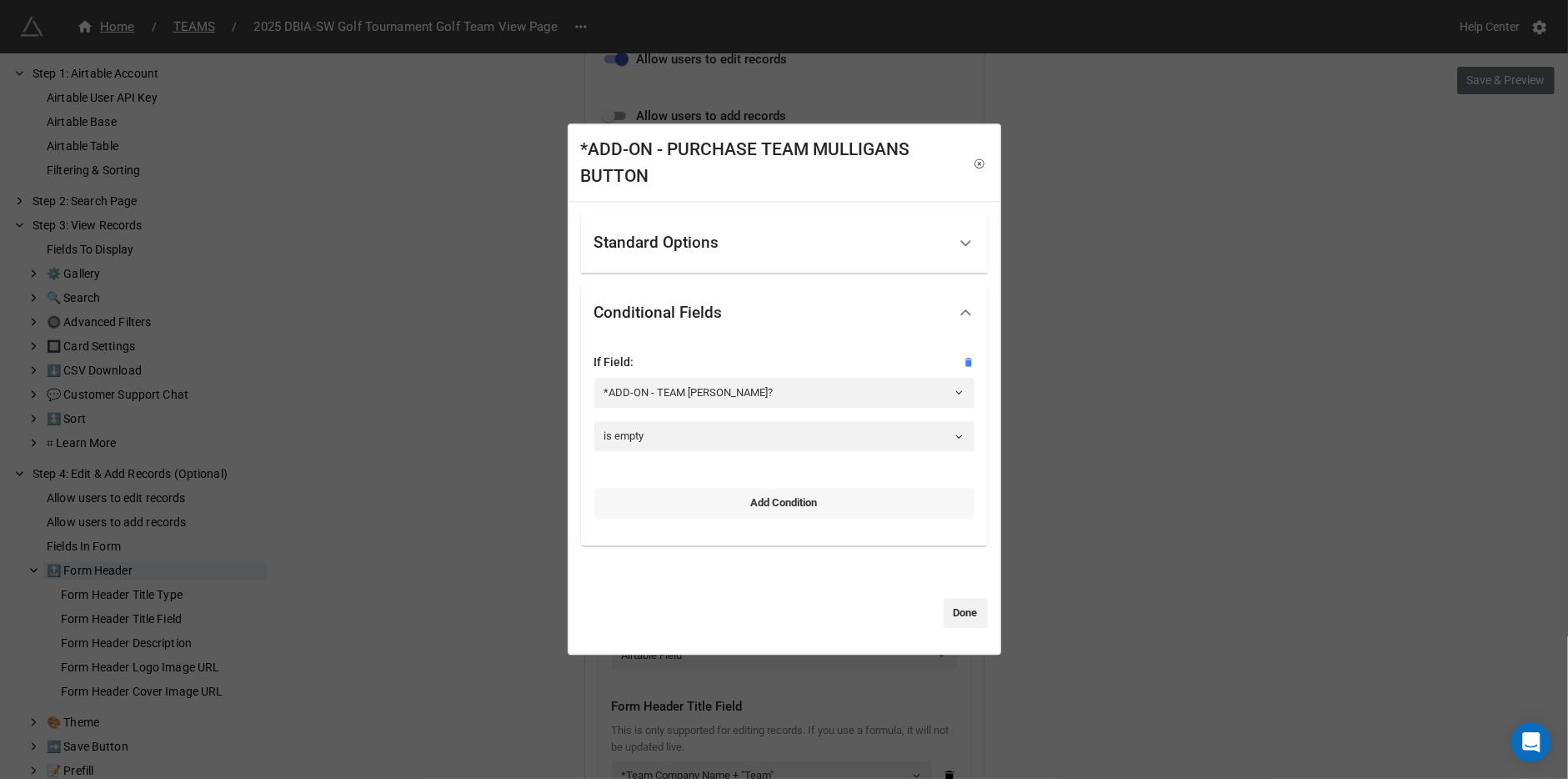
click at [706, 498] on link "Add Condition" at bounding box center [784, 503] width 380 height 30
select select "all-are-met"
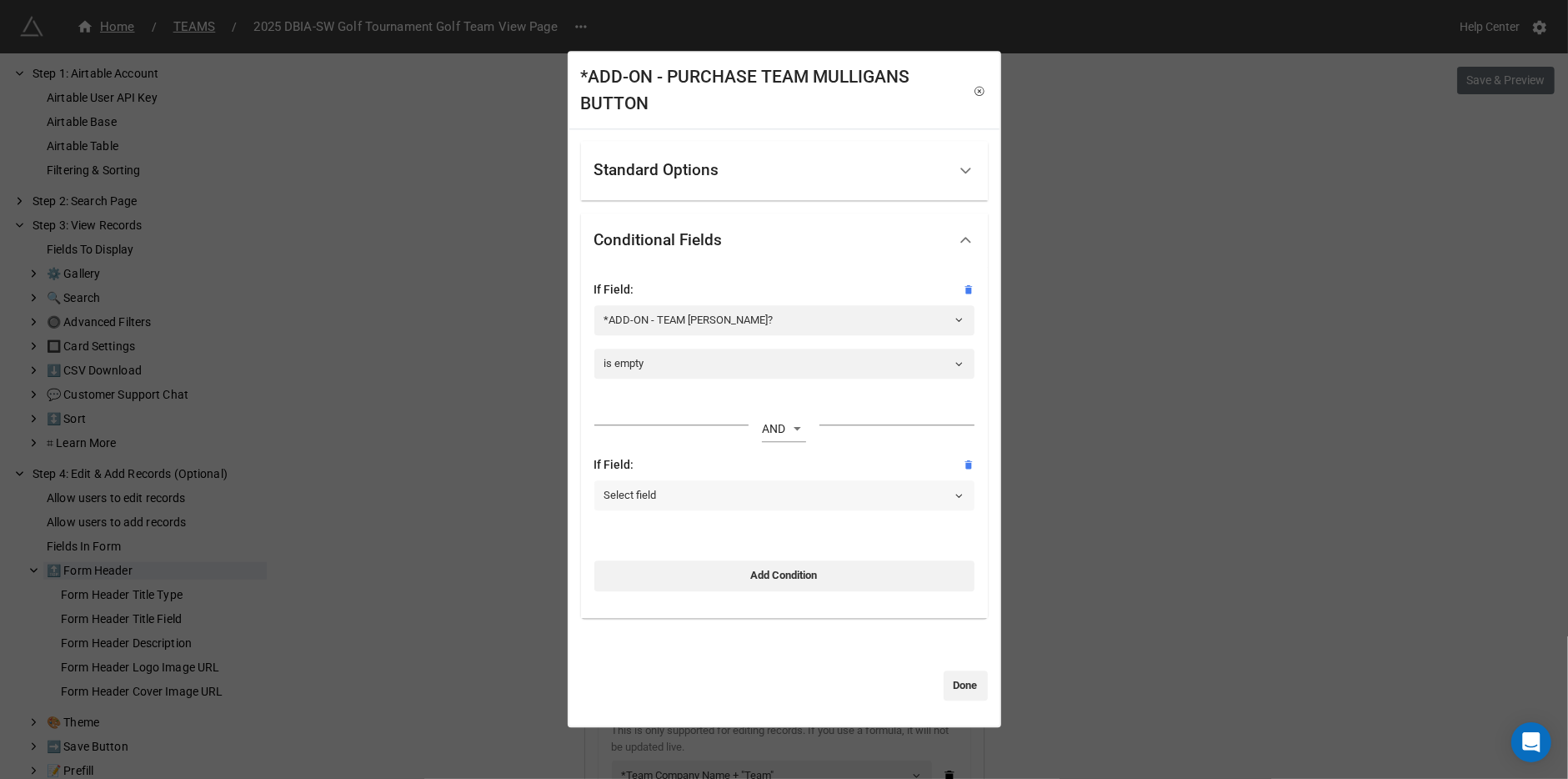
click at [723, 500] on link "Select field" at bounding box center [784, 495] width 380 height 30
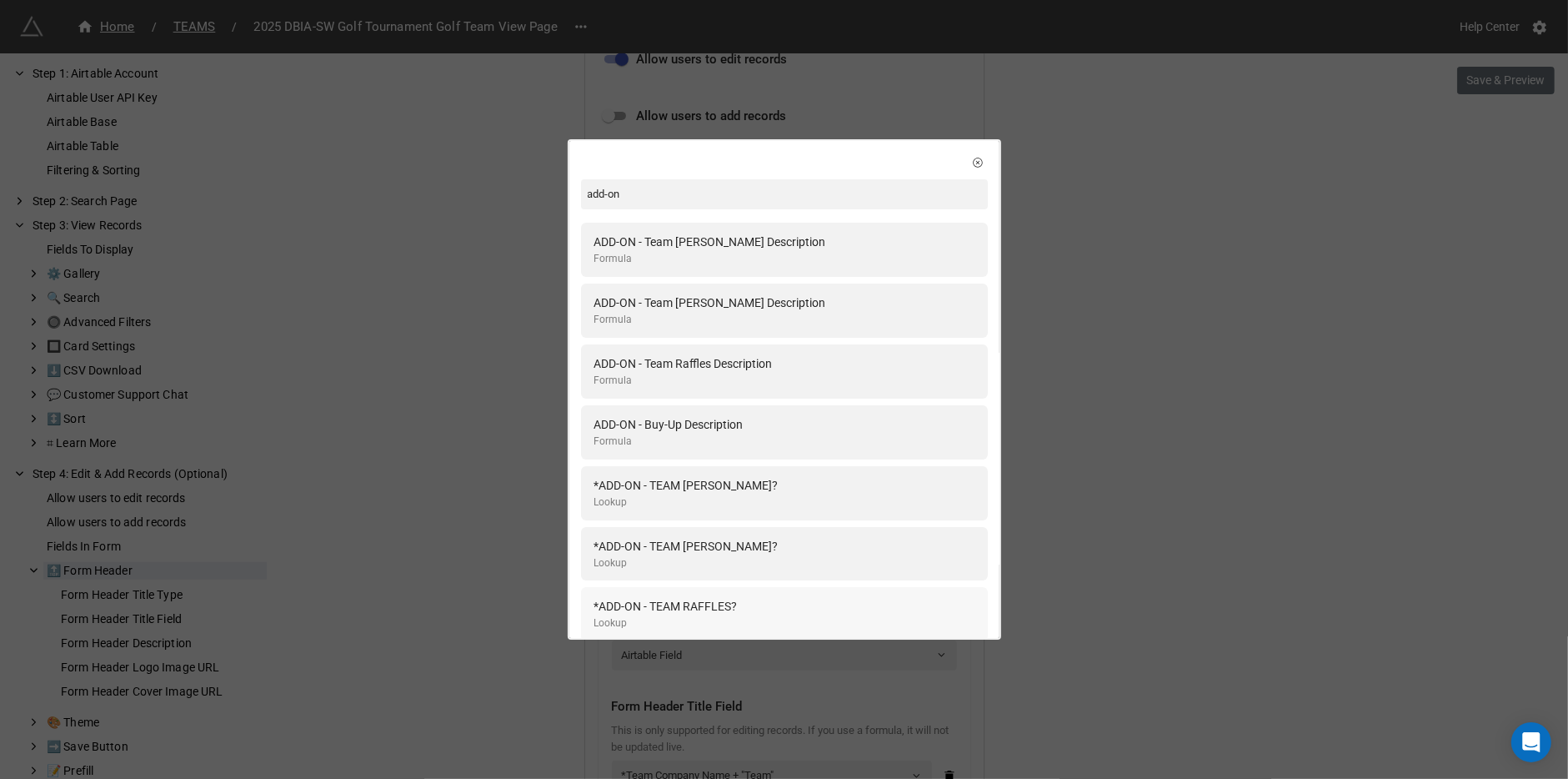
type input "add-on"
click at [723, 611] on div "*ADD-ON - TEAM RAFFLES?" at bounding box center [665, 605] width 143 height 18
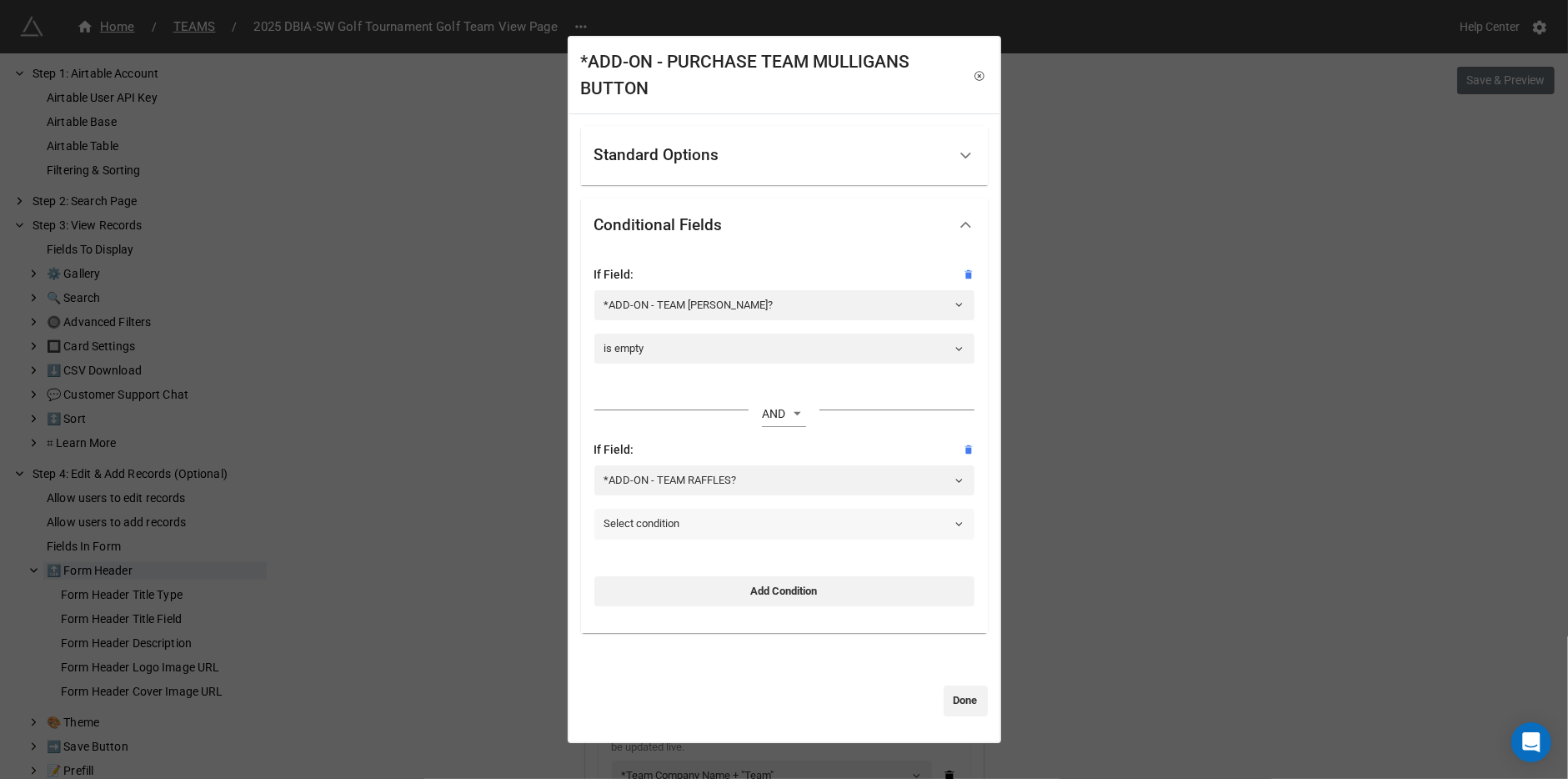
click at [687, 527] on link "Select condition" at bounding box center [784, 524] width 380 height 30
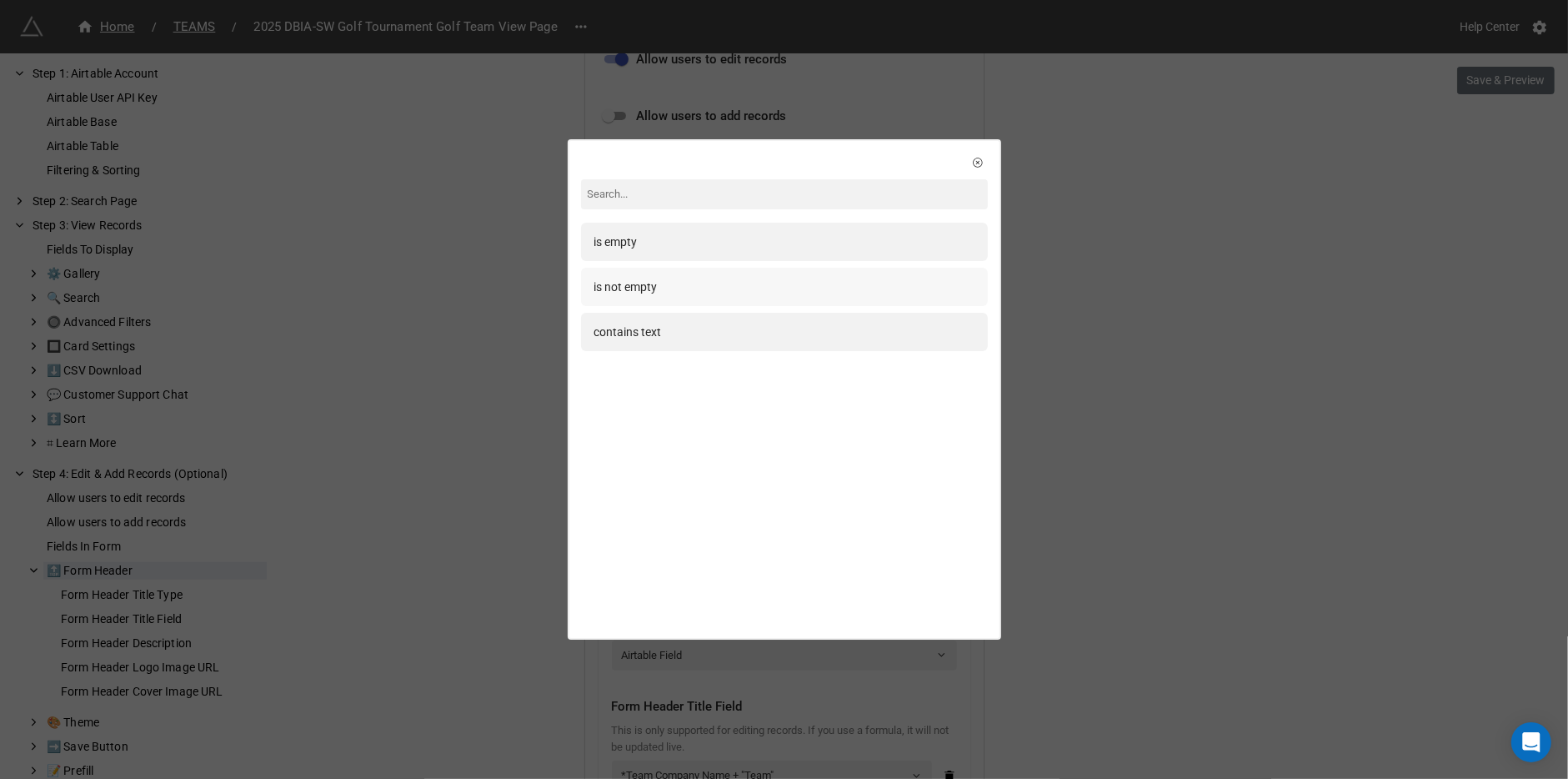
click at [696, 298] on div "is not empty" at bounding box center [784, 287] width 406 height 38
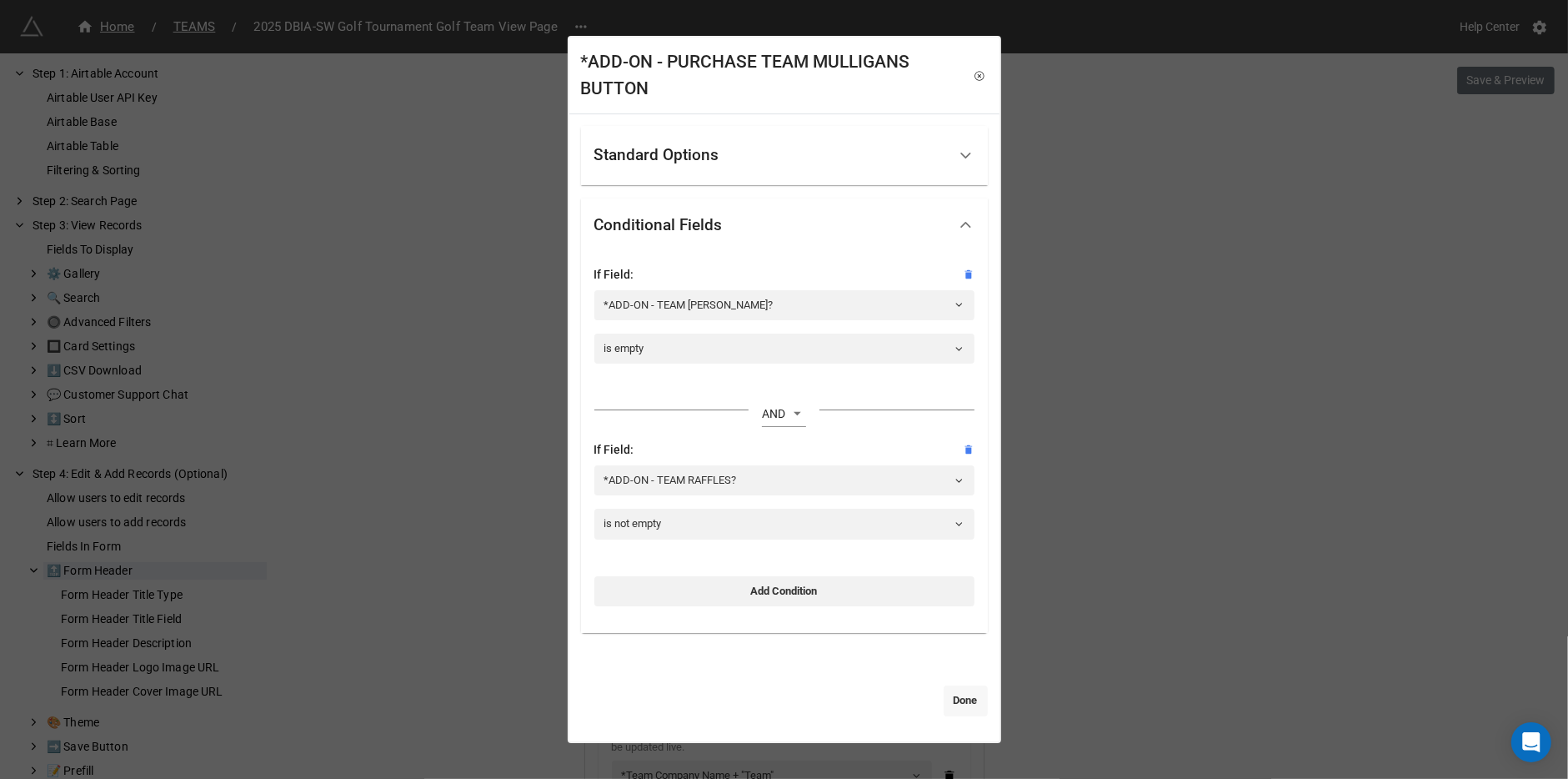
click at [944, 711] on link "Done" at bounding box center [965, 700] width 44 height 30
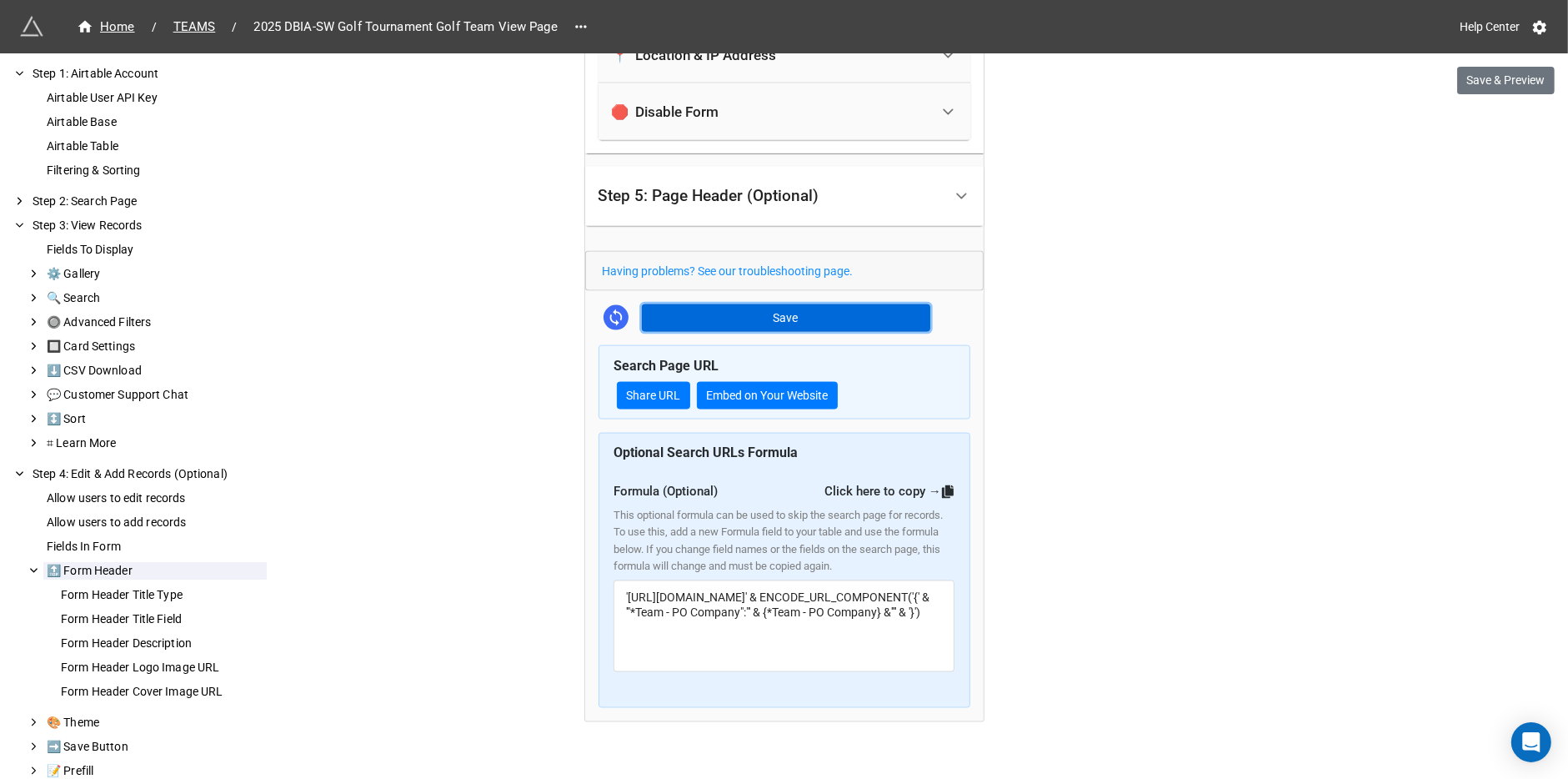
click at [848, 304] on button "Save" at bounding box center [786, 318] width 289 height 28
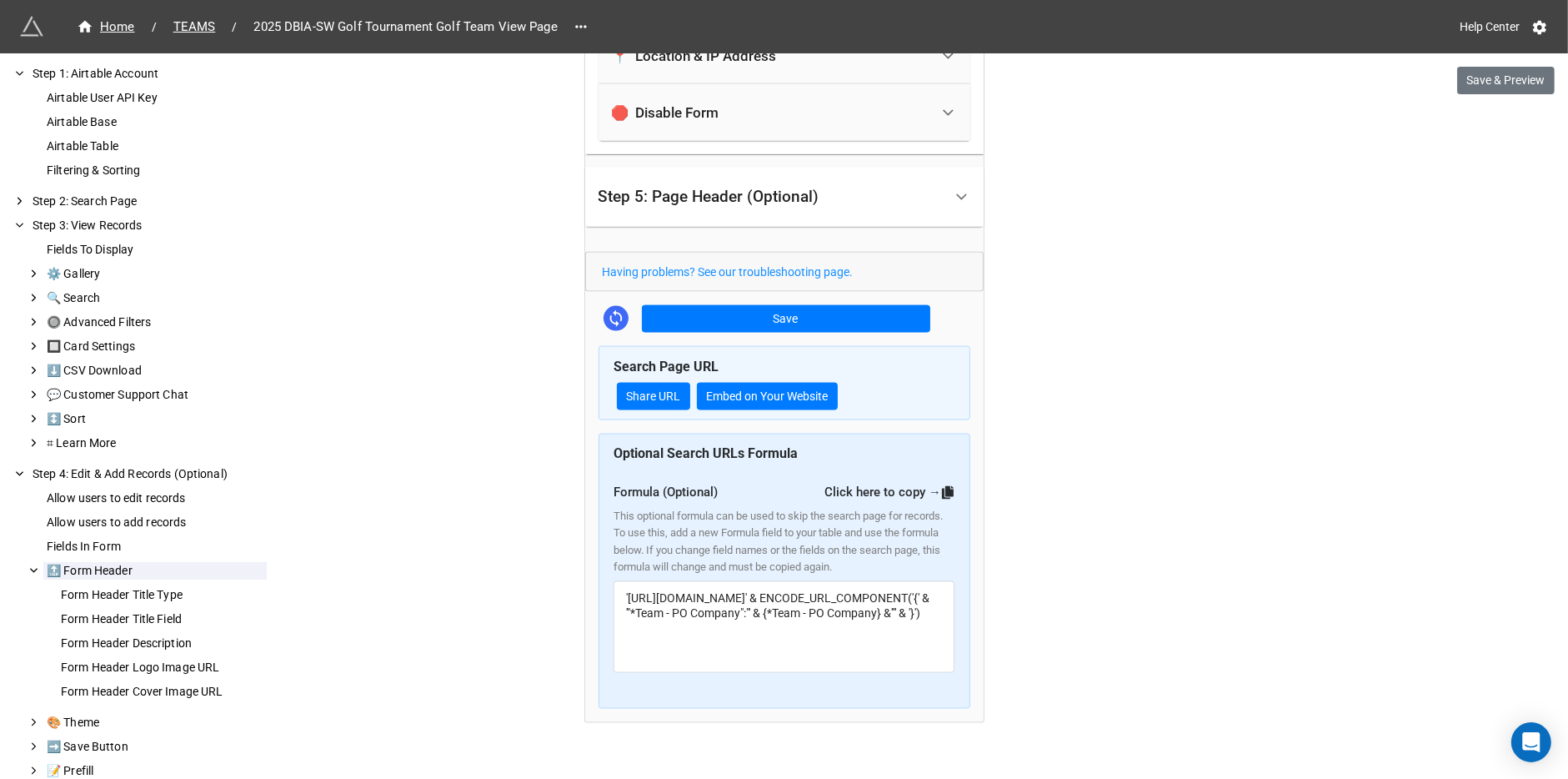
scroll to position [2398, 0]
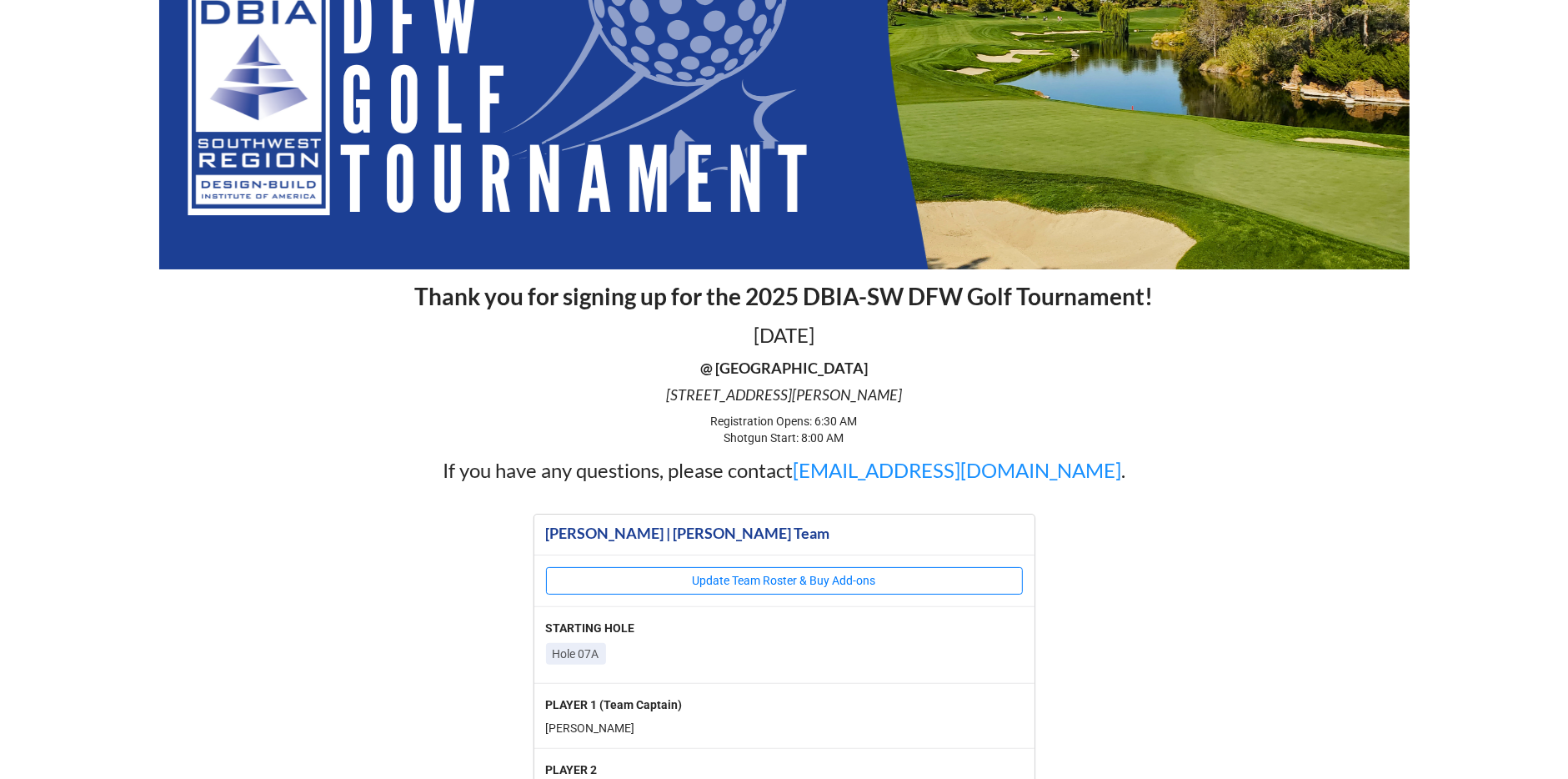
scroll to position [363, 0]
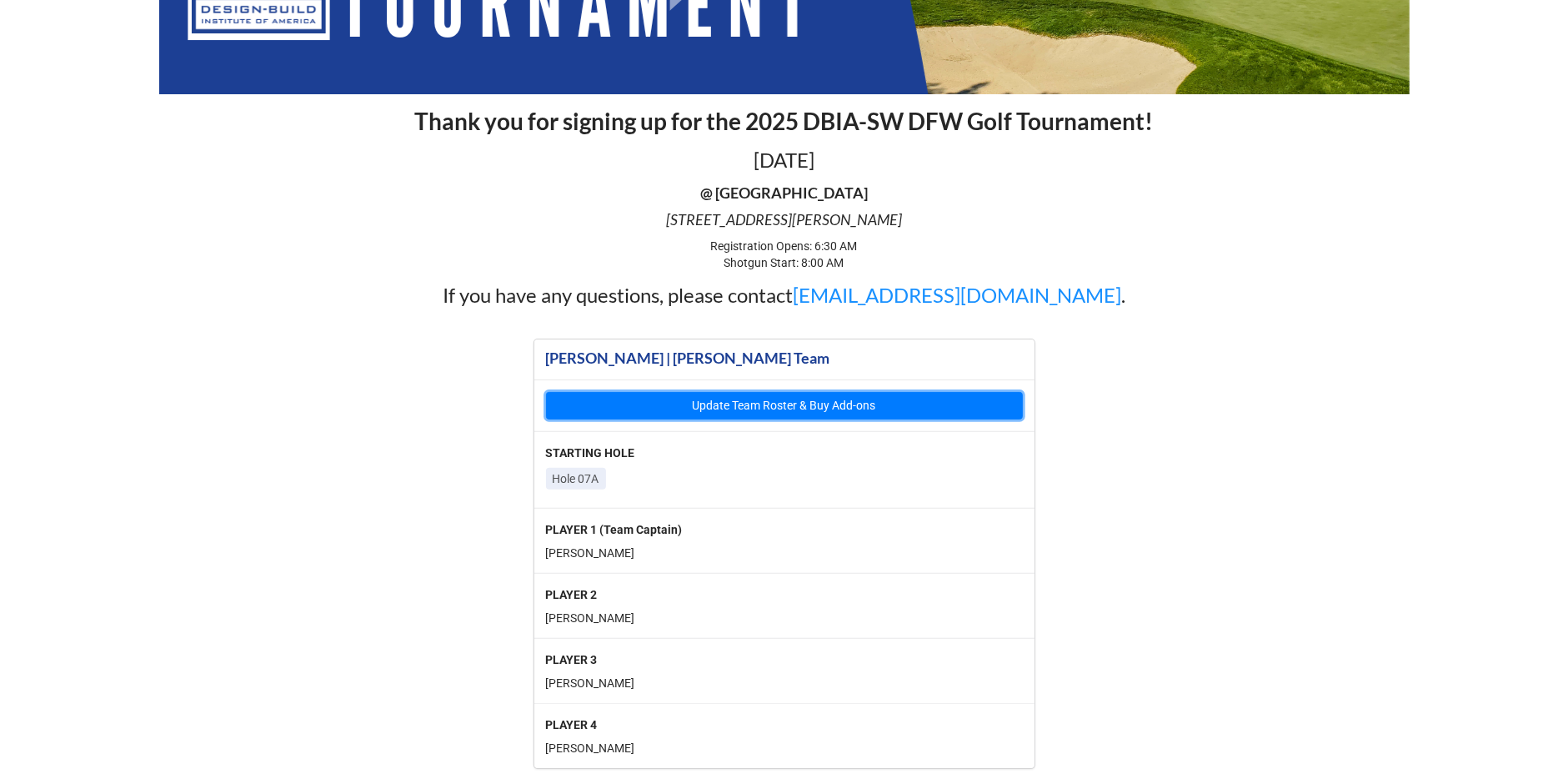
click at [639, 409] on button "Update Team Roster & Buy Add-ons" at bounding box center [784, 406] width 477 height 28
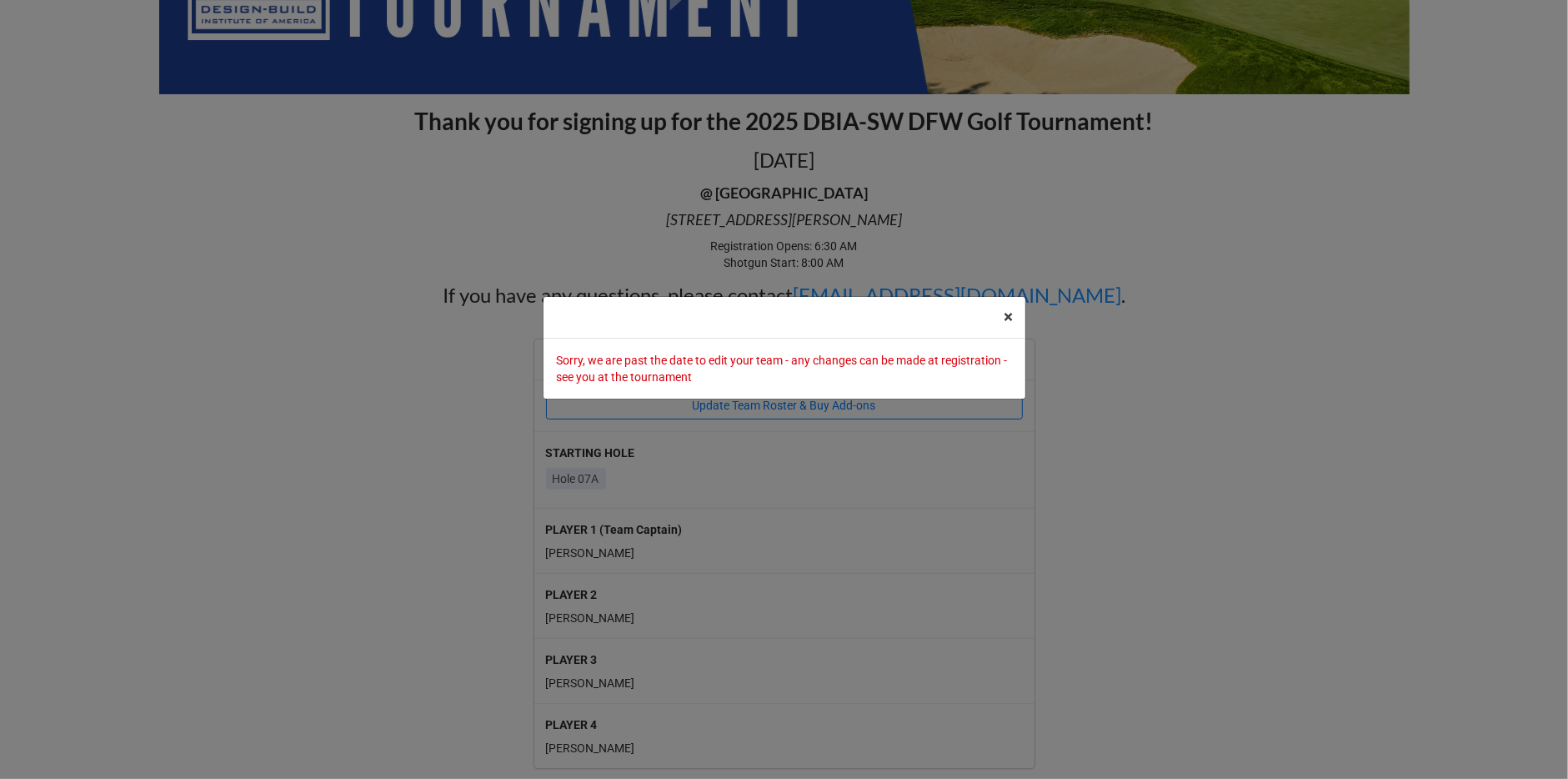
click at [1010, 322] on span "×" at bounding box center [1009, 317] width 10 height 20
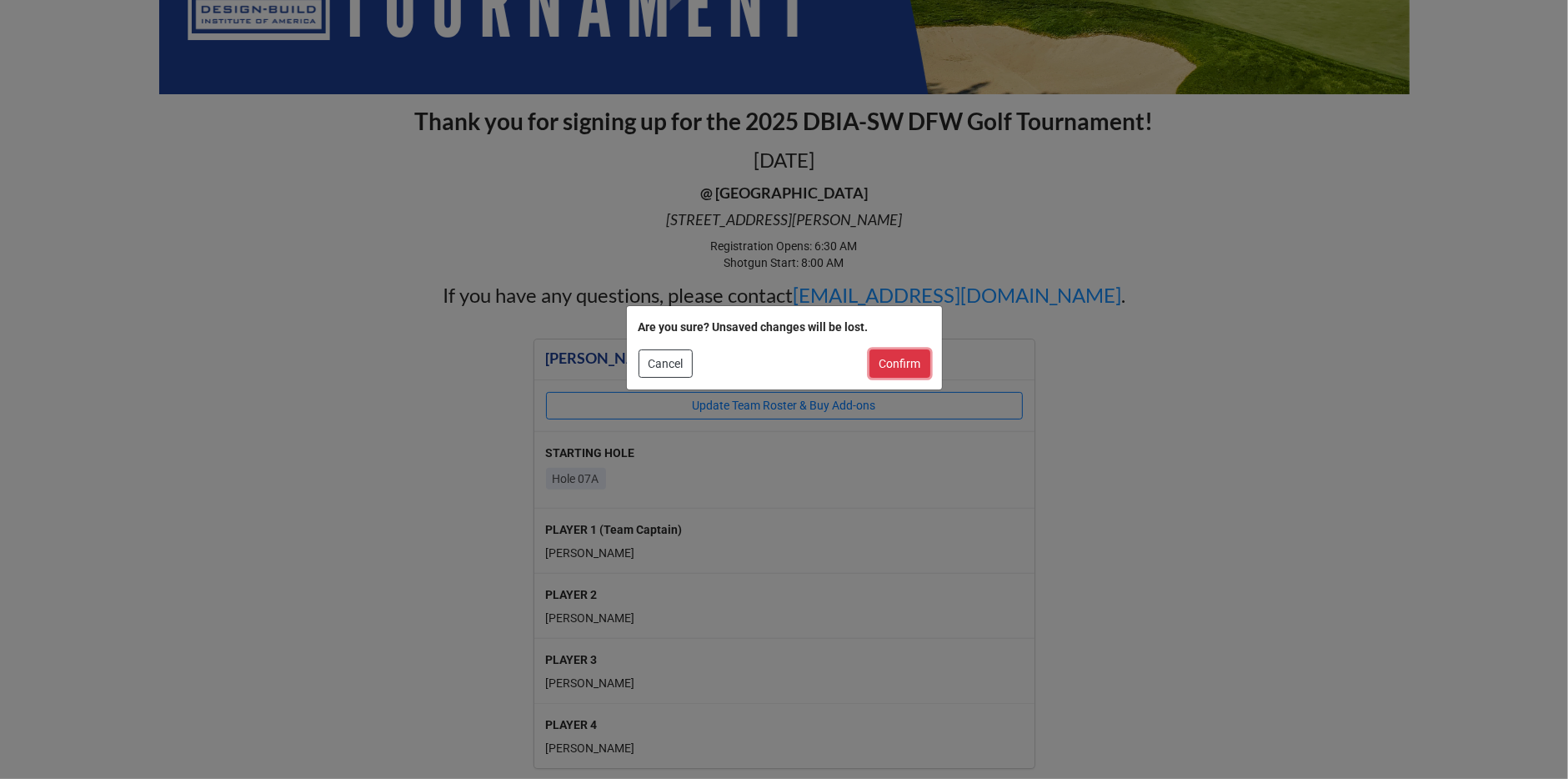
click at [924, 361] on button "Confirm" at bounding box center [900, 363] width 61 height 28
